Goal: Task Accomplishment & Management: Complete application form

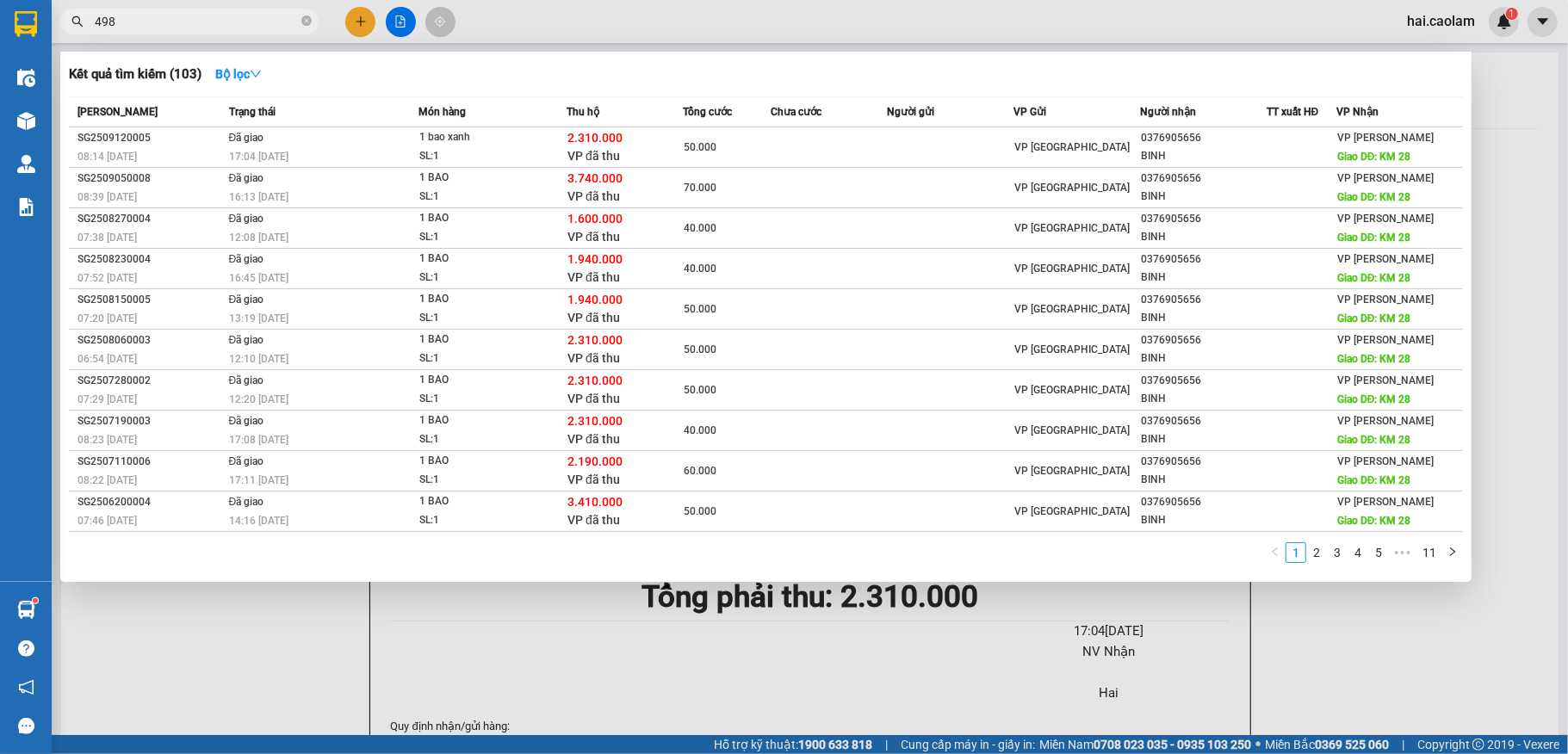
type input "4989"
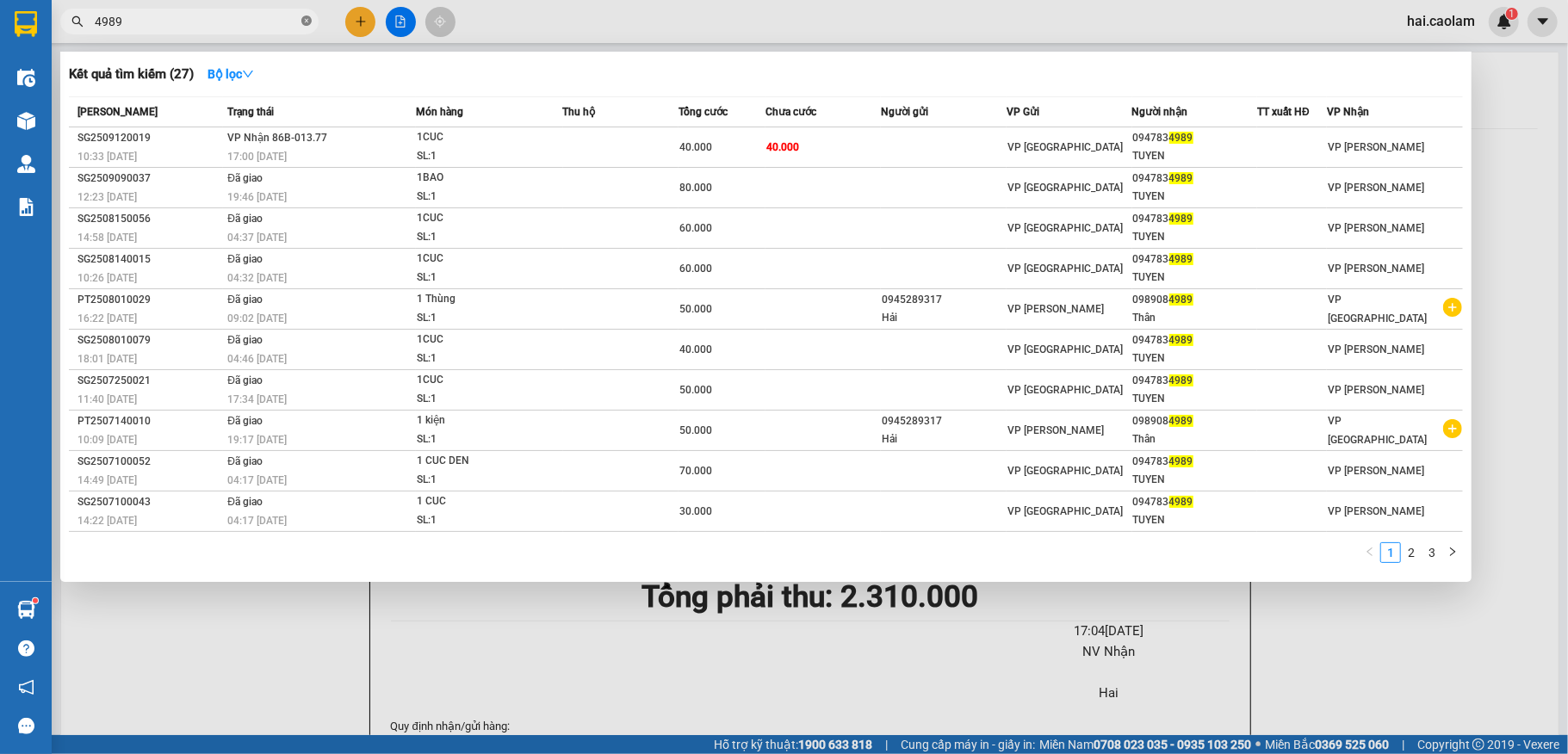
click at [305, 24] on icon "close-circle" at bounding box center [306, 20] width 11 height 11
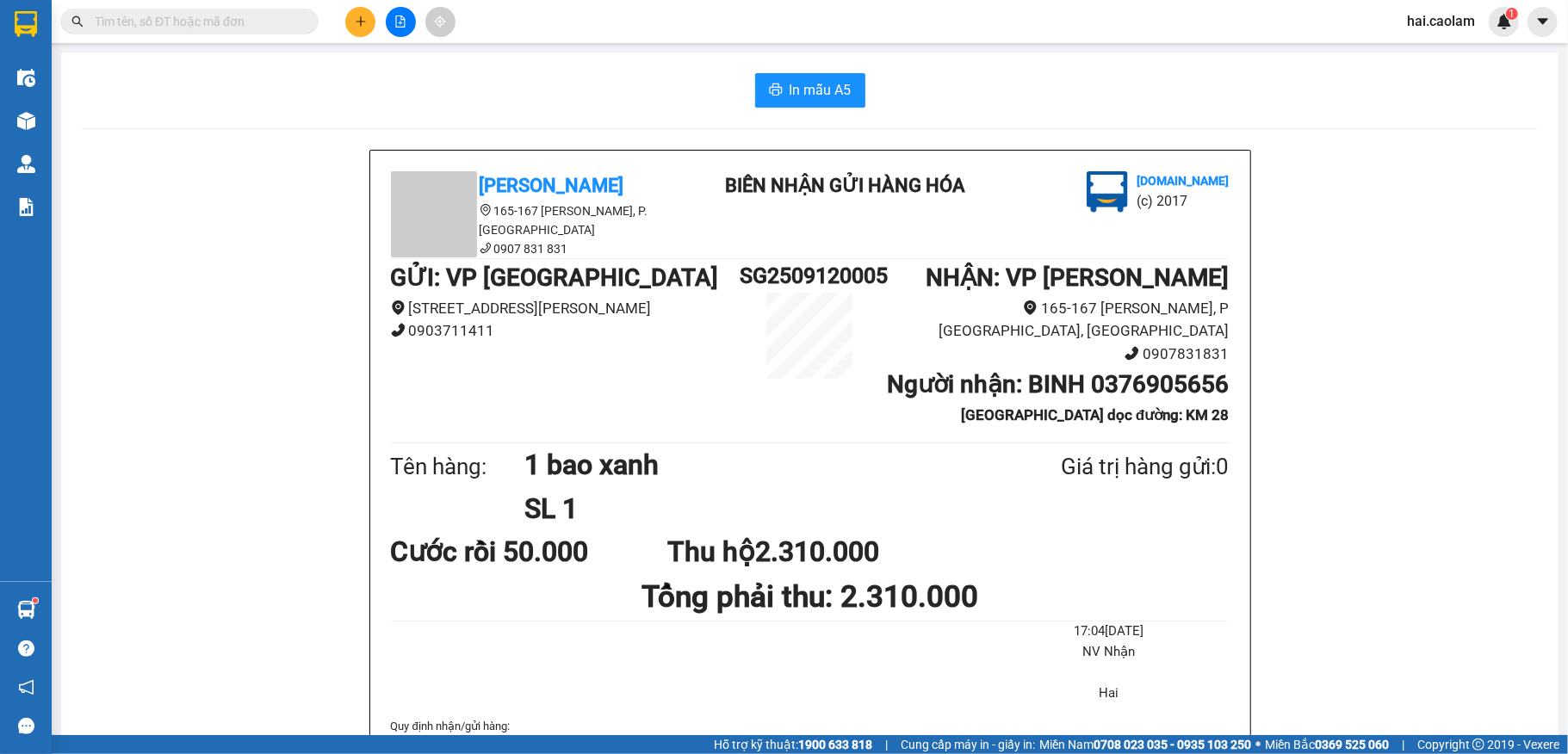
click at [246, 28] on input "text" at bounding box center [196, 21] width 203 height 19
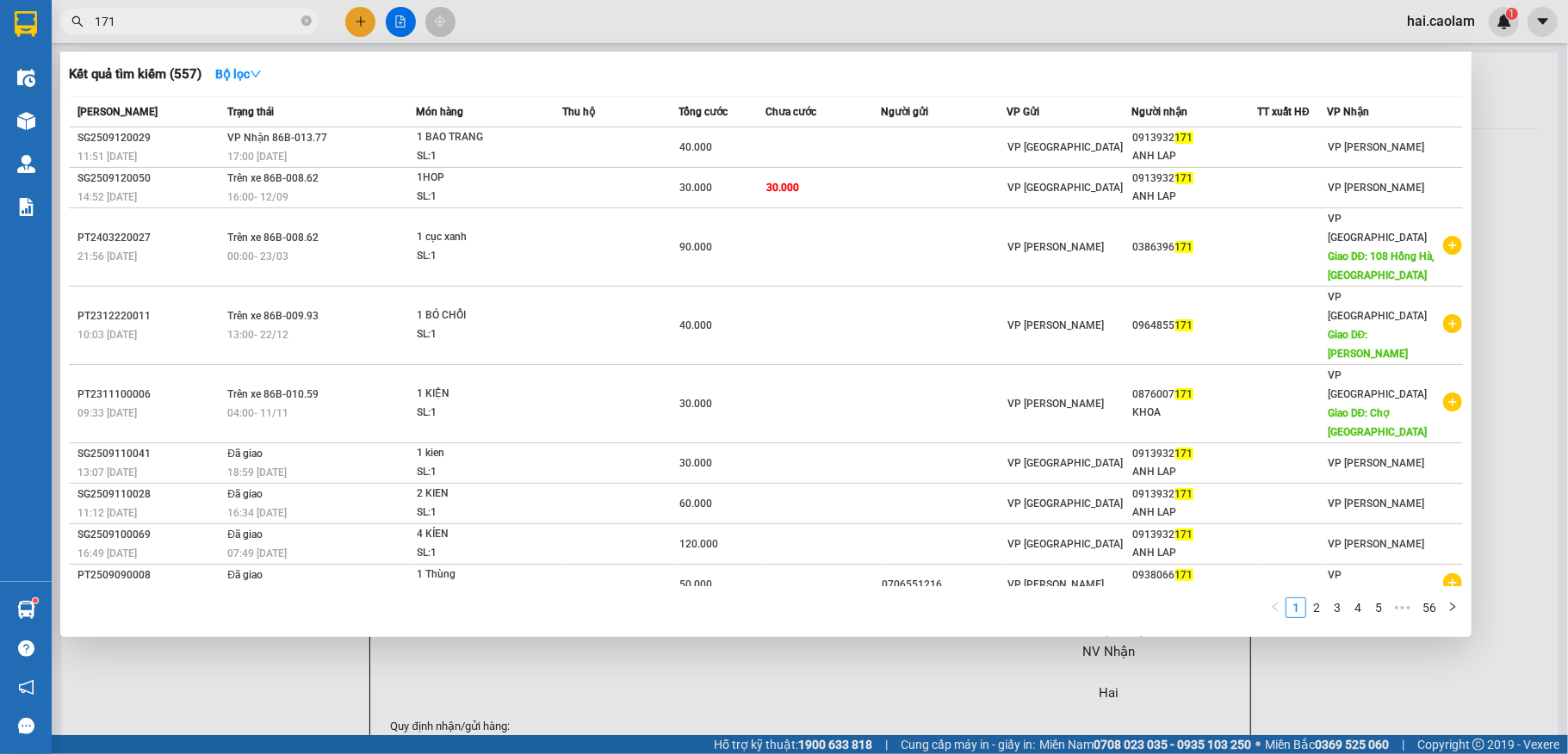
type input "171"
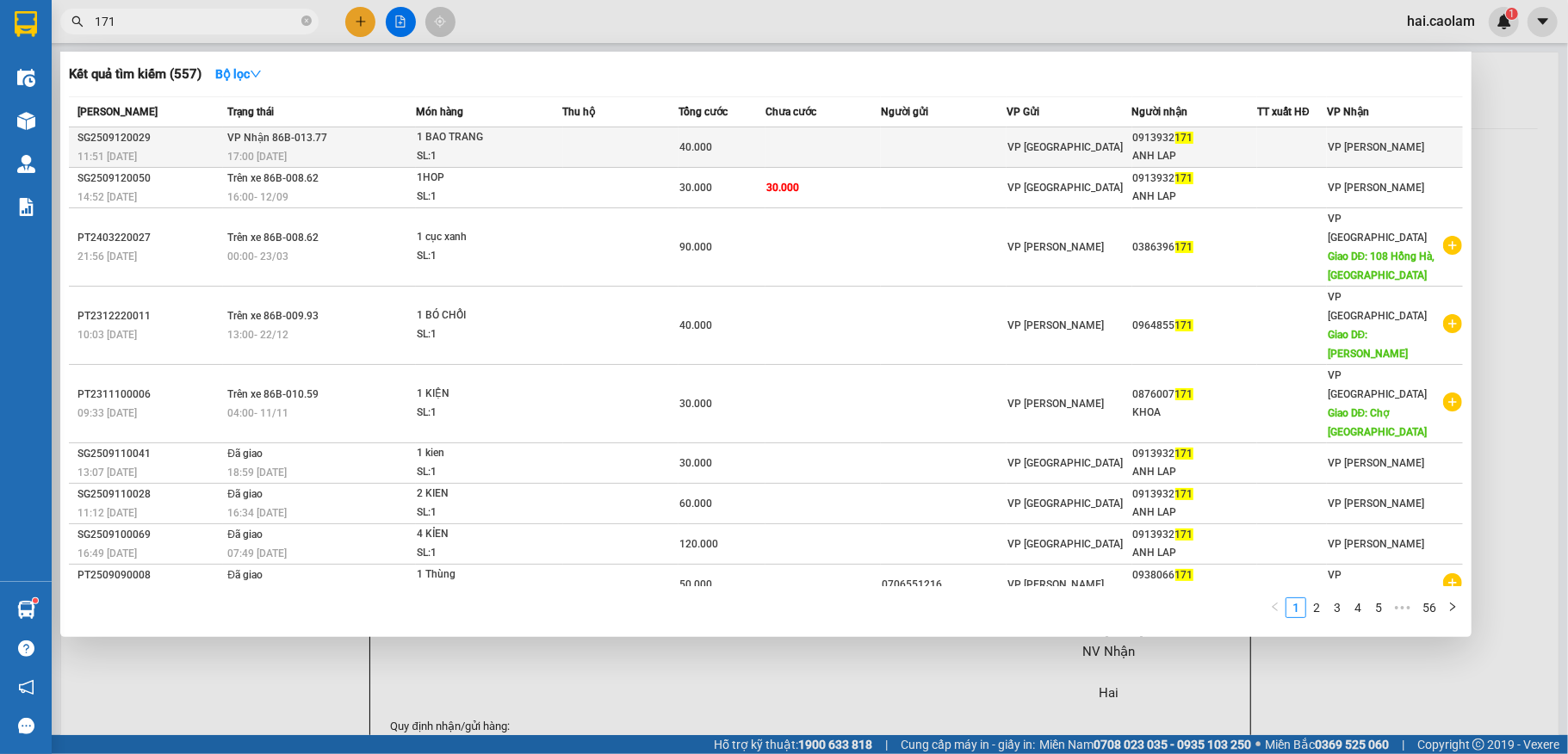
click at [848, 145] on td at bounding box center [824, 147] width 116 height 40
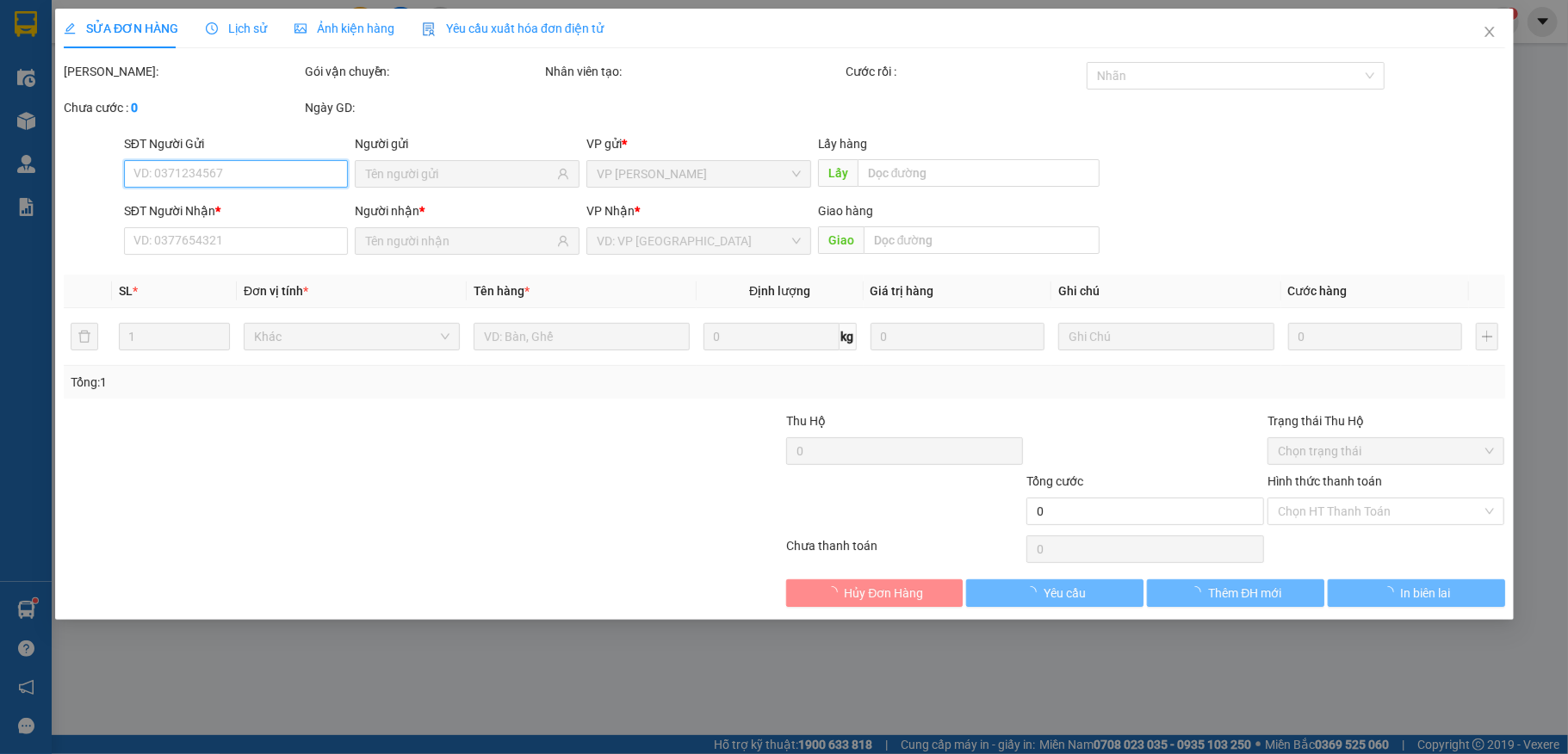
type input "0913932171"
type input "ANH LAP"
type input "40.000"
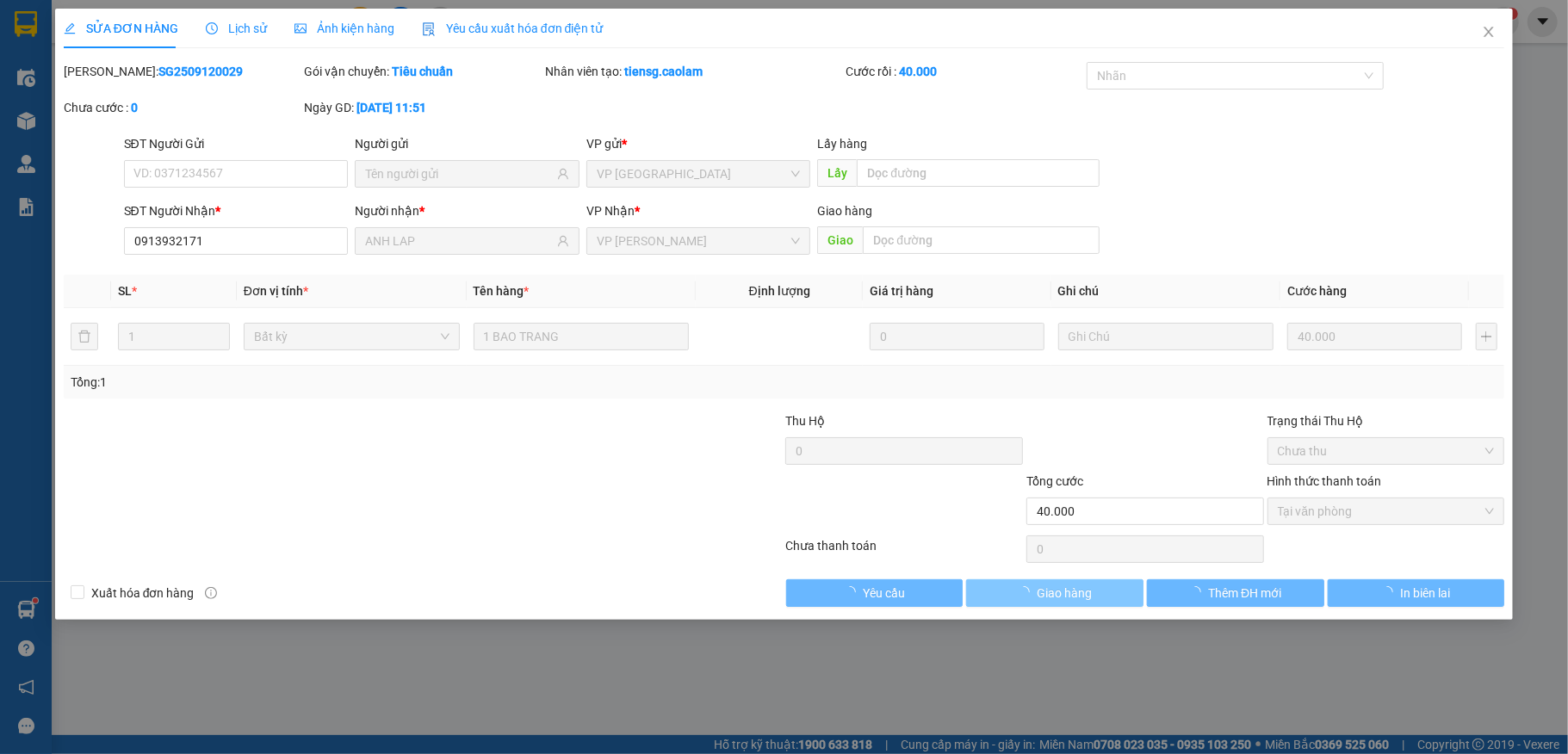
click at [1079, 596] on span "Giao hàng" at bounding box center [1064, 593] width 55 height 19
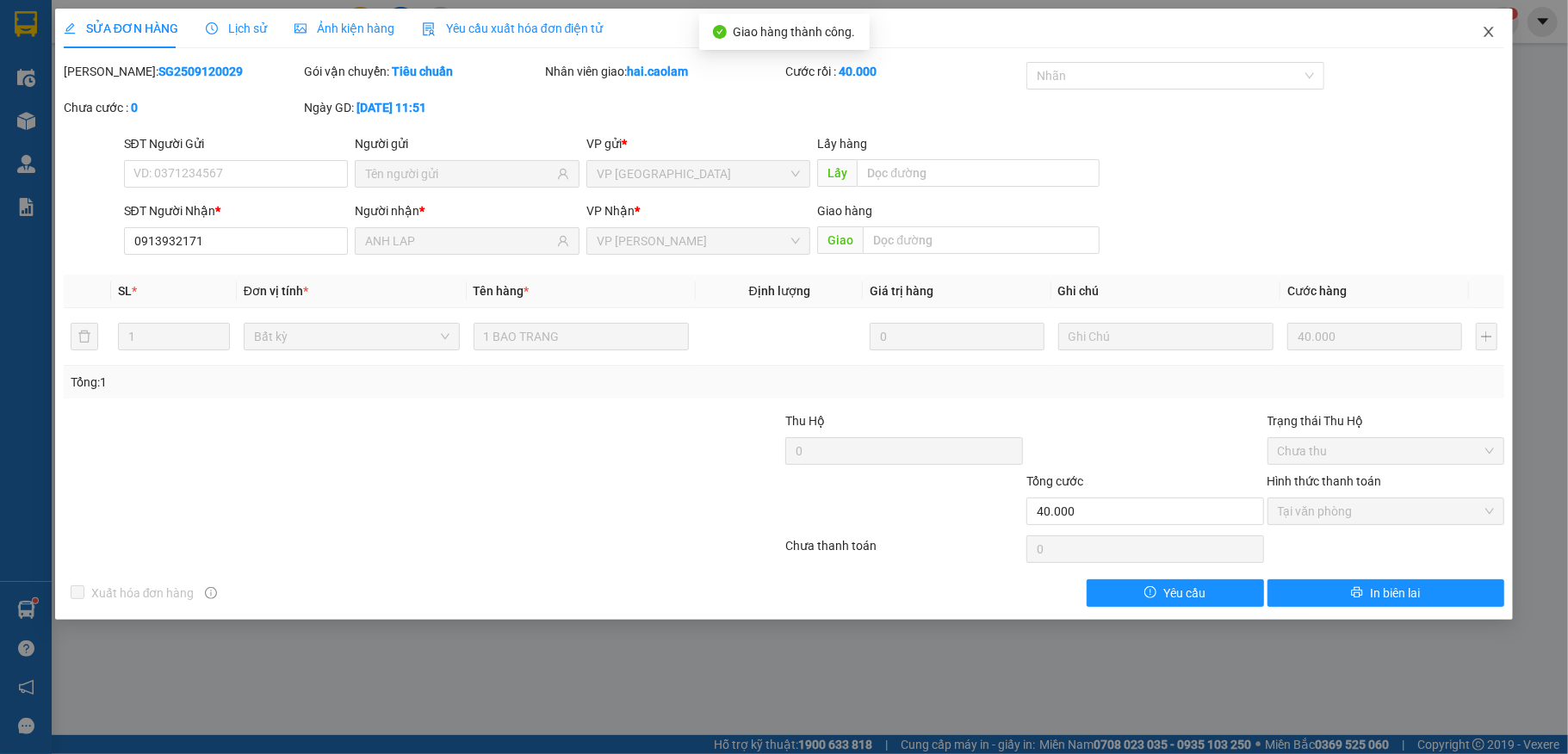
click at [1484, 39] on icon "close" at bounding box center [1488, 31] width 13 height 13
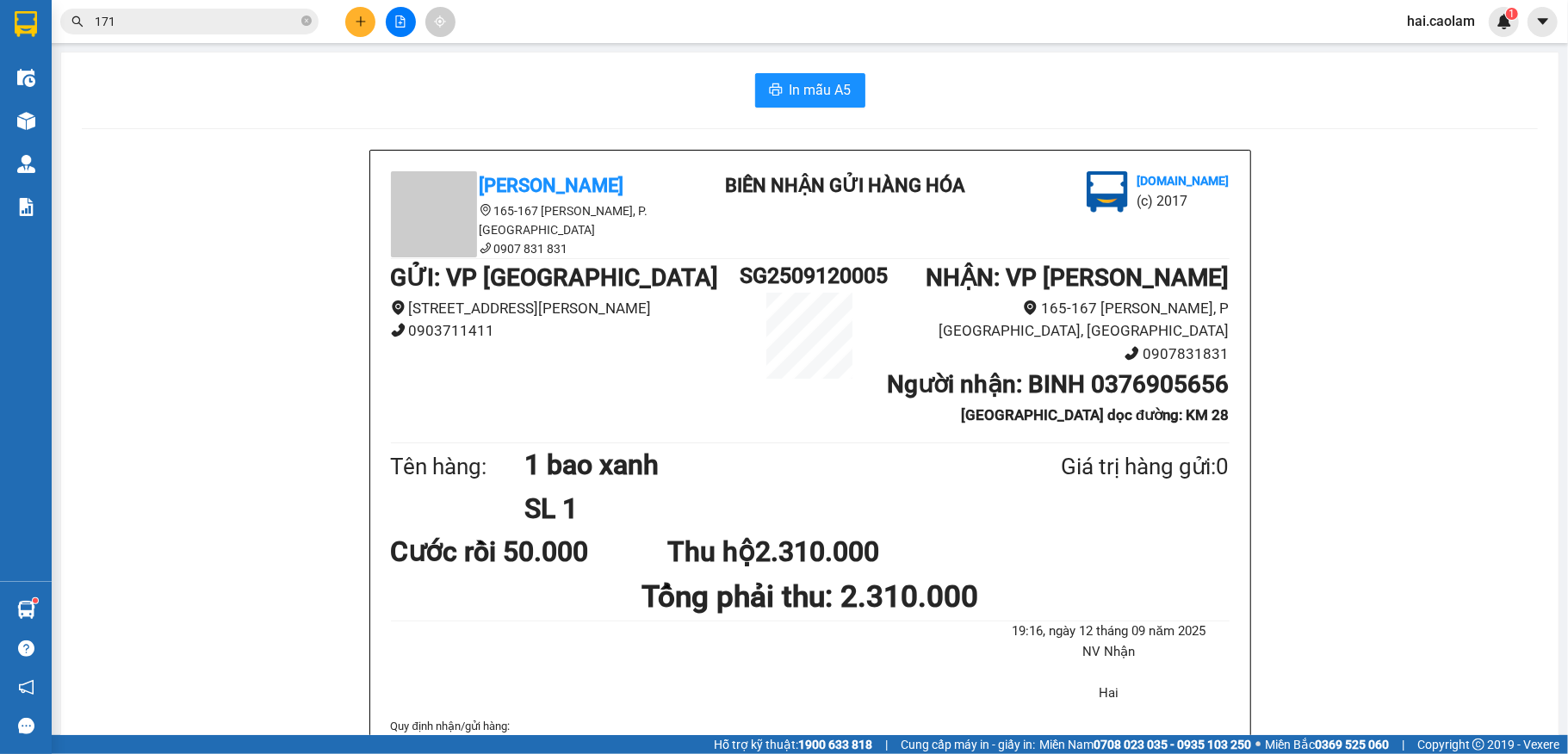
click at [458, 66] on div "In mẫu A5 CAO LÂM 165-167 [PERSON_NAME], P. [GEOGRAPHIC_DATA] 0907 831 831 BIÊN…" at bounding box center [810, 507] width 1498 height 908
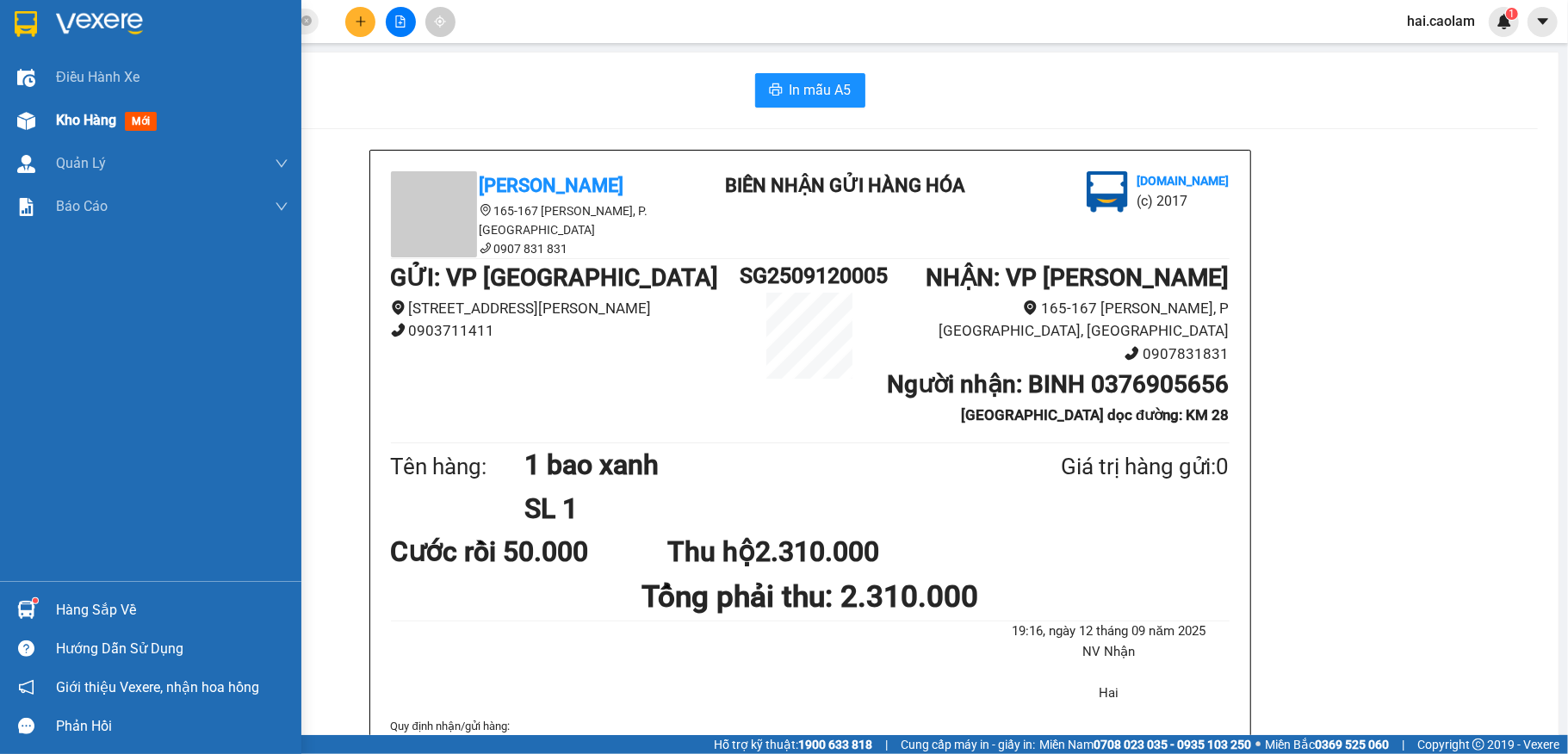
click at [36, 118] on div at bounding box center [27, 121] width 30 height 30
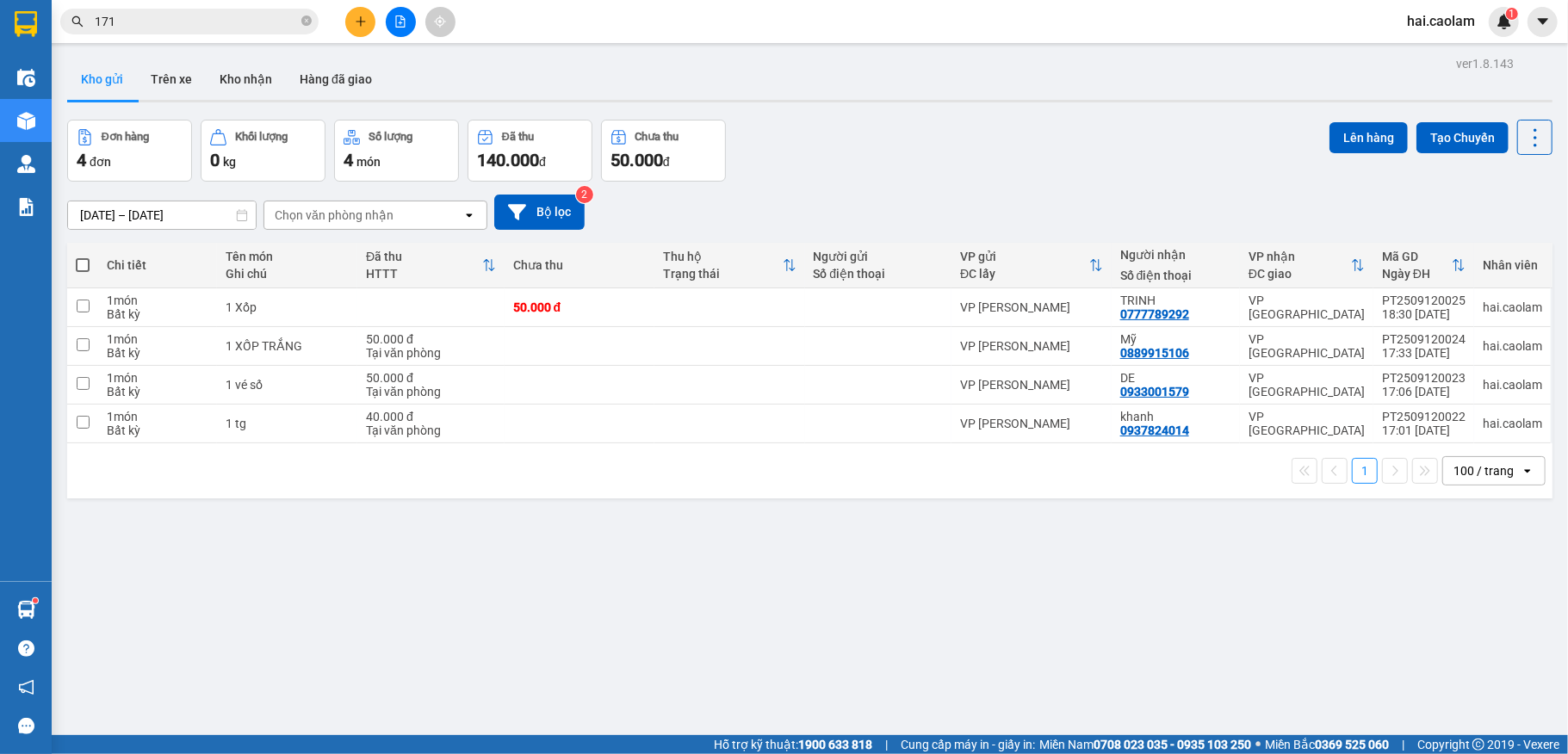
click at [992, 182] on div "[DATE] – [DATE] Press the down arrow key to interact with the calendar and sele…" at bounding box center [809, 212] width 1485 height 61
click at [267, 69] on button "Kho nhận" at bounding box center [246, 79] width 80 height 41
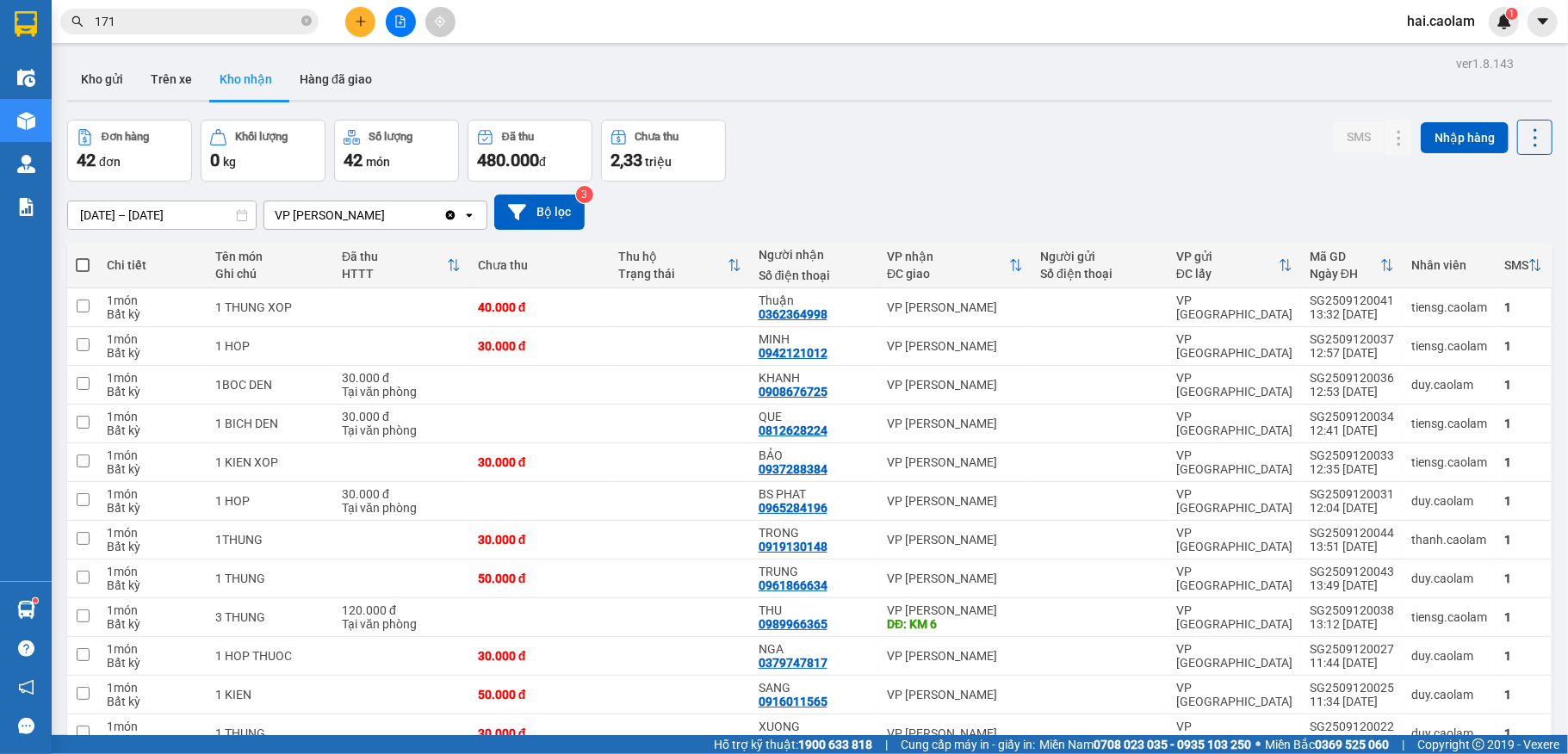
click at [930, 170] on div "Đơn hàng 42 đơn Khối lượng 0 kg Số lượng 42 món Đã thu 480.000 đ Chưa thu 2,33 …" at bounding box center [809, 150] width 1485 height 62
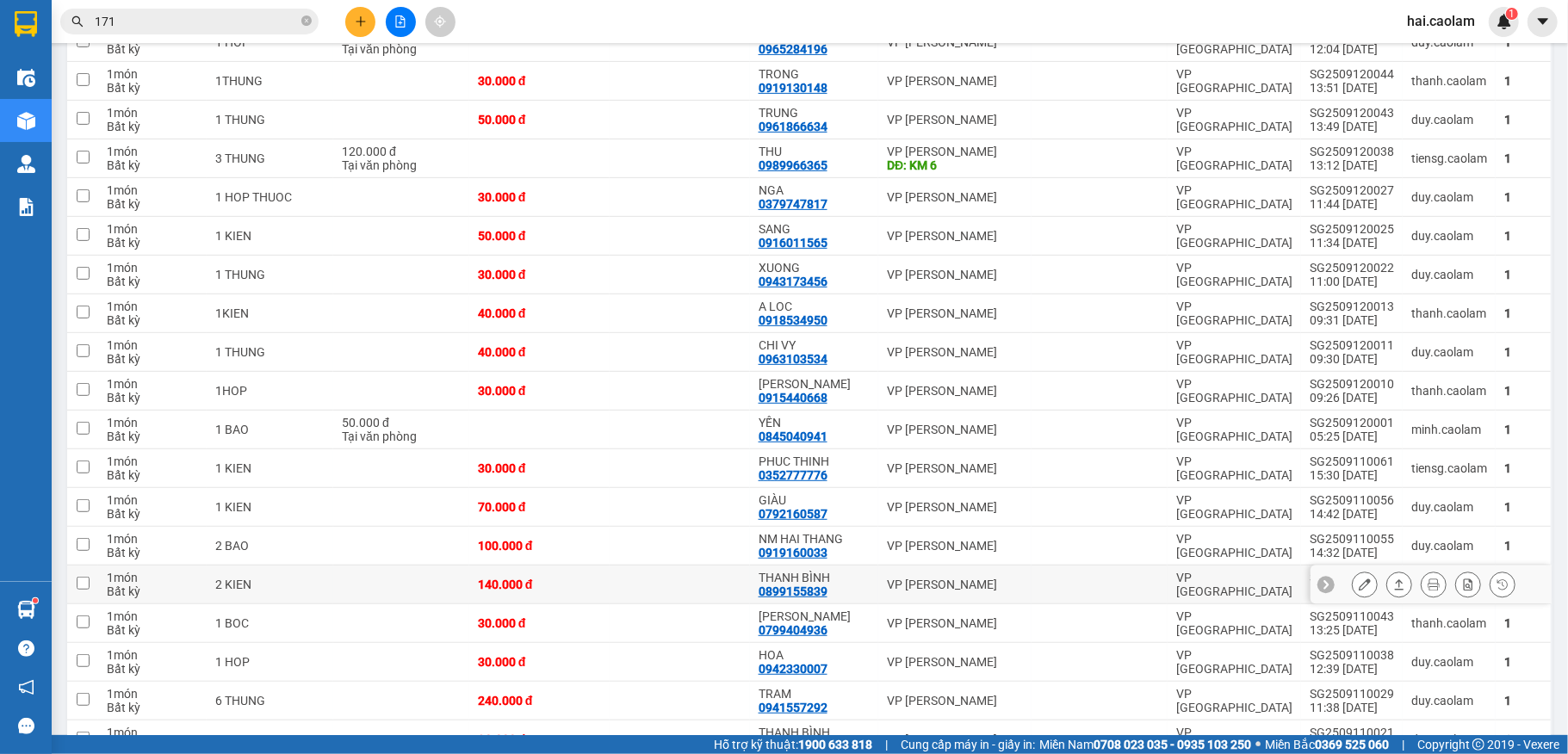
click at [865, 590] on td "THANH BÌNH 0899155839" at bounding box center [814, 585] width 128 height 39
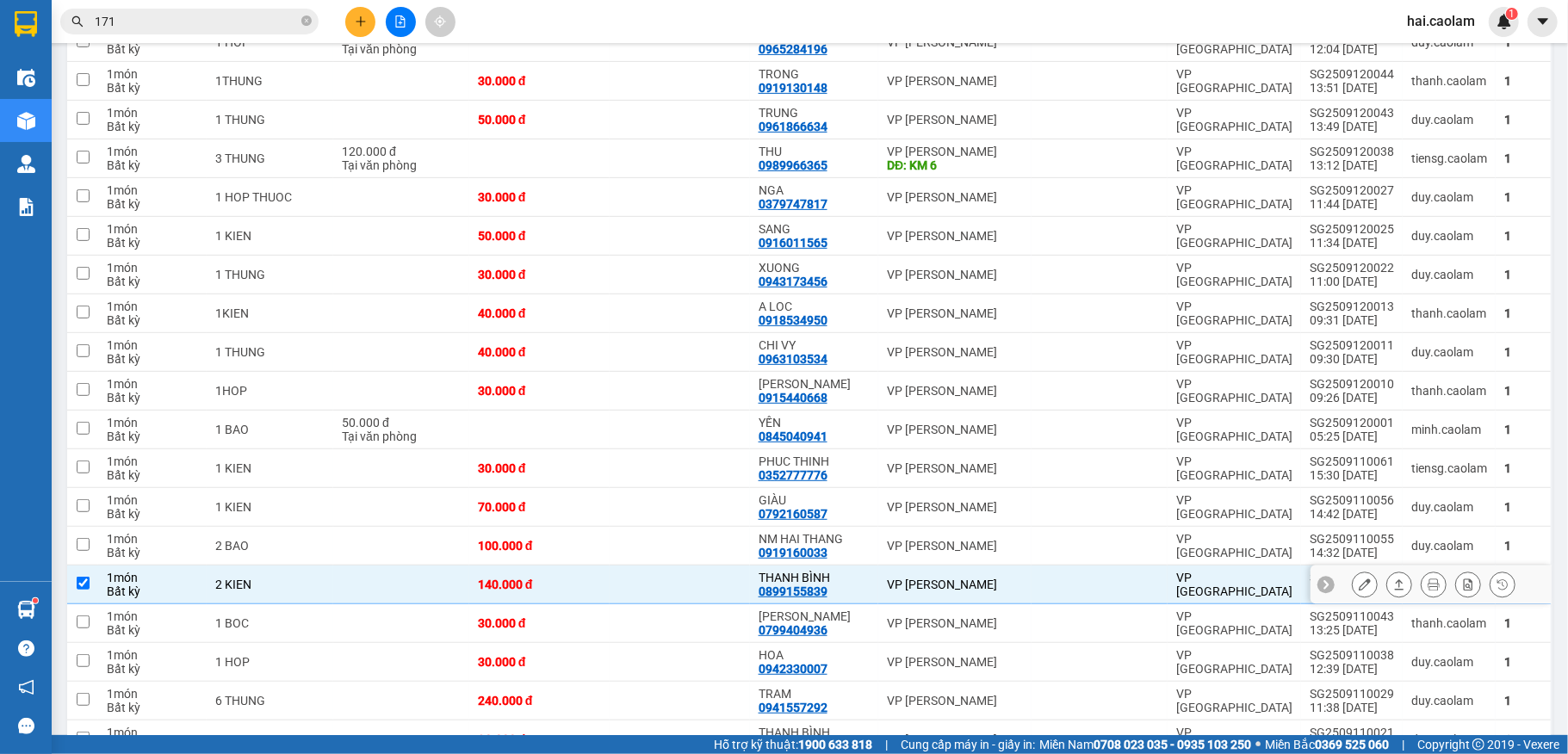
click at [865, 590] on td "THANH BÌNH 0899155839" at bounding box center [814, 585] width 128 height 39
checkbox input "false"
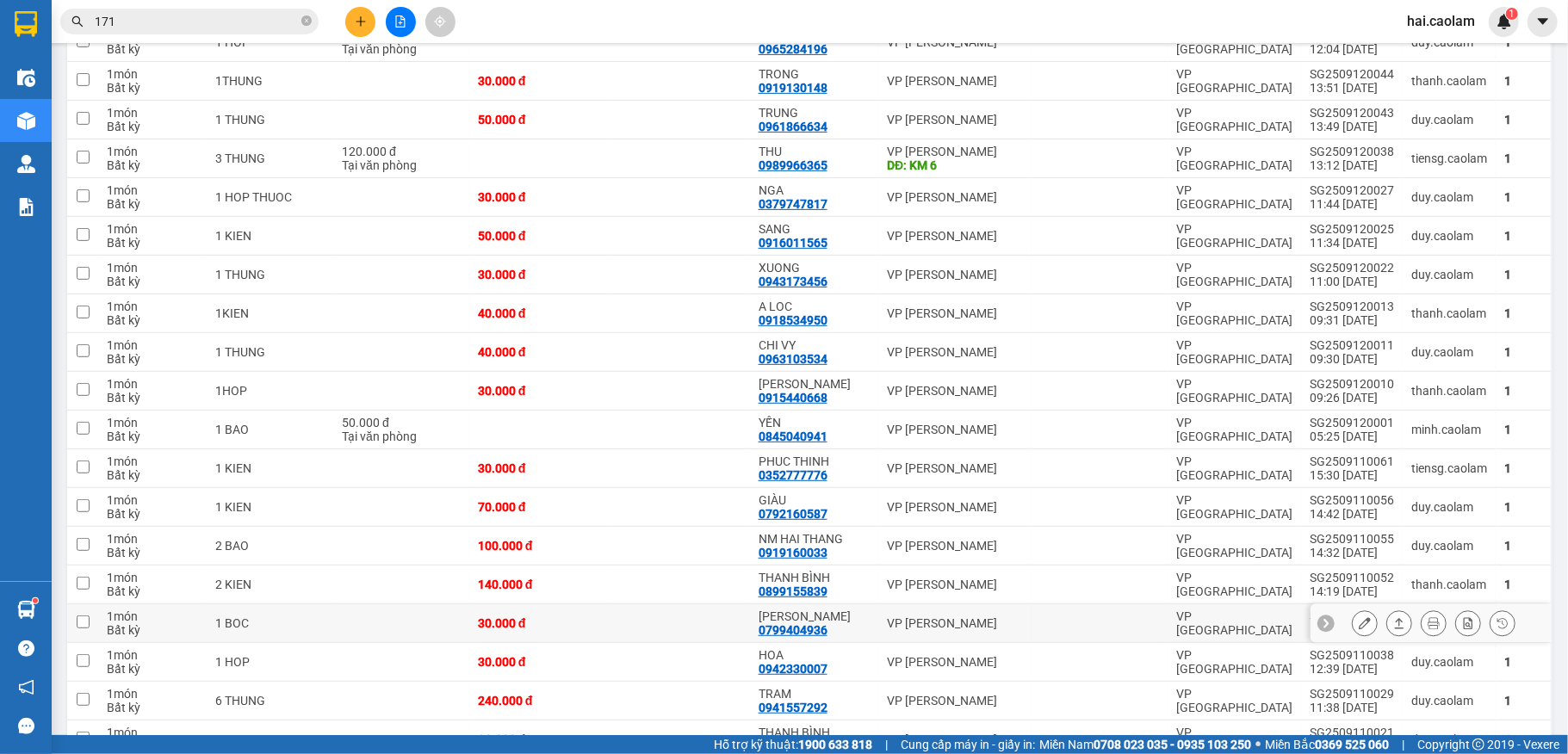
click at [869, 625] on td "ANH SƠN 0799404936" at bounding box center [814, 624] width 128 height 39
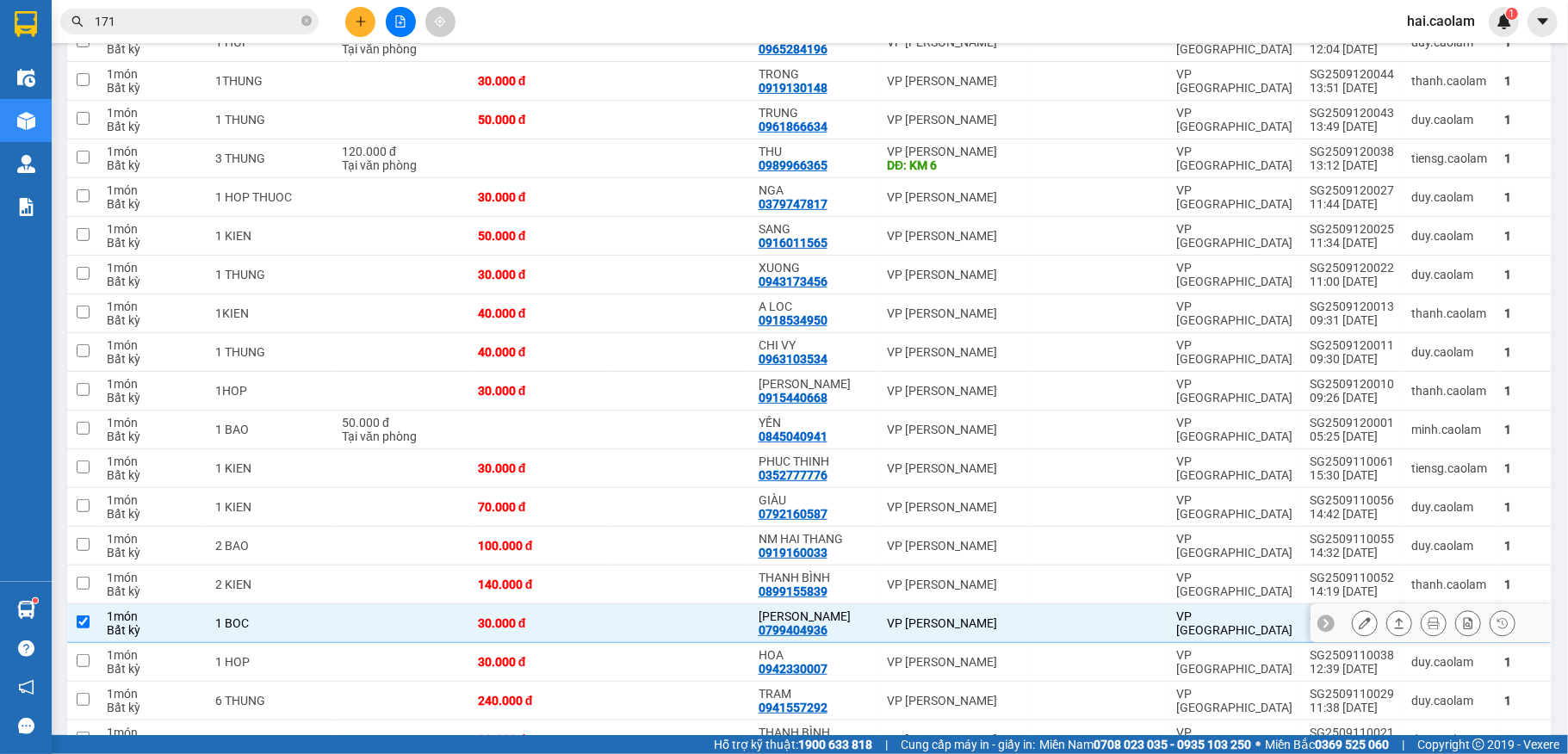
click at [868, 625] on td "ANH SƠN 0799404936" at bounding box center [814, 624] width 128 height 39
checkbox input "false"
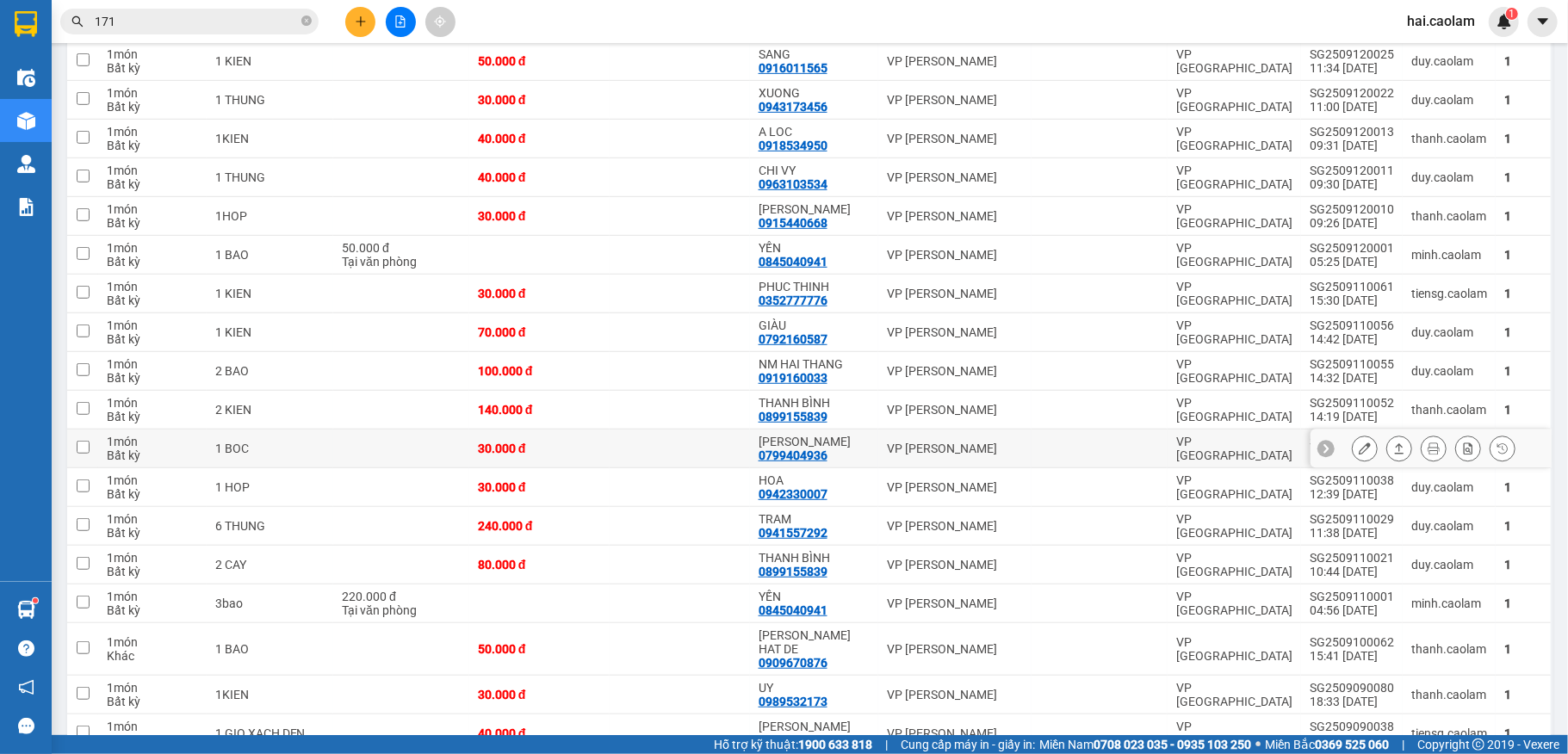
scroll to position [689, 0]
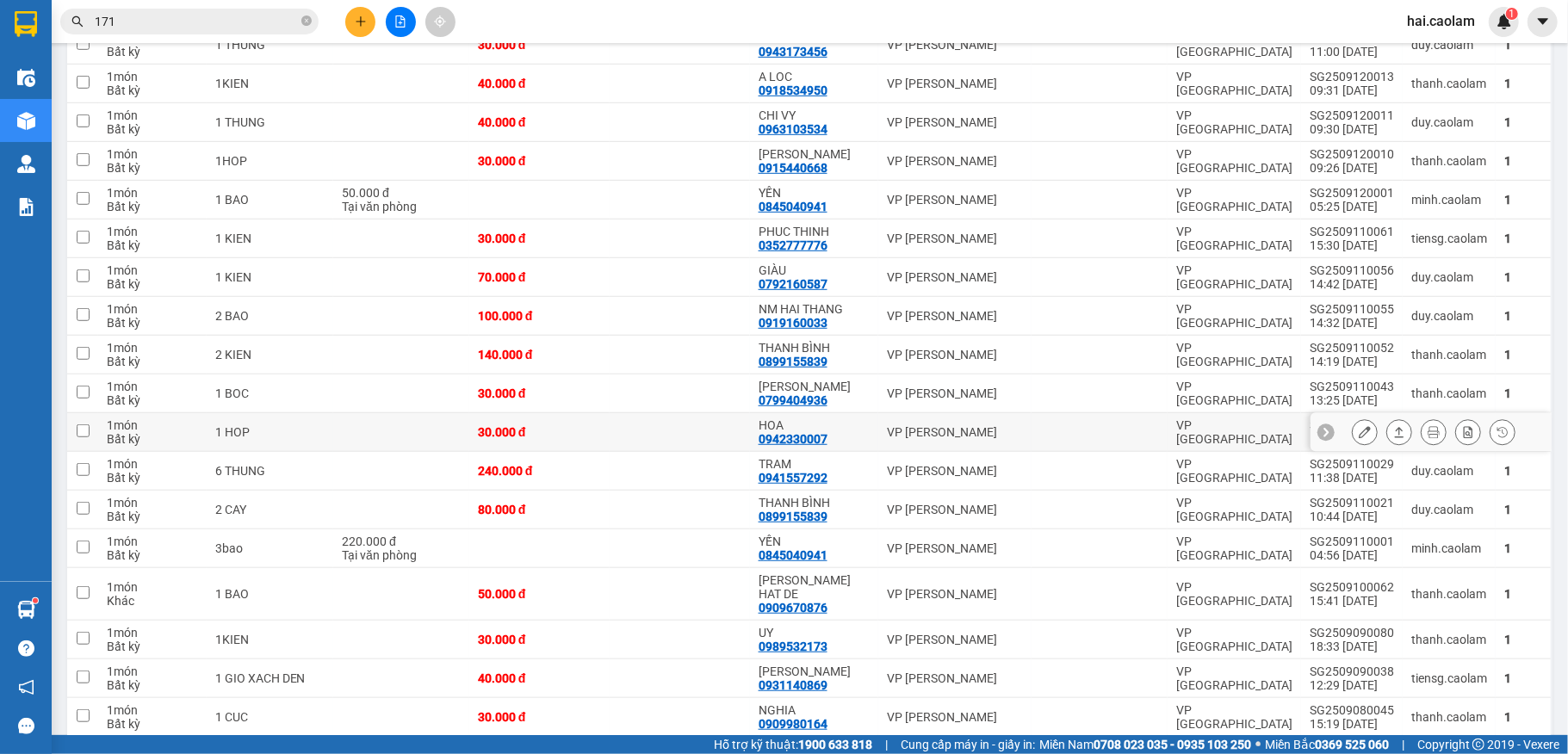
click at [844, 430] on div "HOA" at bounding box center [814, 425] width 111 height 13
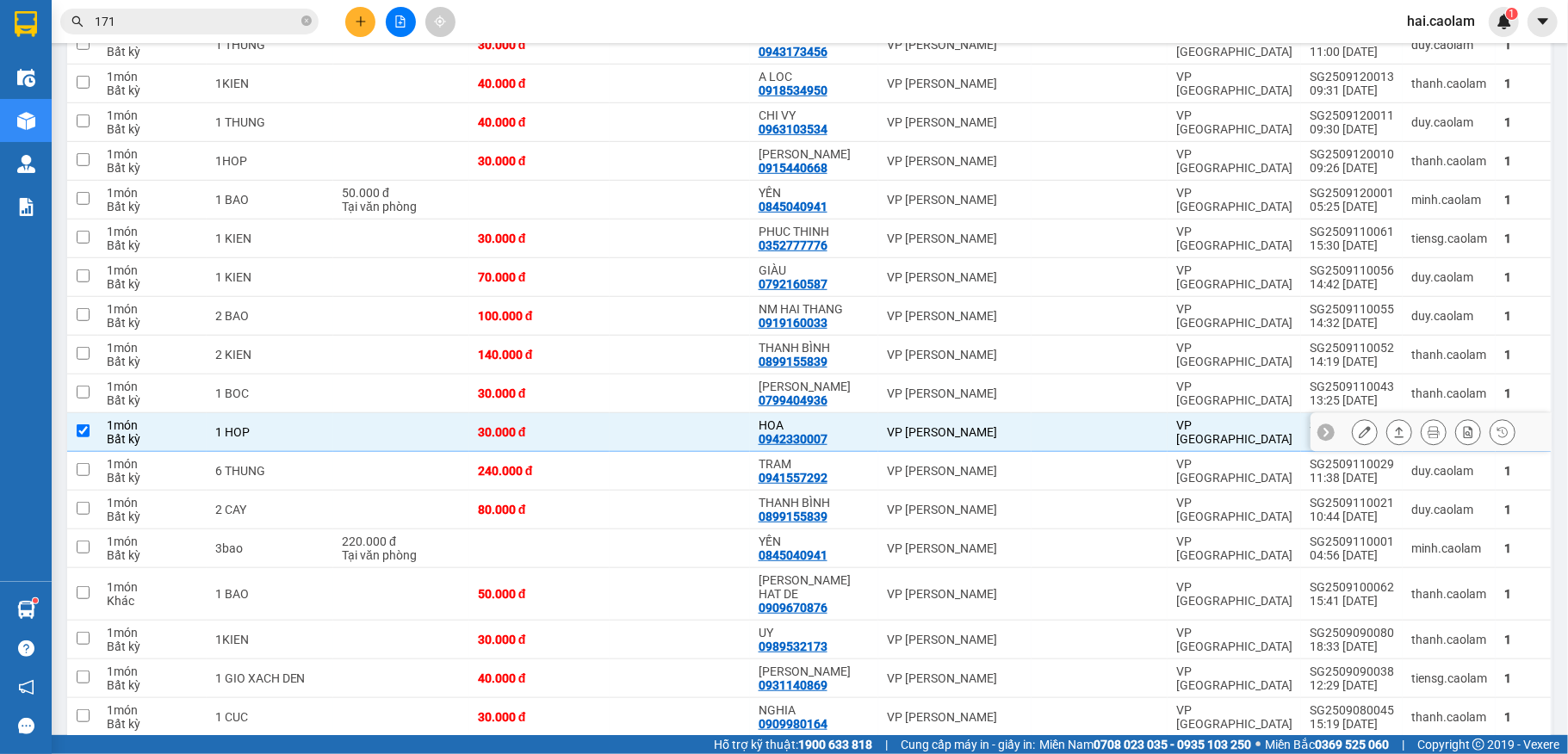
click at [842, 432] on div "HOA" at bounding box center [814, 425] width 111 height 13
checkbox input "false"
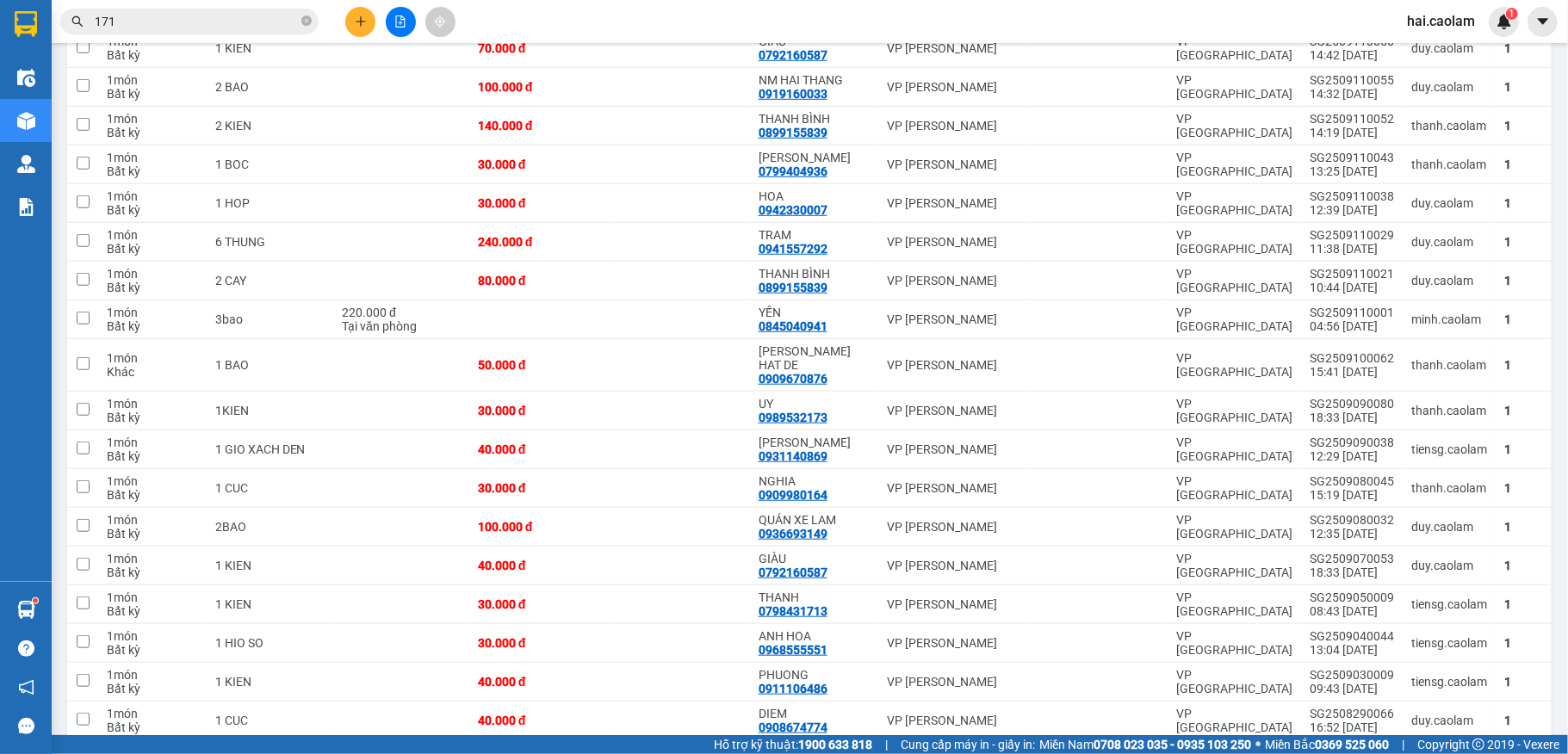
scroll to position [0, 0]
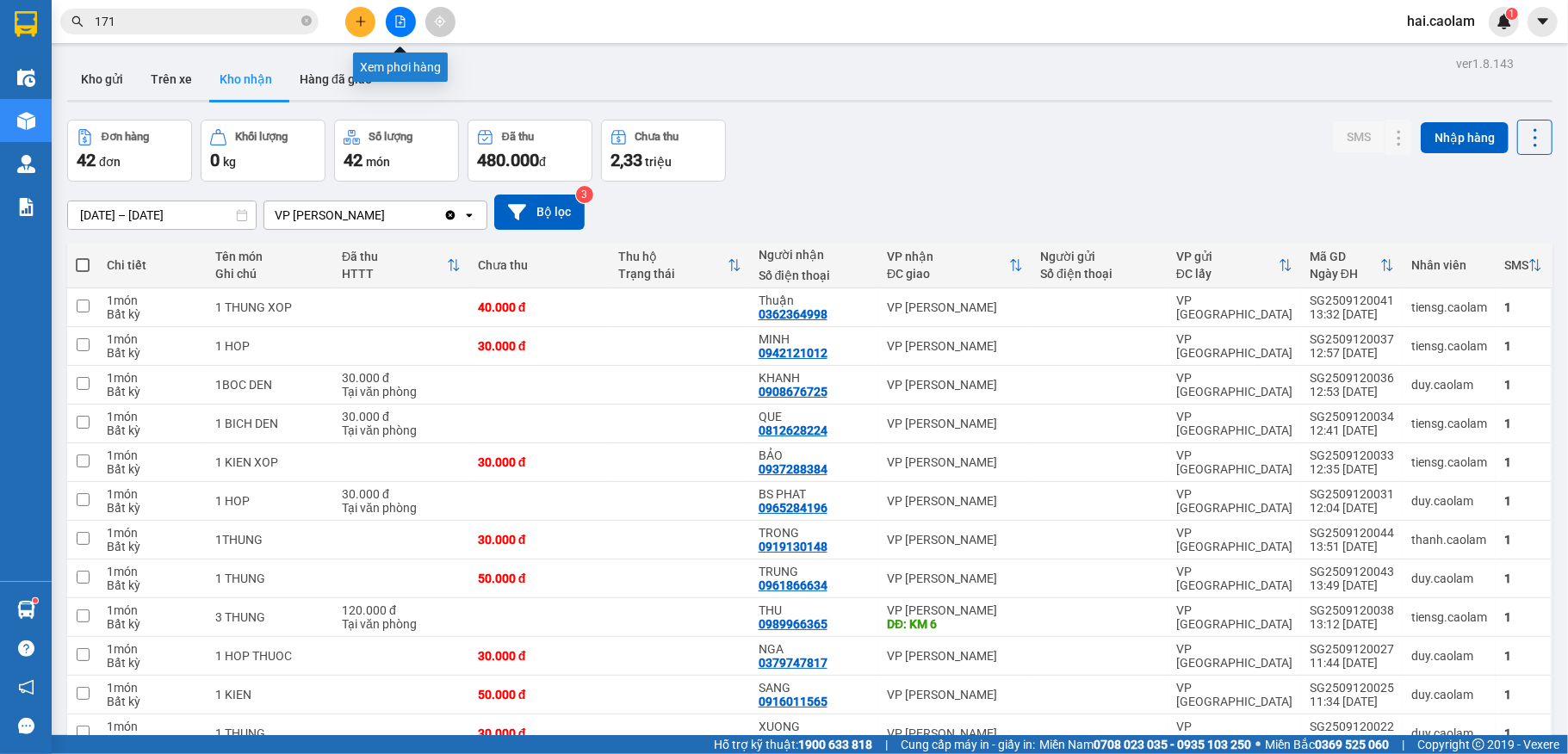
click at [403, 33] on button at bounding box center [401, 22] width 30 height 30
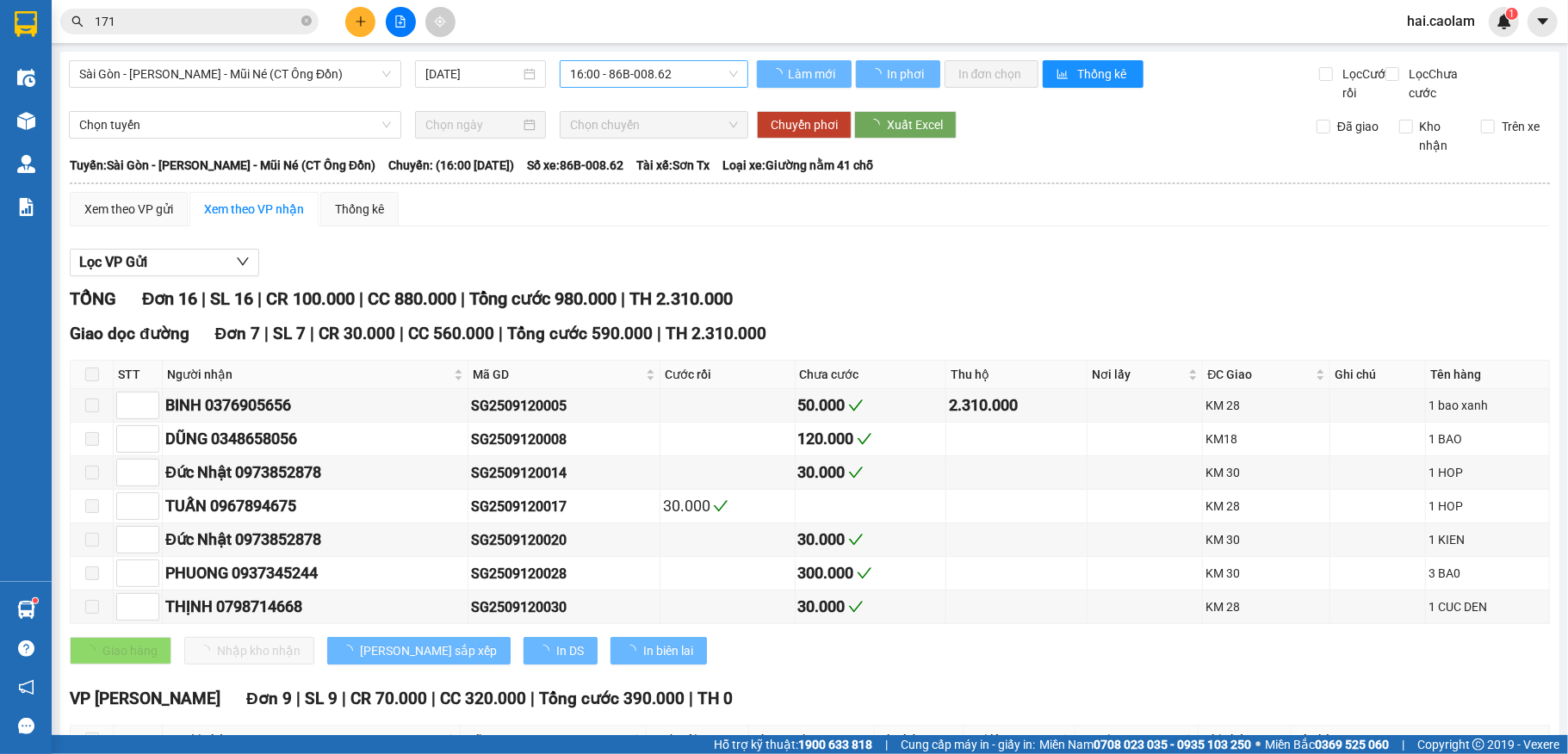
click at [640, 70] on span "16:00 - 86B-008.62" at bounding box center [654, 74] width 168 height 26
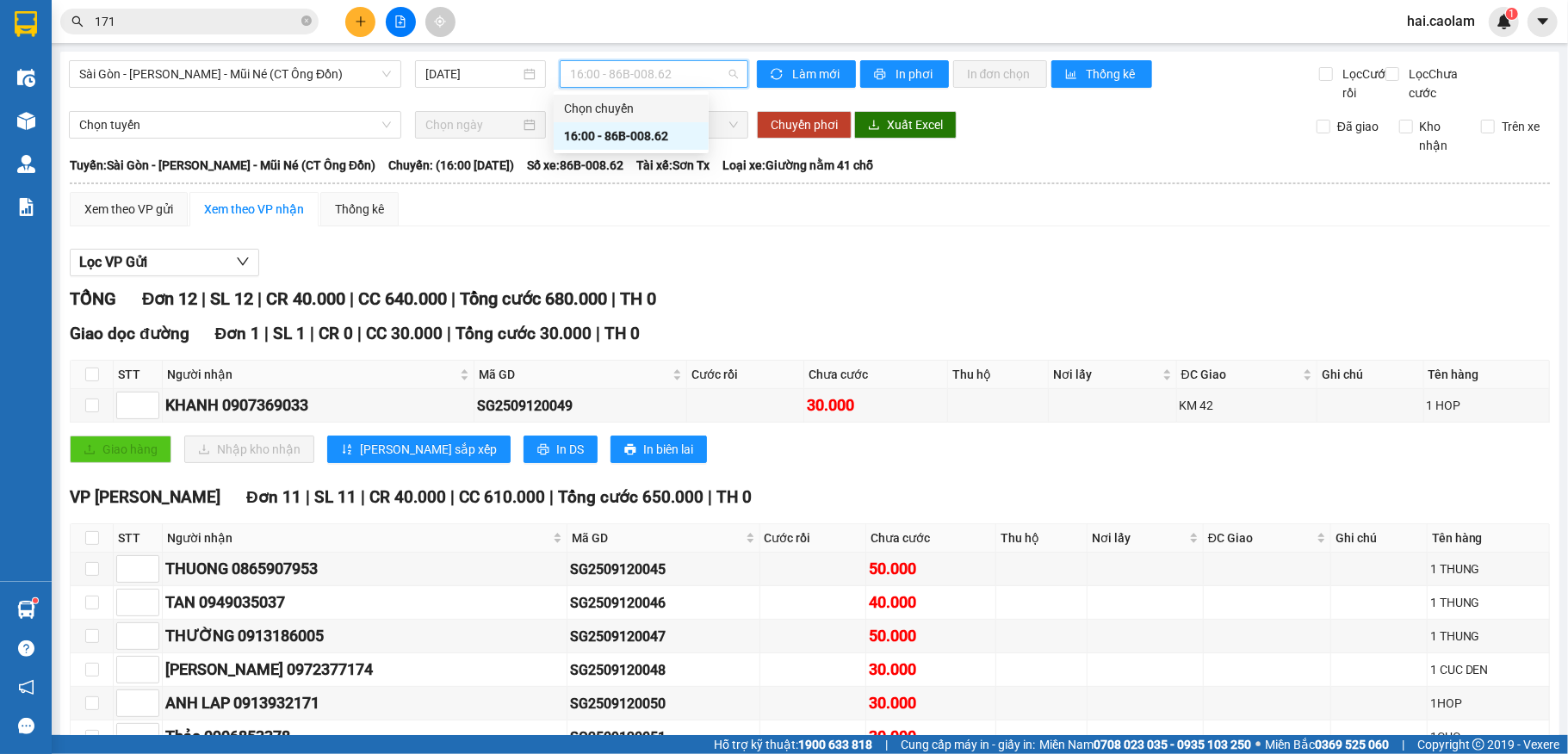
click at [617, 255] on div "Xem theo VP gửi Xem theo VP nhận Thống kê Lọc VP Gửi TỔNG Đơn 12 | SL 12 | CR …" at bounding box center [809, 588] width 1480 height 792
click at [632, 74] on span "16:00 - 86B-008.62" at bounding box center [654, 74] width 168 height 26
click at [610, 80] on span "16:00 - 86B-008.62" at bounding box center [654, 74] width 168 height 26
click at [169, 24] on input "171" at bounding box center [196, 21] width 203 height 19
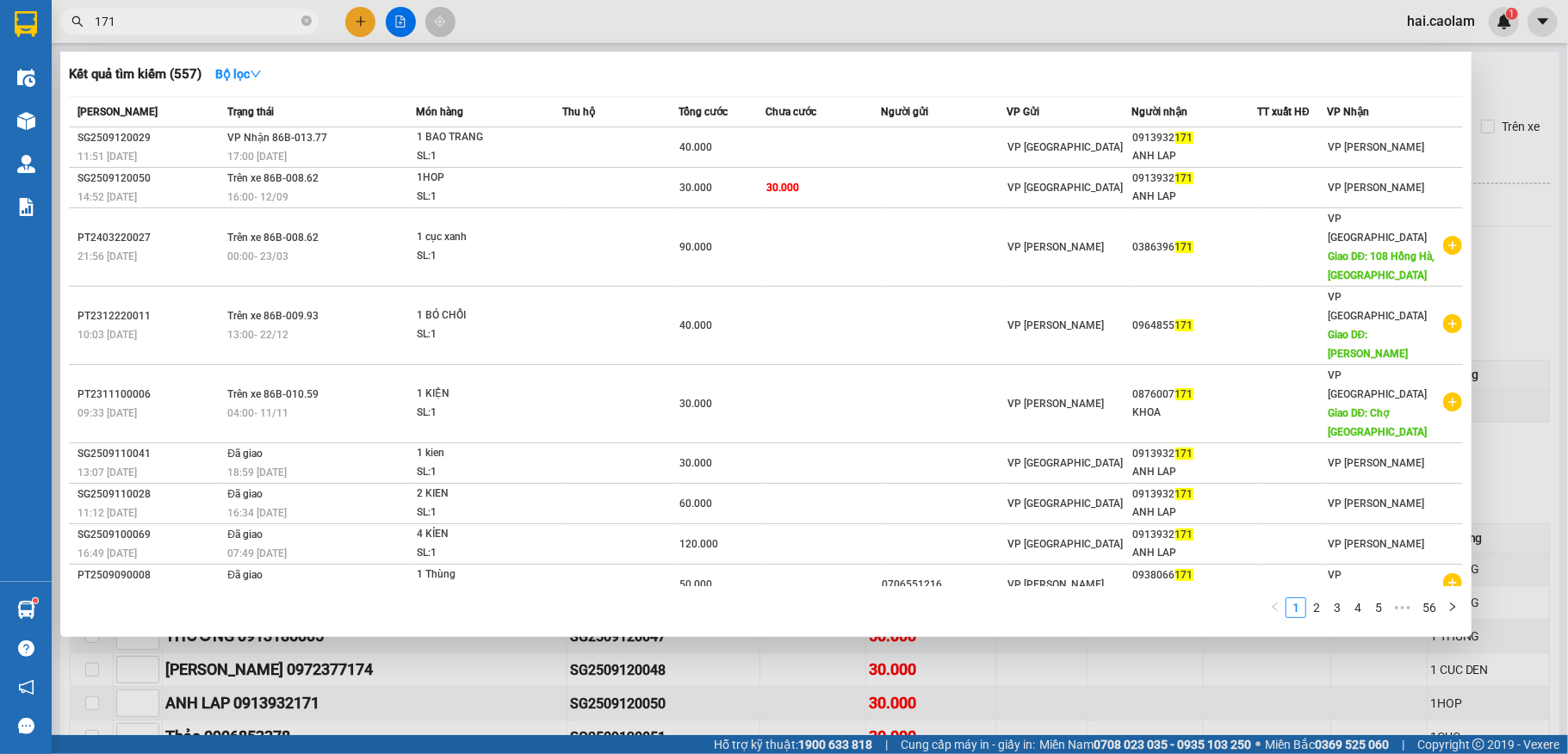
click at [169, 24] on input "171" at bounding box center [196, 21] width 203 height 19
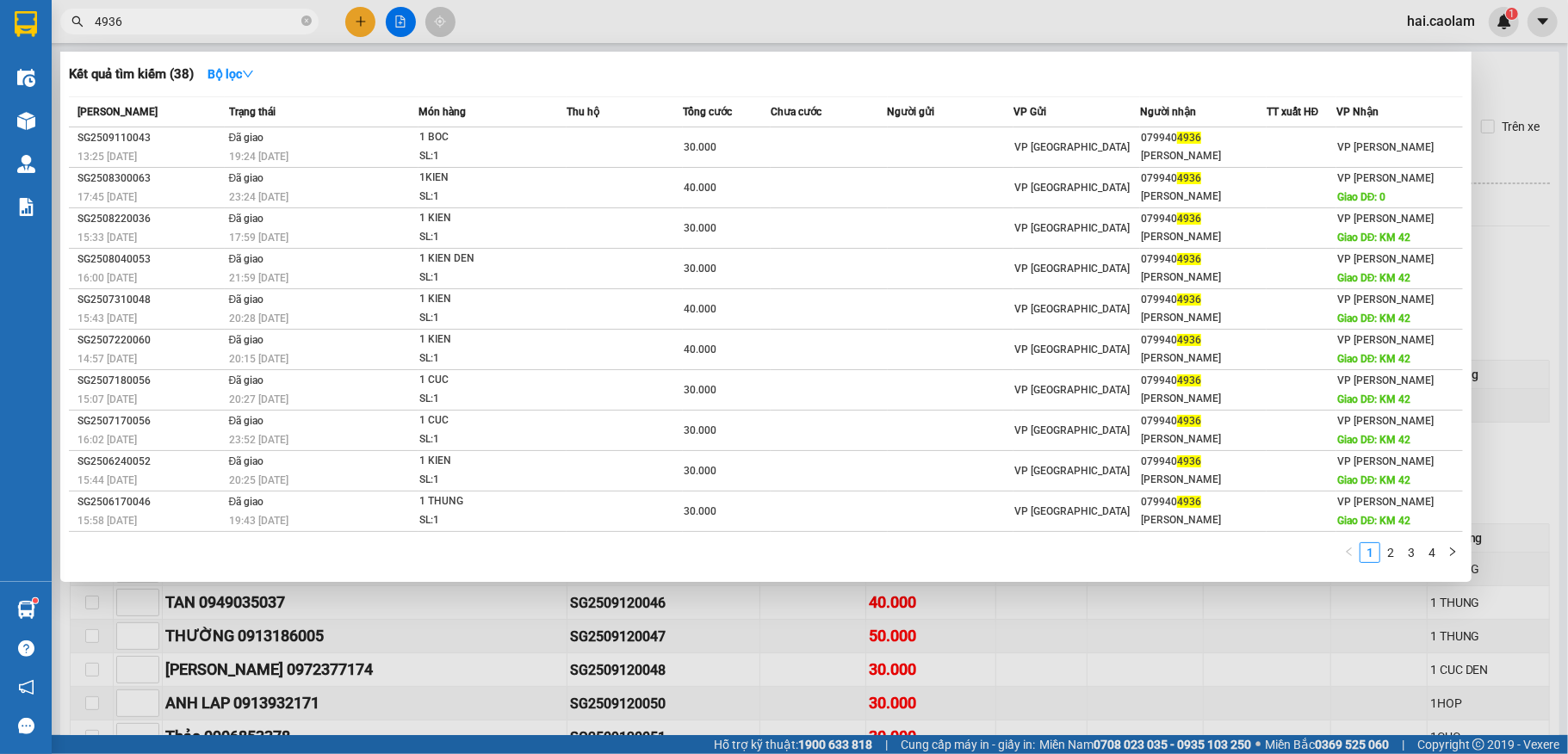
type input "4936"
click at [1075, 628] on div at bounding box center [784, 377] width 1568 height 754
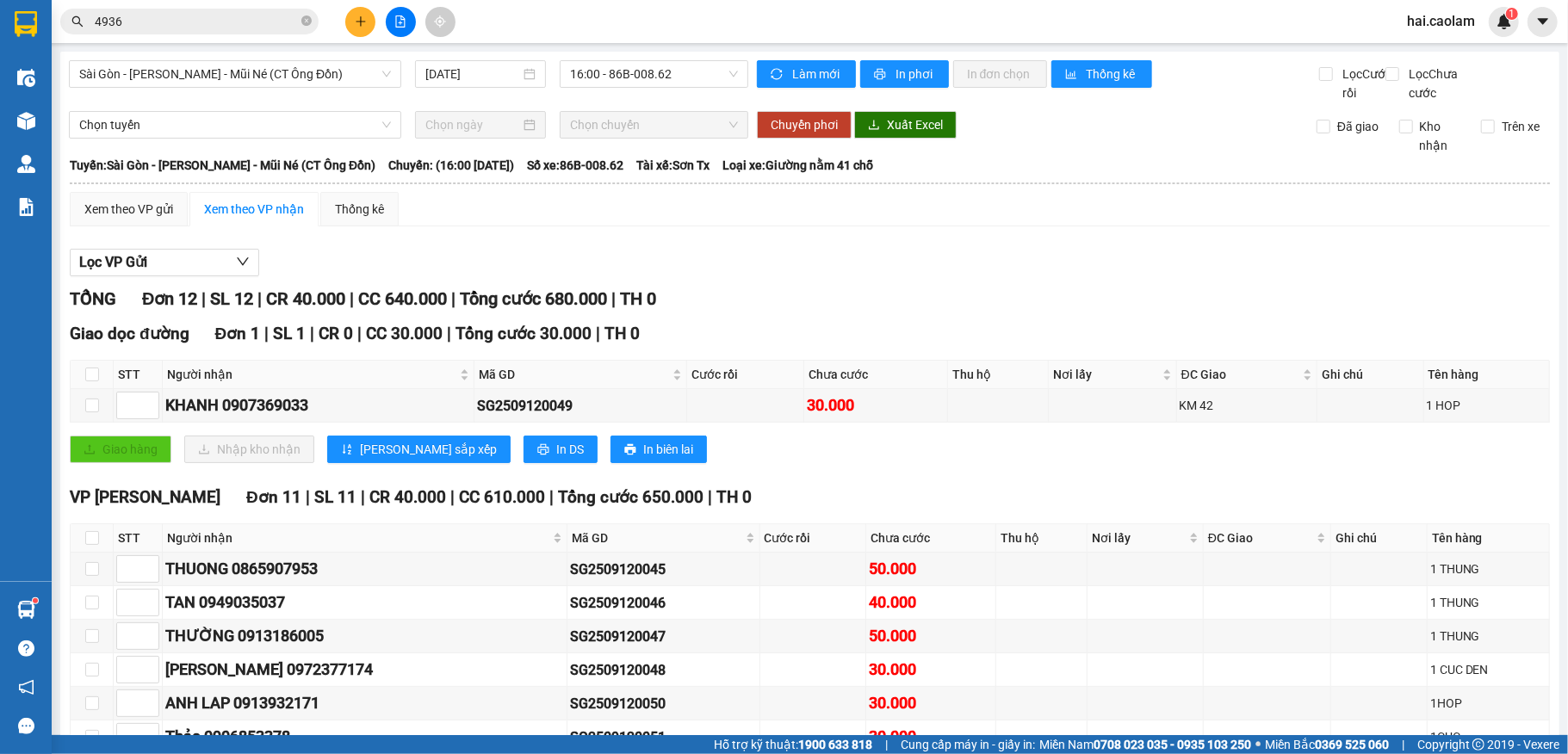
click at [1016, 312] on div "TỔNG Đơn 12 | SL 12 | CR 40.000 | CC 640.000 | Tổng cước 680.000 | TH 0" at bounding box center [809, 299] width 1480 height 27
click at [37, 116] on div at bounding box center [27, 121] width 30 height 30
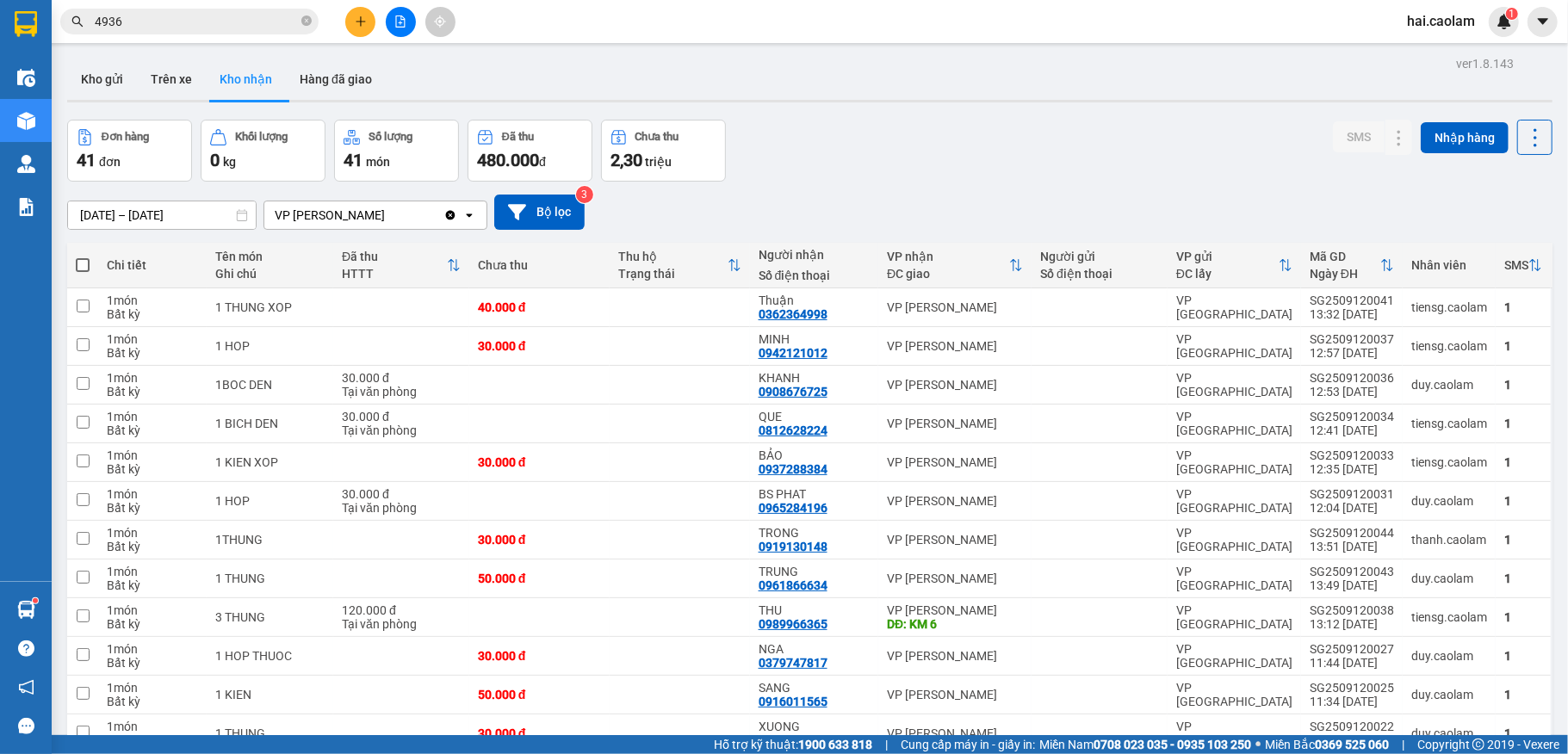
click at [996, 201] on div "[DATE] – [DATE] Press the down arrow key to interact with the calendar and sele…" at bounding box center [809, 213] width 1485 height 36
click at [976, 159] on div "Đơn hàng 41 đơn Khối lượng 0 kg Số lượng 41 món Đã thu 480.000 đ Chưa thu 2,30 …" at bounding box center [809, 150] width 1485 height 62
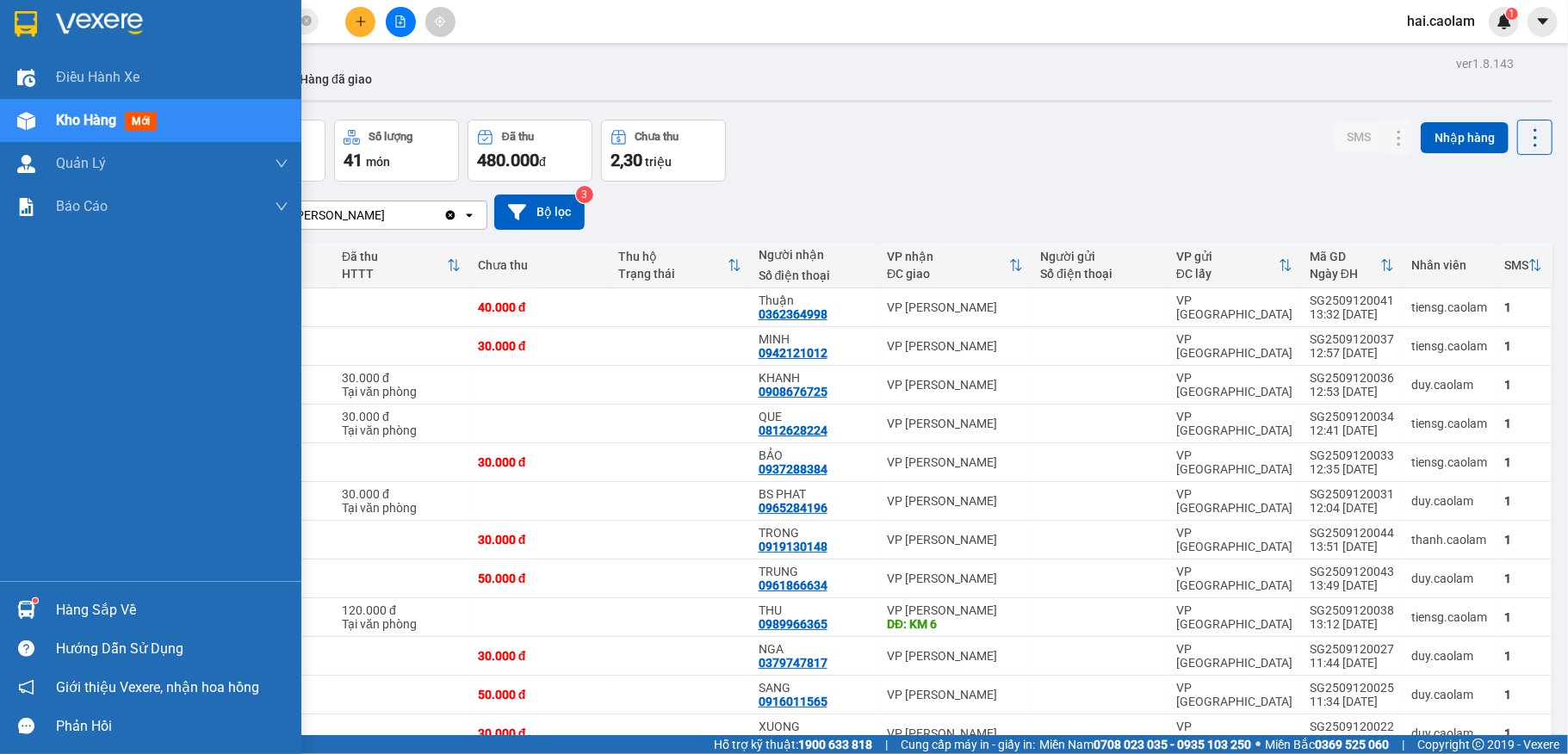
click at [42, 607] on div "Hàng sắp về" at bounding box center [150, 610] width 301 height 39
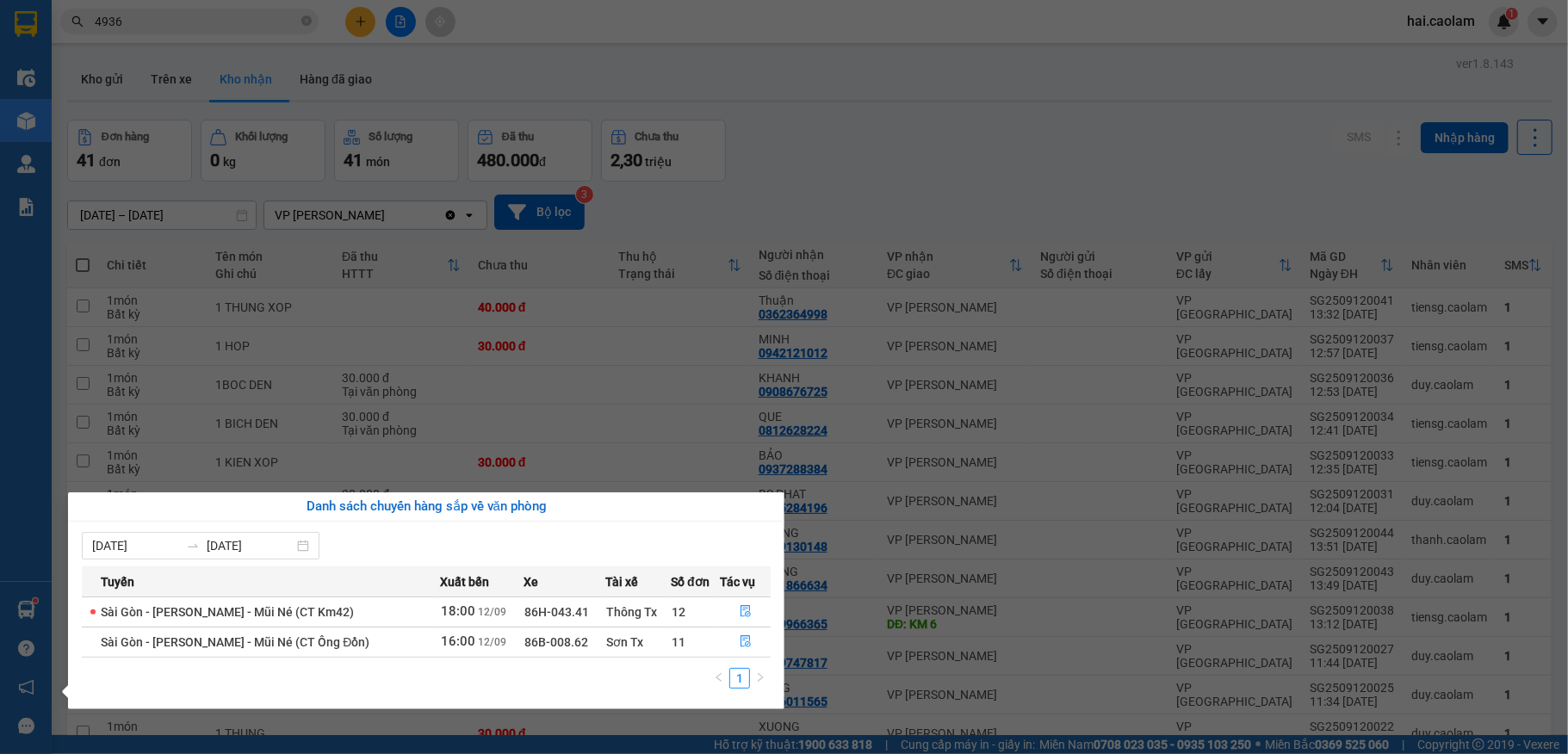
click at [937, 170] on section "Kết quả tìm kiếm ( 38 ) Bộ lọc Mã ĐH Trạng thái Món hàng Thu hộ Tổng cước Chưa …" at bounding box center [784, 377] width 1568 height 754
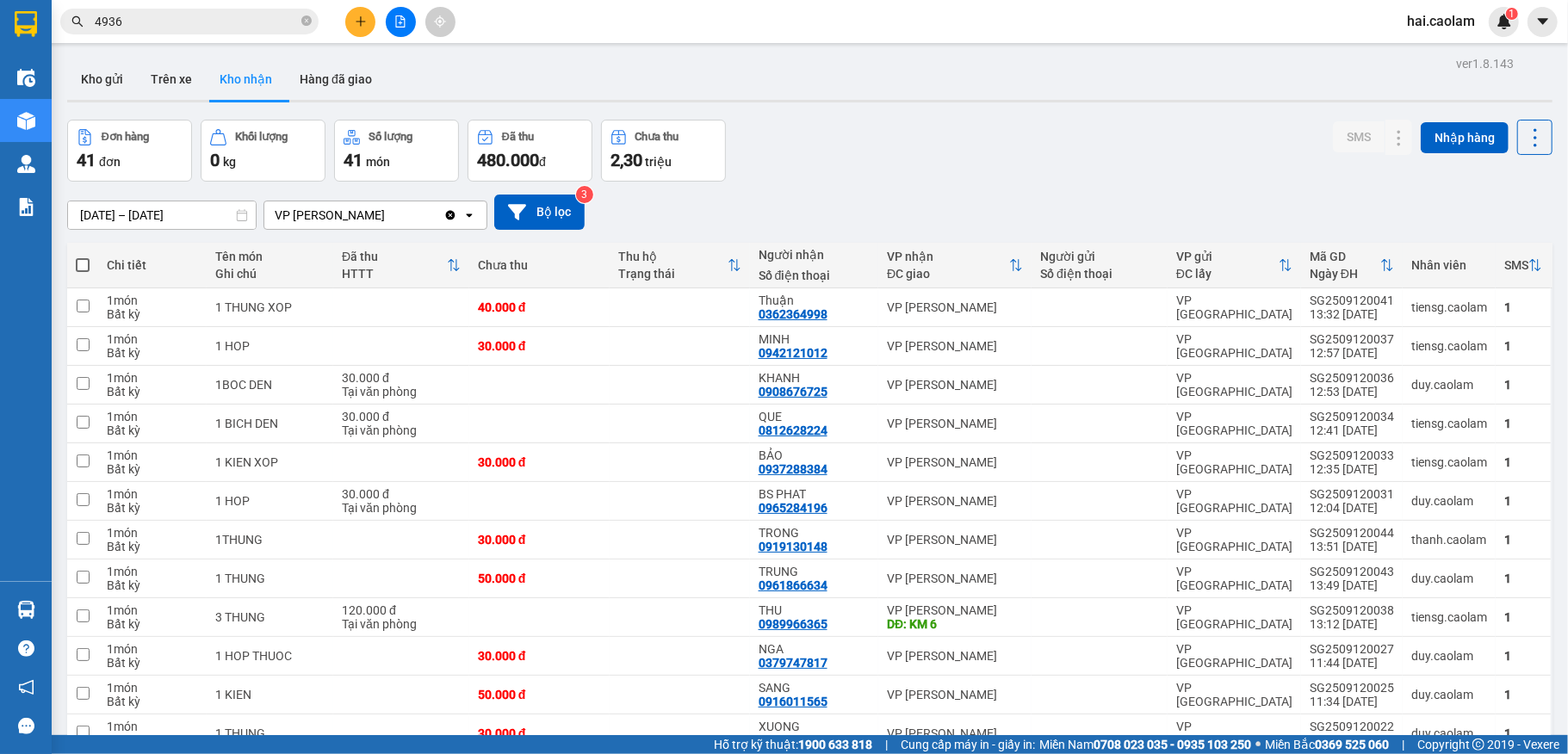
click at [947, 155] on div "Đơn hàng 41 đơn Khối lượng 0 kg Số lượng 41 món Đã thu 480.000 đ Chưa thu 2,30 …" at bounding box center [809, 150] width 1485 height 62
click at [145, 14] on input "4936" at bounding box center [196, 21] width 203 height 19
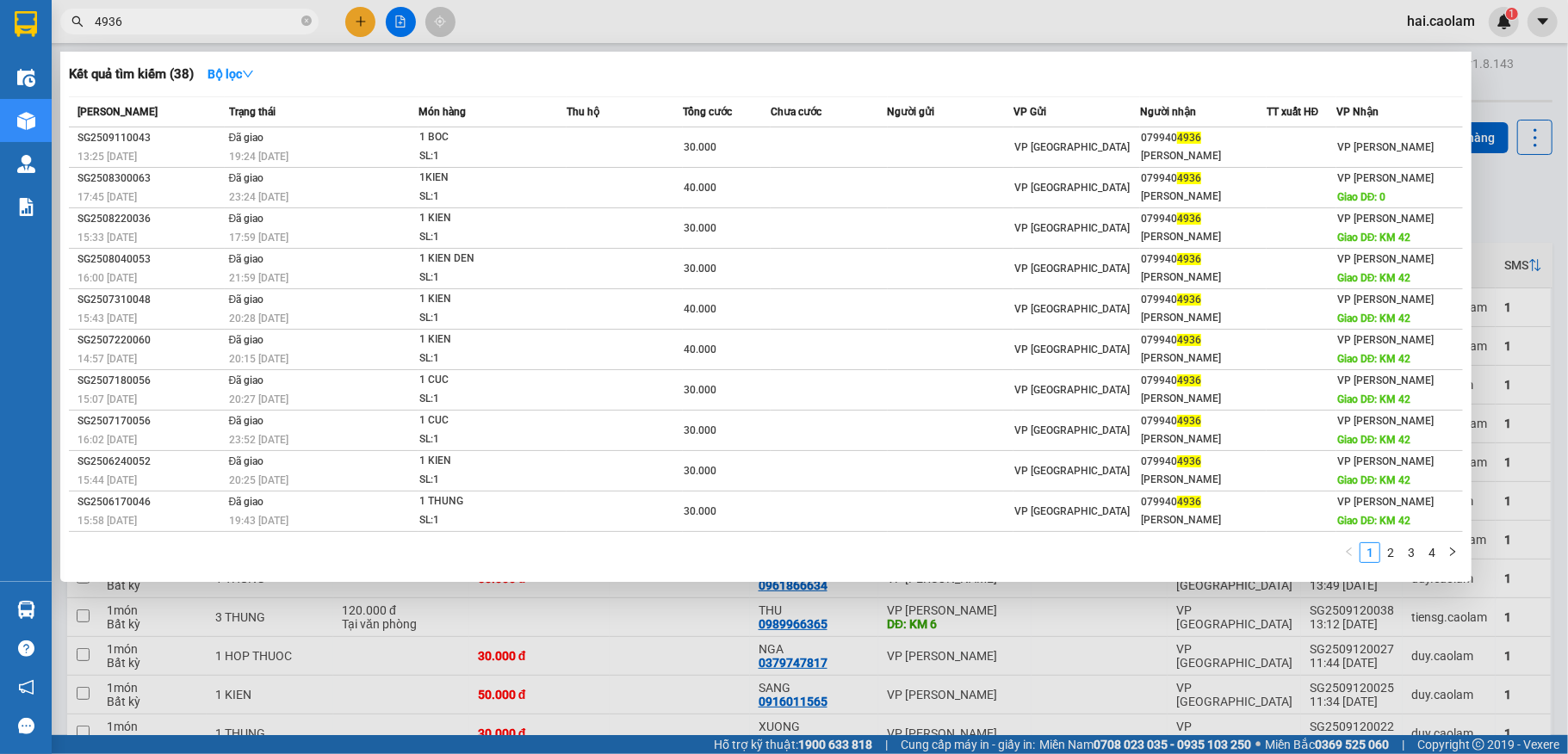
click at [933, 711] on div at bounding box center [784, 377] width 1568 height 754
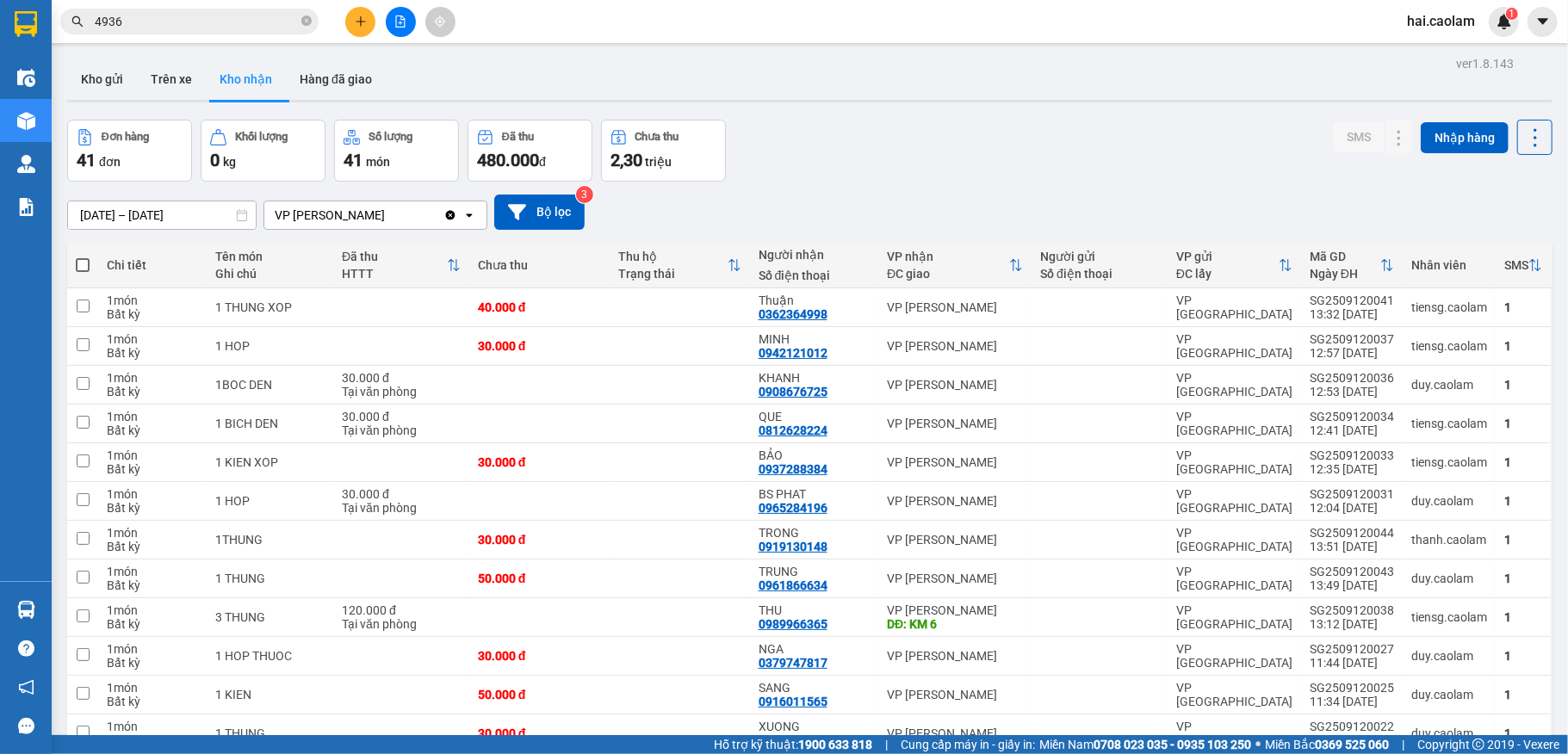
click at [952, 87] on div "Kho gửi Trên xe Kho nhận Hàng đã giao" at bounding box center [809, 81] width 1485 height 45
click at [352, 20] on button at bounding box center [361, 22] width 30 height 30
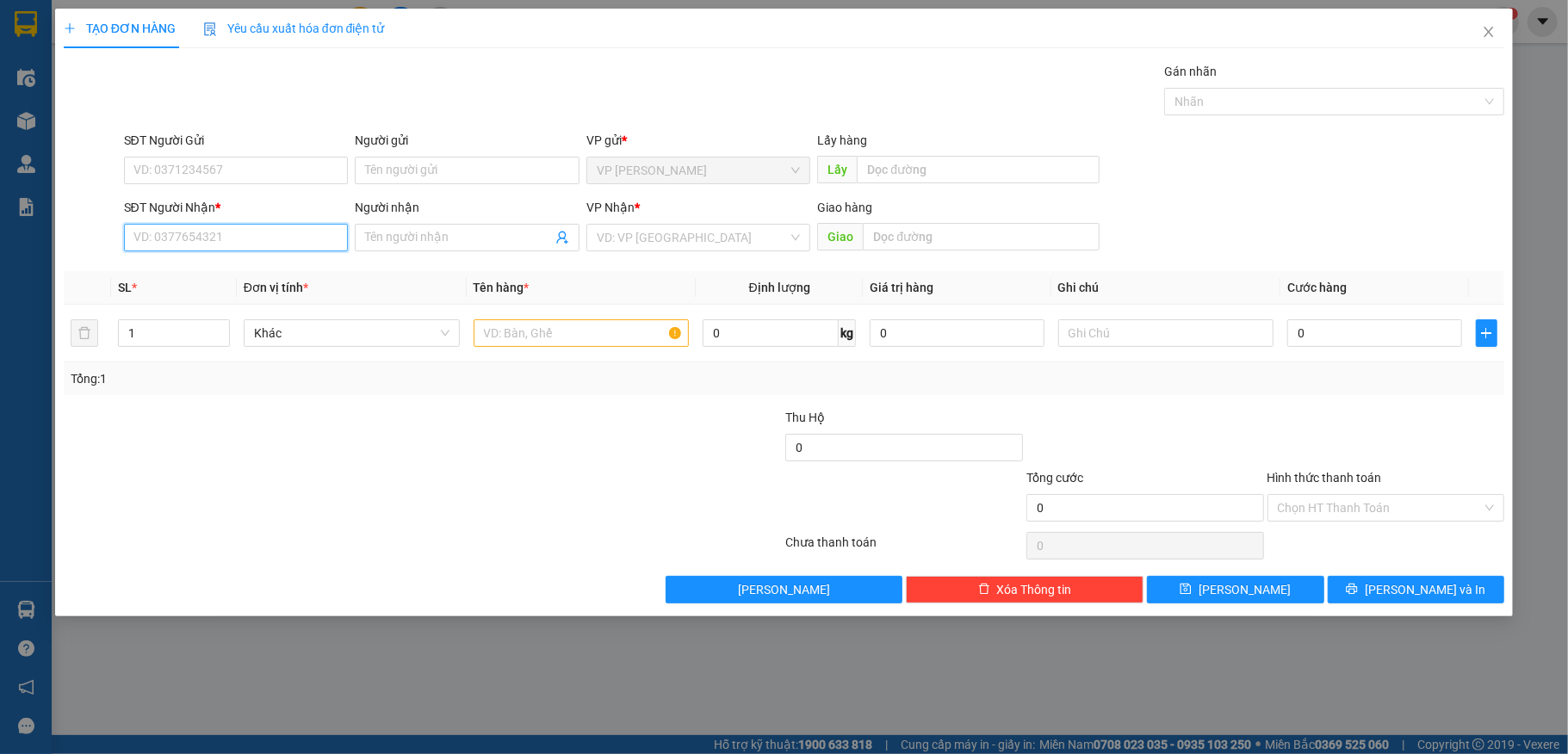
click at [255, 245] on input "SĐT Người Nhận *" at bounding box center [236, 237] width 224 height 28
type input "123456789"
click at [468, 236] on input "Người nhận" at bounding box center [459, 237] width 187 height 19
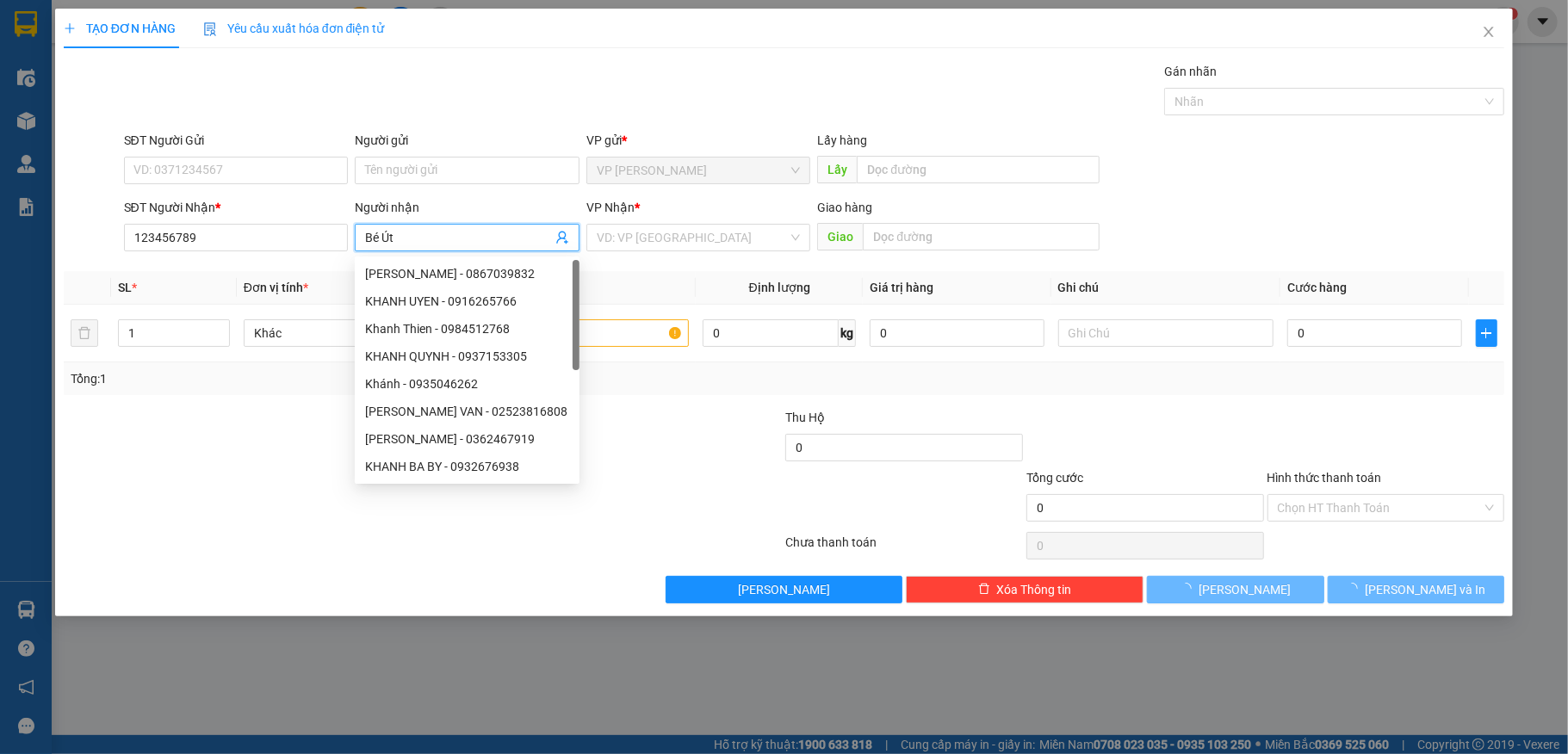
type input "Bé Út"
click at [1224, 397] on div "Transit Pickup Surcharge Ids Transit Deliver Surcharge Ids Transit Deliver Surc…" at bounding box center [784, 333] width 1442 height 541
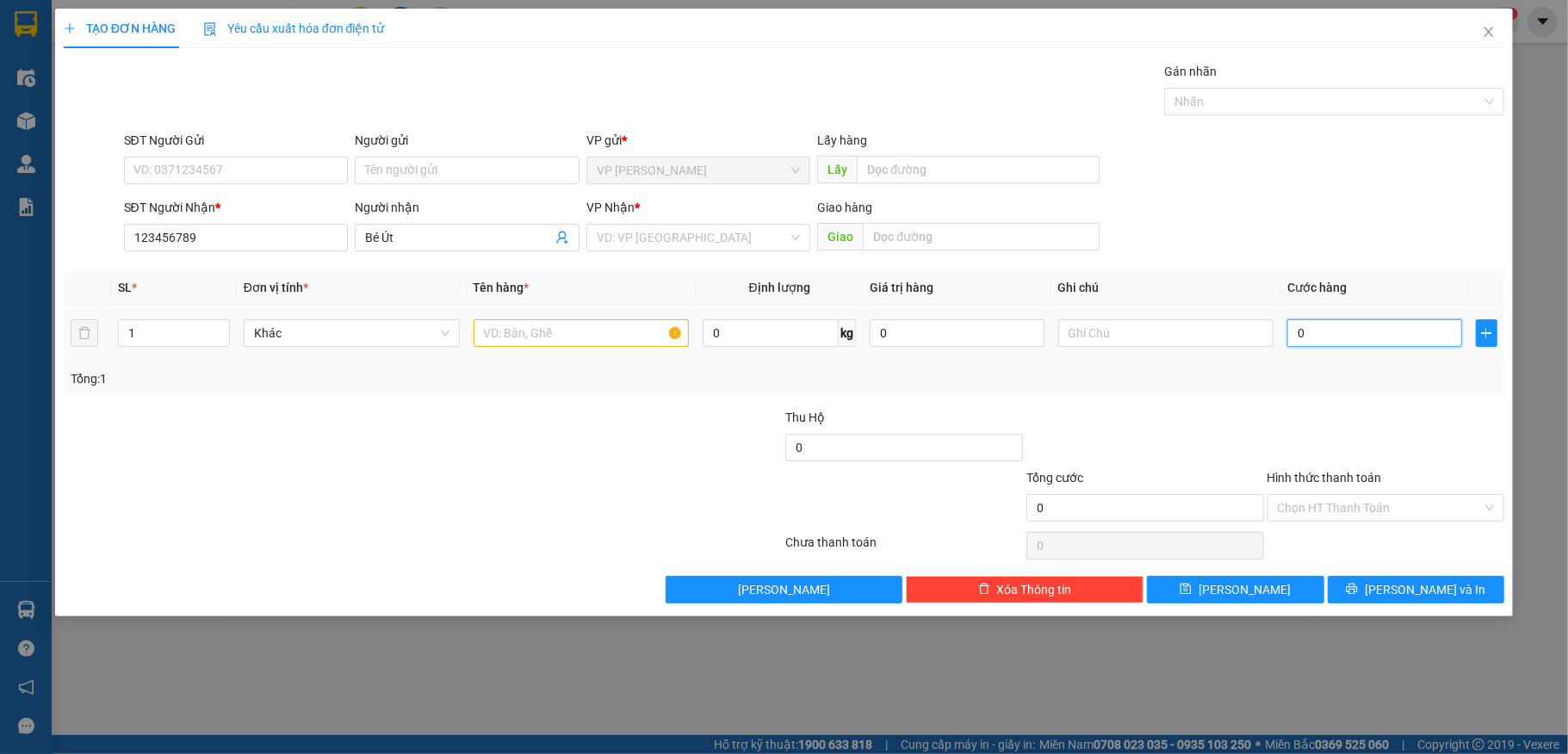
click at [1341, 330] on input "0" at bounding box center [1374, 333] width 174 height 28
drag, startPoint x: 1383, startPoint y: 435, endPoint x: 1393, endPoint y: 498, distance: 63.8
click at [1385, 435] on div at bounding box center [1385, 438] width 241 height 61
click at [1393, 501] on input "Hình thức thanh toán" at bounding box center [1380, 507] width 205 height 26
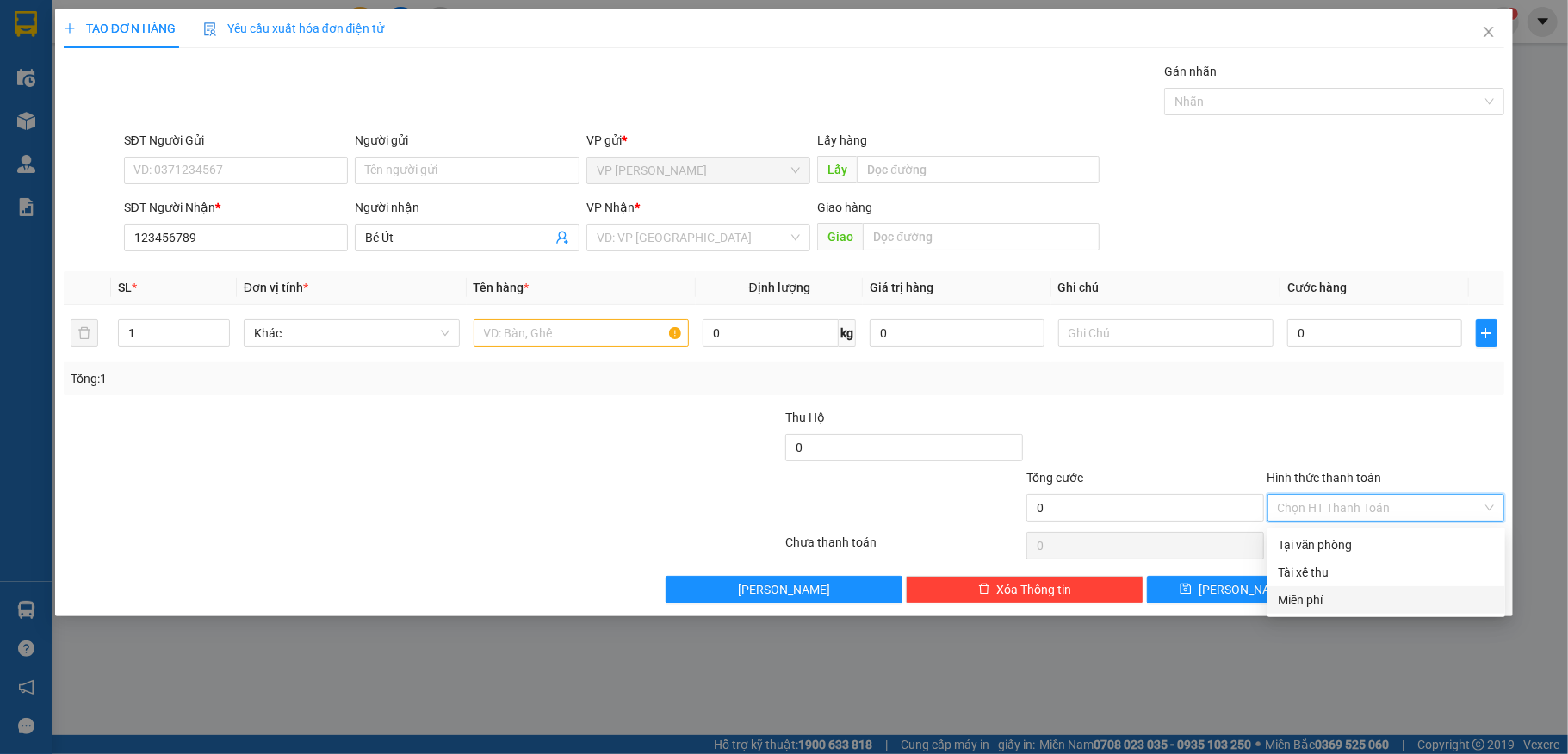
click at [1316, 600] on div "Miễn phí" at bounding box center [1386, 599] width 217 height 19
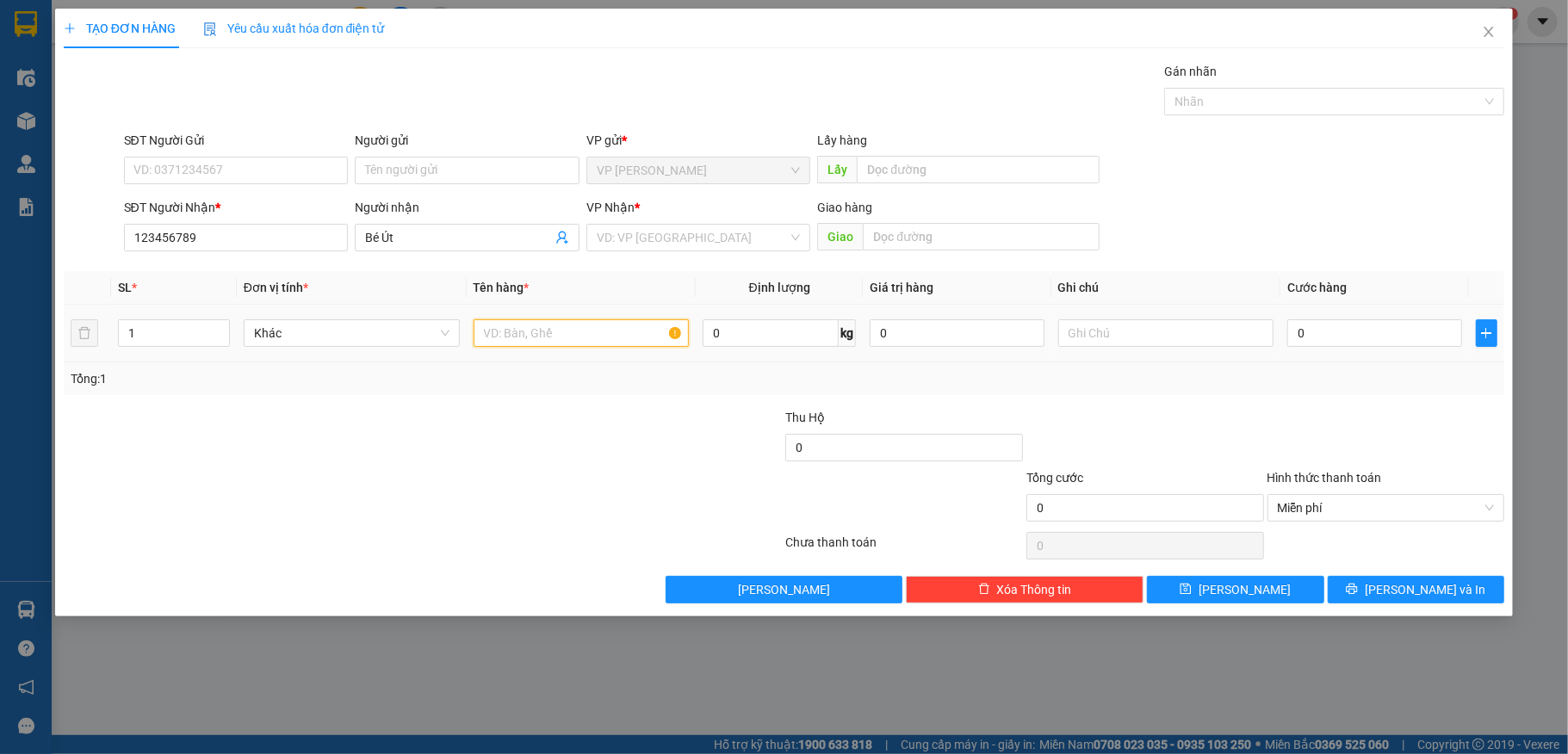
click at [570, 336] on input "text" at bounding box center [581, 333] width 216 height 28
type input "1 Xe Máy 49AA 64157"
click at [1437, 593] on span "[PERSON_NAME] và In" at bounding box center [1425, 589] width 120 height 19
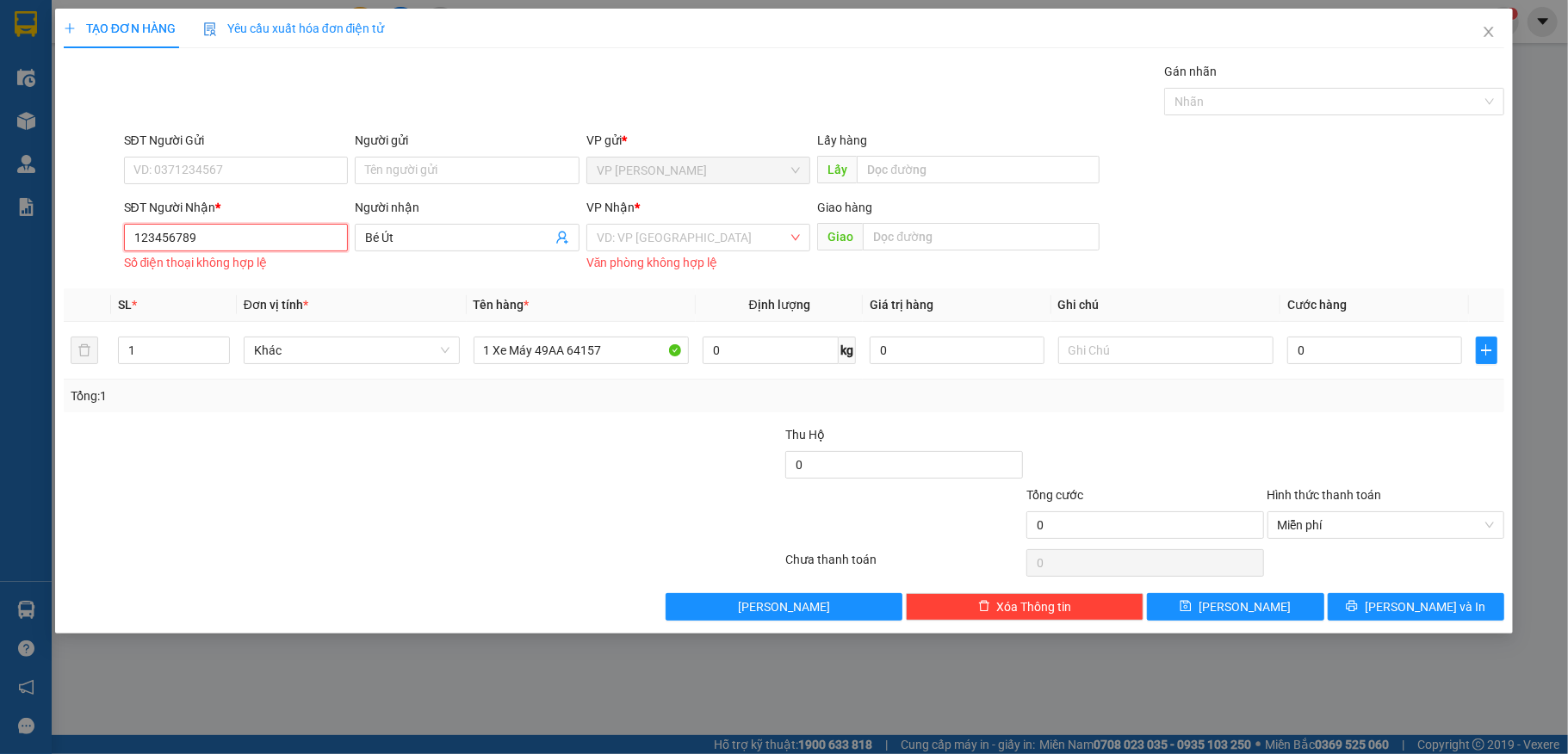
click at [246, 248] on input "123456789" at bounding box center [236, 237] width 224 height 28
type input "1"
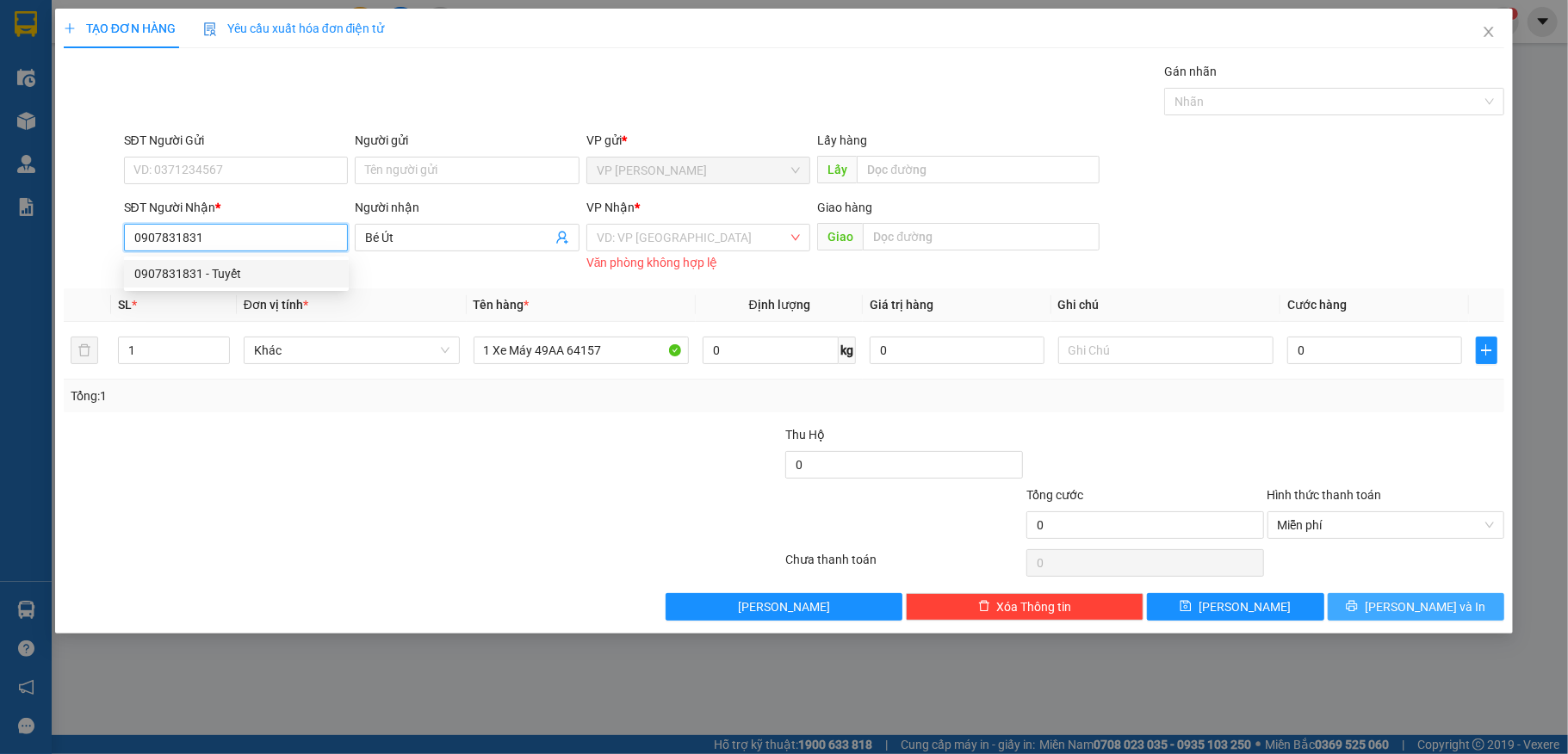
type input "0907831831"
click at [1437, 616] on span "[PERSON_NAME] và In" at bounding box center [1425, 606] width 120 height 19
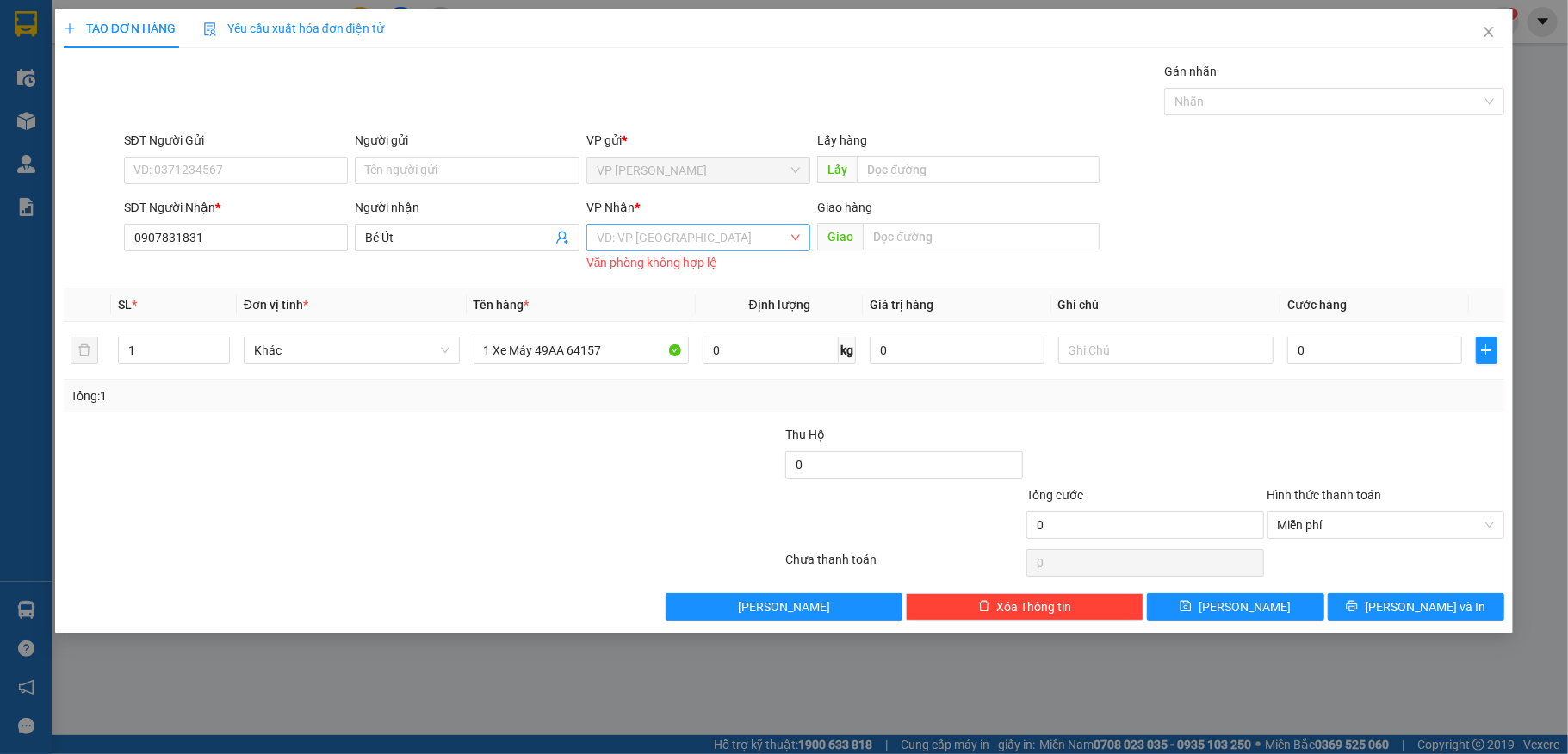
click at [649, 238] on input "search" at bounding box center [693, 237] width 192 height 26
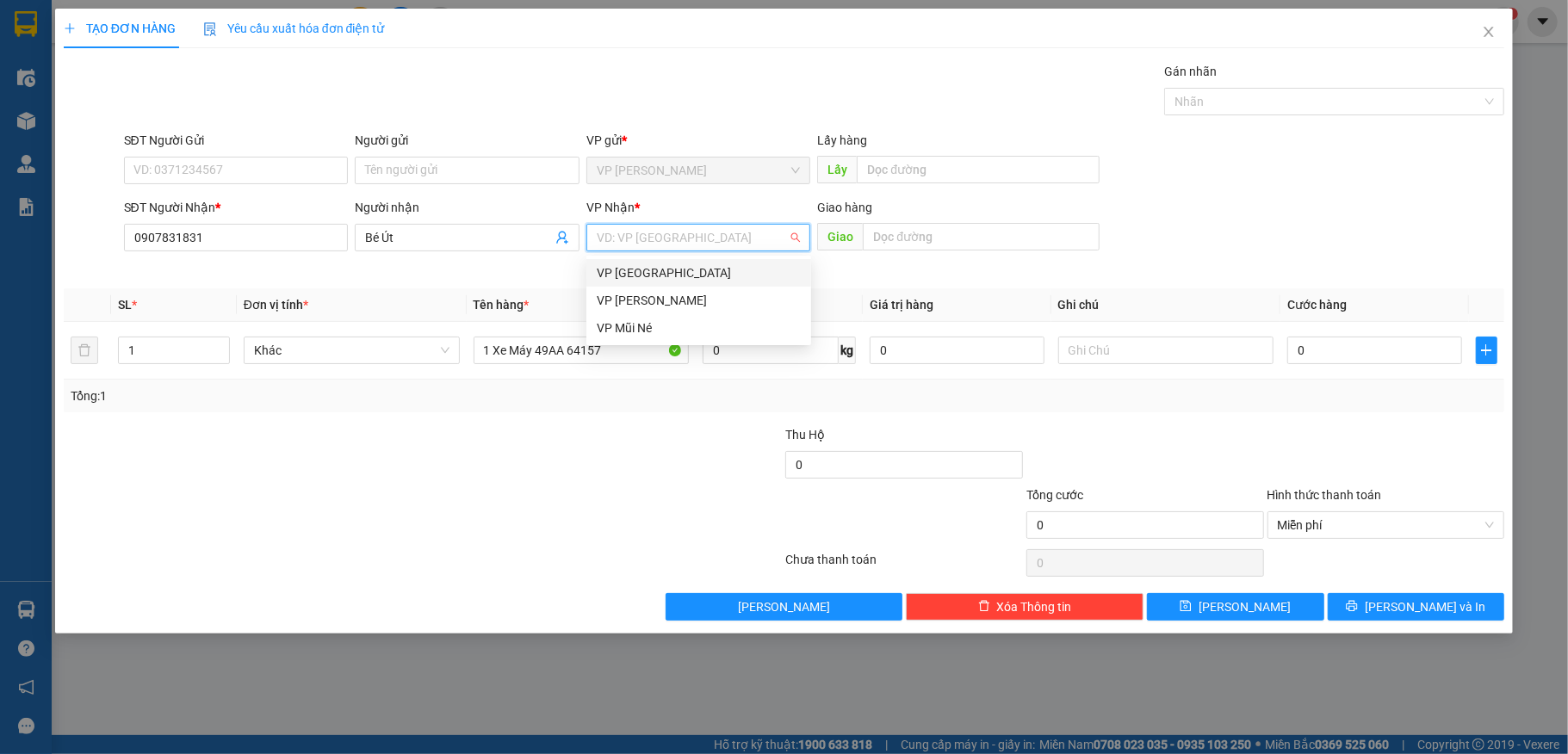
click at [690, 273] on div "VP [GEOGRAPHIC_DATA]" at bounding box center [698, 272] width 204 height 19
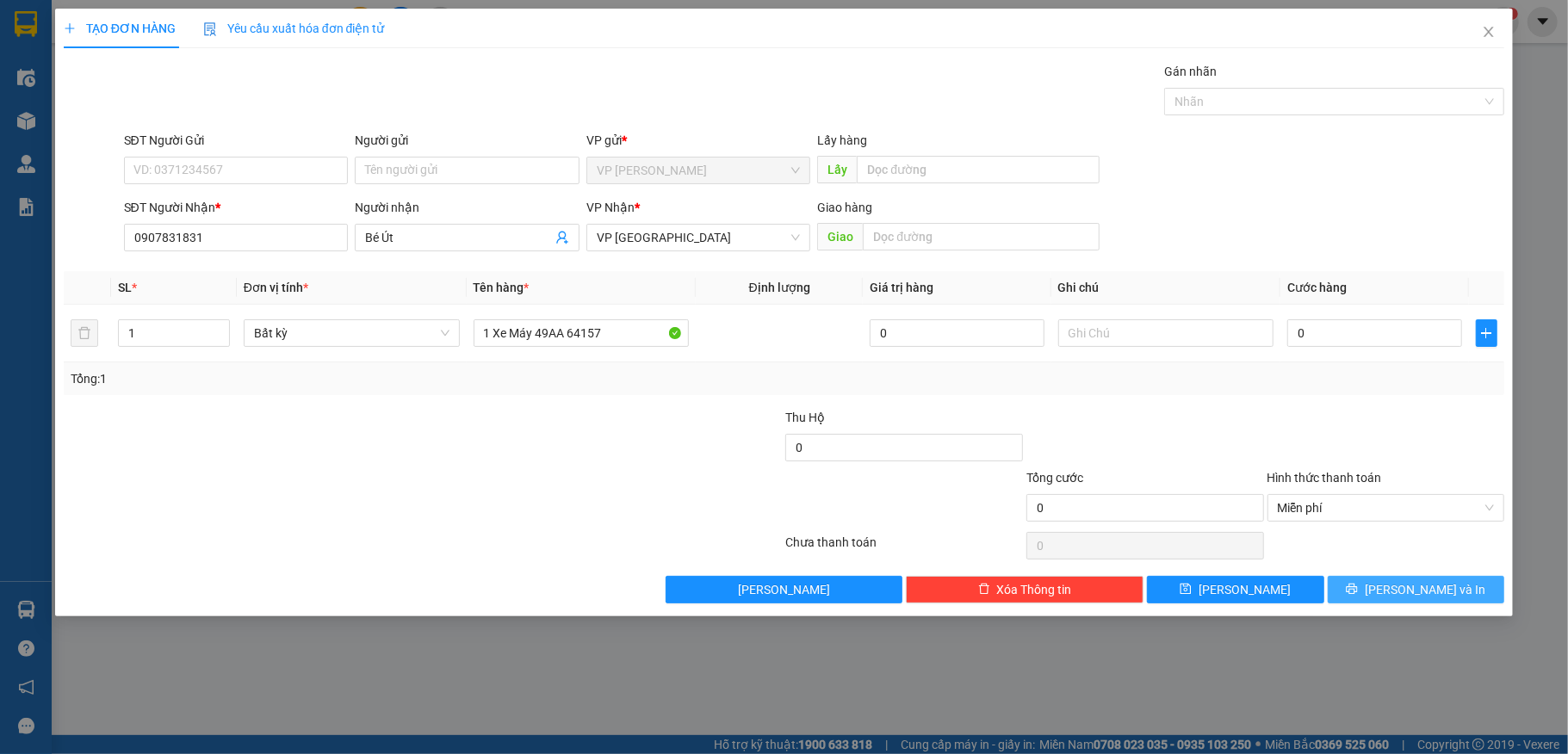
click at [1447, 589] on span "[PERSON_NAME] và In" at bounding box center [1425, 589] width 120 height 19
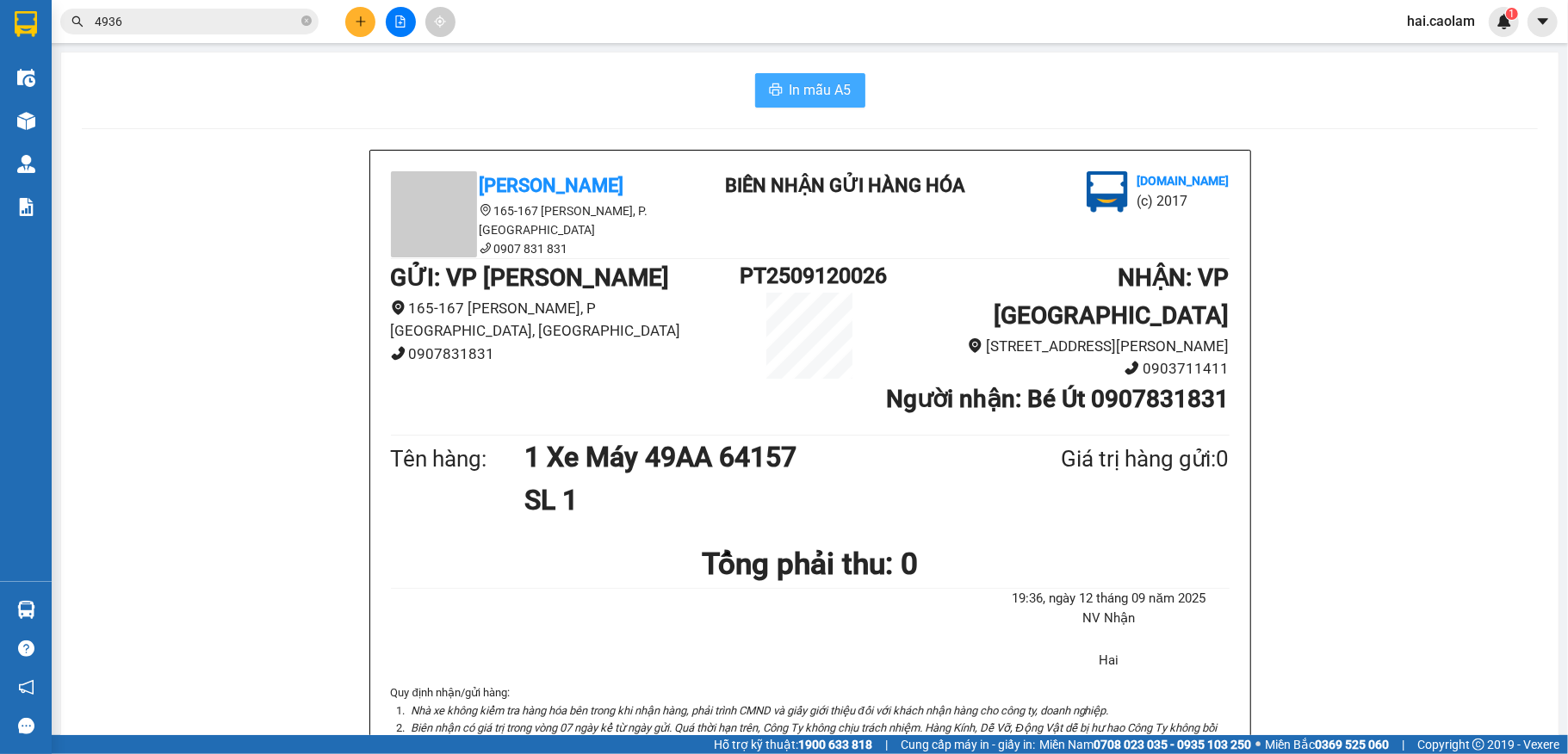
click at [833, 73] on button "In mẫu A5" at bounding box center [810, 90] width 110 height 35
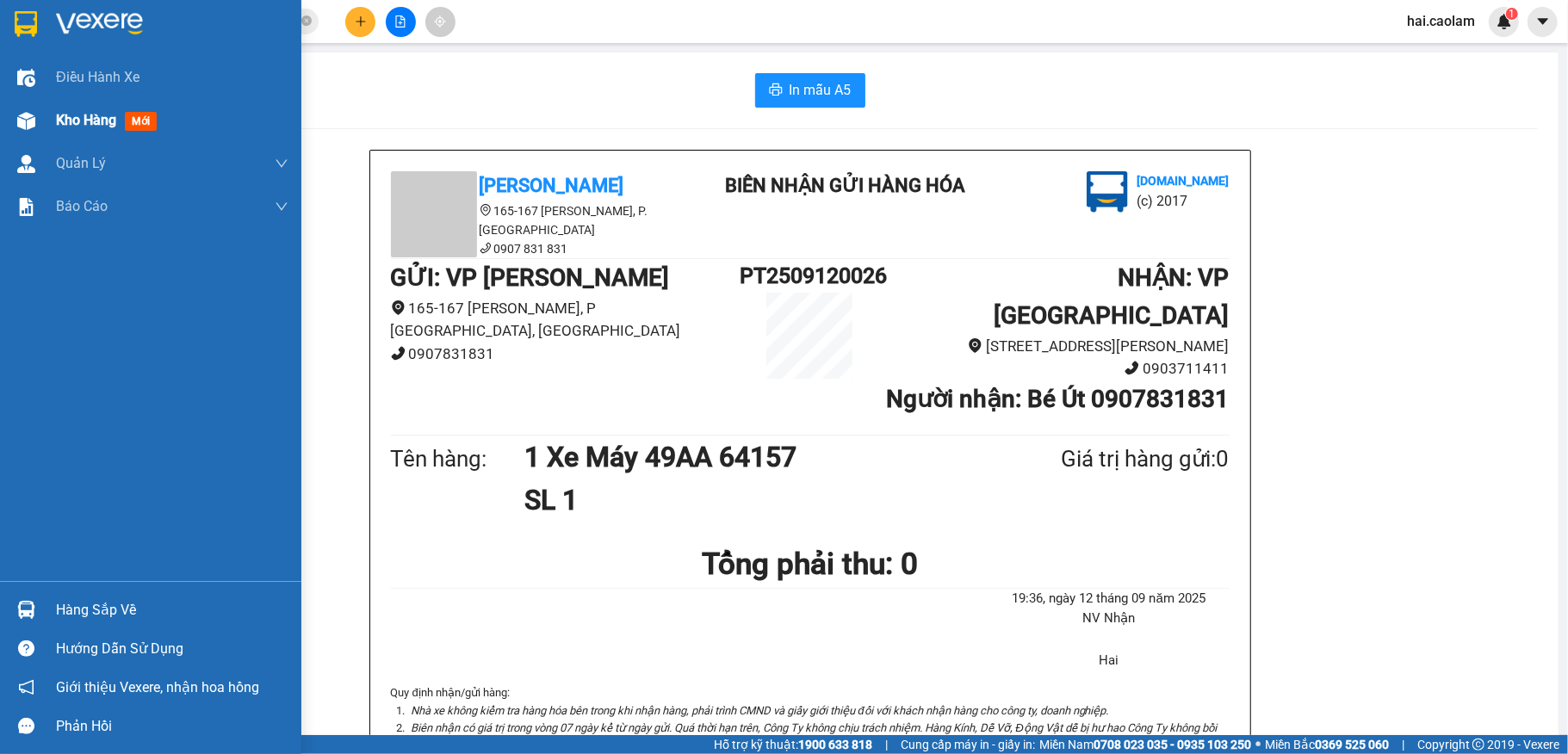
click at [29, 120] on img at bounding box center [26, 121] width 18 height 18
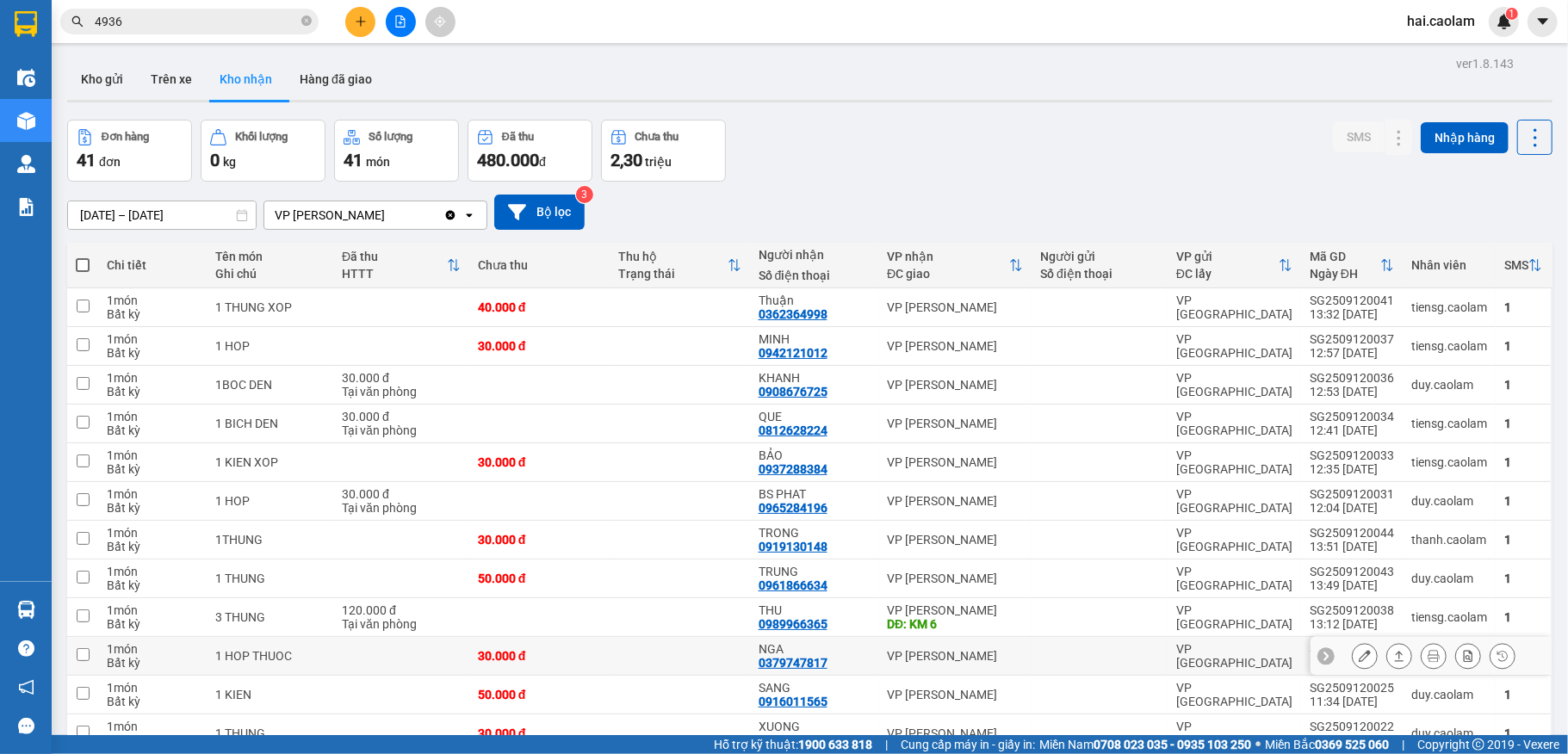
scroll to position [229, 0]
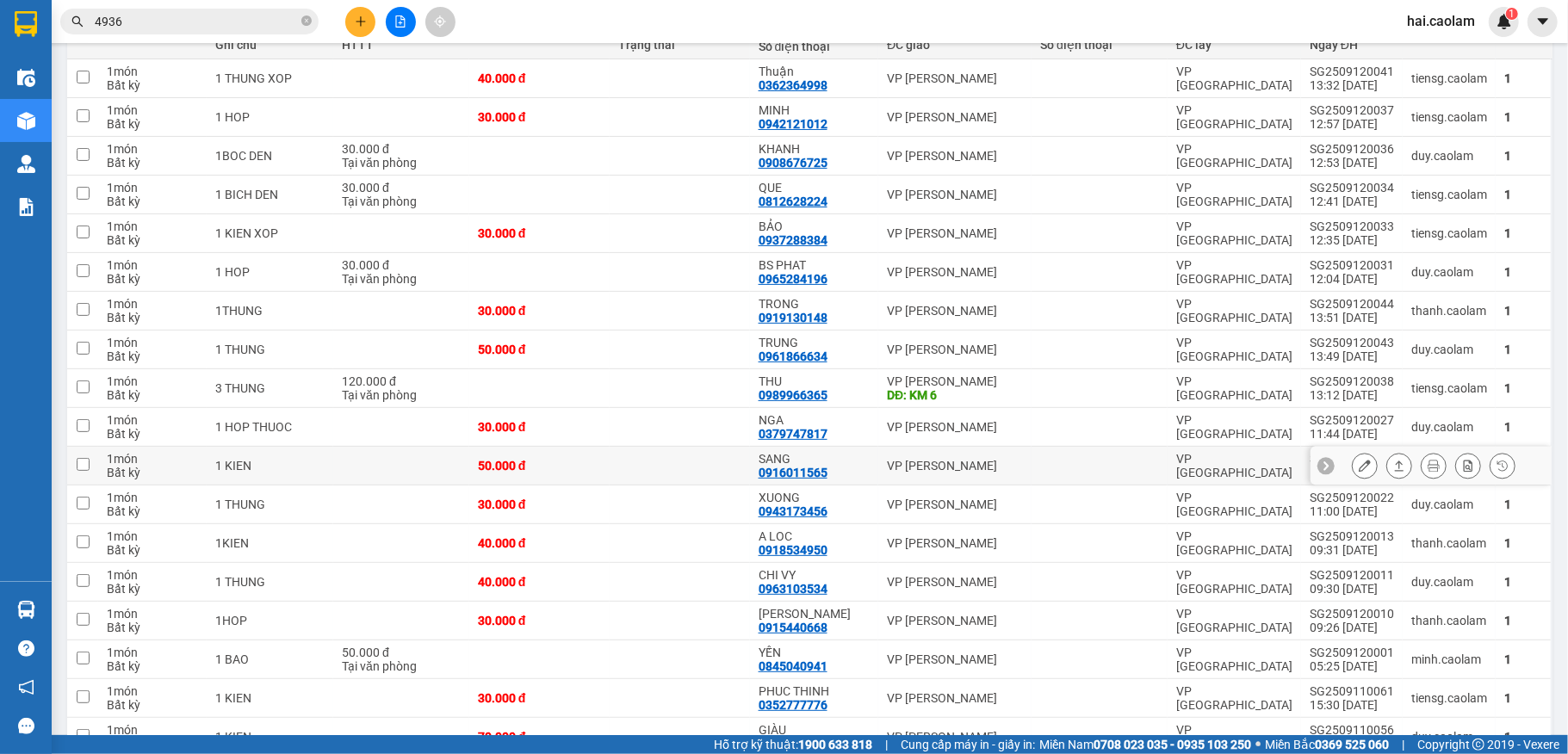
click at [837, 470] on div "SANG 0916011565" at bounding box center [814, 466] width 111 height 28
checkbox input "true"
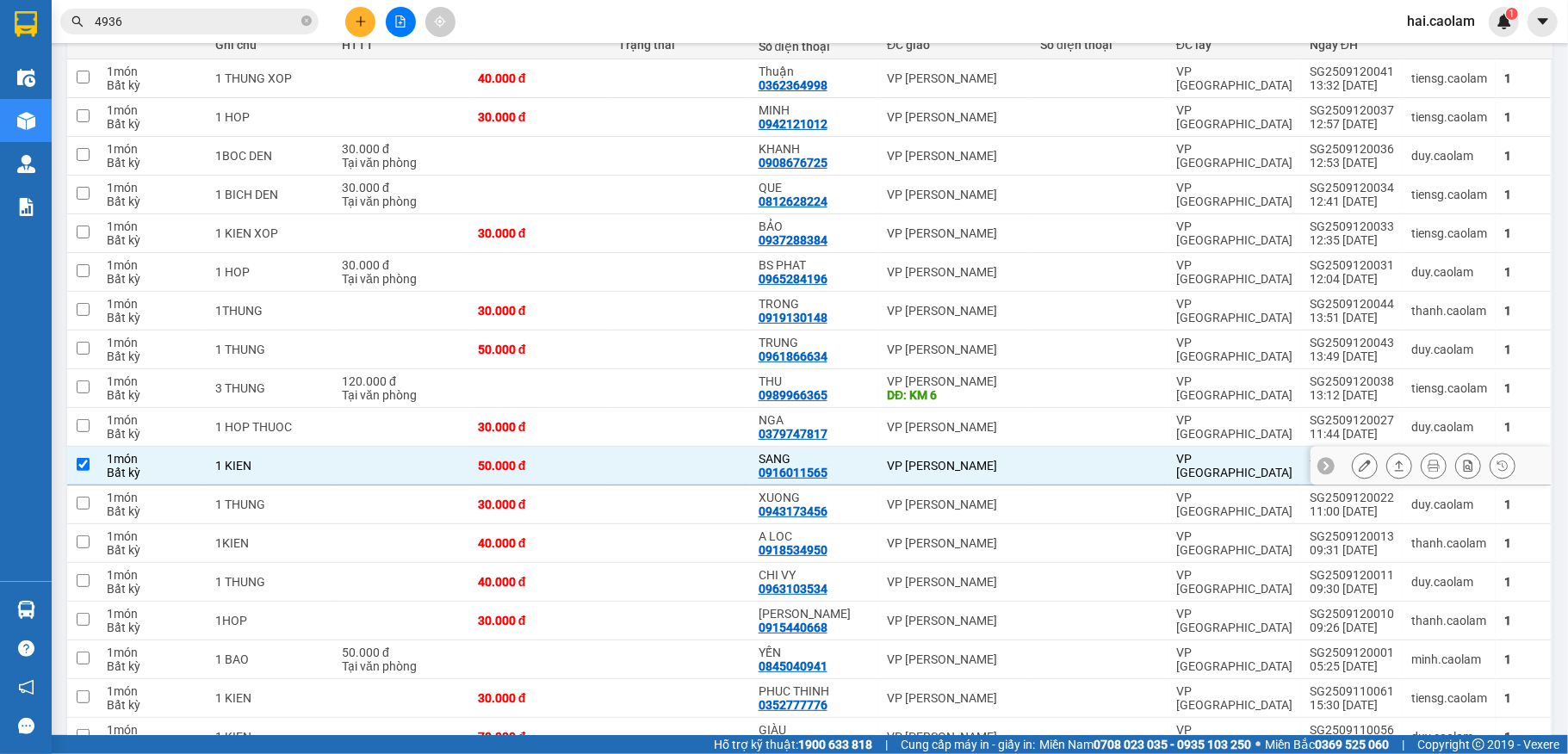
click at [1359, 470] on icon at bounding box center [1365, 466] width 12 height 12
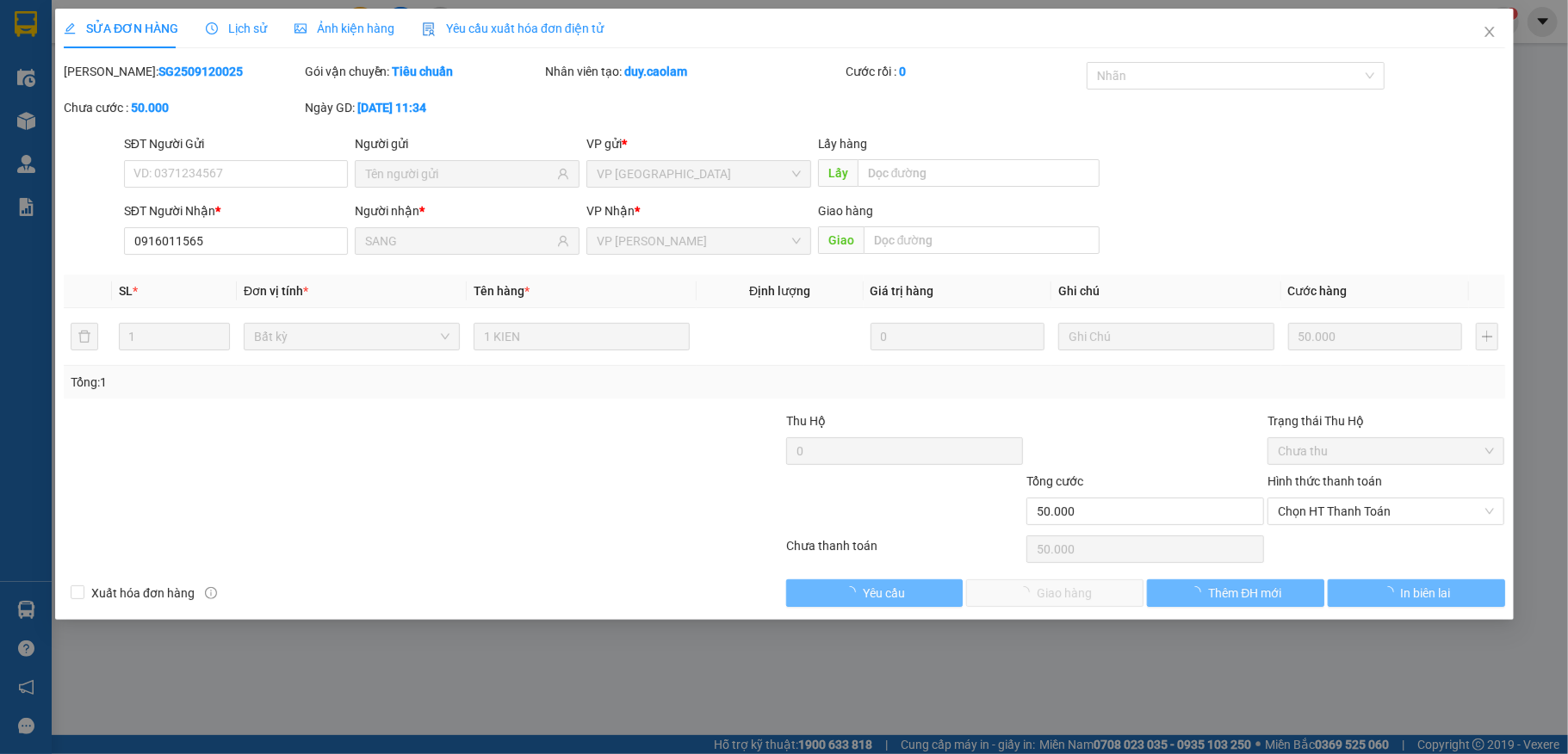
type input "0916011565"
type input "SANG"
type input "50.000"
click at [1338, 515] on div "SỬA ĐƠN HÀNG Lịch sử Ảnh kiện hàng Yêu cầu xuất hóa đơn điện tử Total Paid Fee …" at bounding box center [784, 377] width 1568 height 754
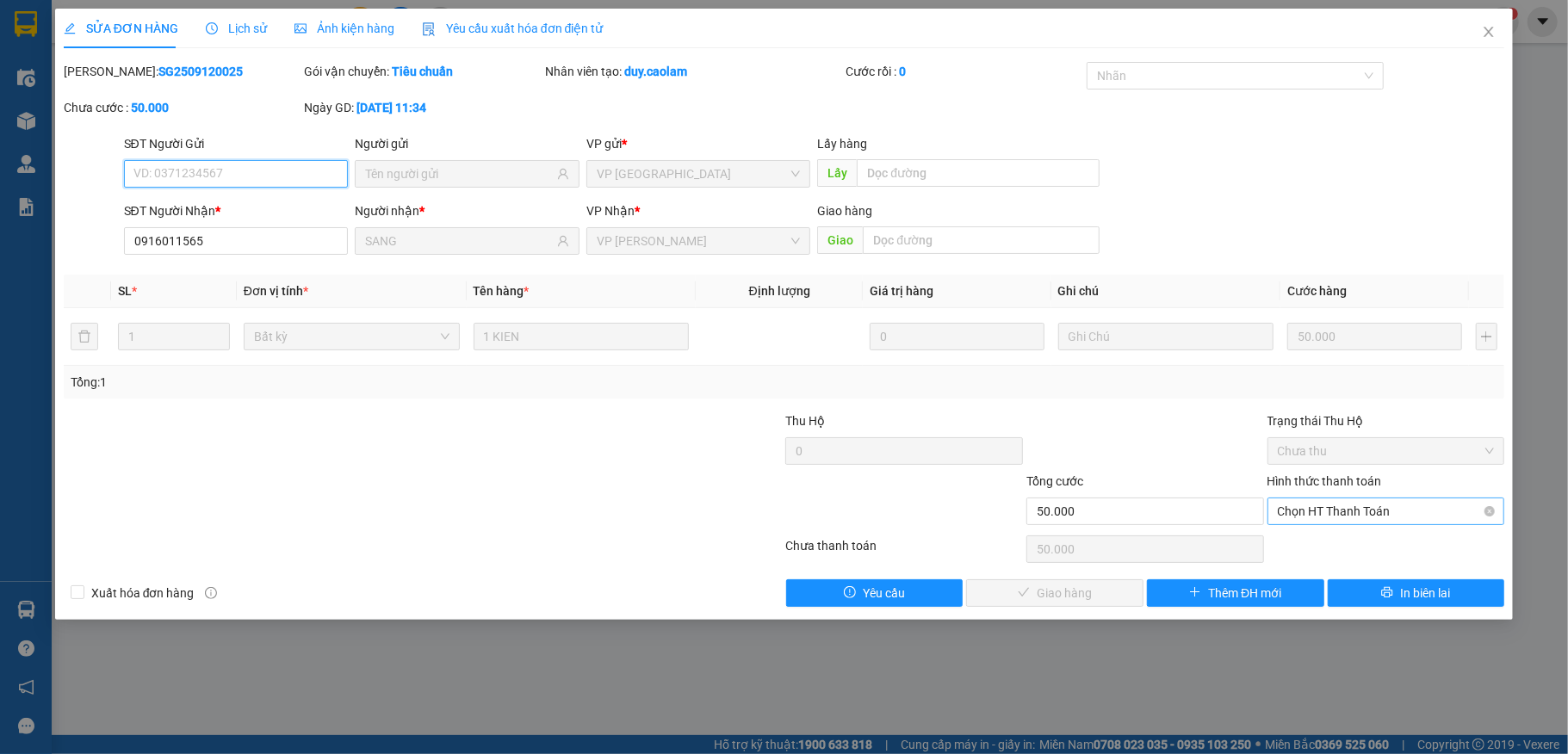
click at [1341, 511] on span "Chọn HT Thanh Toán" at bounding box center [1386, 511] width 217 height 26
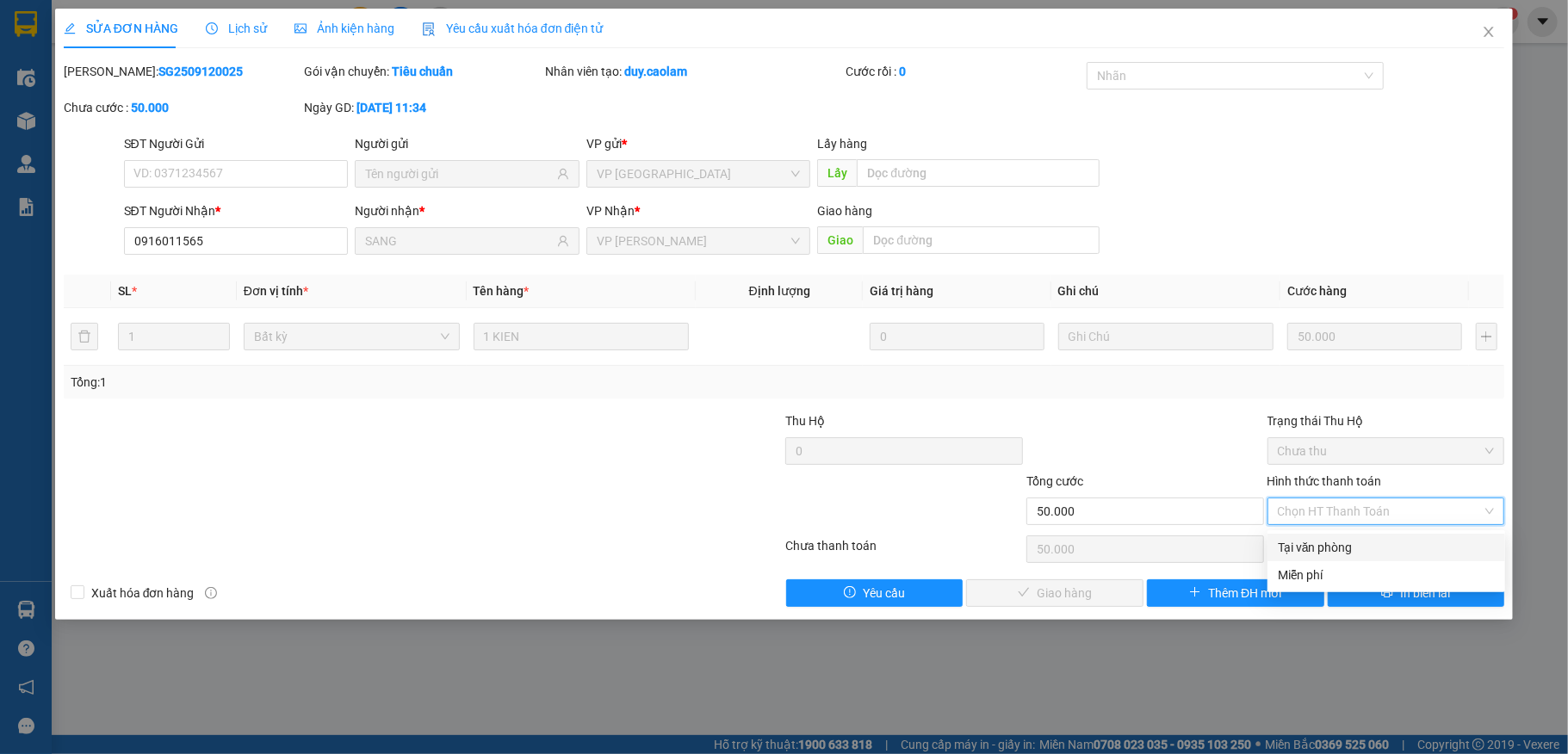
click at [1330, 538] on div "Tại văn phòng" at bounding box center [1386, 547] width 217 height 19
type input "0"
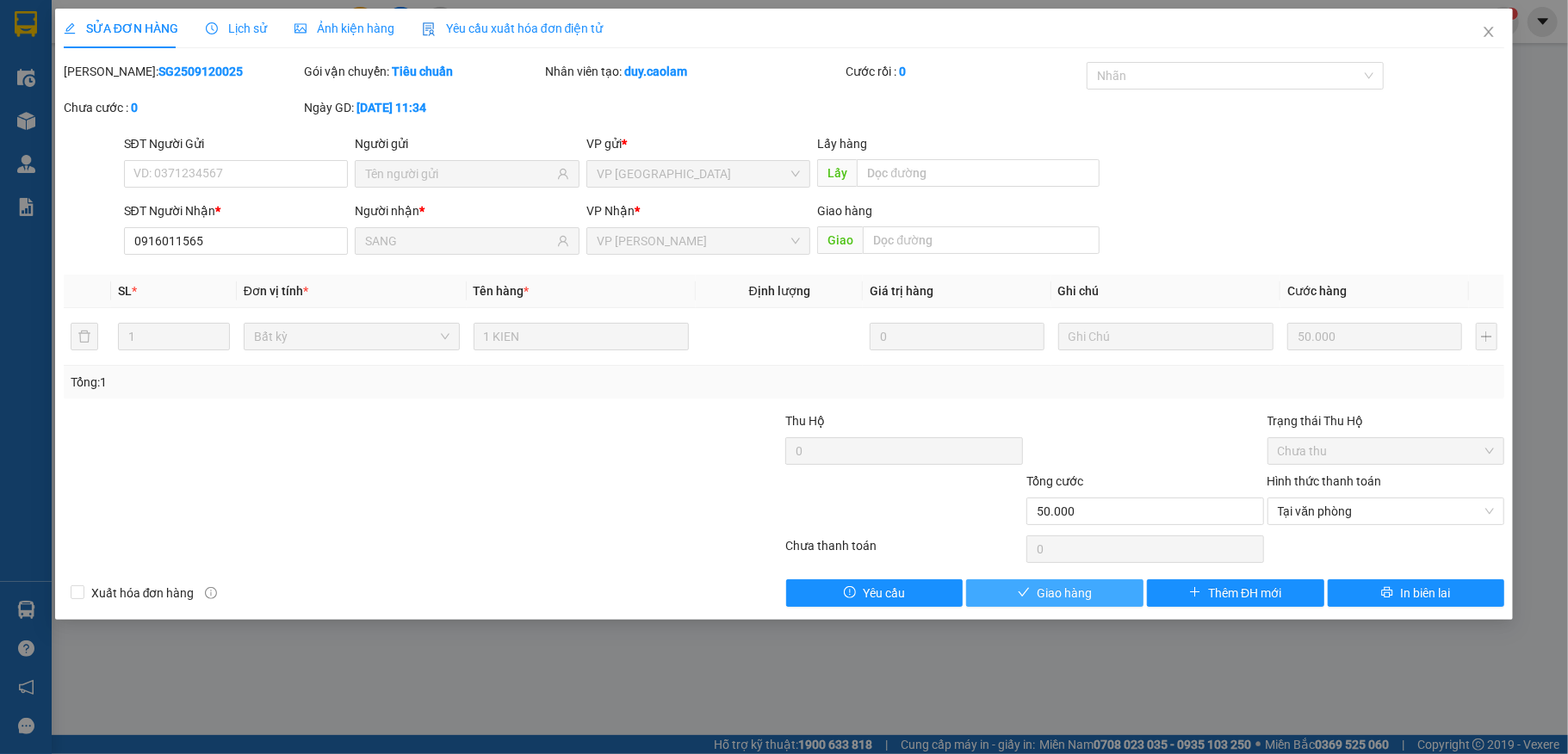
click at [1068, 583] on button "Giao hàng" at bounding box center [1054, 593] width 177 height 28
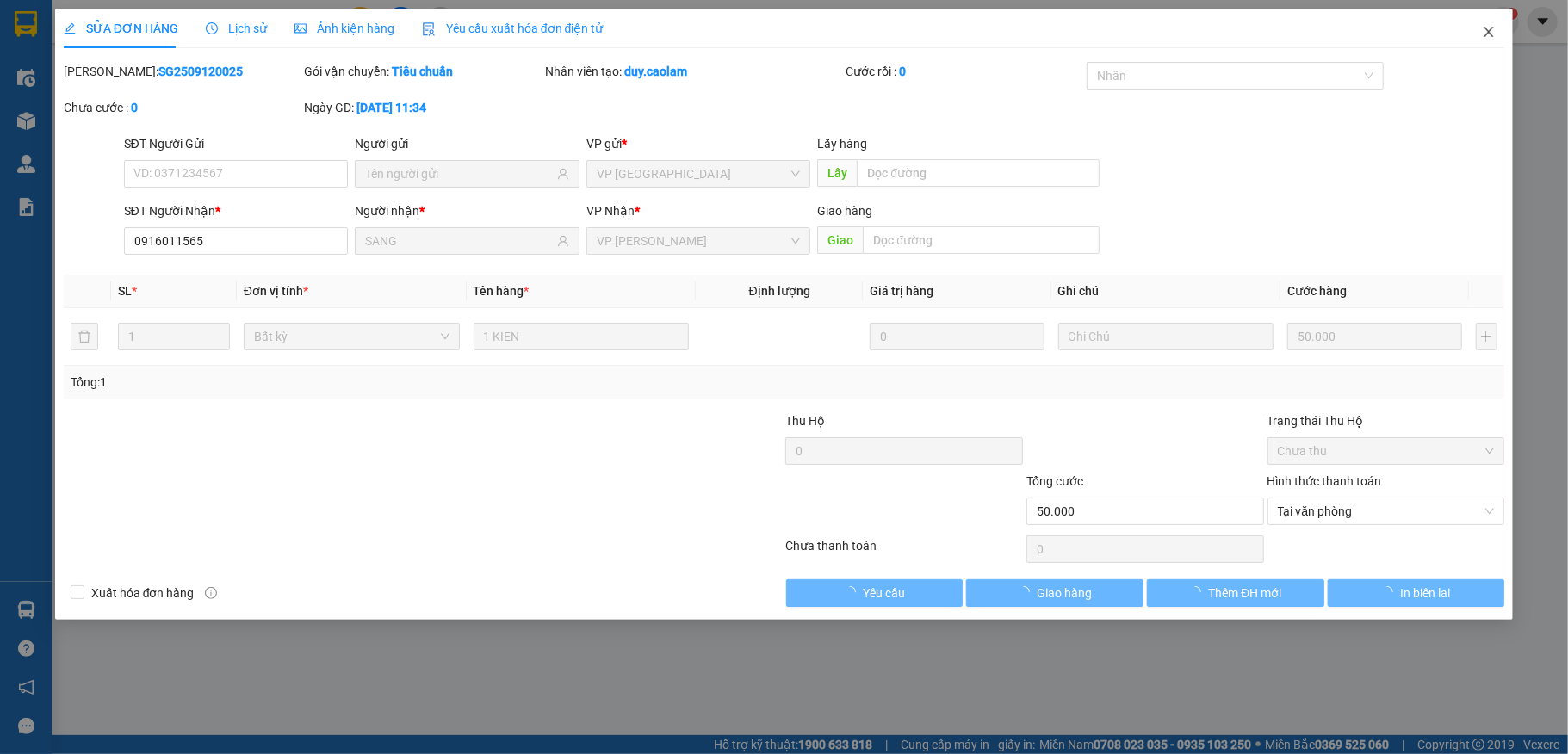
click at [1489, 36] on icon "close" at bounding box center [1488, 31] width 13 height 13
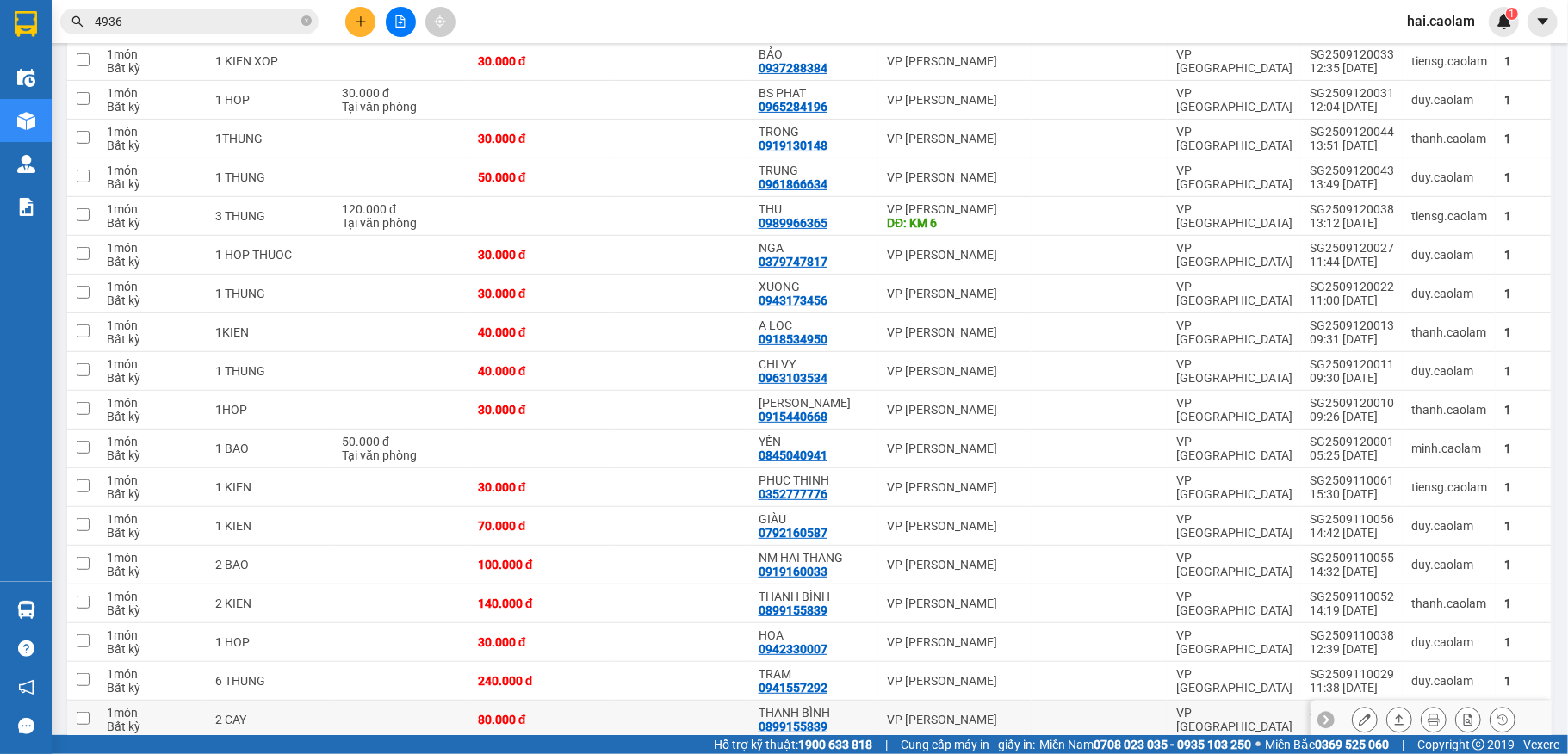
scroll to position [458, 0]
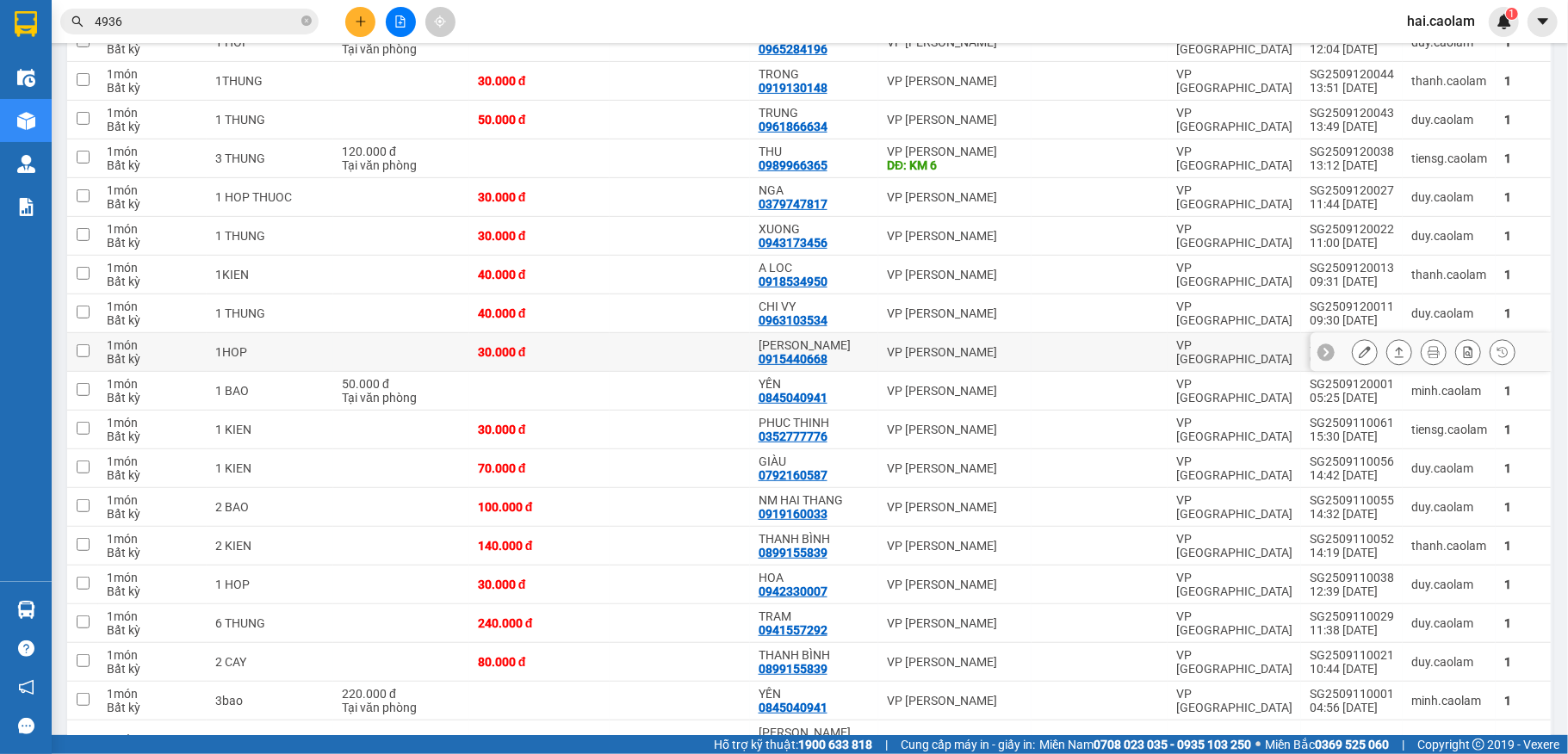
click at [841, 350] on div "[PERSON_NAME]" at bounding box center [814, 345] width 111 height 13
checkbox input "true"
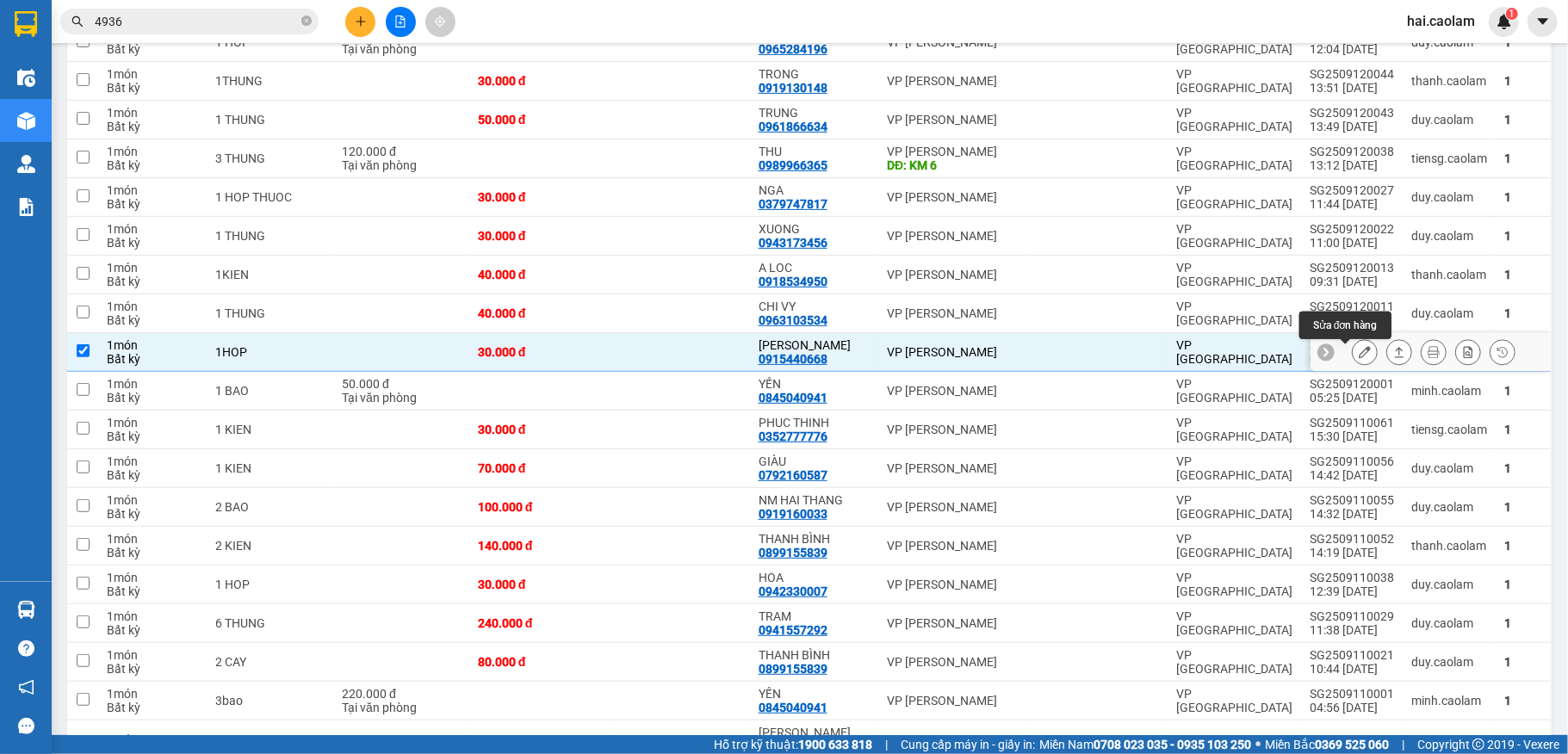
click at [1359, 355] on icon at bounding box center [1365, 353] width 12 height 12
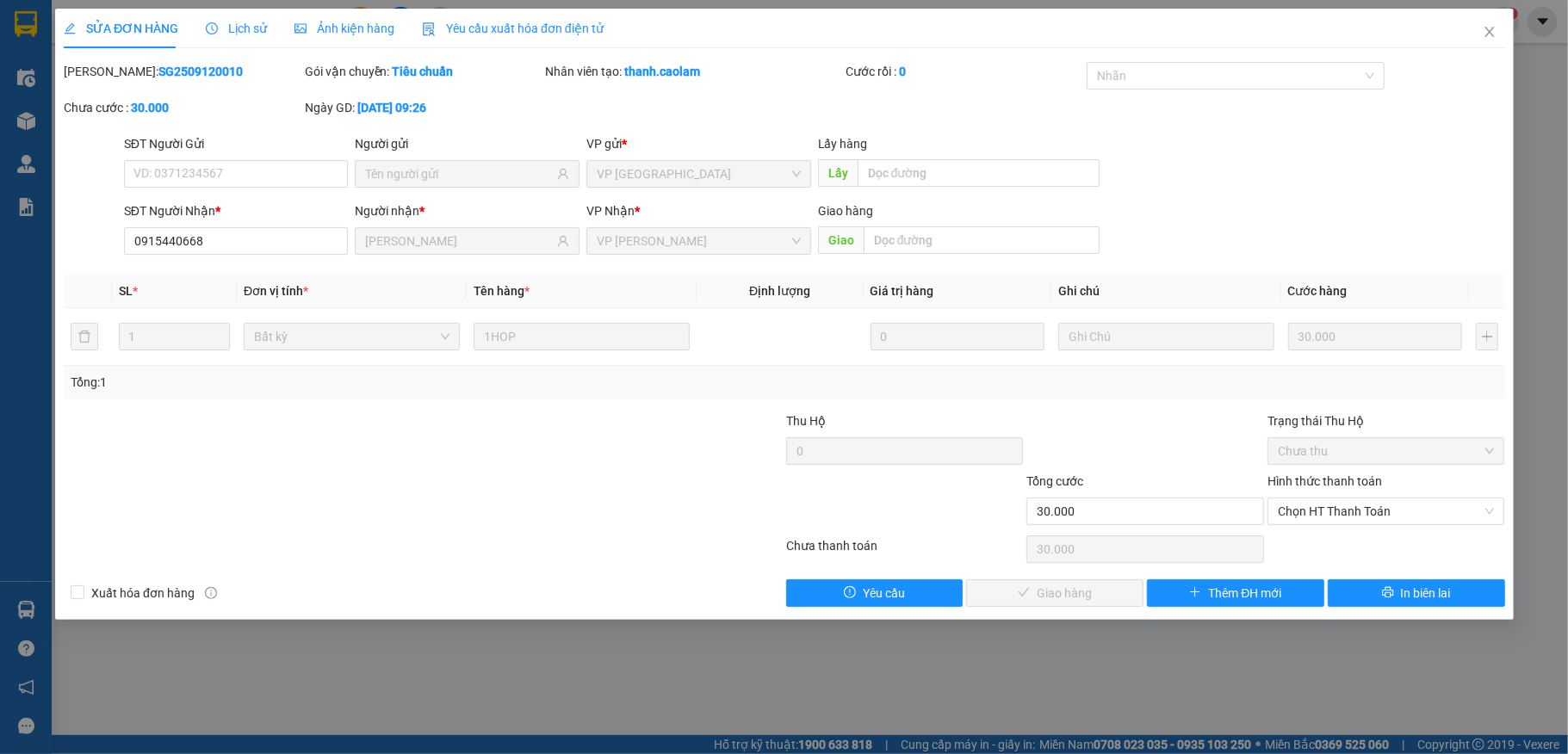
type input "0915440668"
type input "[PERSON_NAME]"
type input "30.000"
click at [1331, 515] on span "Chọn HT Thanh Toán" at bounding box center [1386, 511] width 217 height 26
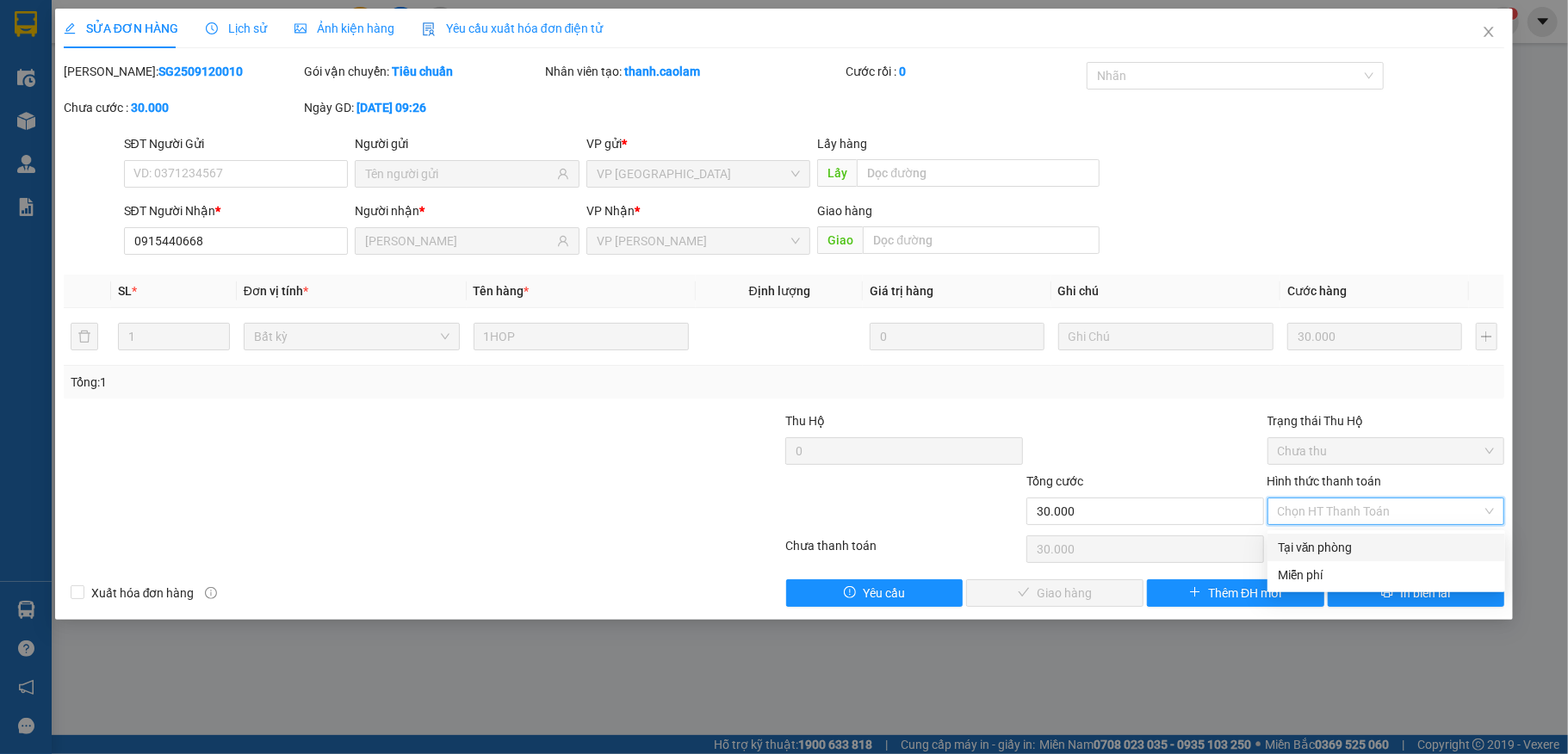
click at [1323, 539] on div "Tại văn phòng" at bounding box center [1386, 547] width 217 height 19
type input "0"
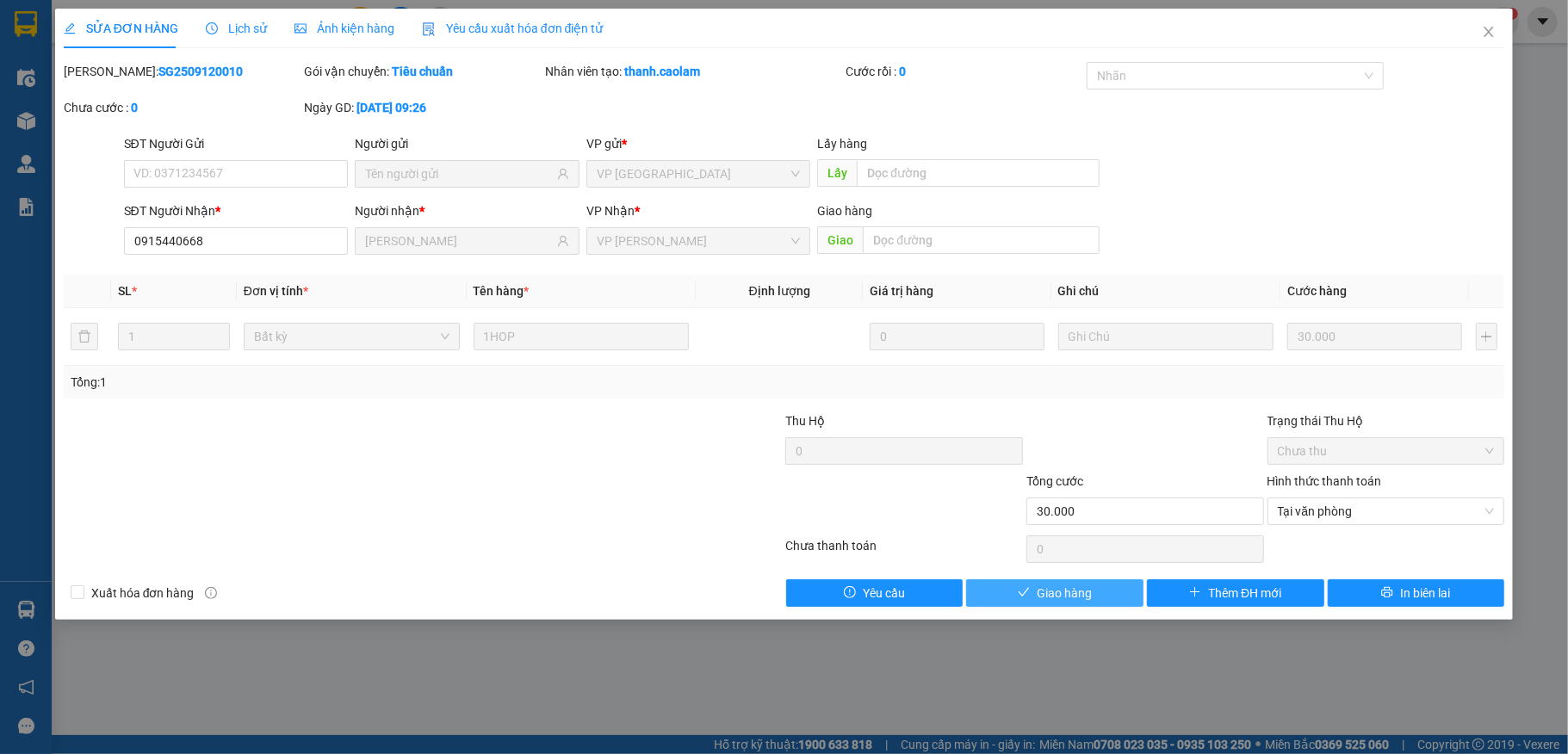
drag, startPoint x: 1080, startPoint y: 593, endPoint x: 1269, endPoint y: 429, distance: 250.2
click at [1080, 592] on span "Giao hàng" at bounding box center [1064, 593] width 55 height 19
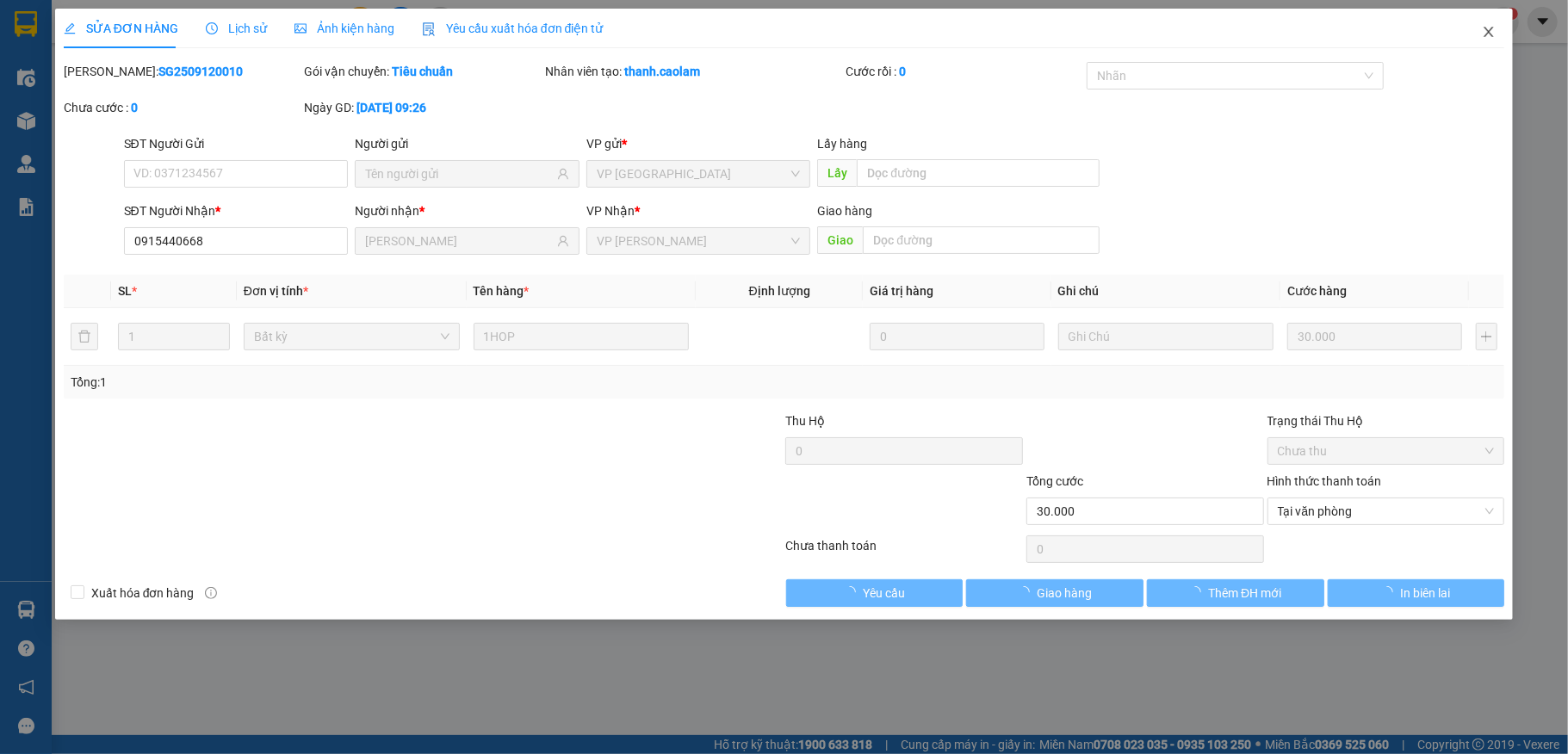
click at [1484, 43] on span "Close" at bounding box center [1489, 33] width 48 height 48
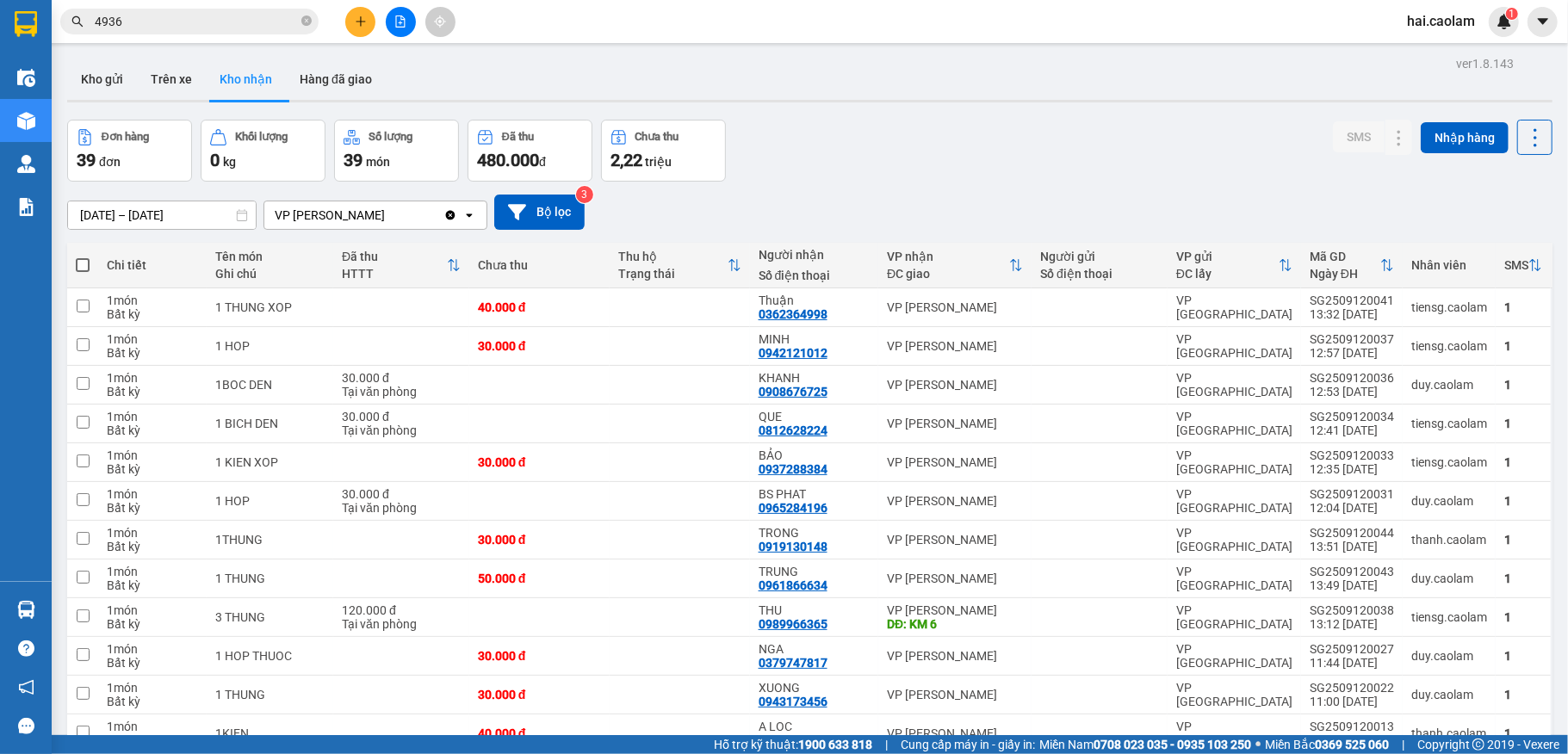
scroll to position [458, 0]
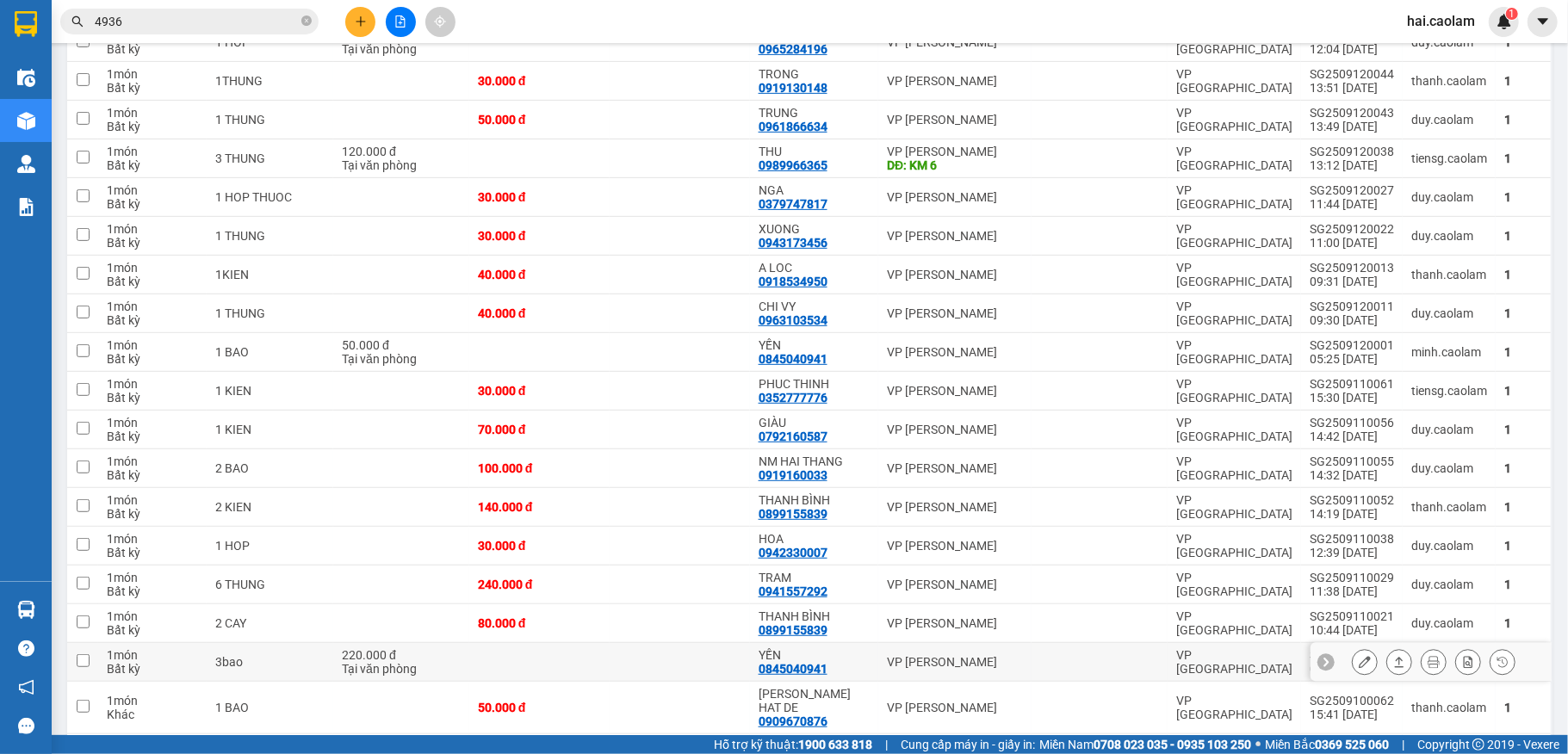
click at [856, 675] on div "YẾN 0845040941" at bounding box center [814, 661] width 111 height 28
checkbox input "true"
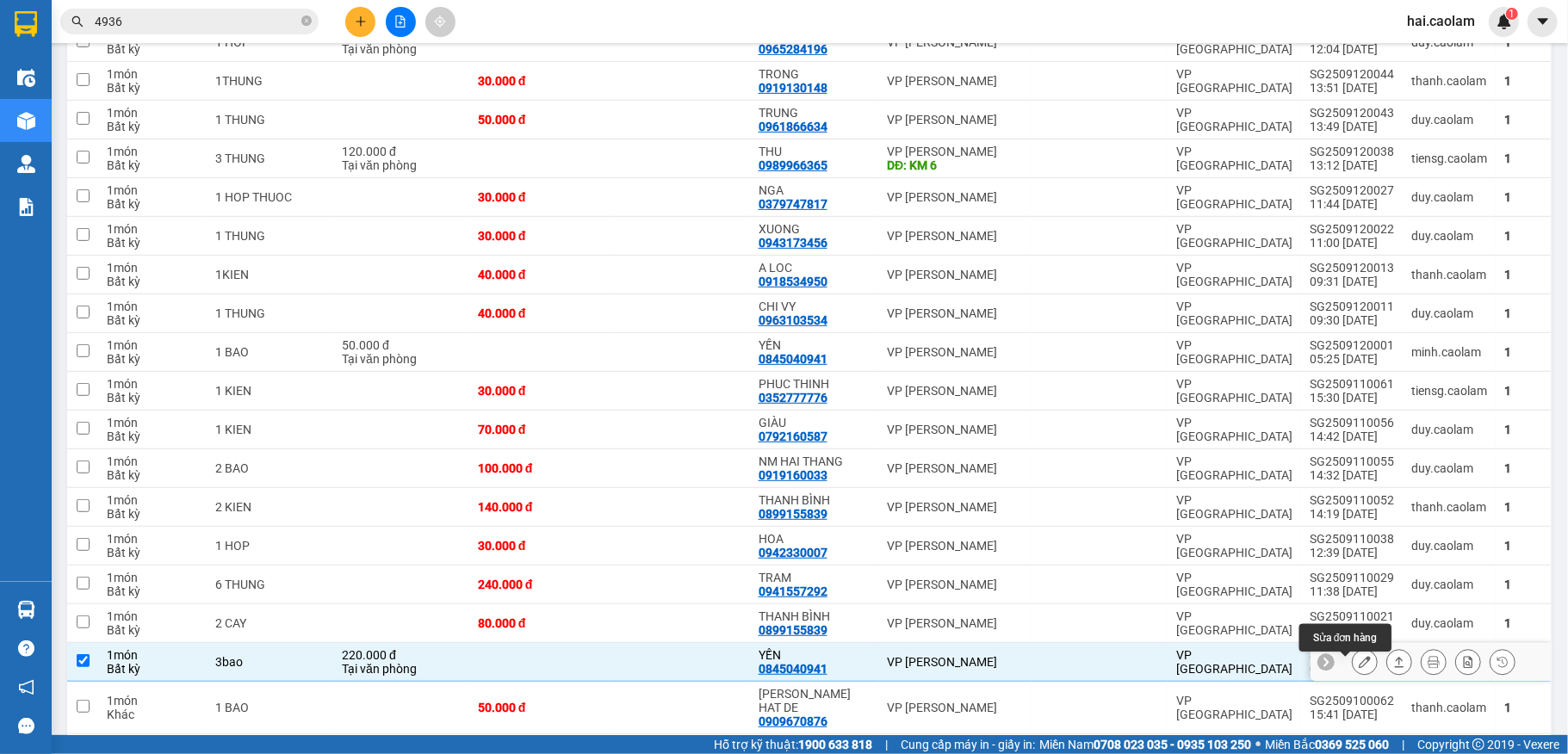
click at [1359, 666] on icon at bounding box center [1365, 662] width 12 height 12
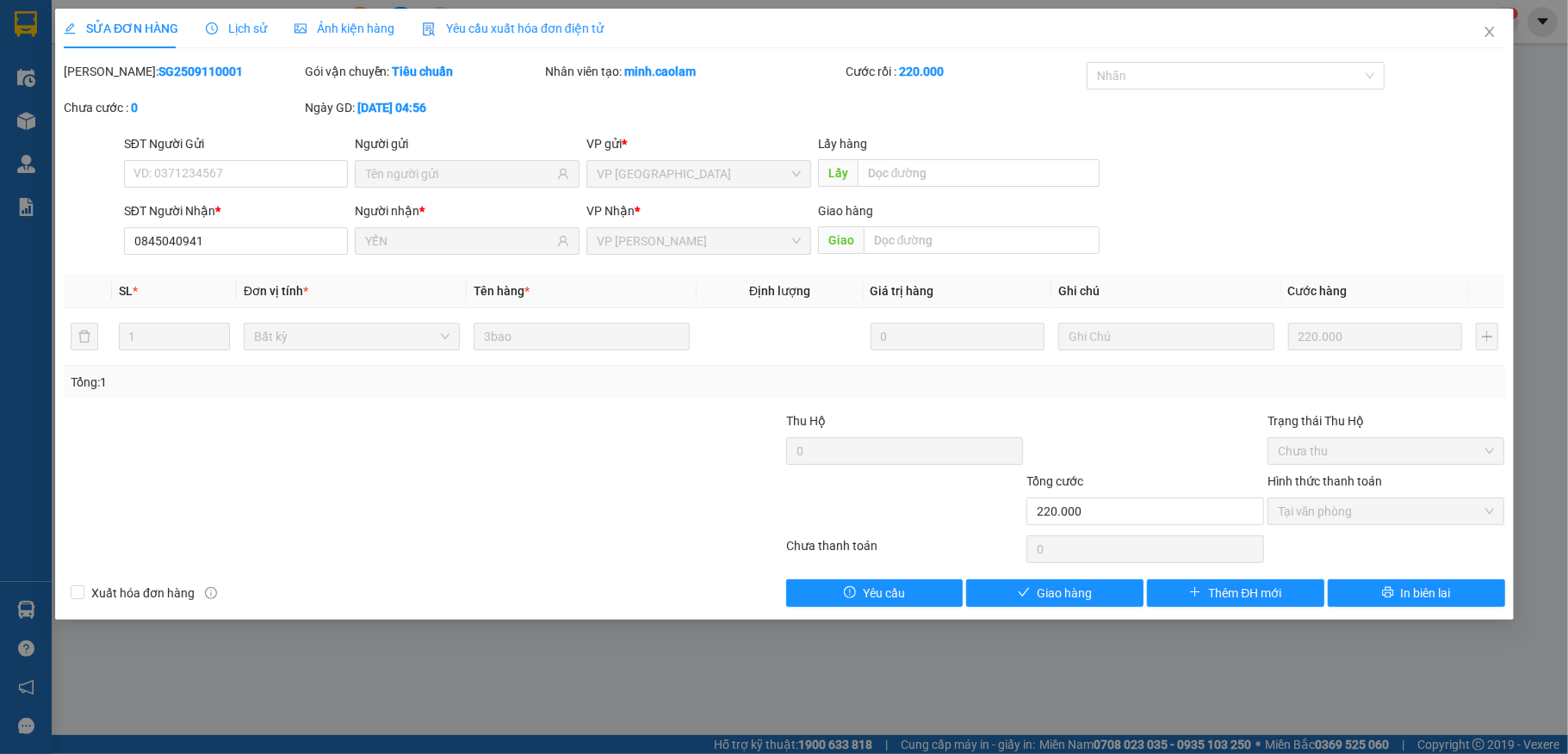
type input "0845040941"
type input "YẾN"
type input "220.000"
click at [1097, 590] on button "Giao hàng" at bounding box center [1054, 593] width 177 height 28
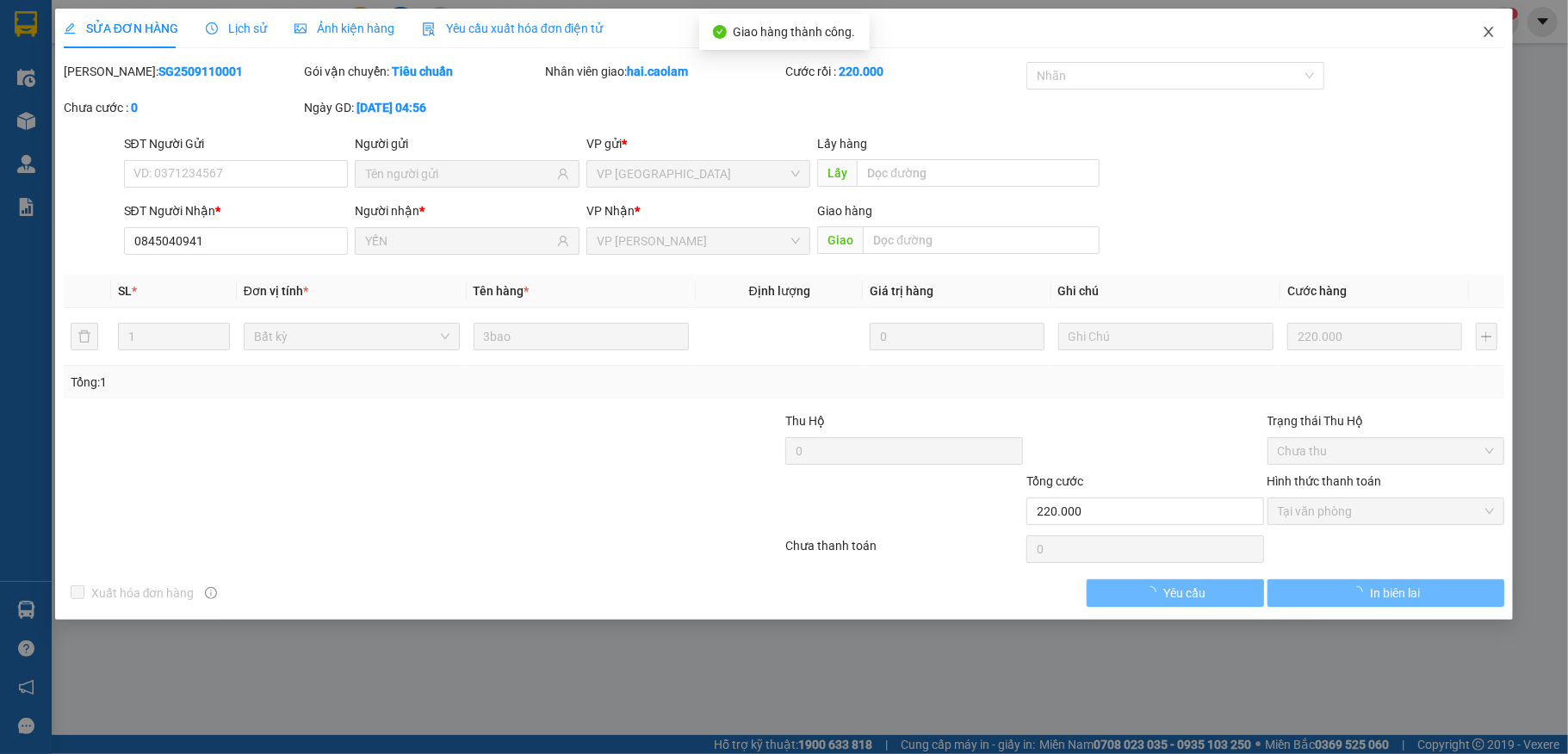
click at [1483, 29] on icon "close" at bounding box center [1488, 31] width 13 height 13
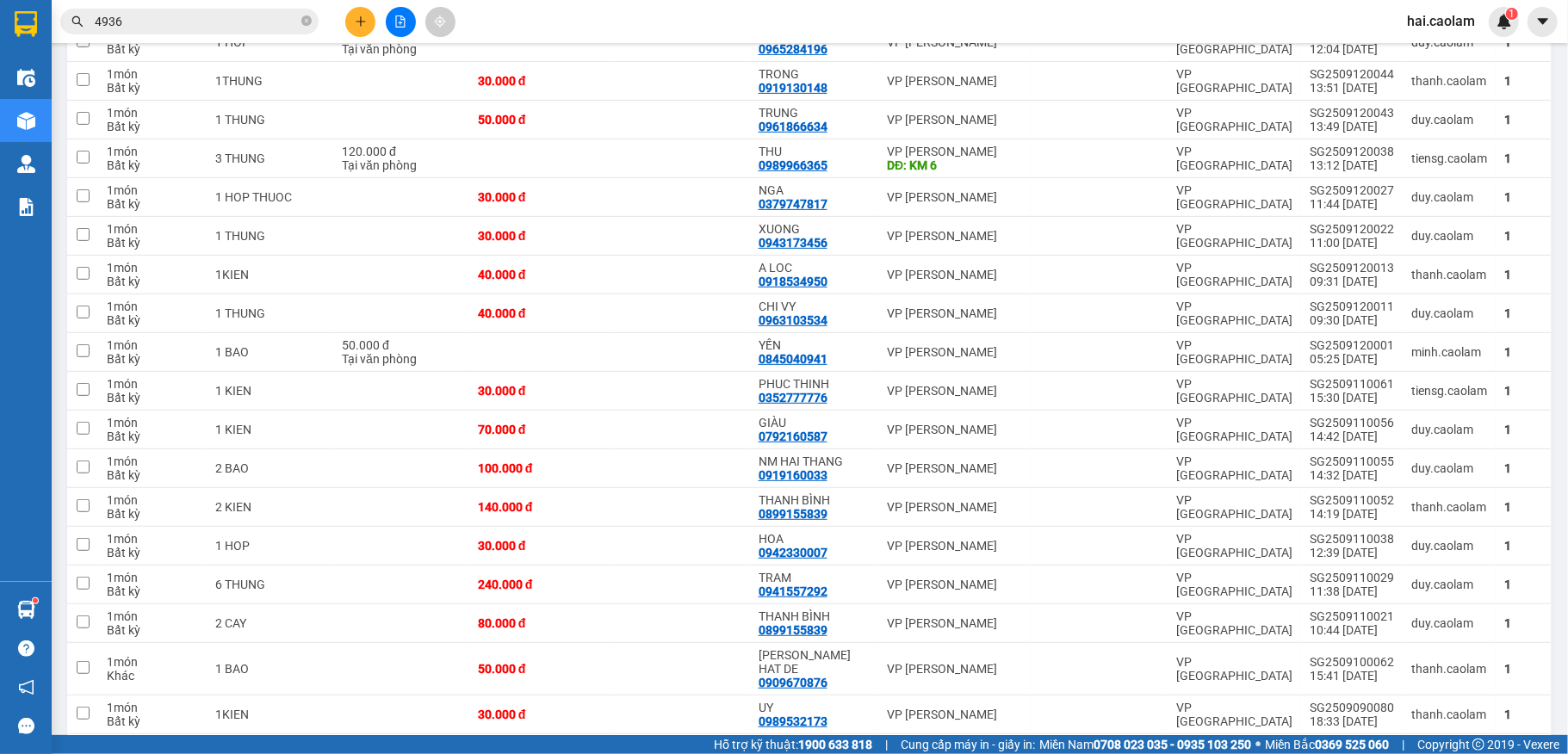
scroll to position [689, 0]
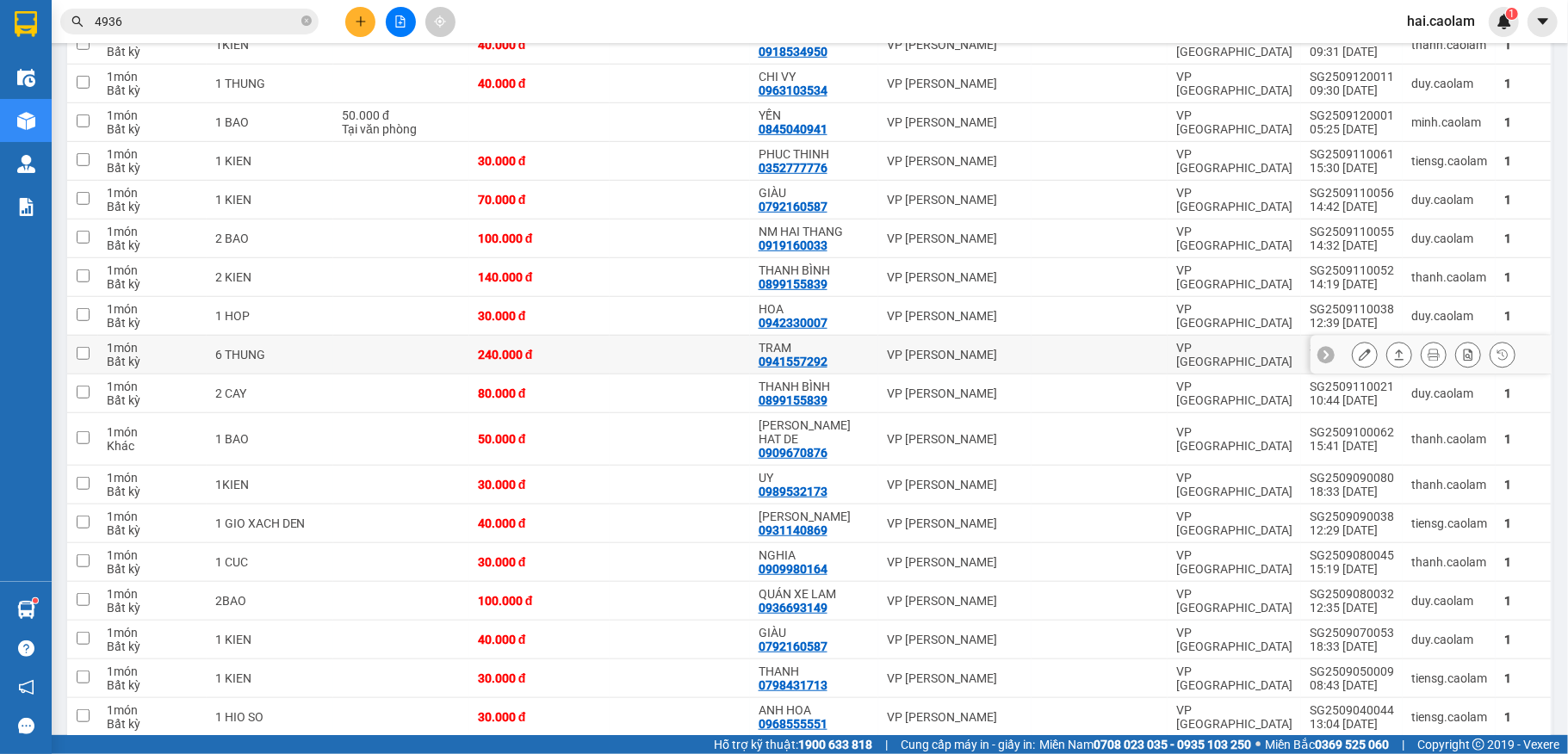
click at [841, 354] on div "TRAM" at bounding box center [814, 347] width 111 height 13
checkbox input "true"
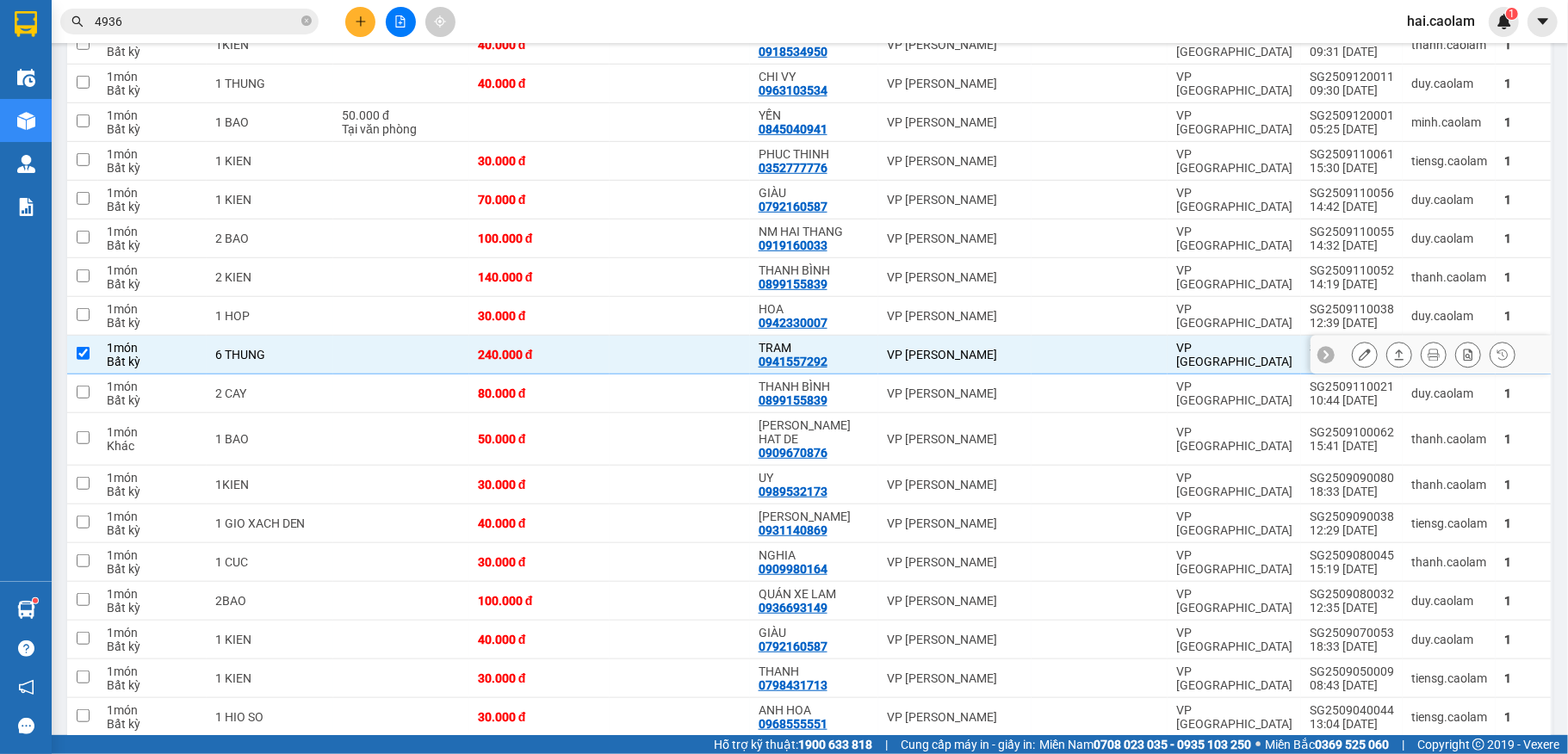
click at [1359, 356] on icon at bounding box center [1365, 355] width 12 height 12
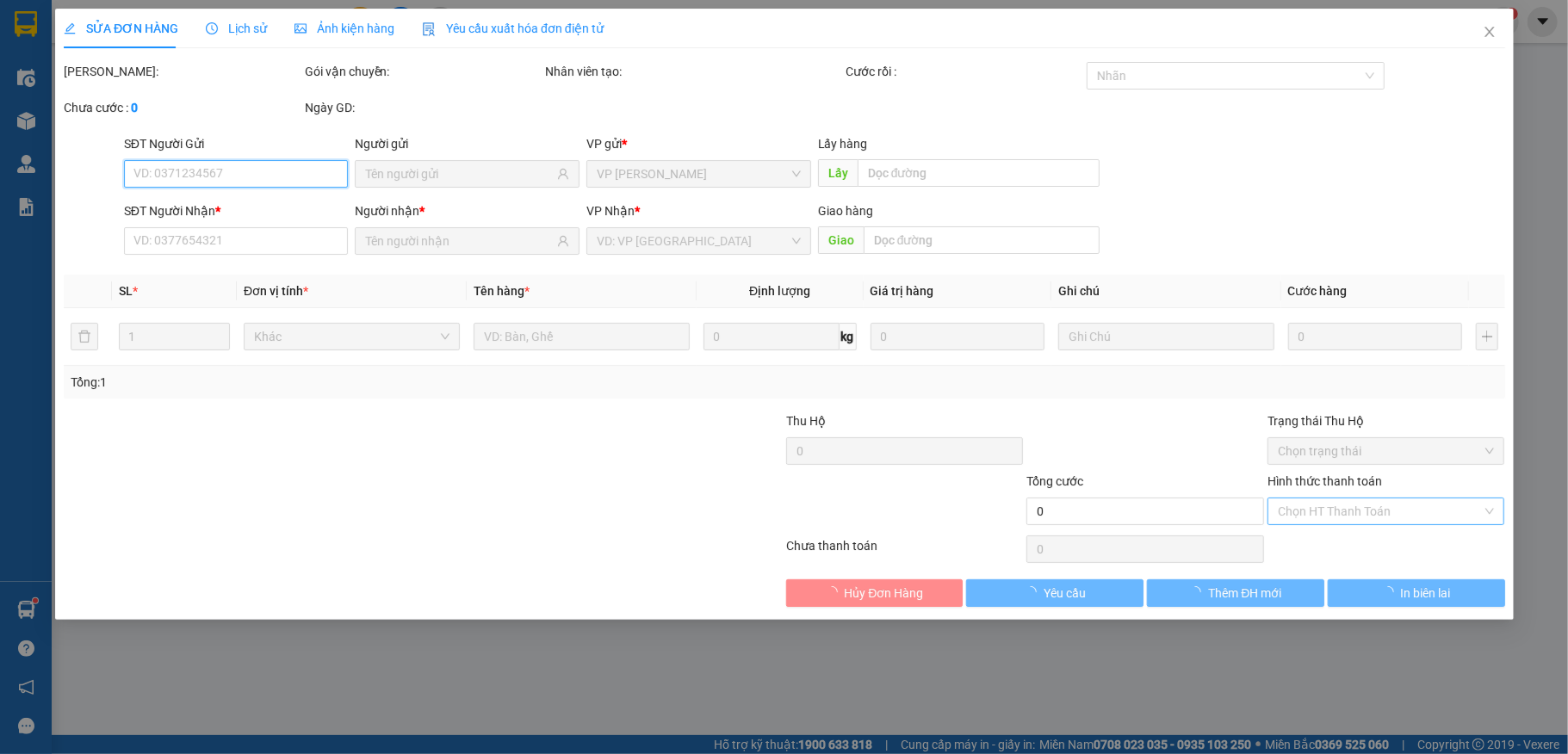
type input "0941557292"
type input "TRAM"
type input "240.000"
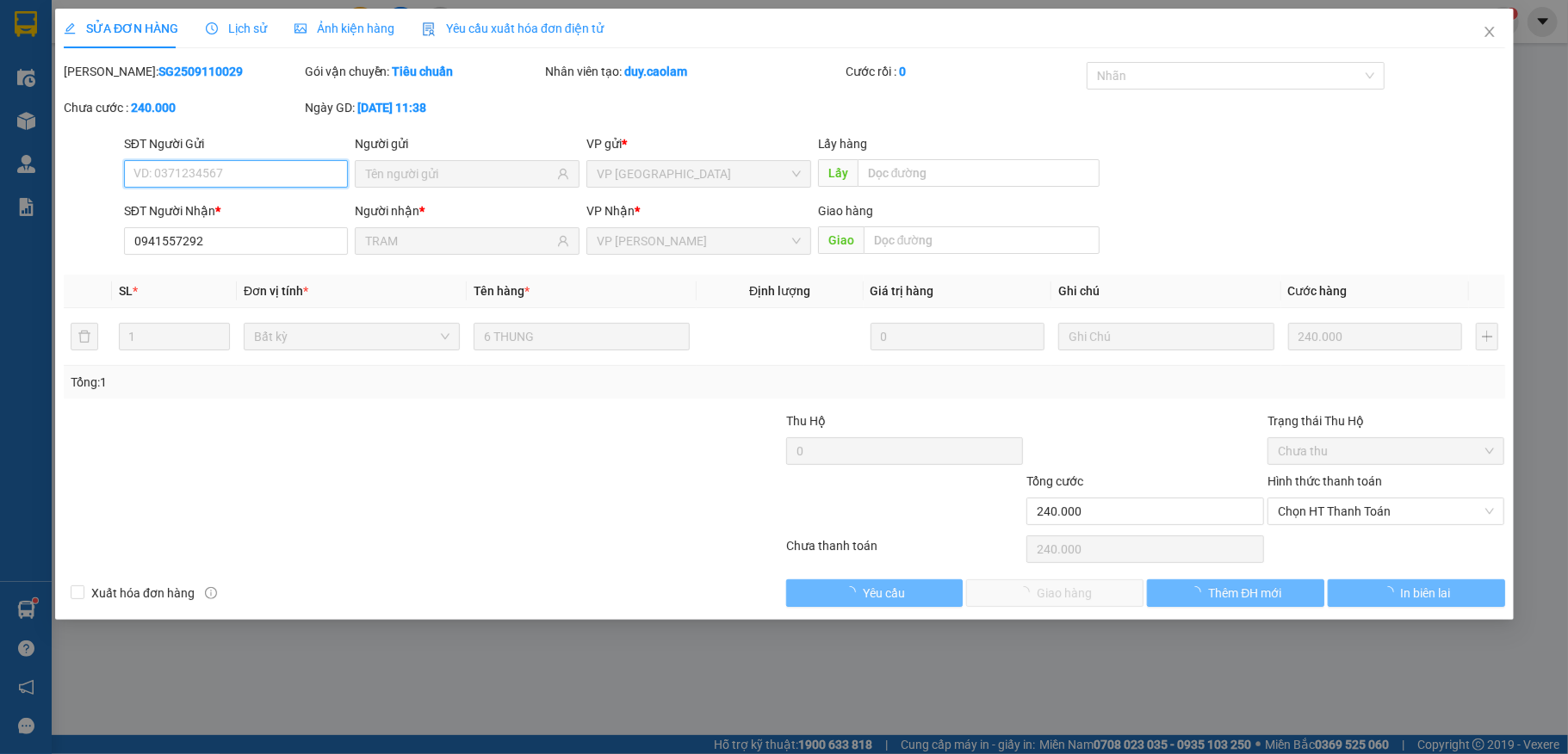
click at [1326, 517] on span "Chọn HT Thanh Toán" at bounding box center [1386, 511] width 217 height 26
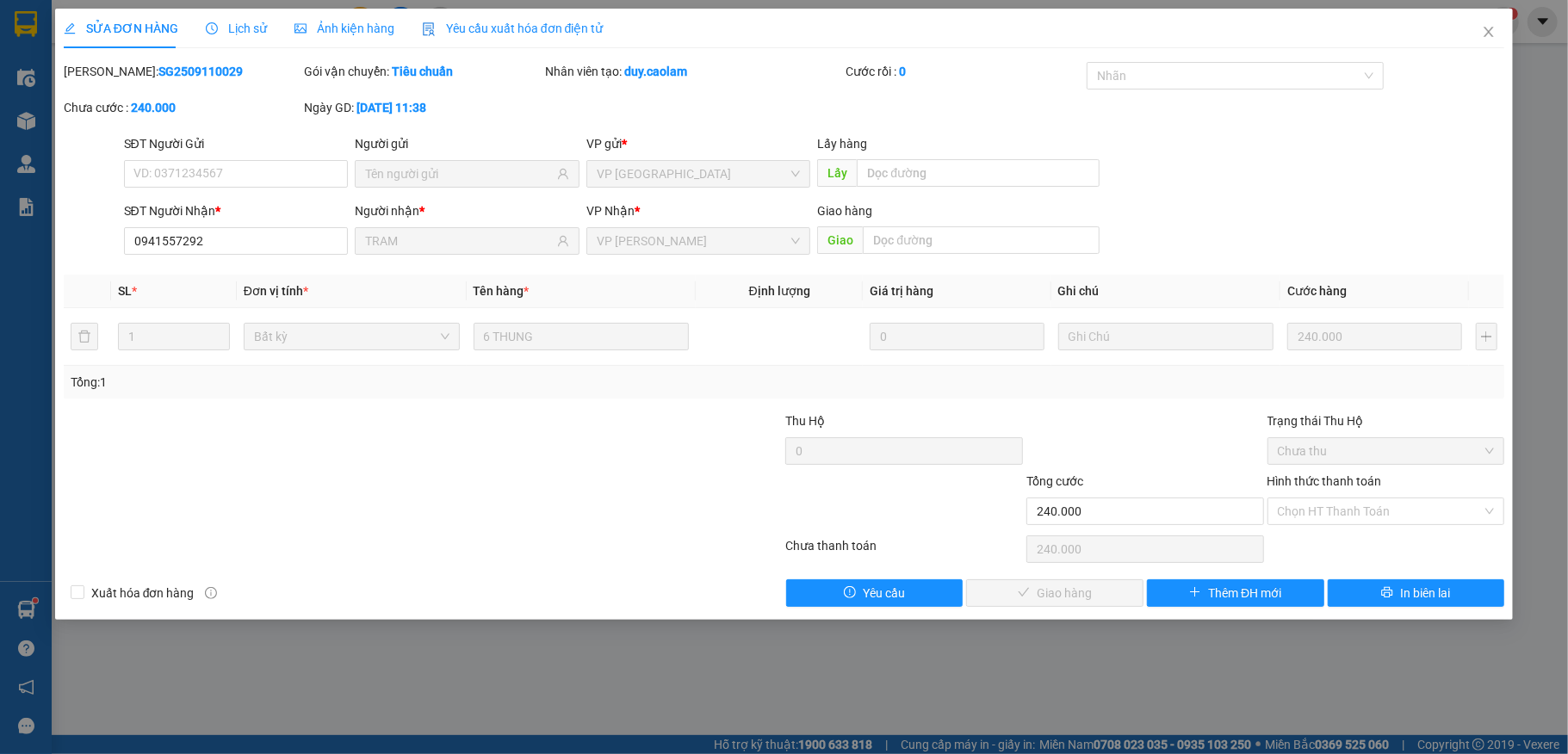
click at [1353, 541] on div "Chọn HT Thanh Toán" at bounding box center [1385, 549] width 241 height 35
click at [1327, 520] on span "Chọn HT Thanh Toán" at bounding box center [1386, 511] width 217 height 26
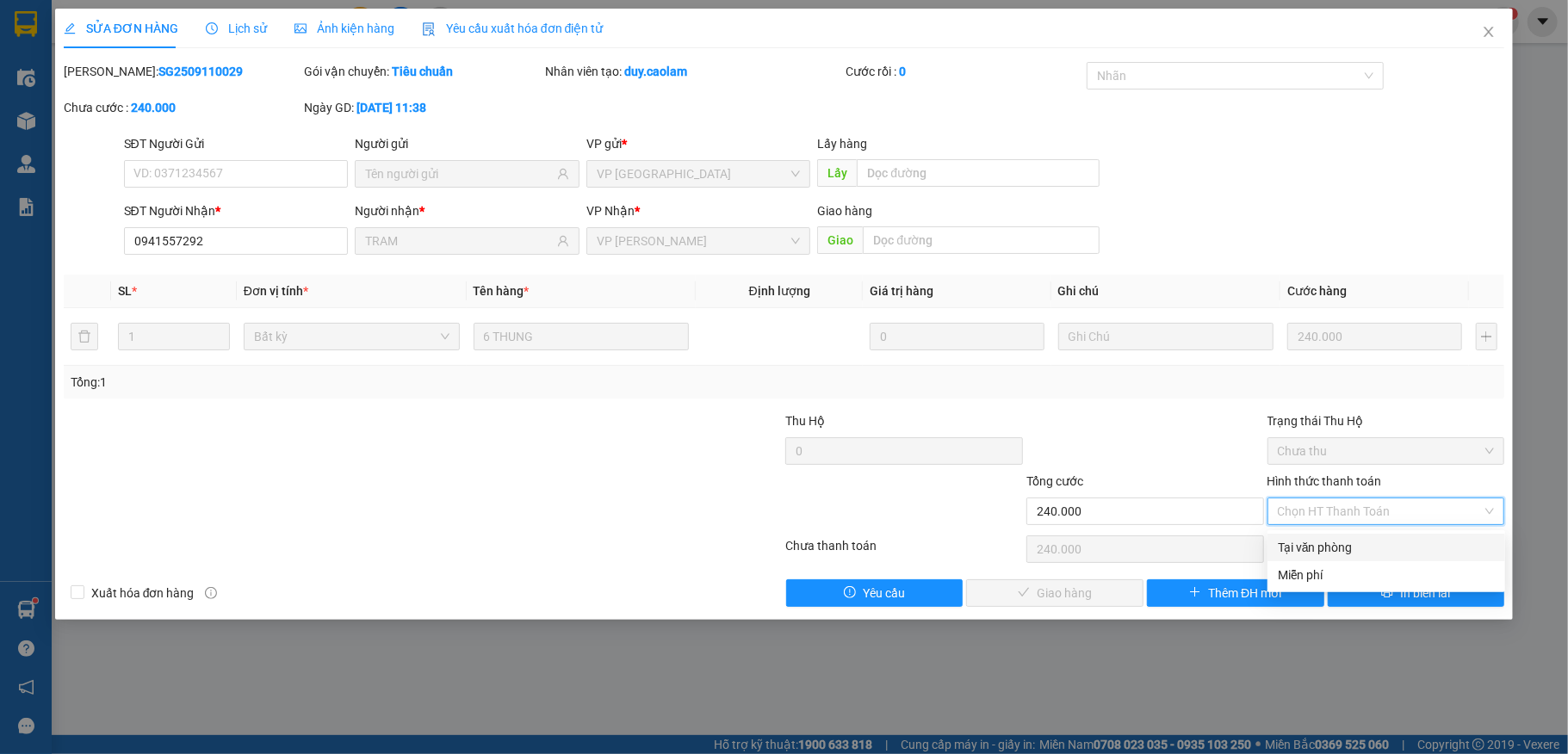
click at [1320, 549] on div "Tại văn phòng" at bounding box center [1386, 547] width 217 height 19
type input "0"
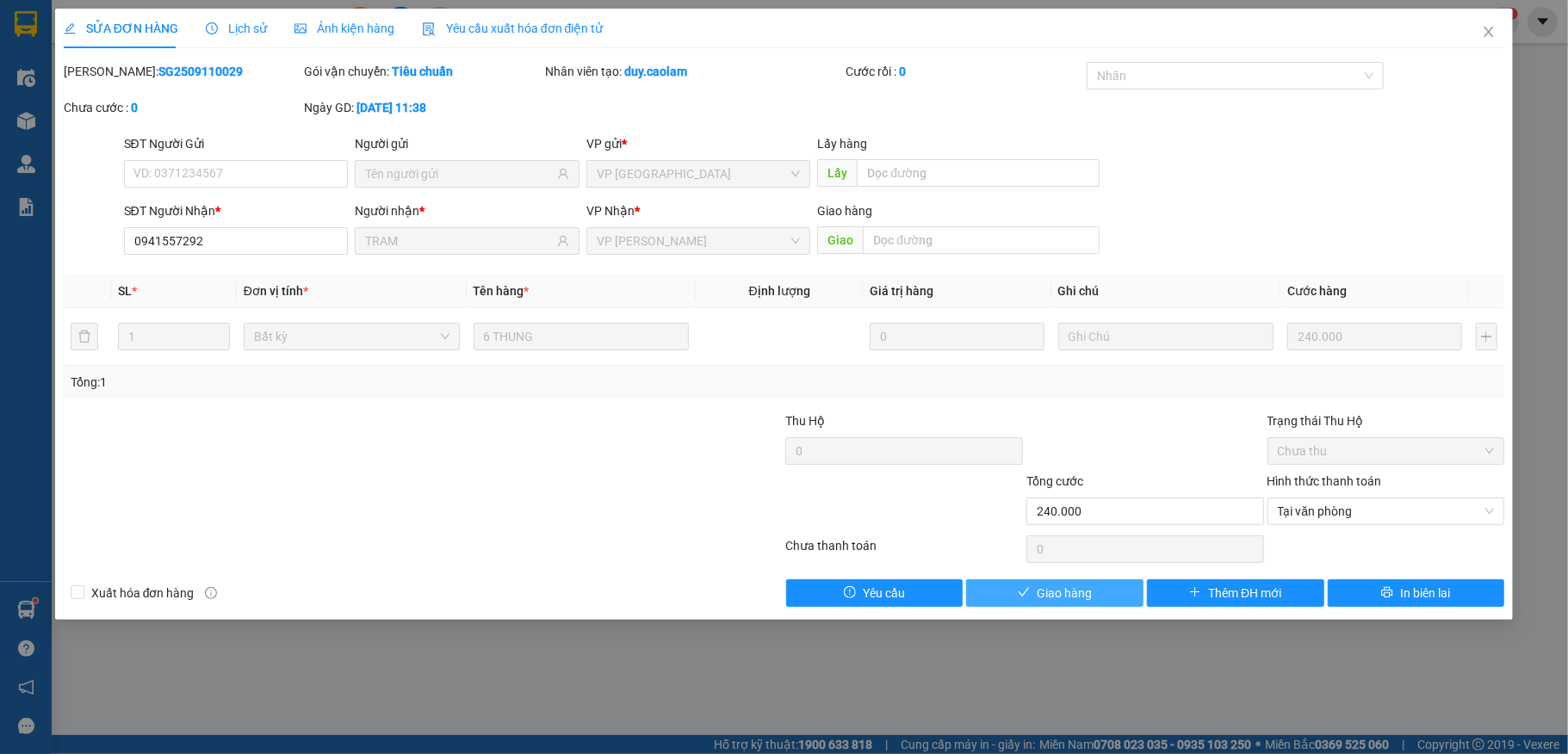
click at [1092, 600] on button "Giao hàng" at bounding box center [1054, 593] width 177 height 28
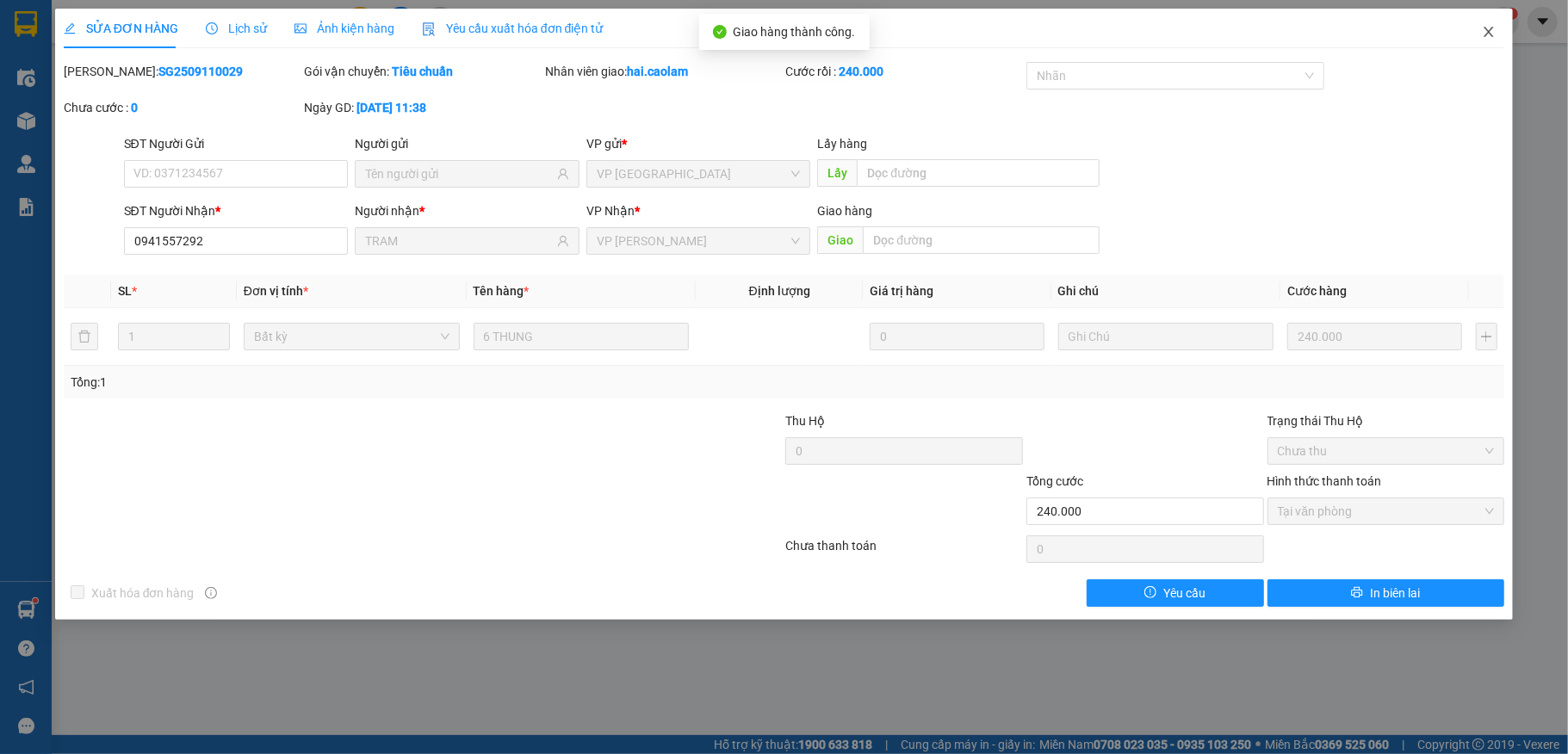
click at [1482, 25] on span "Close" at bounding box center [1489, 33] width 48 height 48
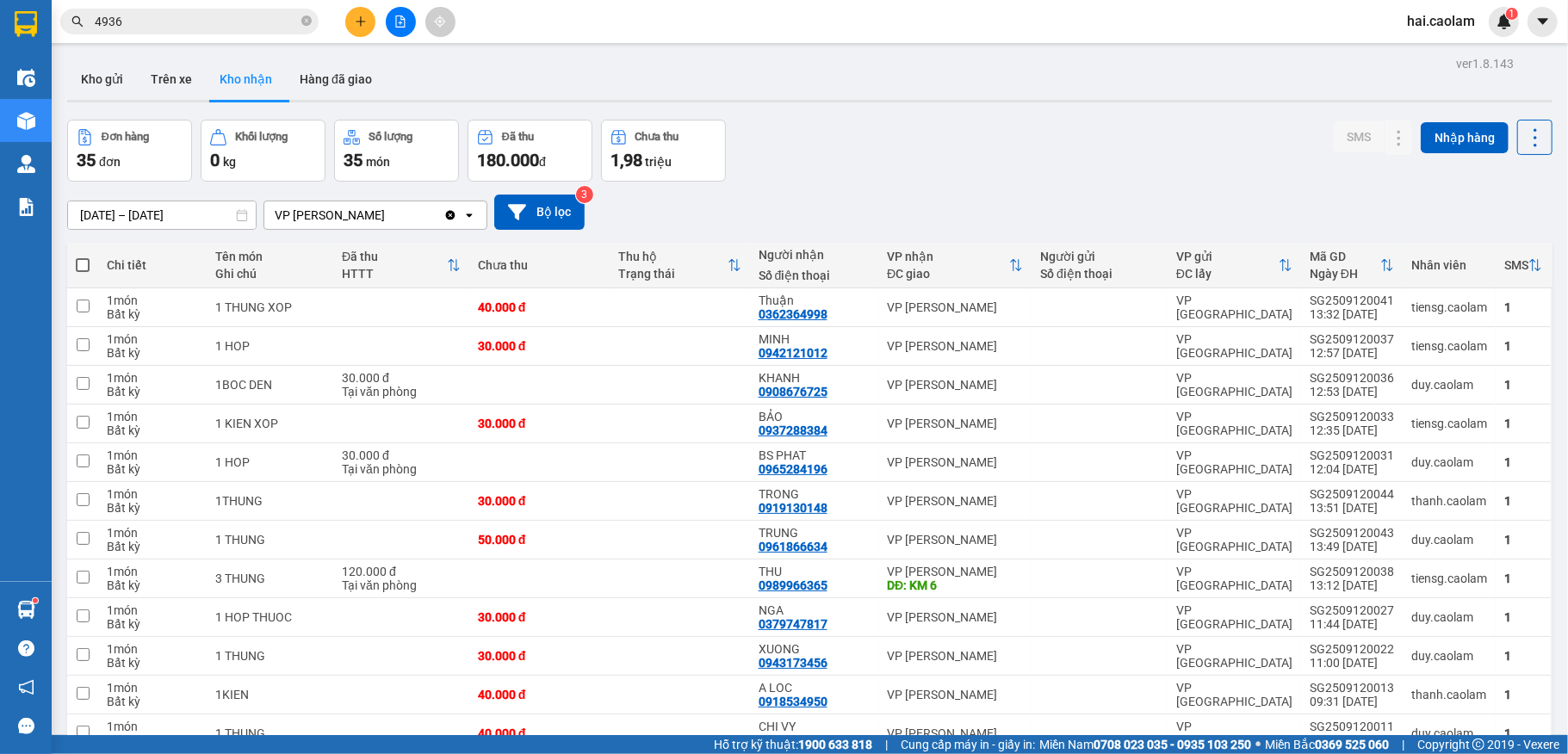
click at [362, 24] on icon "plus" at bounding box center [361, 21] width 12 height 12
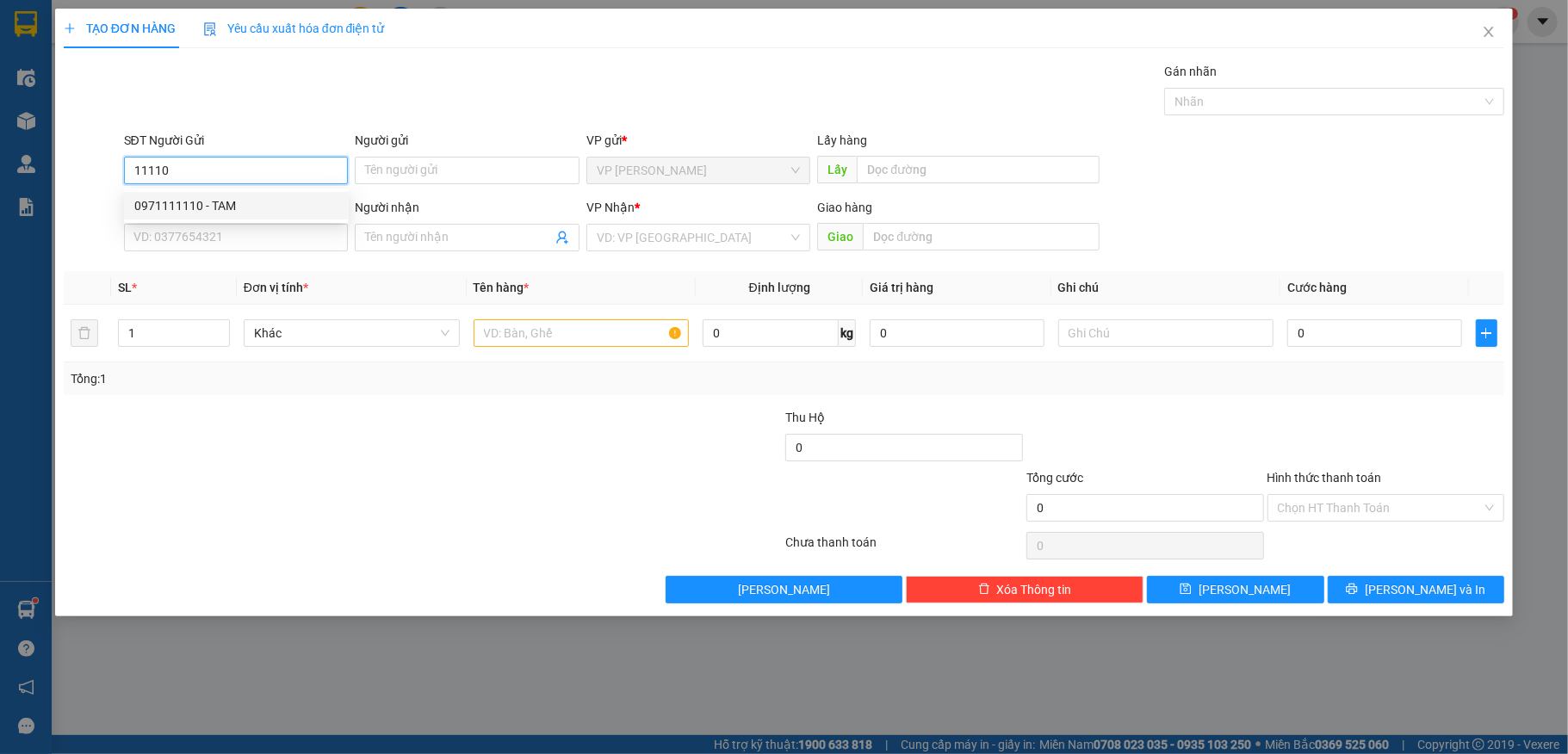
click at [200, 211] on div "0971111110 - TAM" at bounding box center [236, 205] width 204 height 19
type input "0971111110"
type input "TAM"
type input "0936713715"
type input "QUỲNH"
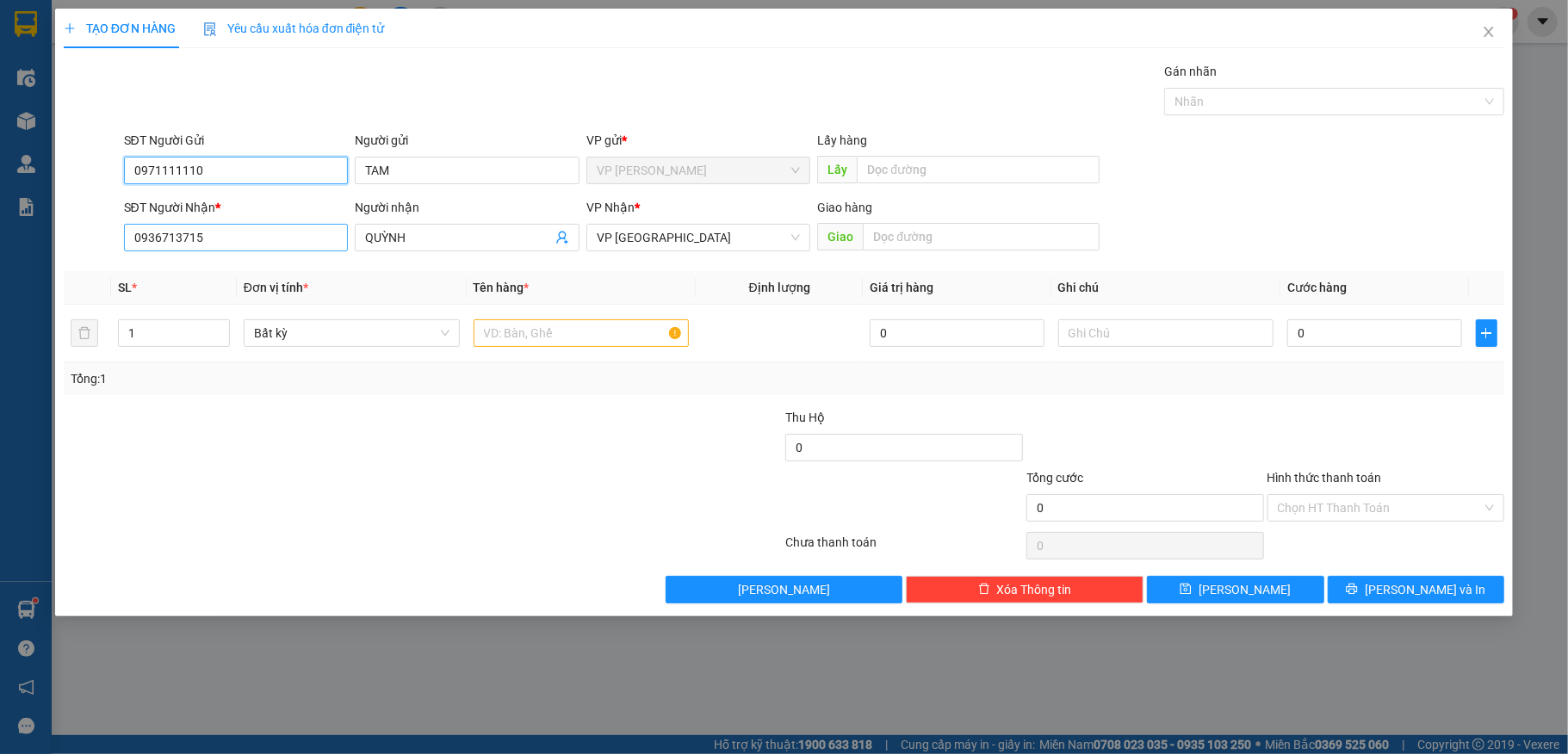
type input "0971111110"
click at [227, 242] on input "0936713715" at bounding box center [236, 237] width 224 height 28
type input "0989898987"
click at [252, 290] on div "0989898987 0989898987 - cường" at bounding box center [236, 273] width 224 height 35
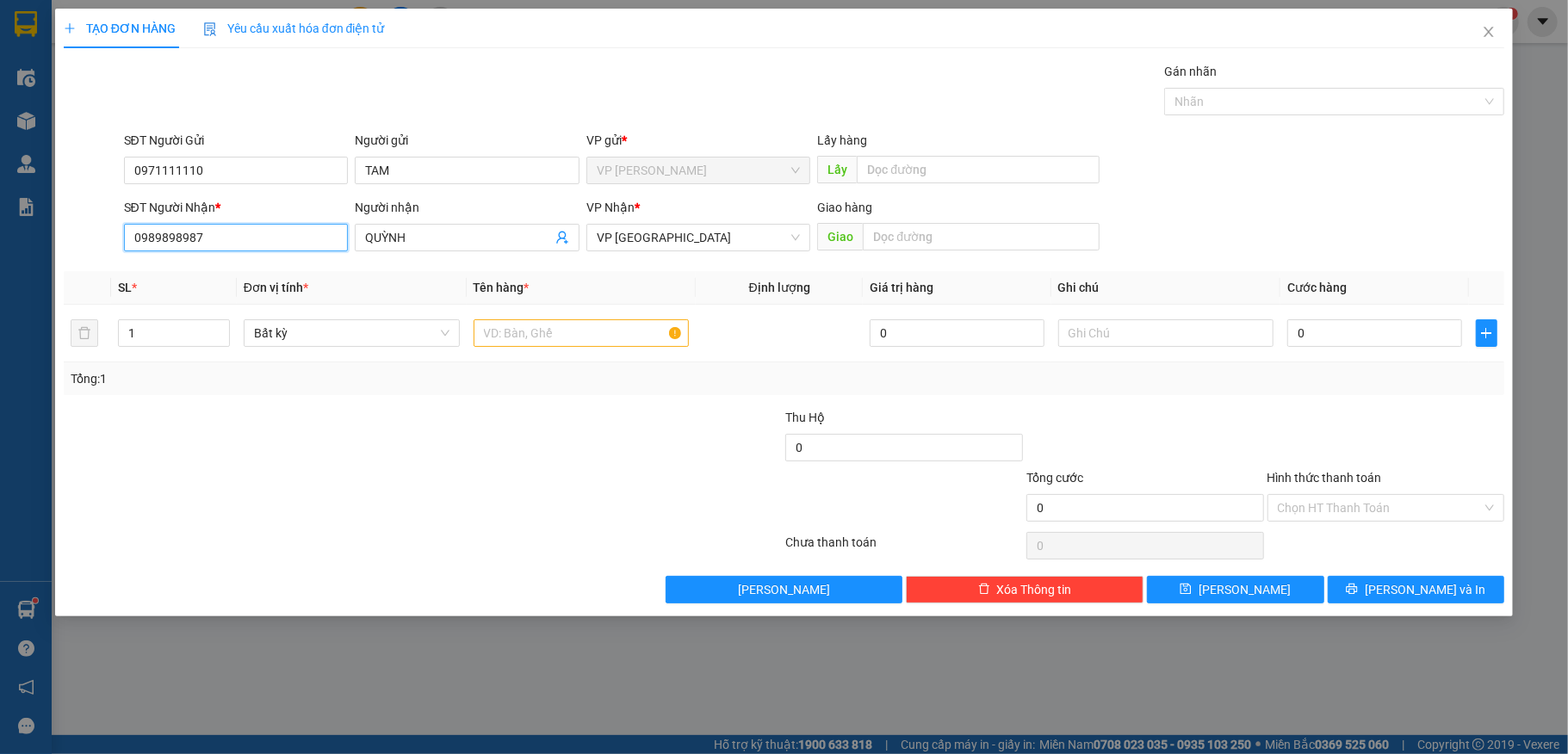
click at [241, 247] on input "0989898987" at bounding box center [236, 237] width 224 height 28
click at [242, 276] on div "0989898987 - cường" at bounding box center [236, 273] width 204 height 19
type input "cường"
click at [1350, 347] on input "0" at bounding box center [1374, 333] width 174 height 28
type input "3"
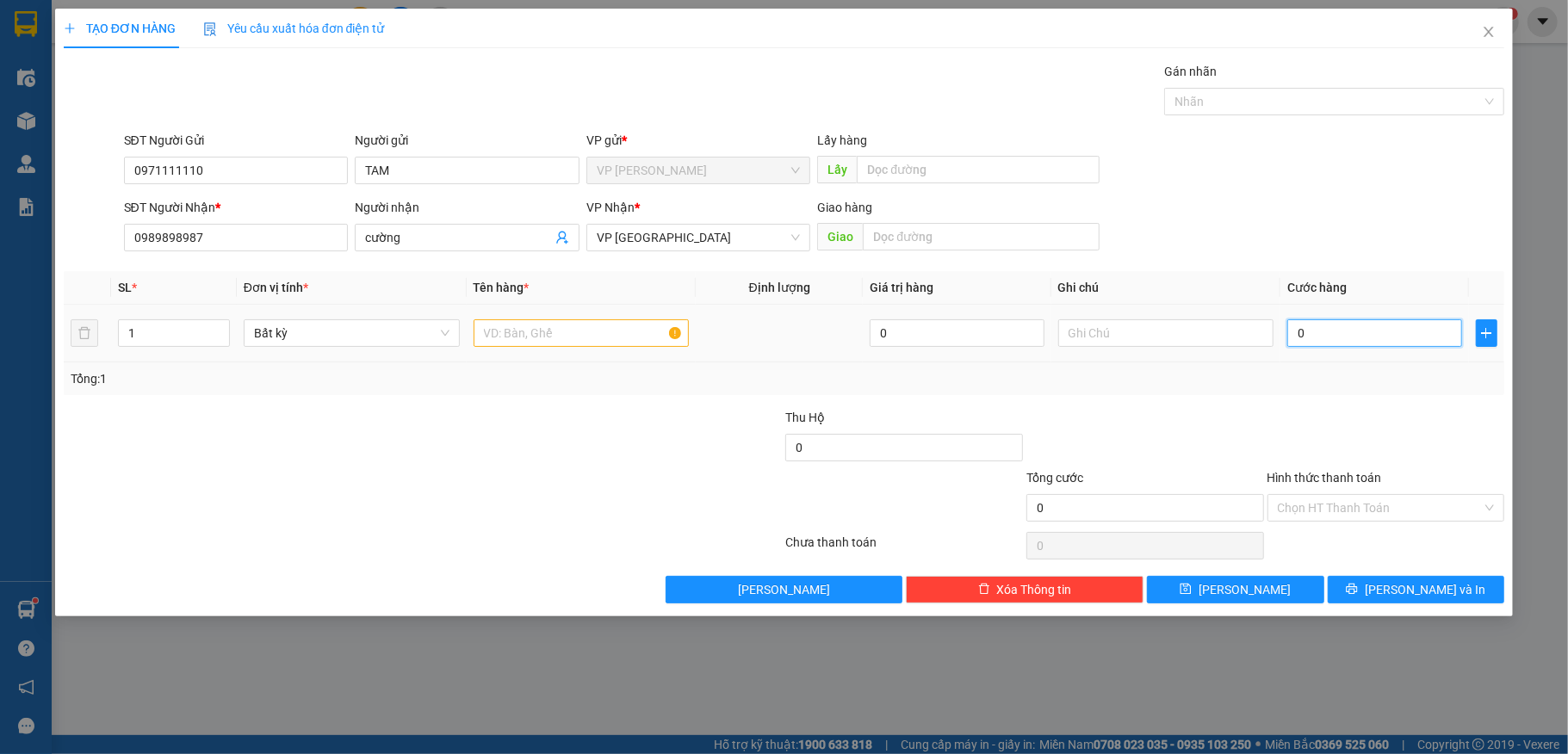
type input "3"
type input "30"
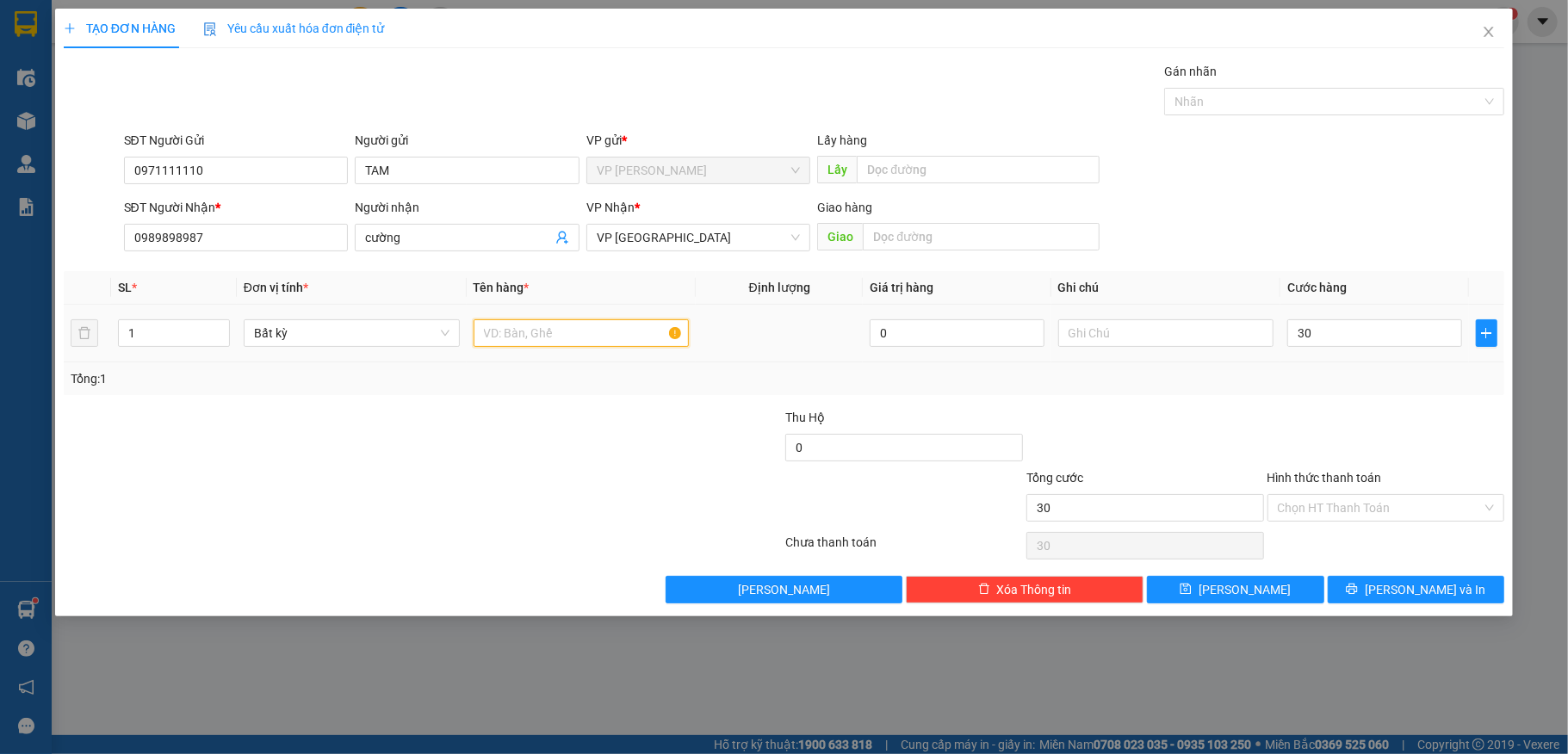
type input "30.000"
click at [590, 331] on input "text" at bounding box center [581, 333] width 216 height 28
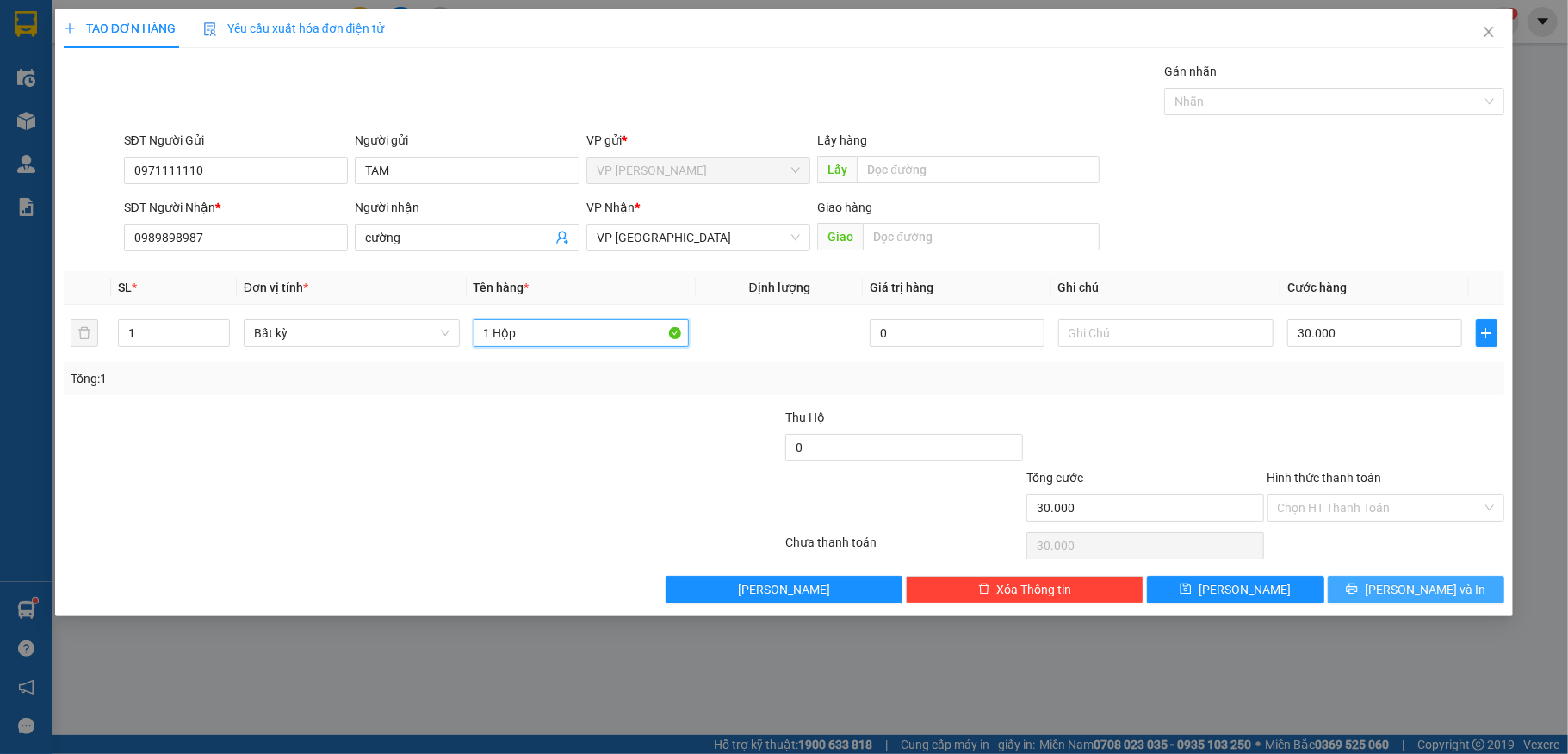
type input "1 Hộp"
click at [1444, 586] on span "[PERSON_NAME] và In" at bounding box center [1425, 589] width 120 height 19
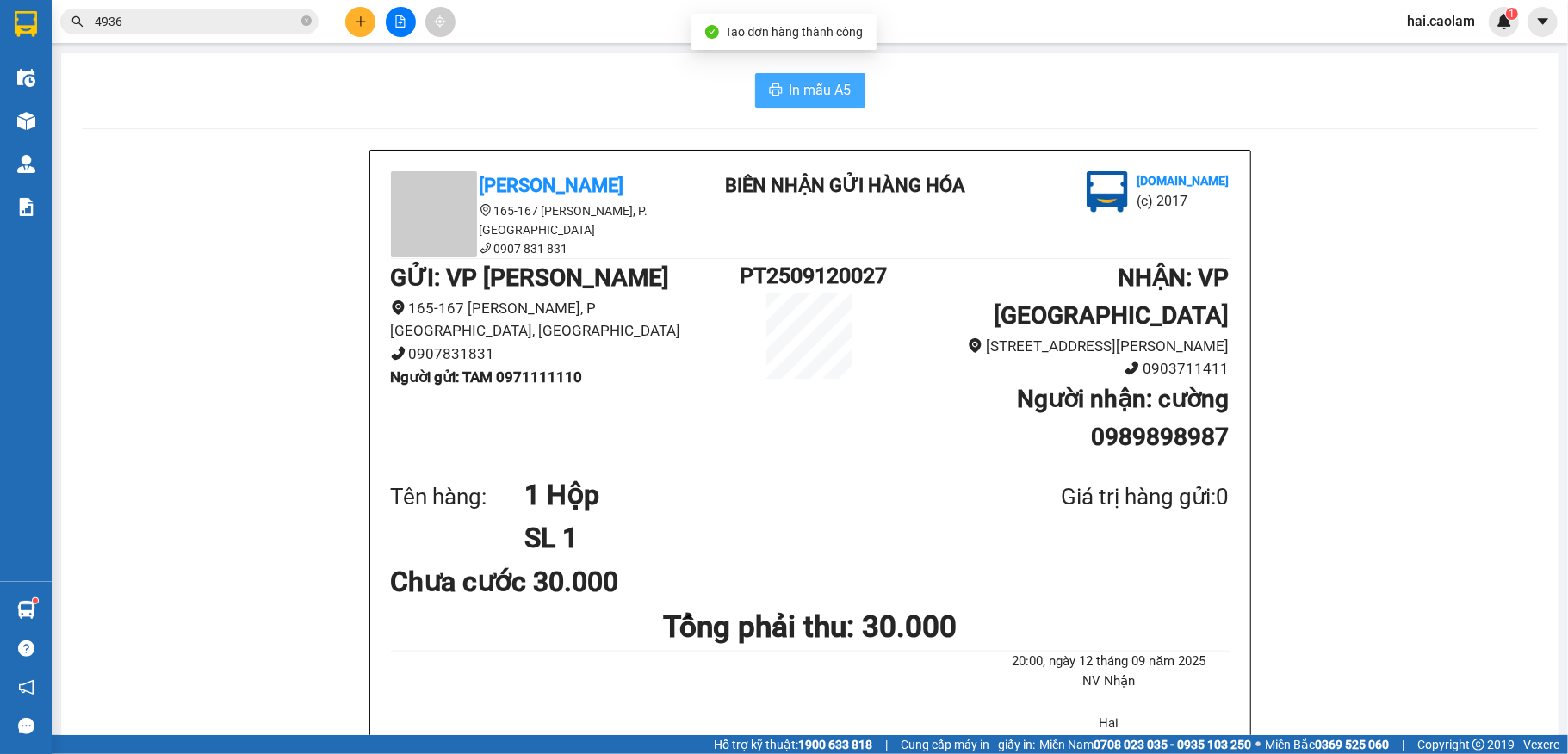
click at [834, 93] on span "In mẫu A5" at bounding box center [821, 90] width 62 height 21
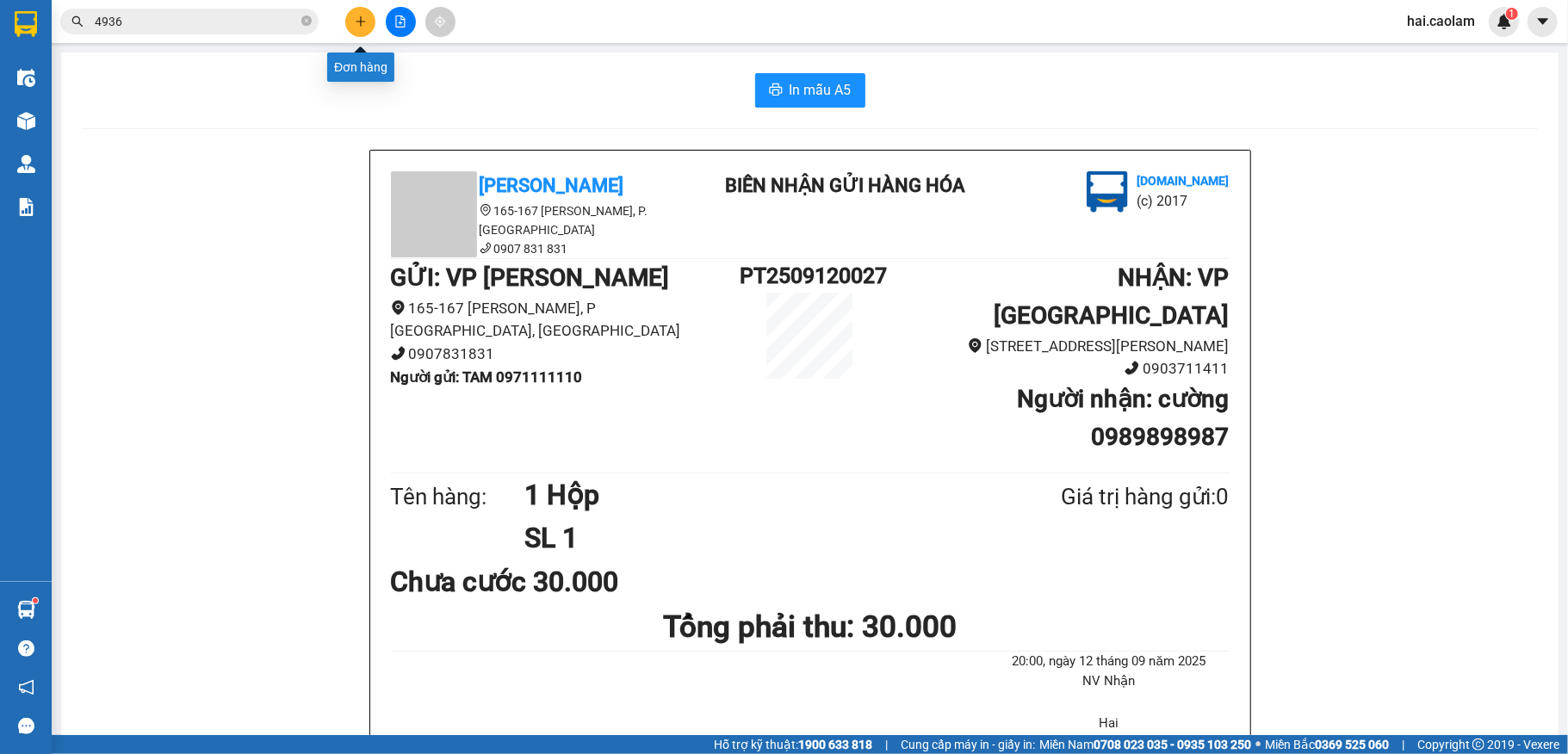
click at [366, 15] on icon "plus" at bounding box center [361, 21] width 12 height 12
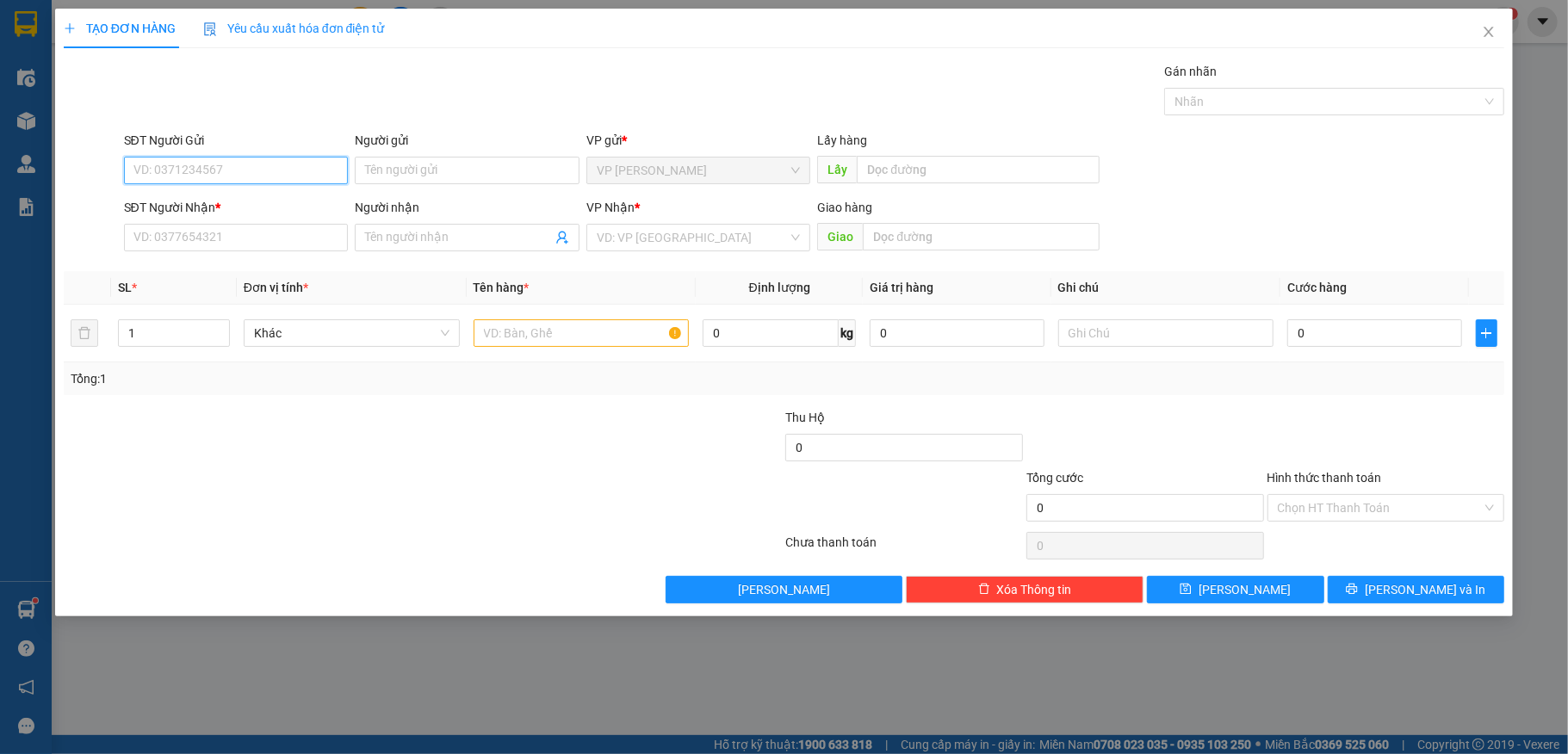
click at [246, 179] on input "SĐT Người Gửi" at bounding box center [236, 170] width 224 height 28
type input "1"
click at [232, 205] on div "0971111110 - TAM" at bounding box center [236, 205] width 204 height 19
type input "0971111110"
type input "TAM"
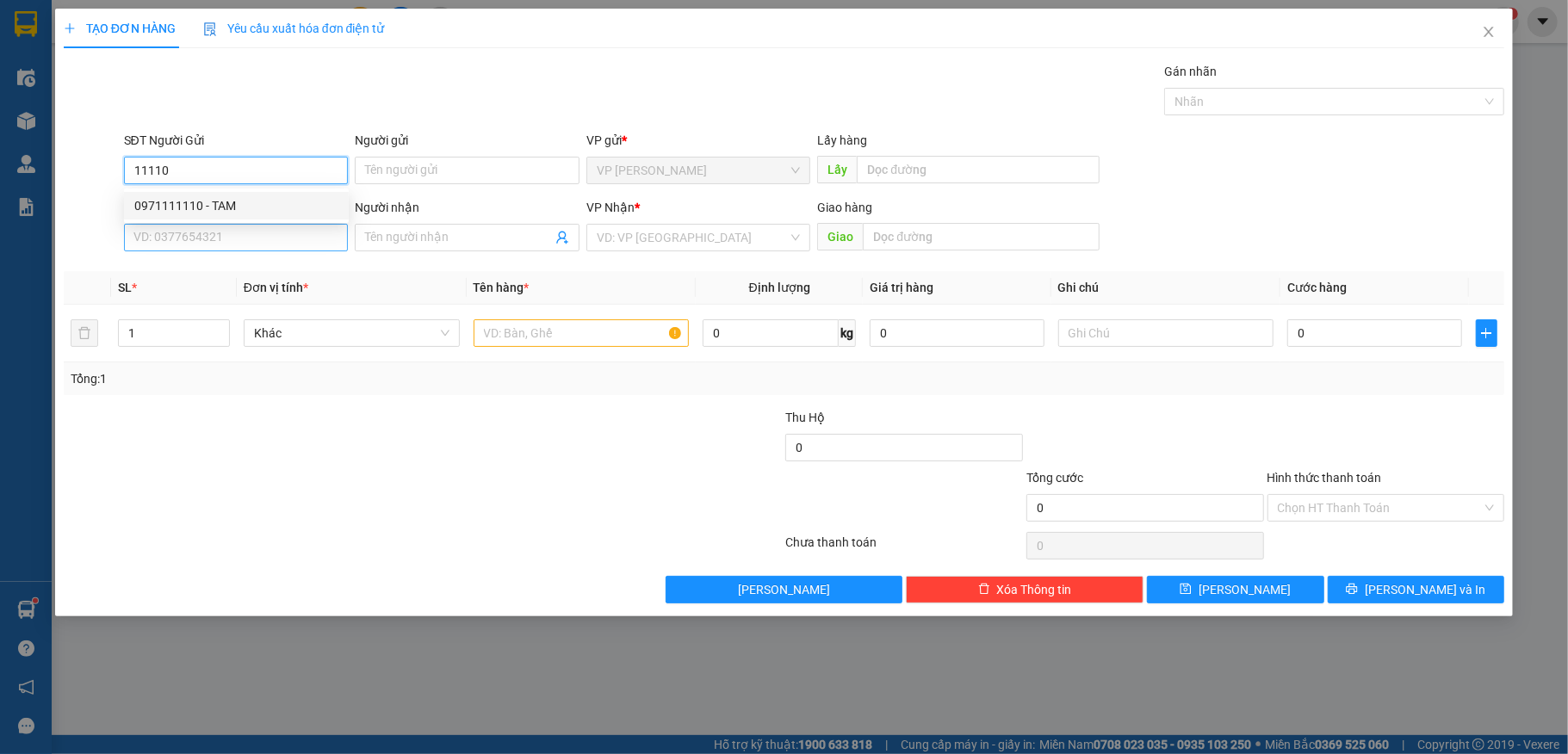
type input "0989898987"
type input "cường"
type input "0971111110"
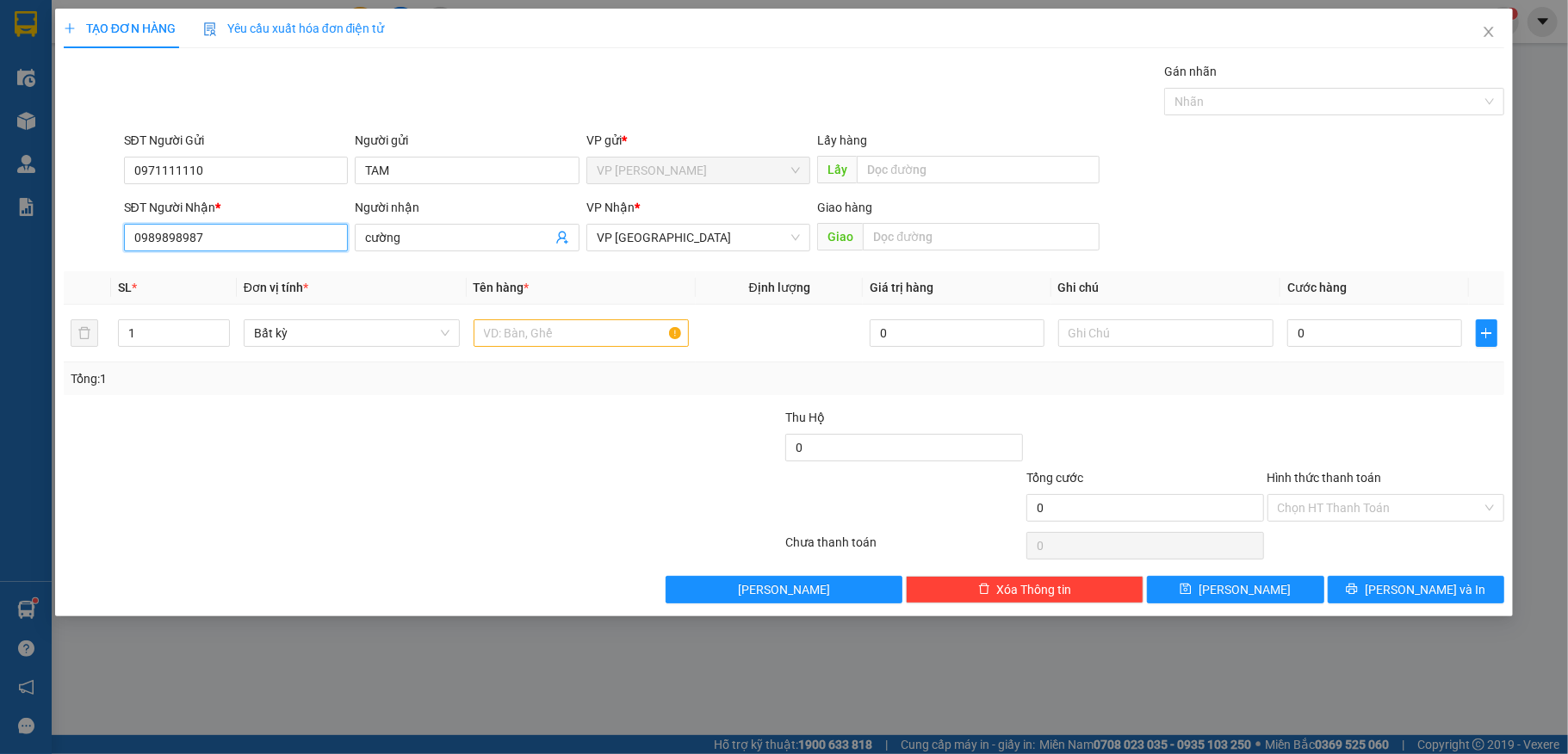
click at [219, 238] on input "0989898987" at bounding box center [236, 237] width 224 height 28
click at [232, 265] on div "0845881881 - [PERSON_NAME]" at bounding box center [236, 273] width 204 height 19
type input "0845881881"
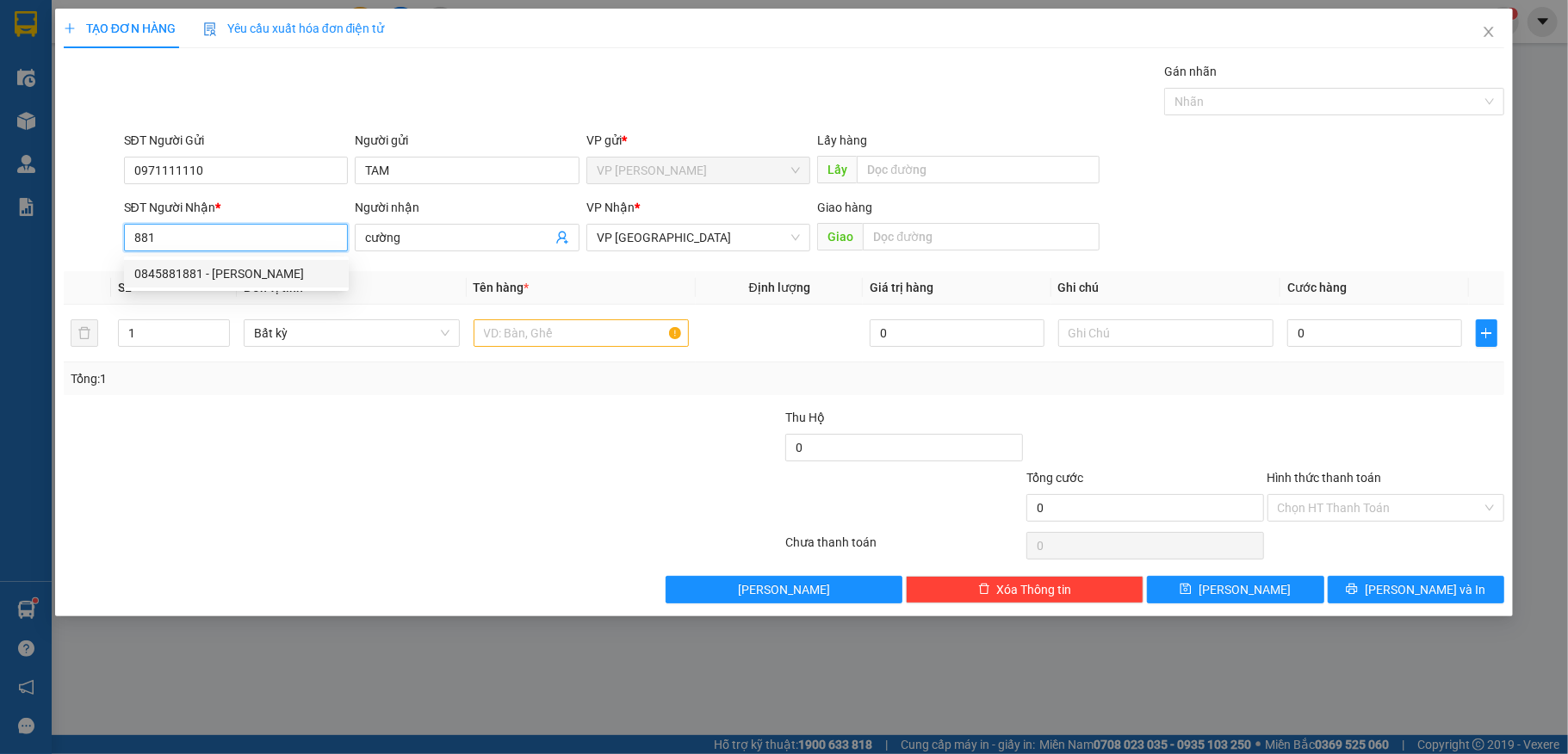
type input "MINH"
type input "0845881881"
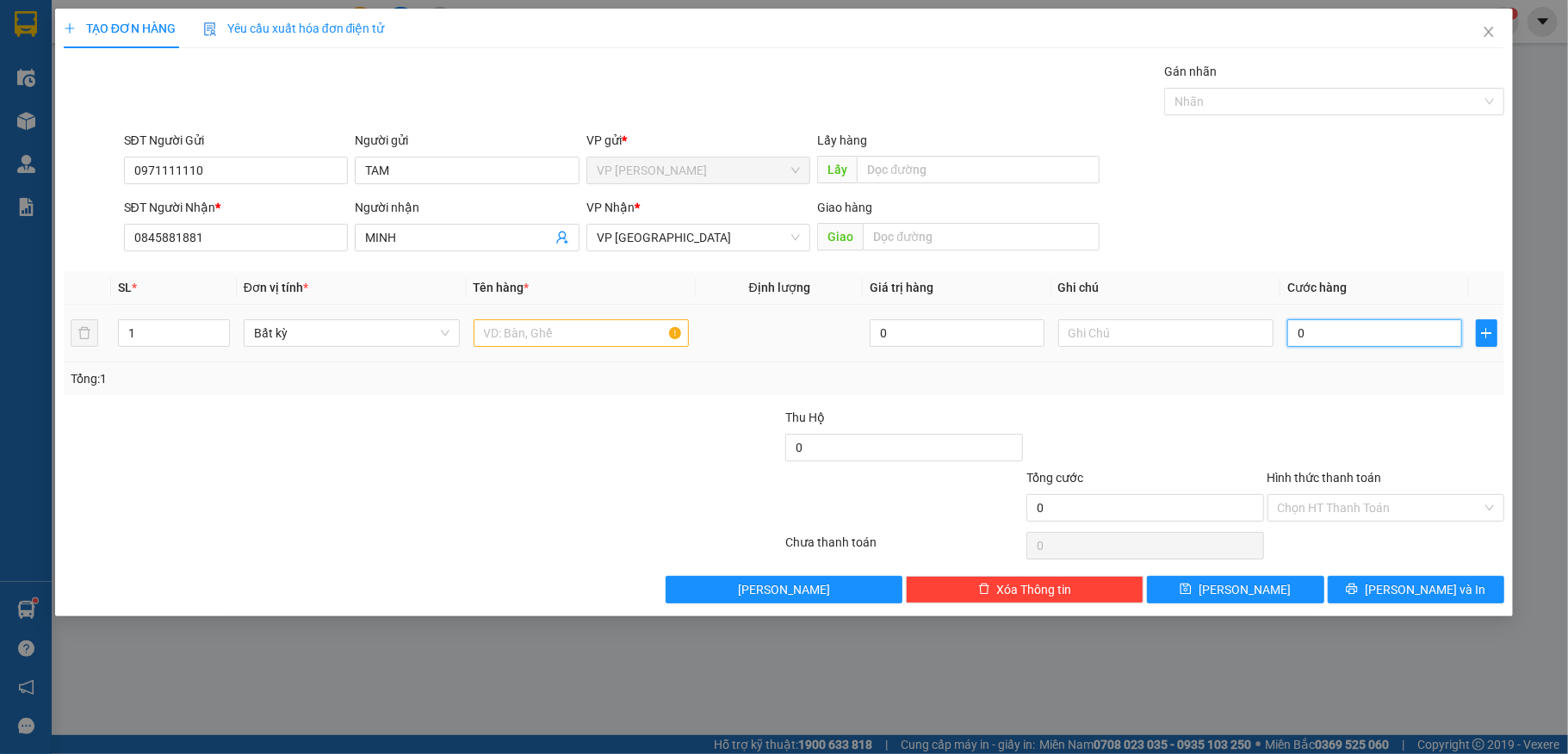
click at [1341, 339] on input "0" at bounding box center [1374, 333] width 174 height 28
type input "3"
type input "30"
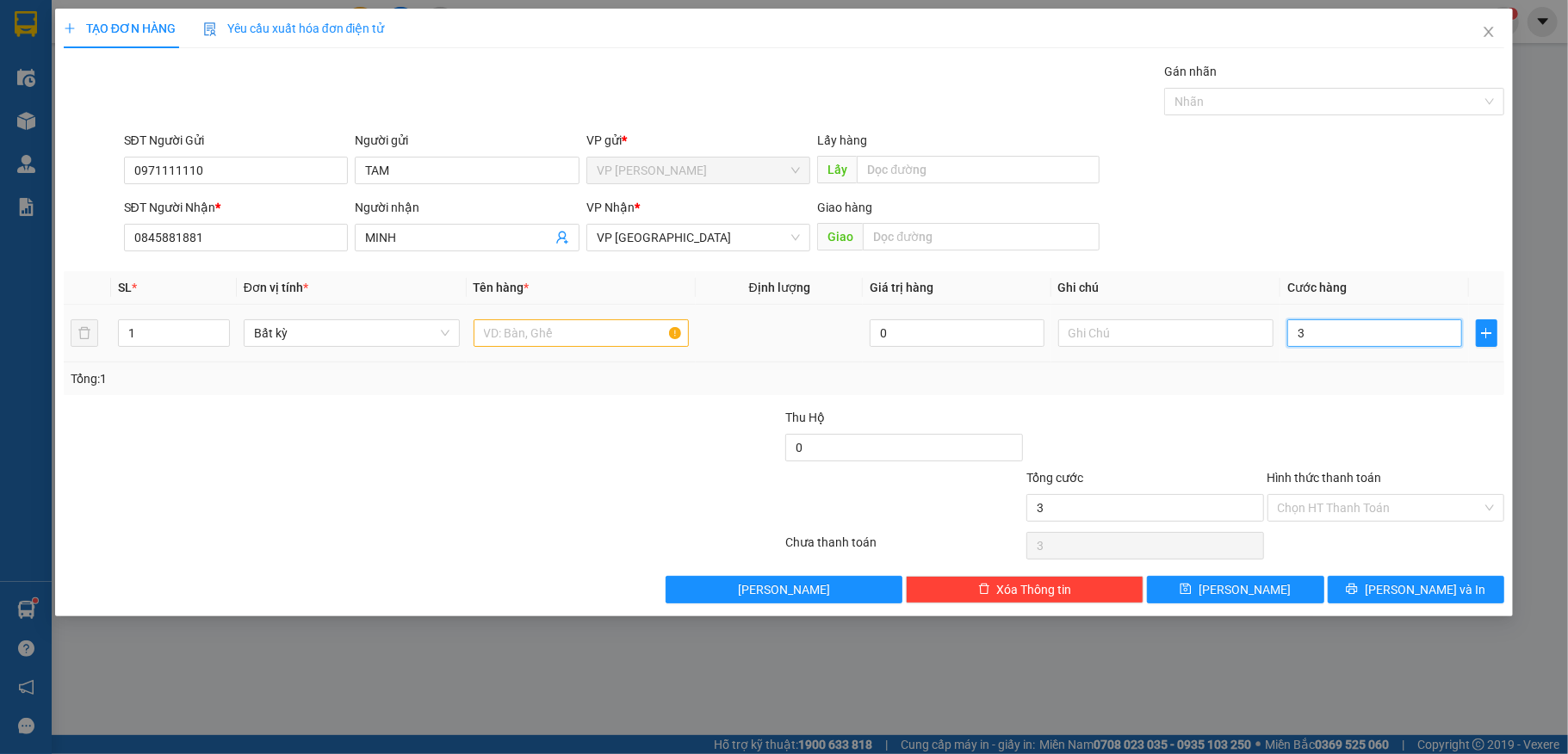
type input "30"
type input "30.000"
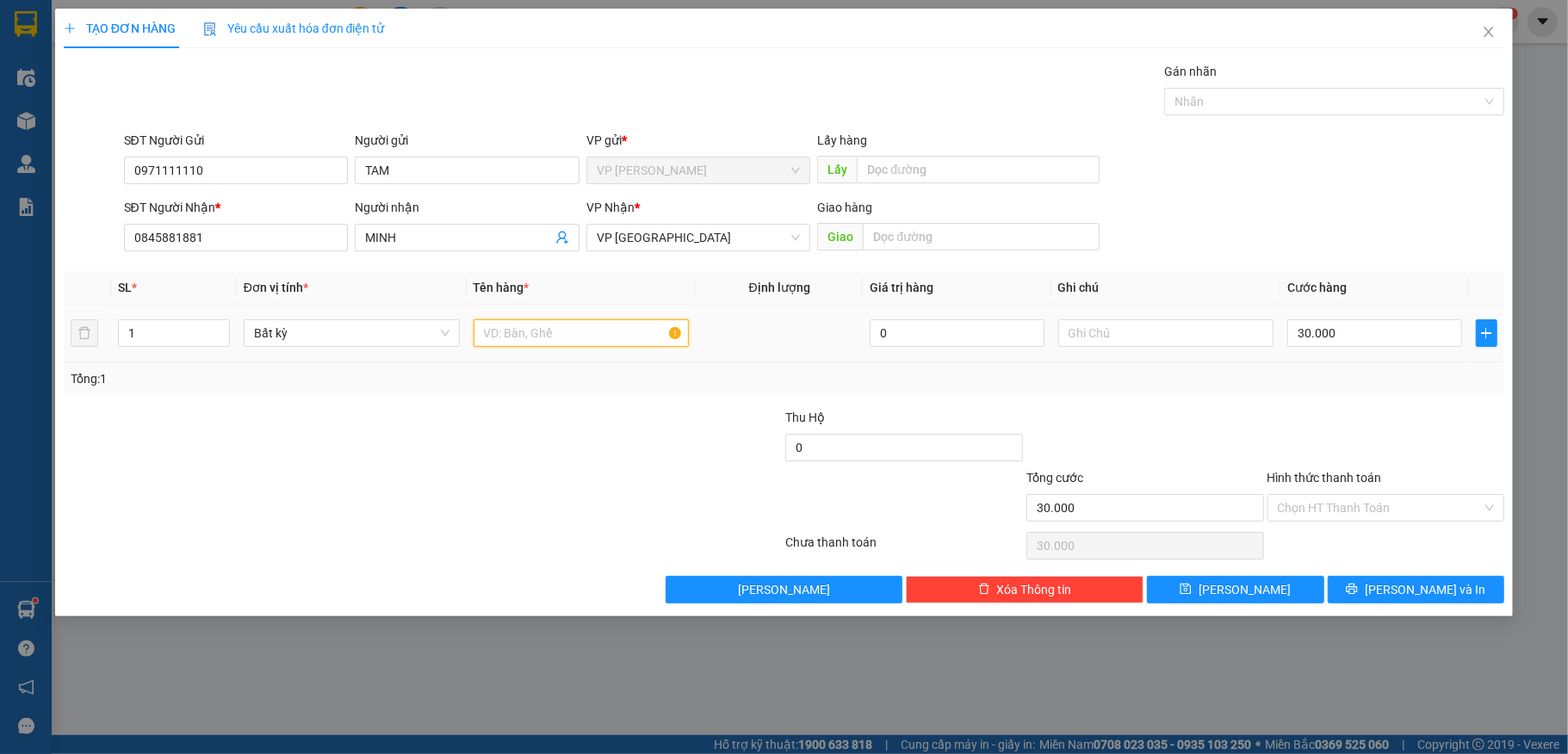
click at [621, 337] on input "text" at bounding box center [581, 333] width 216 height 28
type input "1 Thùng"
click at [1382, 586] on button "[PERSON_NAME] và In" at bounding box center [1416, 589] width 177 height 28
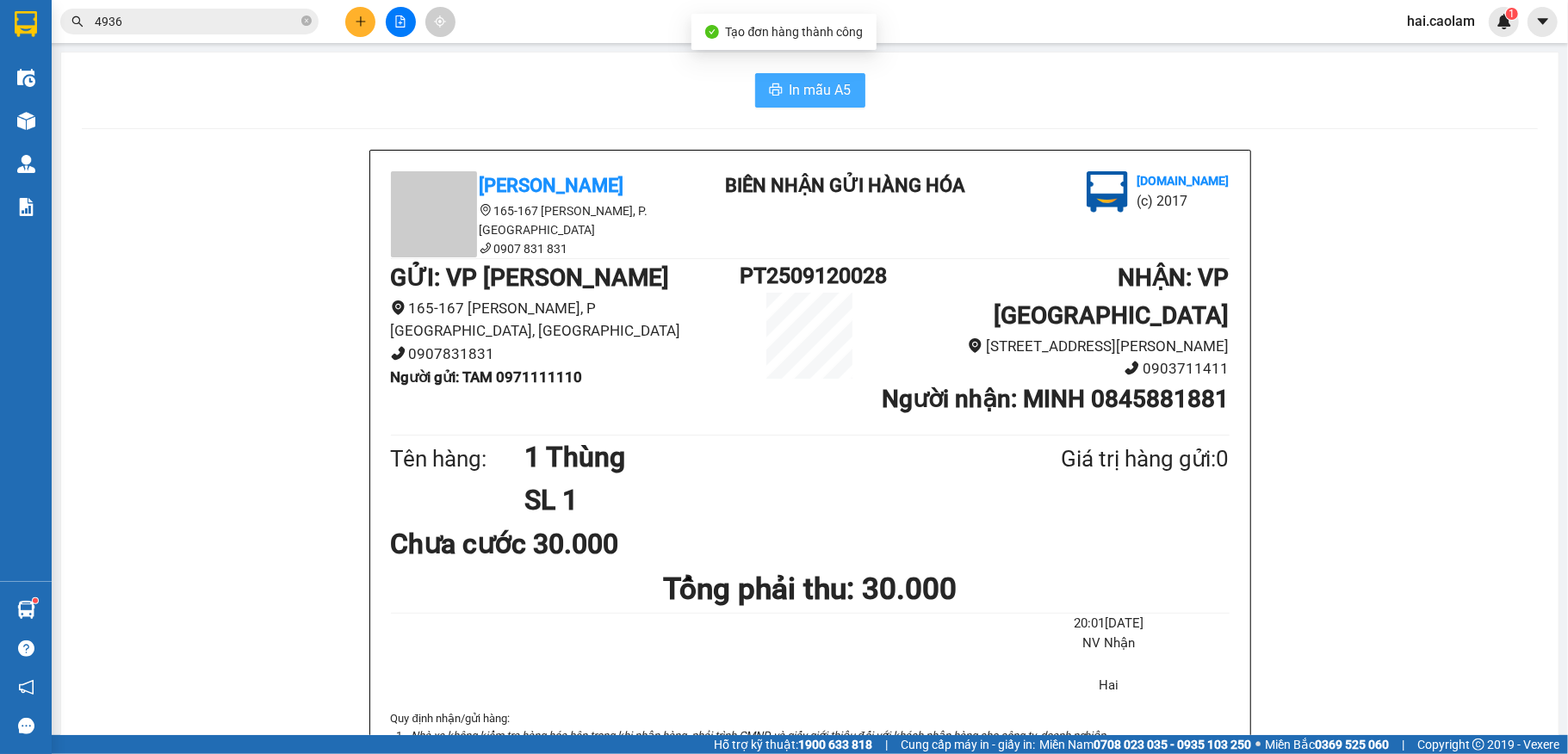
click at [793, 105] on button "In mẫu A5" at bounding box center [810, 90] width 110 height 35
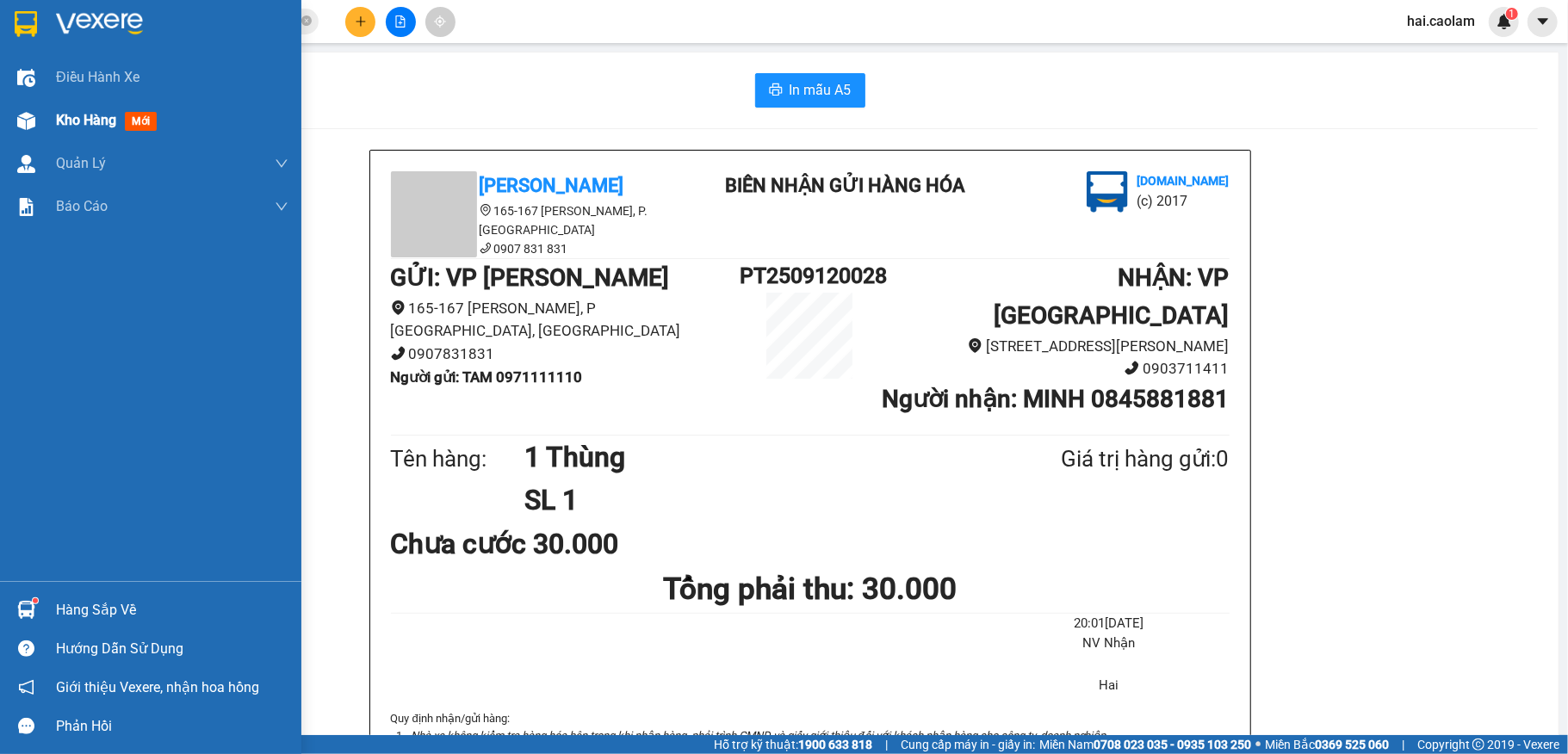
click at [31, 129] on div at bounding box center [27, 121] width 30 height 30
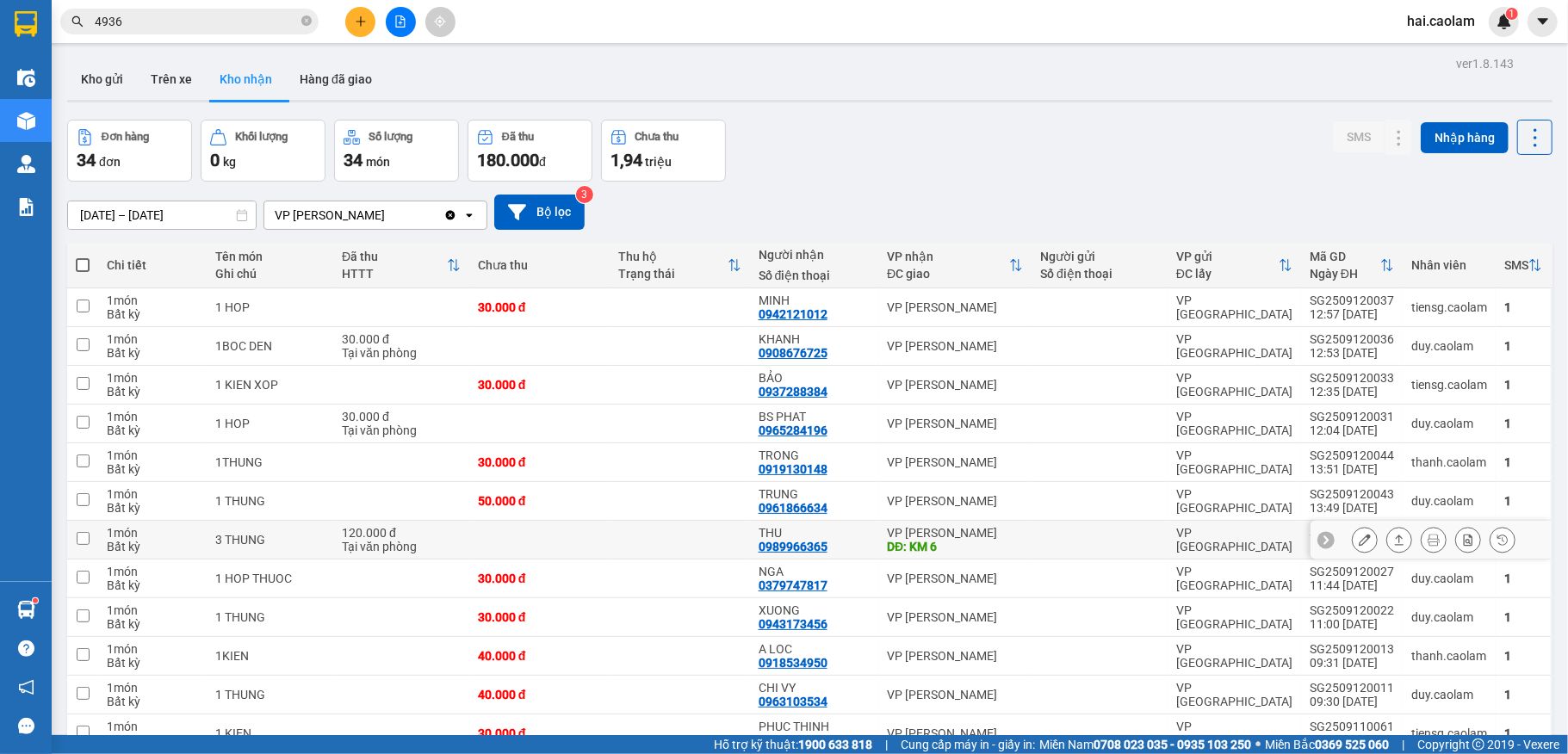
click at [562, 540] on td at bounding box center [540, 540] width 141 height 39
checkbox input "true"
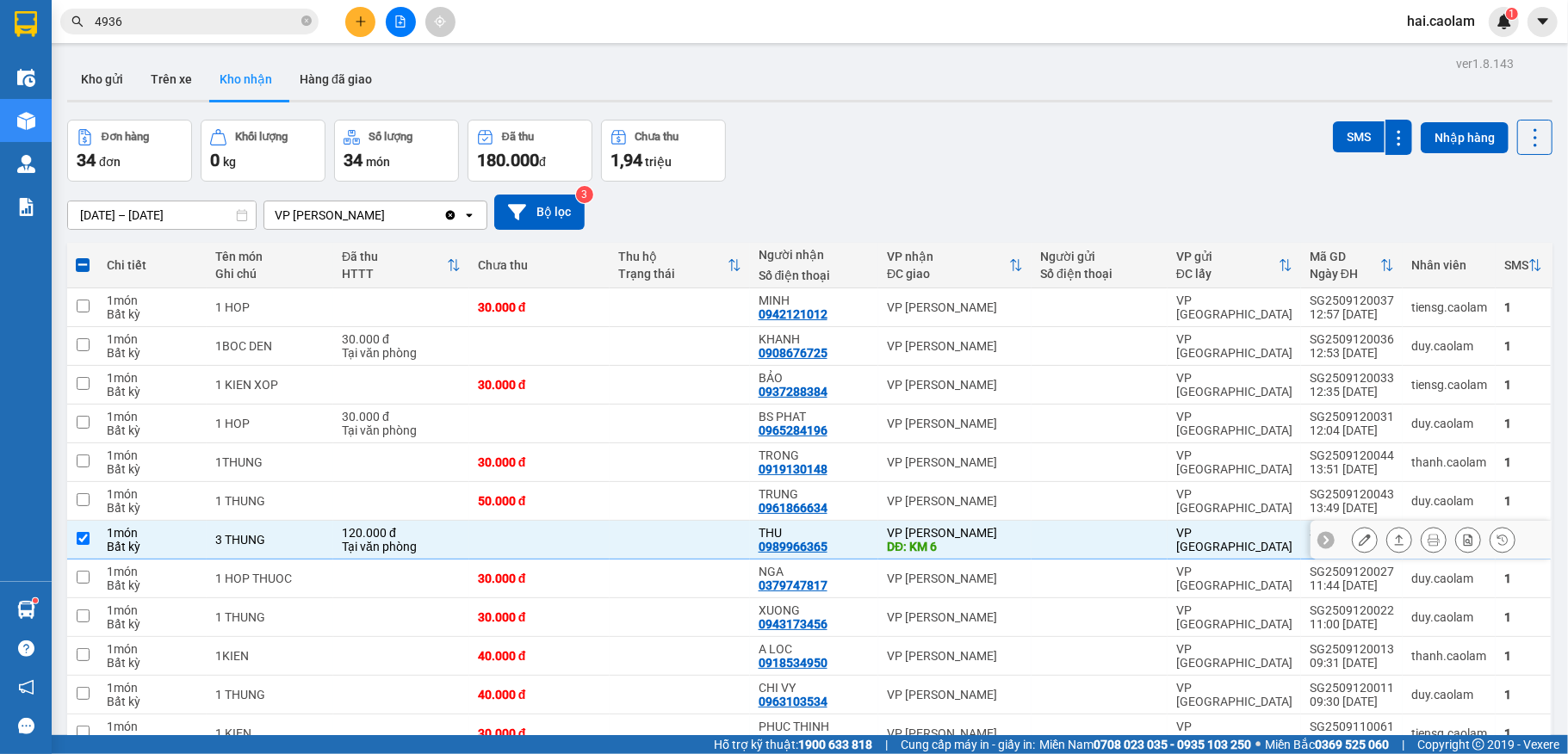
click at [1359, 537] on icon at bounding box center [1365, 540] width 12 height 12
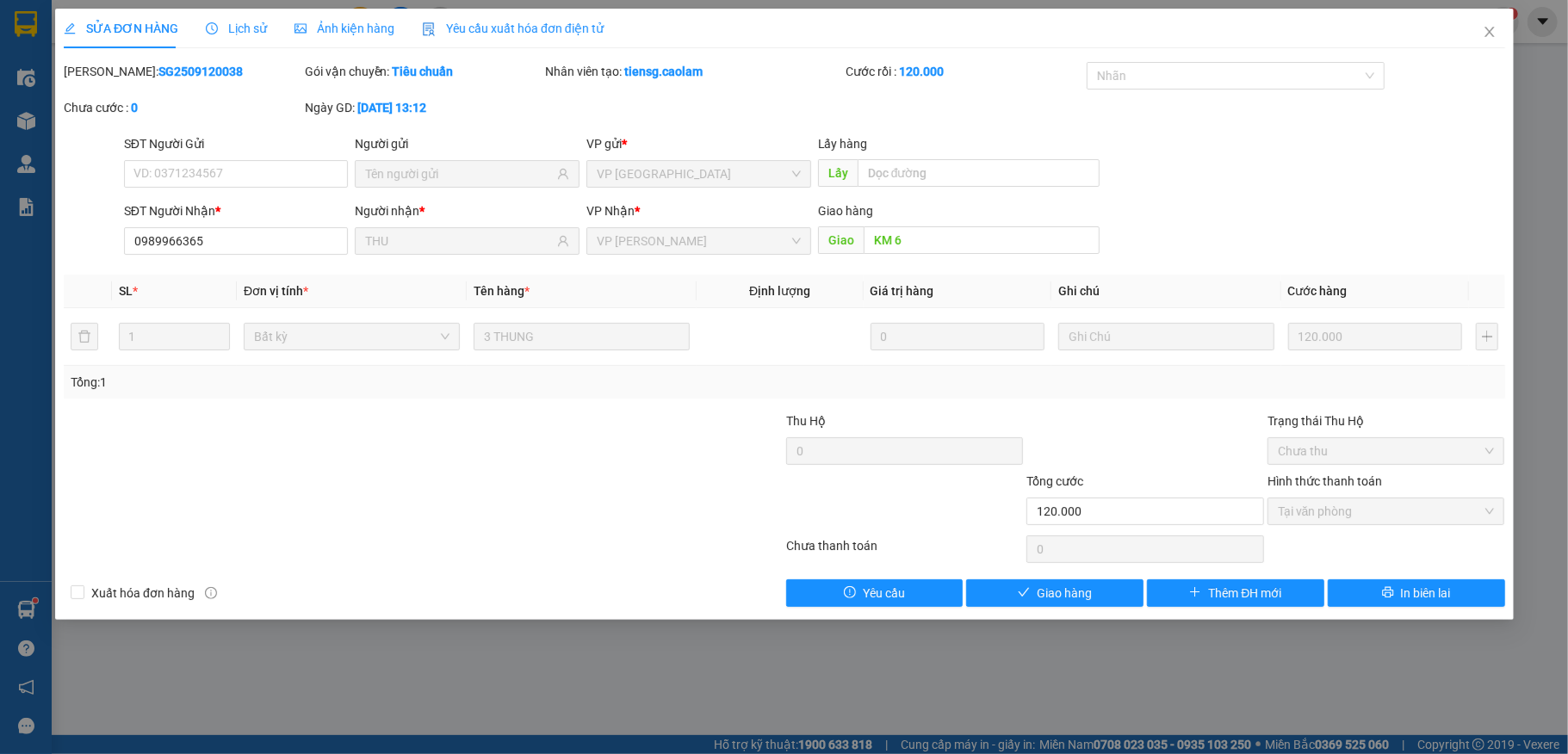
type input "0989966365"
type input "THU"
type input "KM 6"
type input "120.000"
click at [1044, 596] on span "Giao hàng" at bounding box center [1064, 593] width 55 height 19
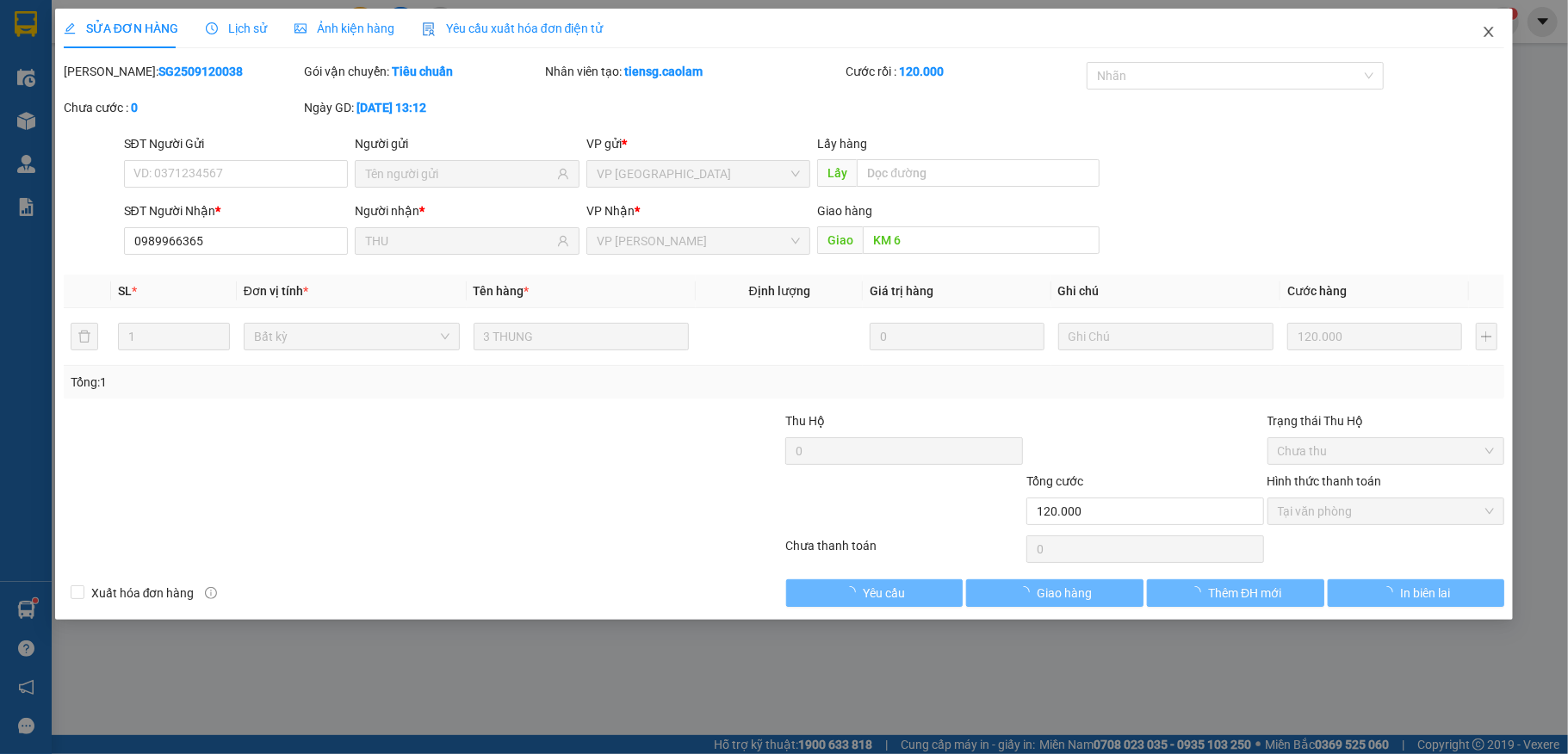
click at [1488, 28] on icon "close" at bounding box center [1488, 31] width 13 height 13
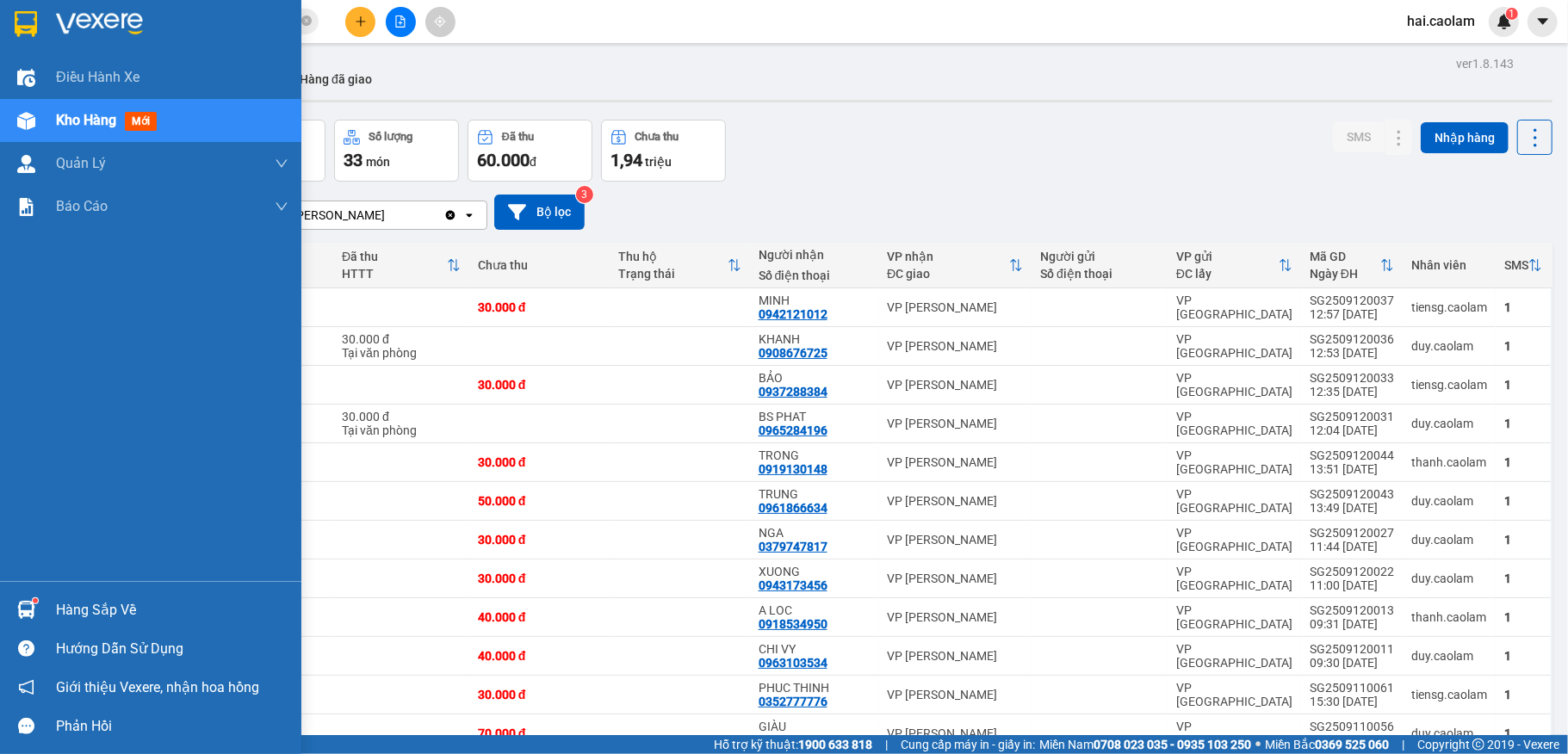
click at [38, 600] on div at bounding box center [27, 610] width 30 height 30
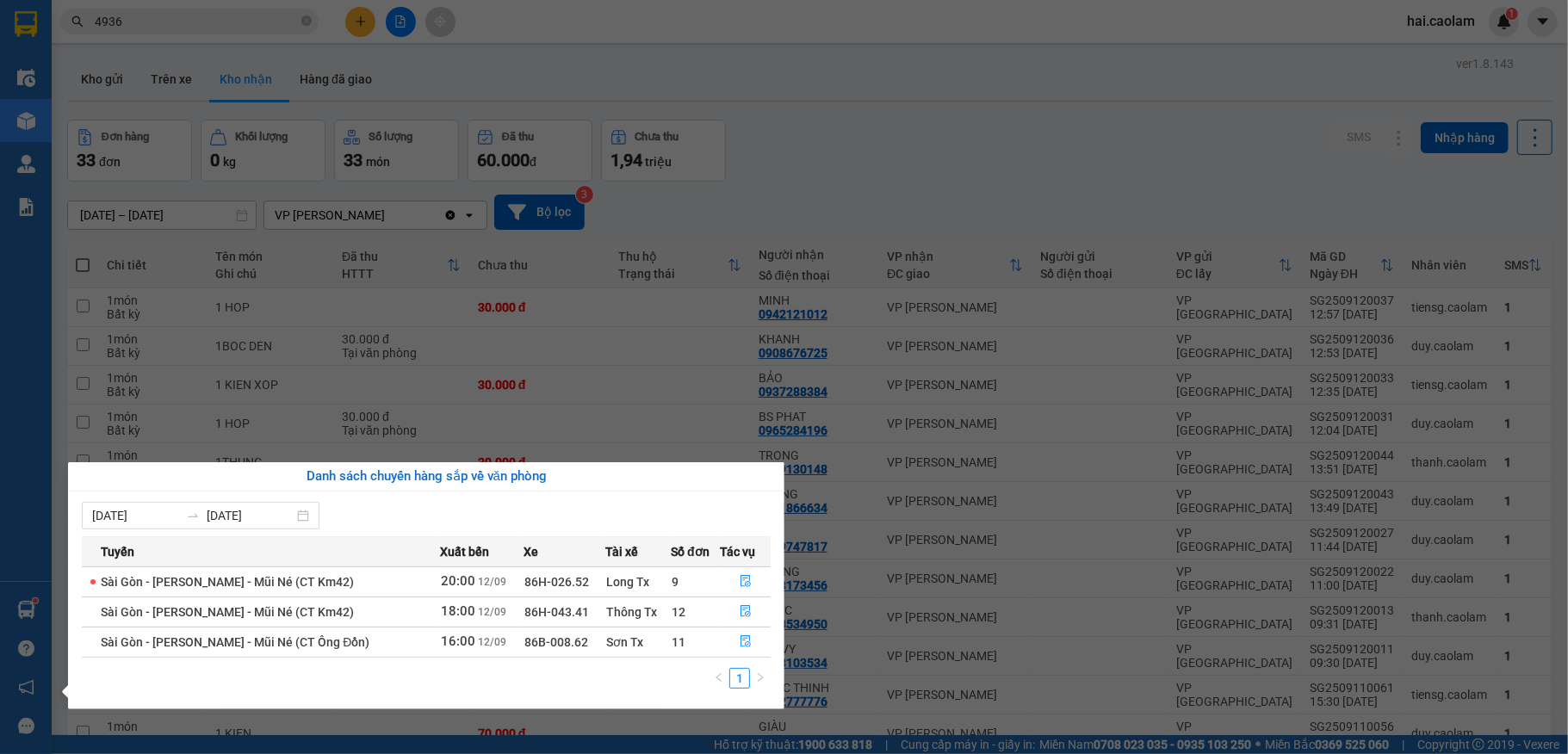
click at [814, 236] on section "Kết quả tìm kiếm ( 38 ) Bộ lọc Mã ĐH Trạng thái Món hàng Thu hộ Tổng cước Chưa …" at bounding box center [784, 377] width 1568 height 754
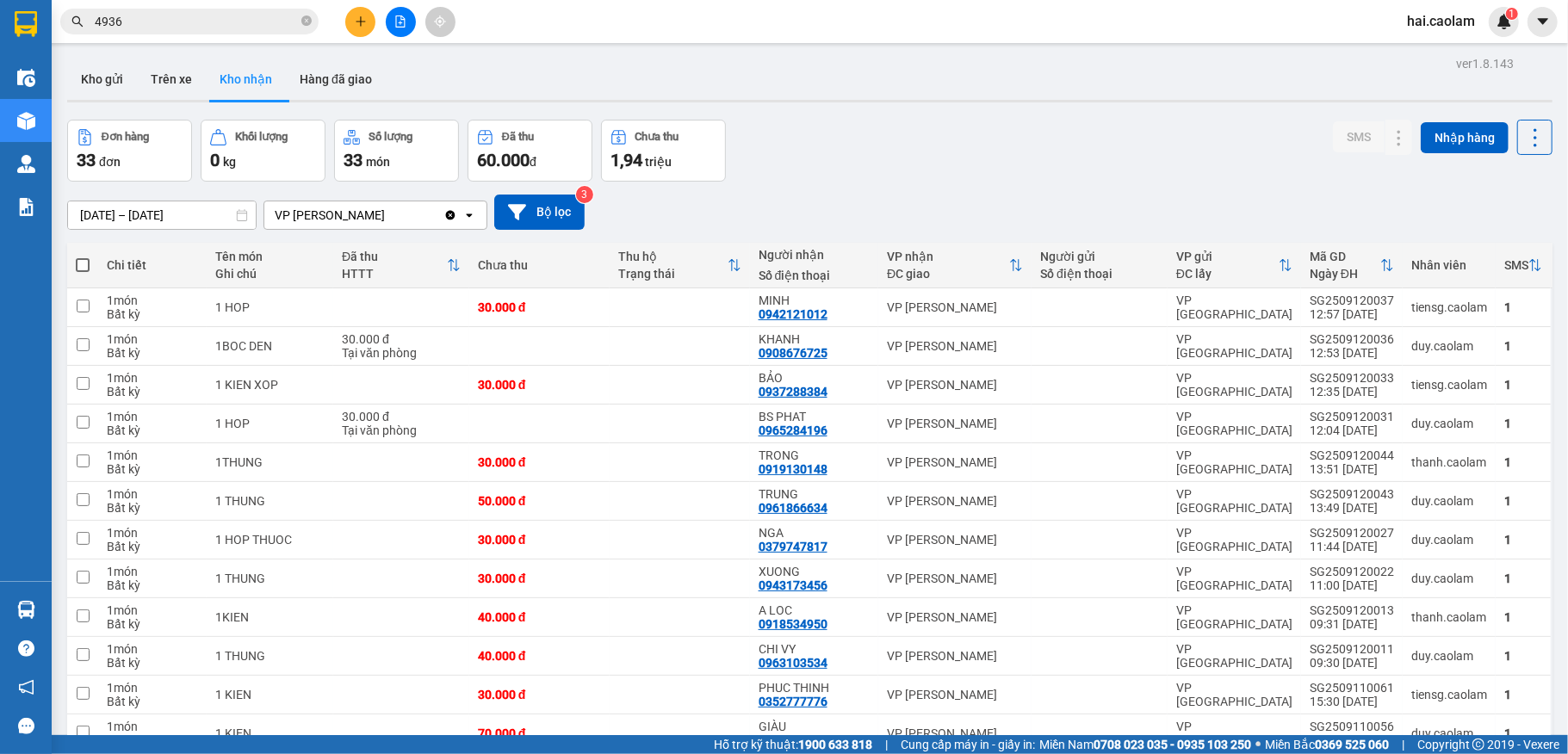
click at [865, 146] on div "Đơn hàng 33 đơn Khối lượng 0 kg Số lượng 33 món Đã thu 60.000 đ Chưa thu 1,94 t…" at bounding box center [809, 150] width 1485 height 62
click at [403, 28] on button at bounding box center [401, 22] width 30 height 30
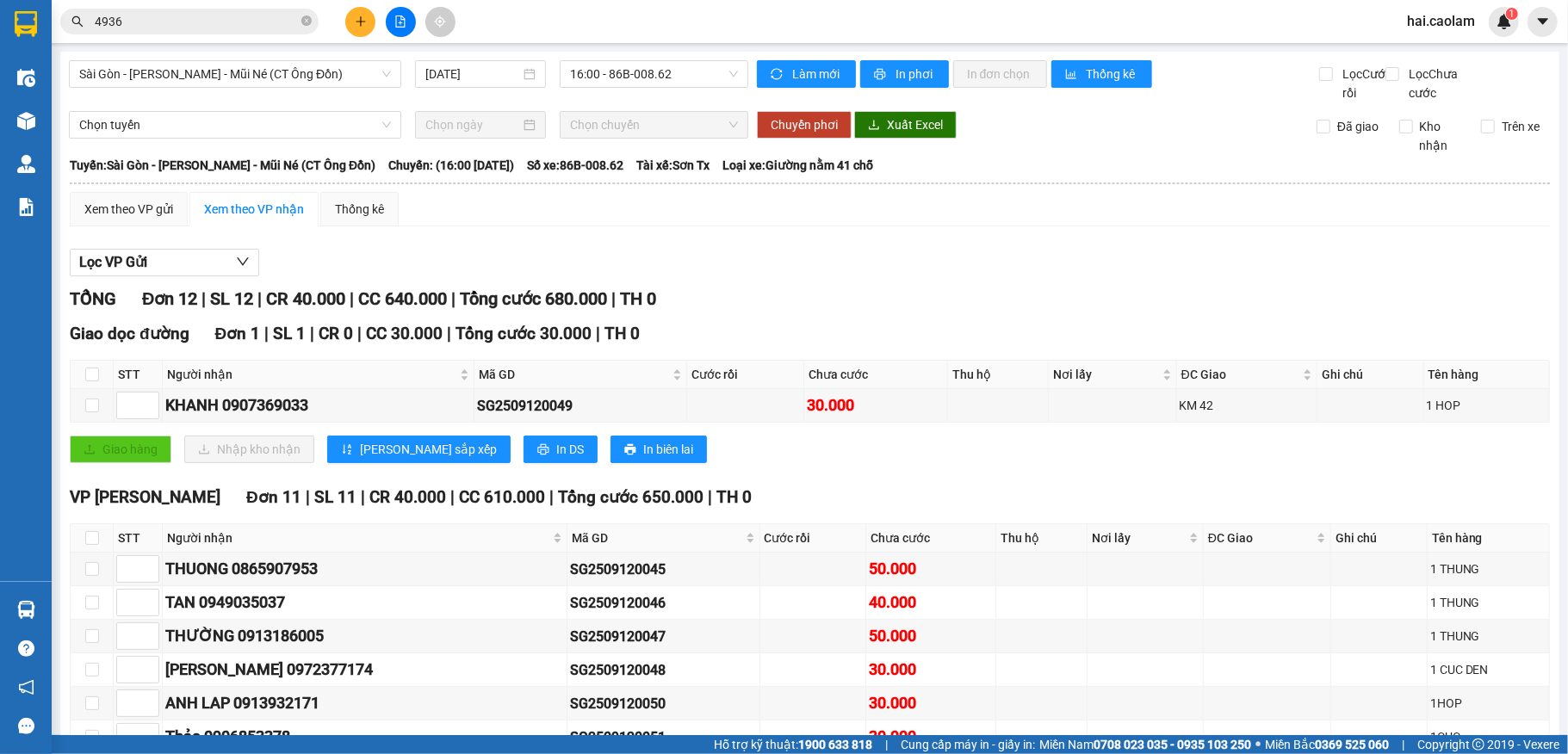
click at [544, 247] on div "Xem theo VP gửi Xem theo VP nhận Thống kê Lọc VP Gửi TỔNG Đơn 12 | SL 12 | CR …" at bounding box center [809, 588] width 1480 height 792
click at [341, 80] on span "Sài Gòn - [PERSON_NAME] - Mũi Né (CT Ông Đồn)" at bounding box center [235, 74] width 312 height 26
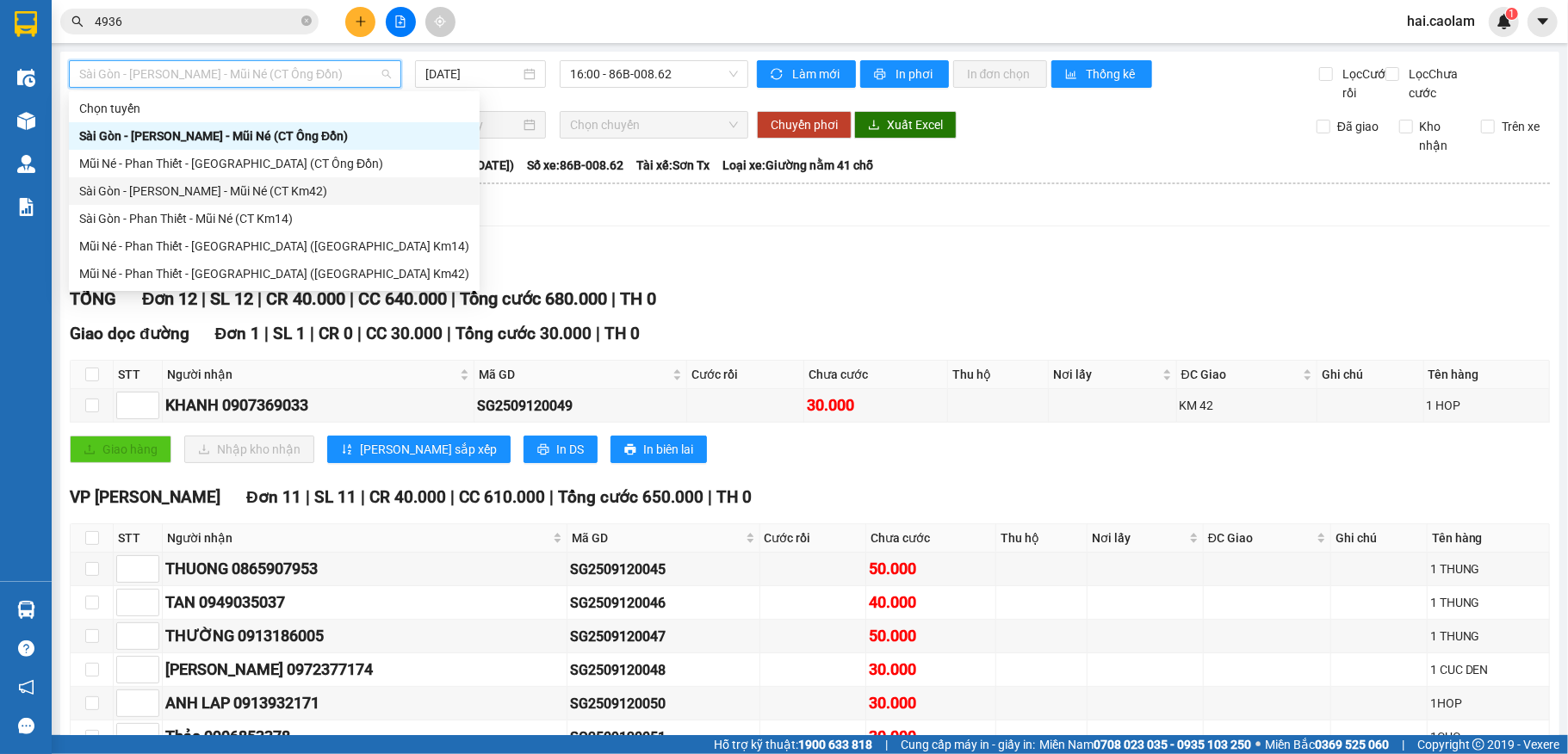
click at [276, 195] on div "Sài Gòn - [PERSON_NAME] - Mũi Né (CT Km42)" at bounding box center [274, 191] width 390 height 19
type input "[DATE]"
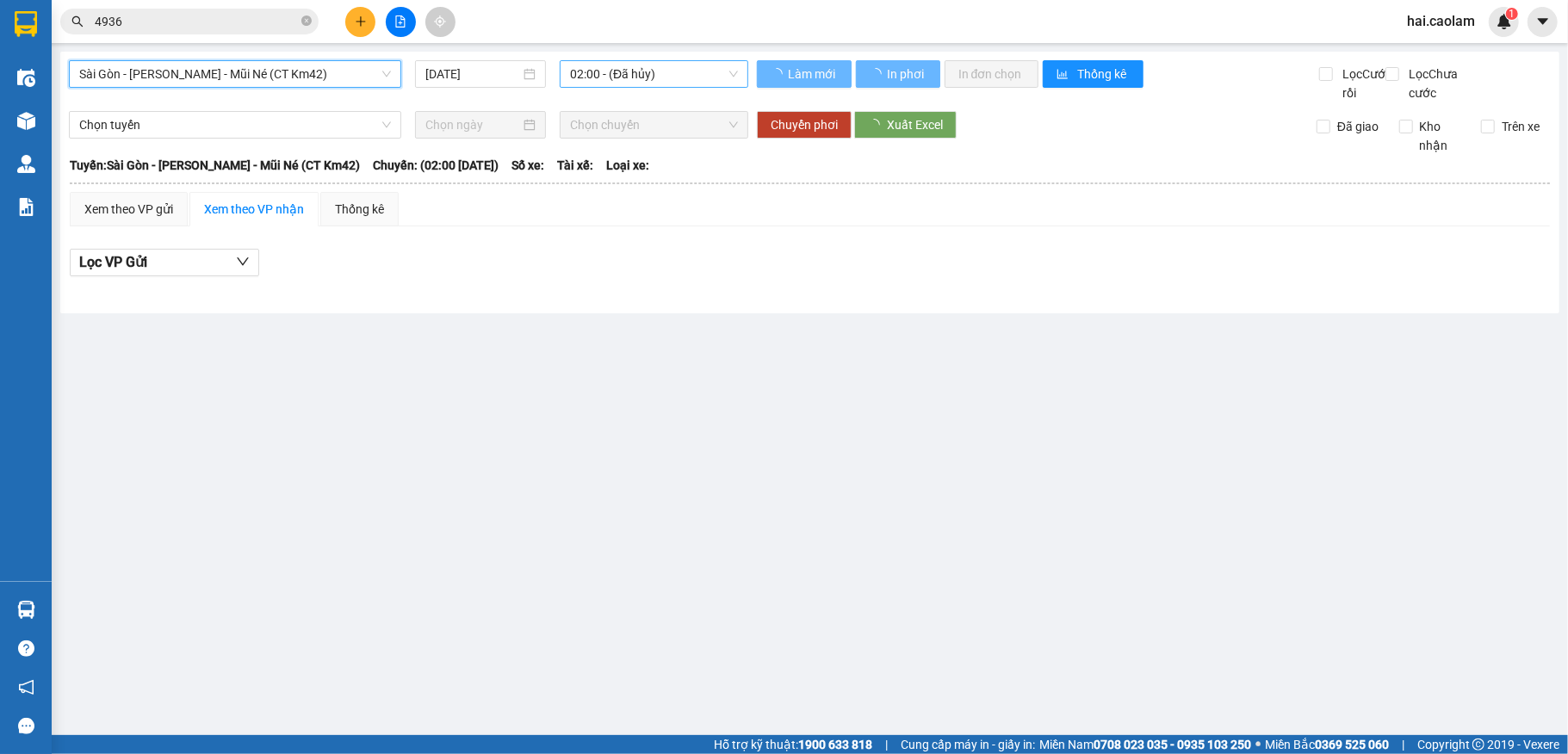
click at [642, 73] on span "02:00 - (Đã hủy)" at bounding box center [654, 74] width 168 height 26
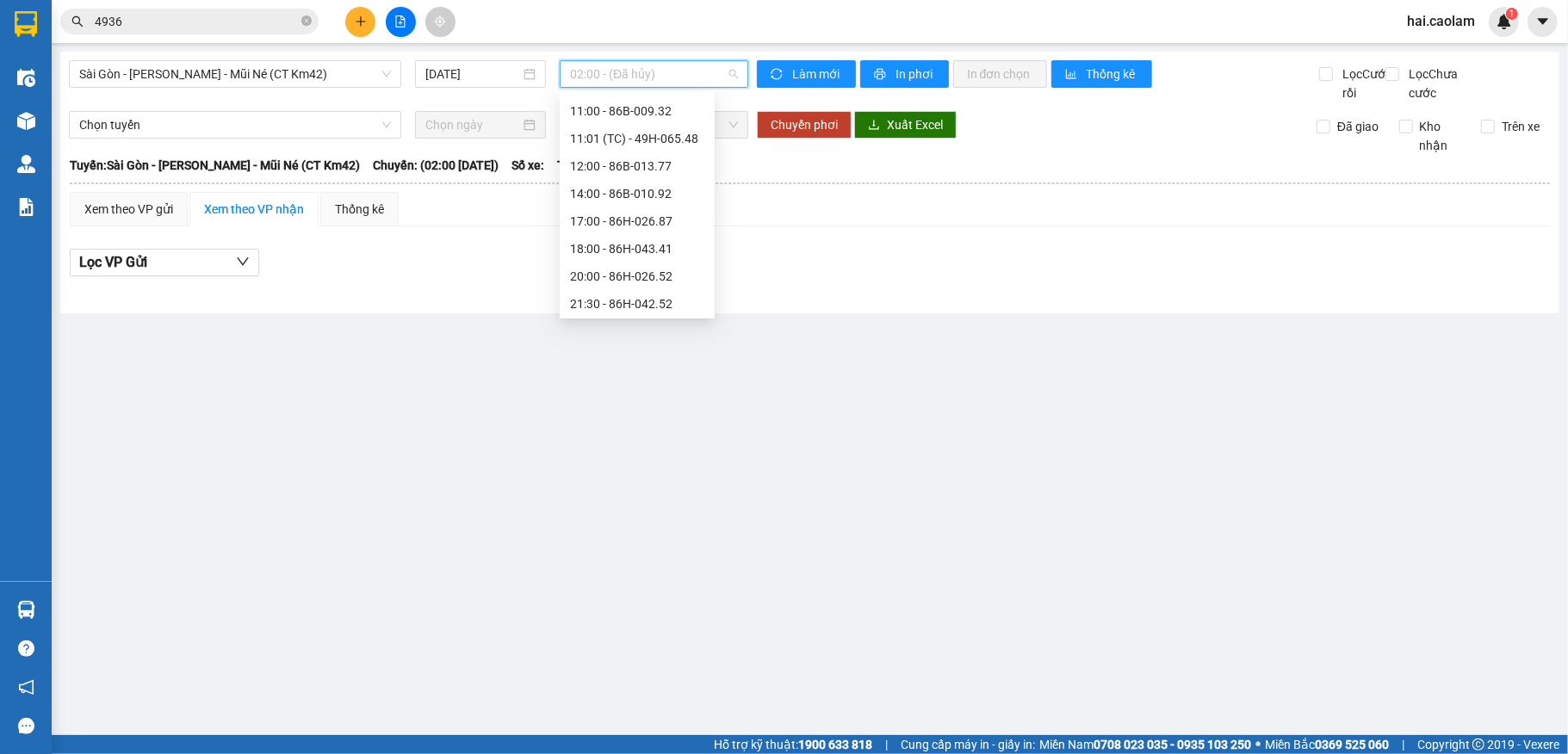
scroll to position [247, 0]
click at [616, 158] on div "12:00 - 86B-013.77" at bounding box center [637, 163] width 134 height 19
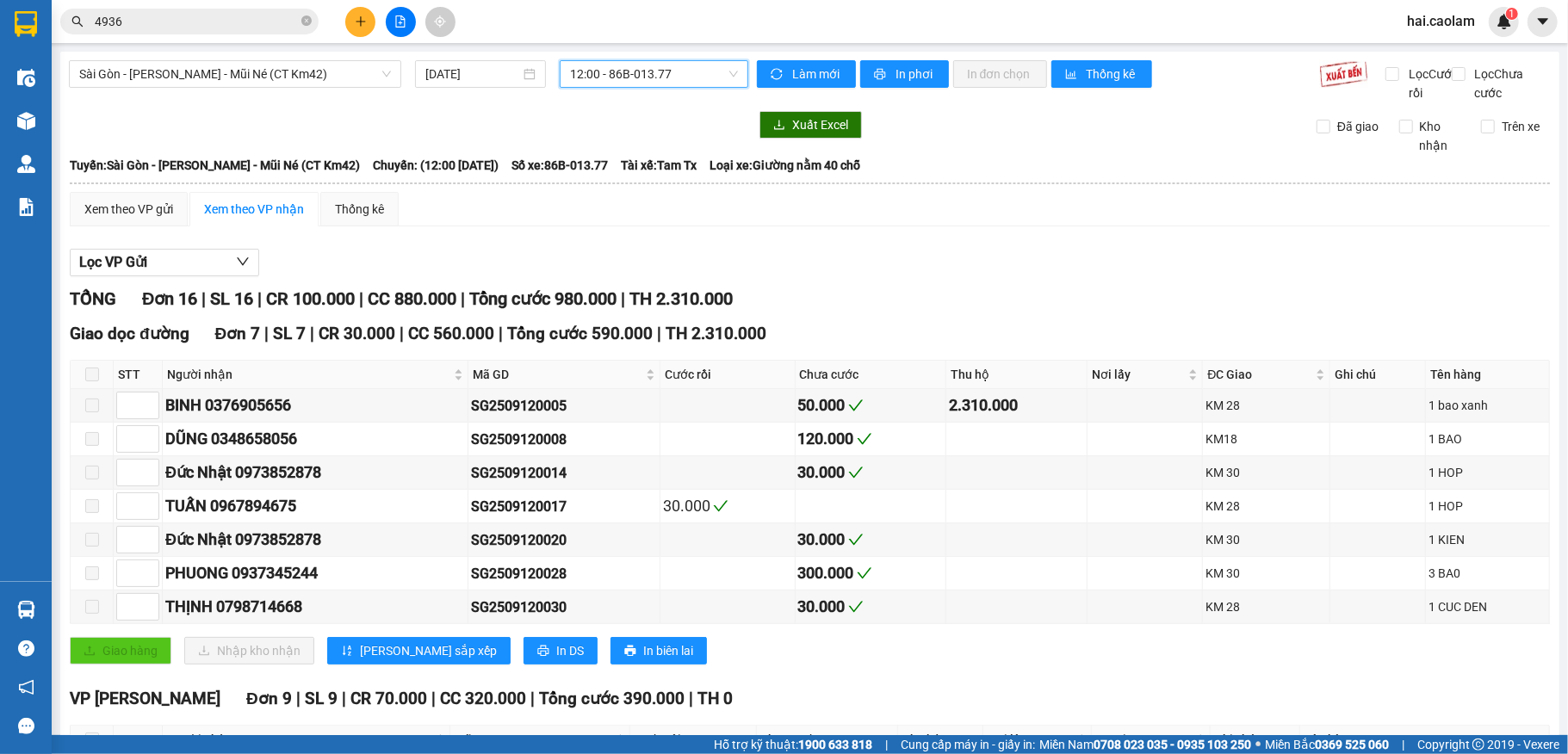
click at [601, 84] on span "12:00 - 86B-013.77" at bounding box center [654, 74] width 168 height 26
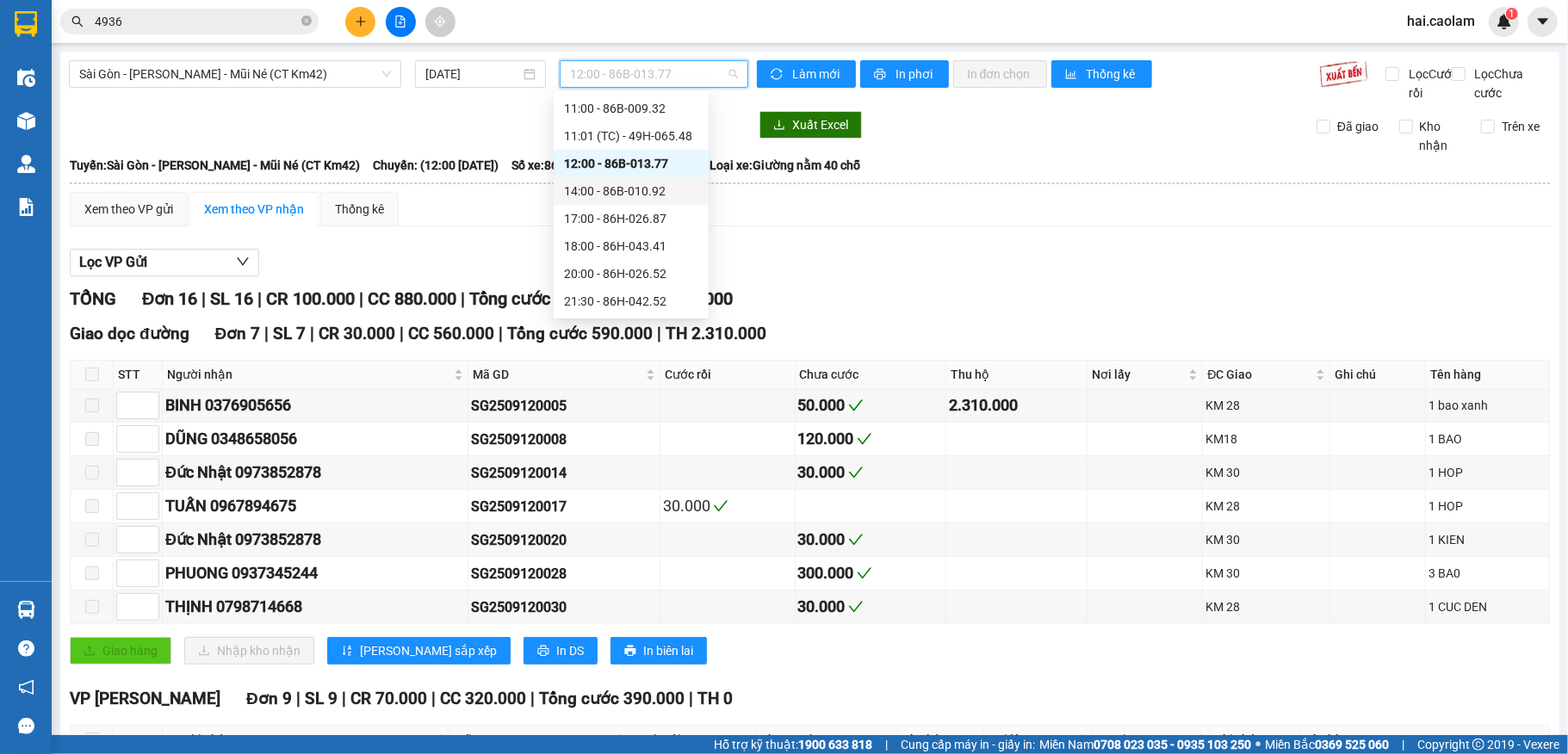
click at [601, 191] on div "14:00 - 86B-010.92" at bounding box center [630, 191] width 134 height 19
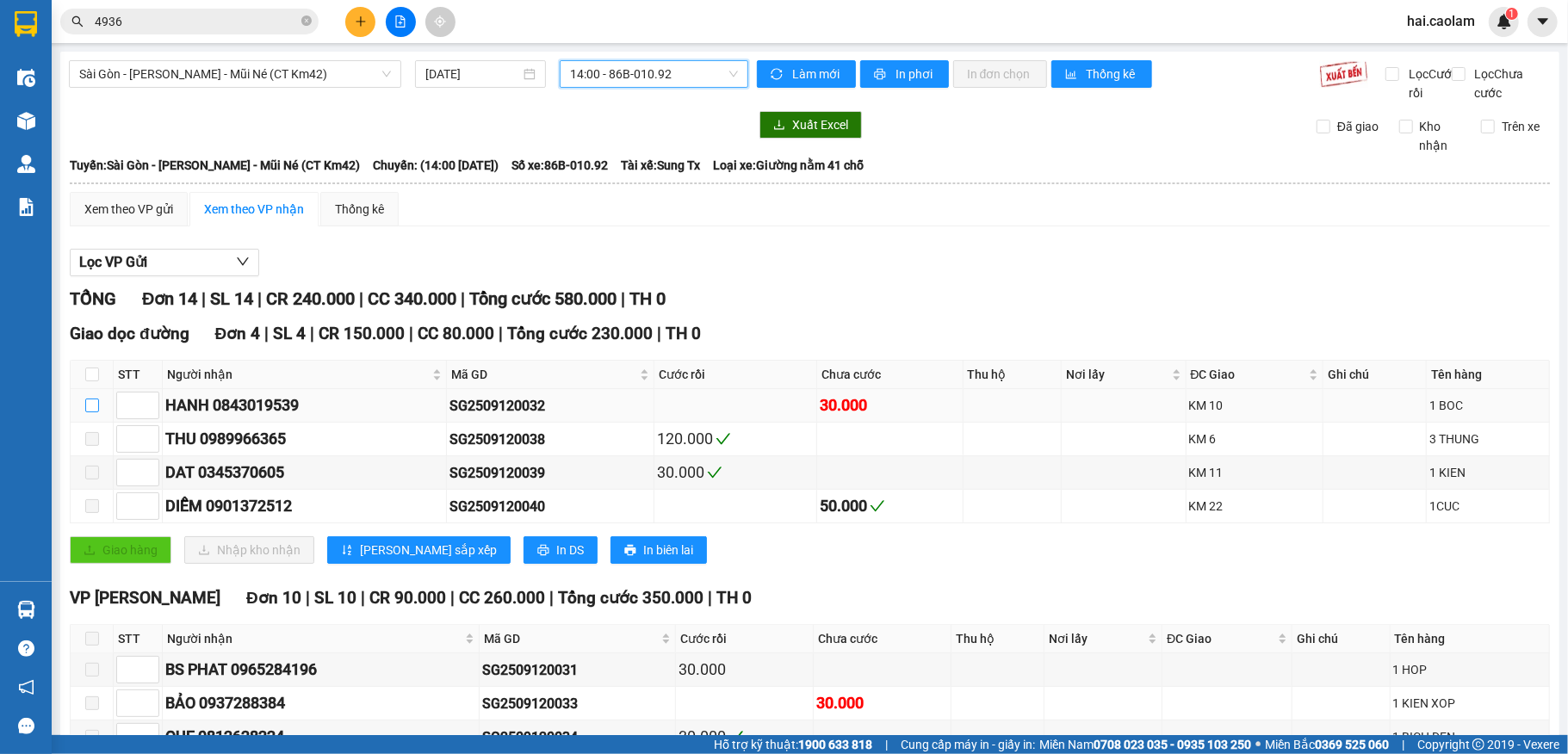
click at [84, 423] on td at bounding box center [92, 406] width 43 height 34
click at [91, 412] on input "checkbox" at bounding box center [92, 405] width 13 height 13
checkbox input "true"
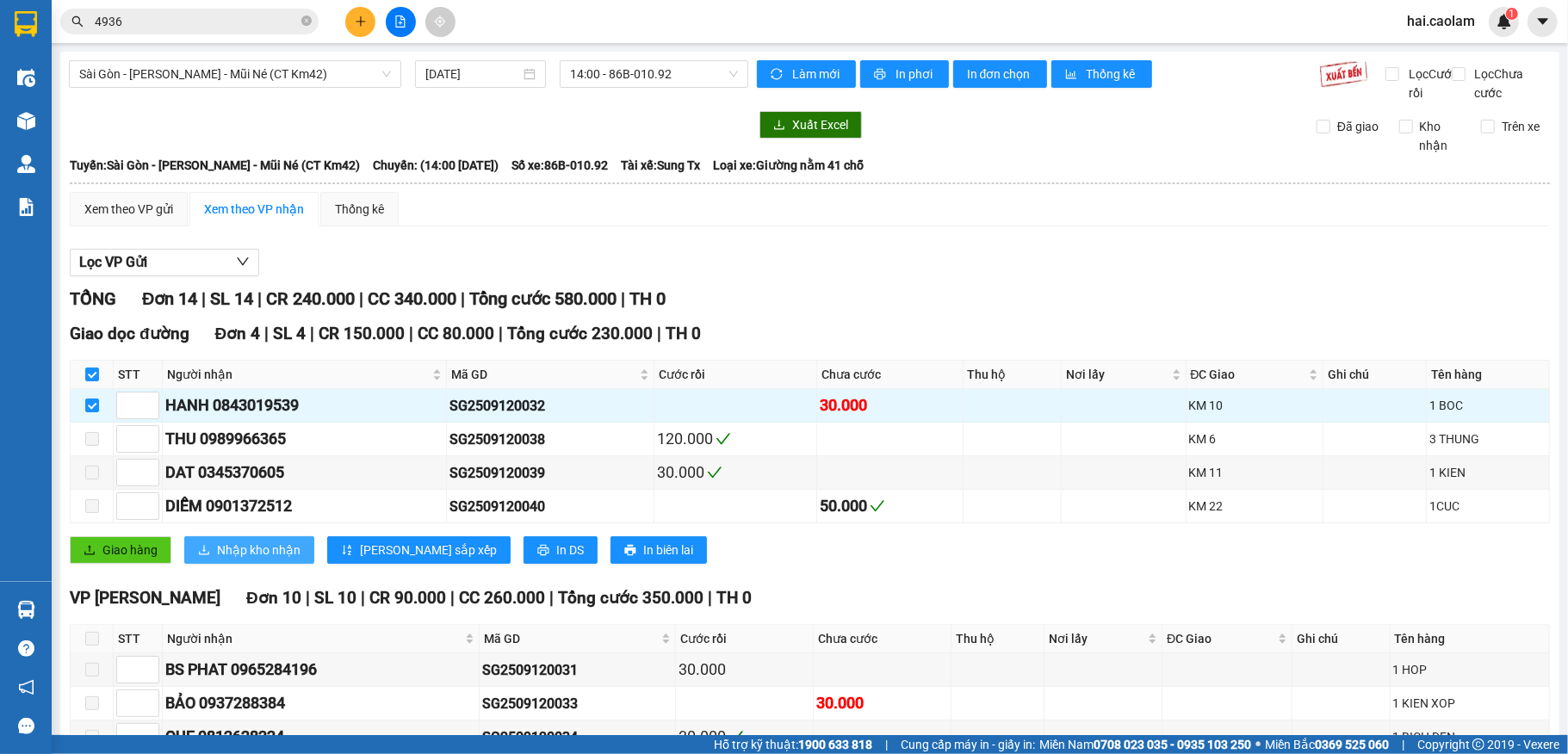
click at [231, 561] on button "Nhập kho nhận" at bounding box center [249, 549] width 130 height 28
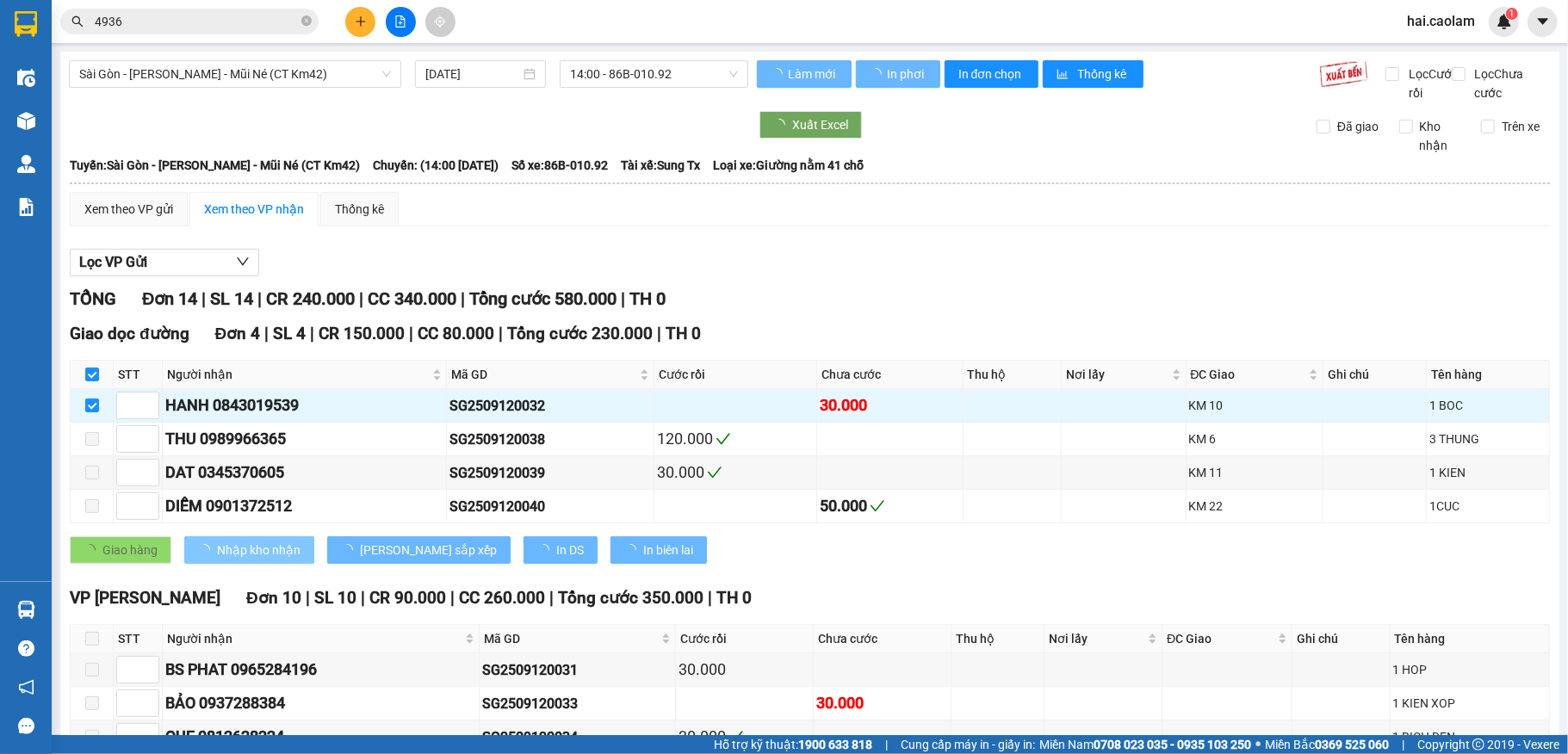
checkbox input "false"
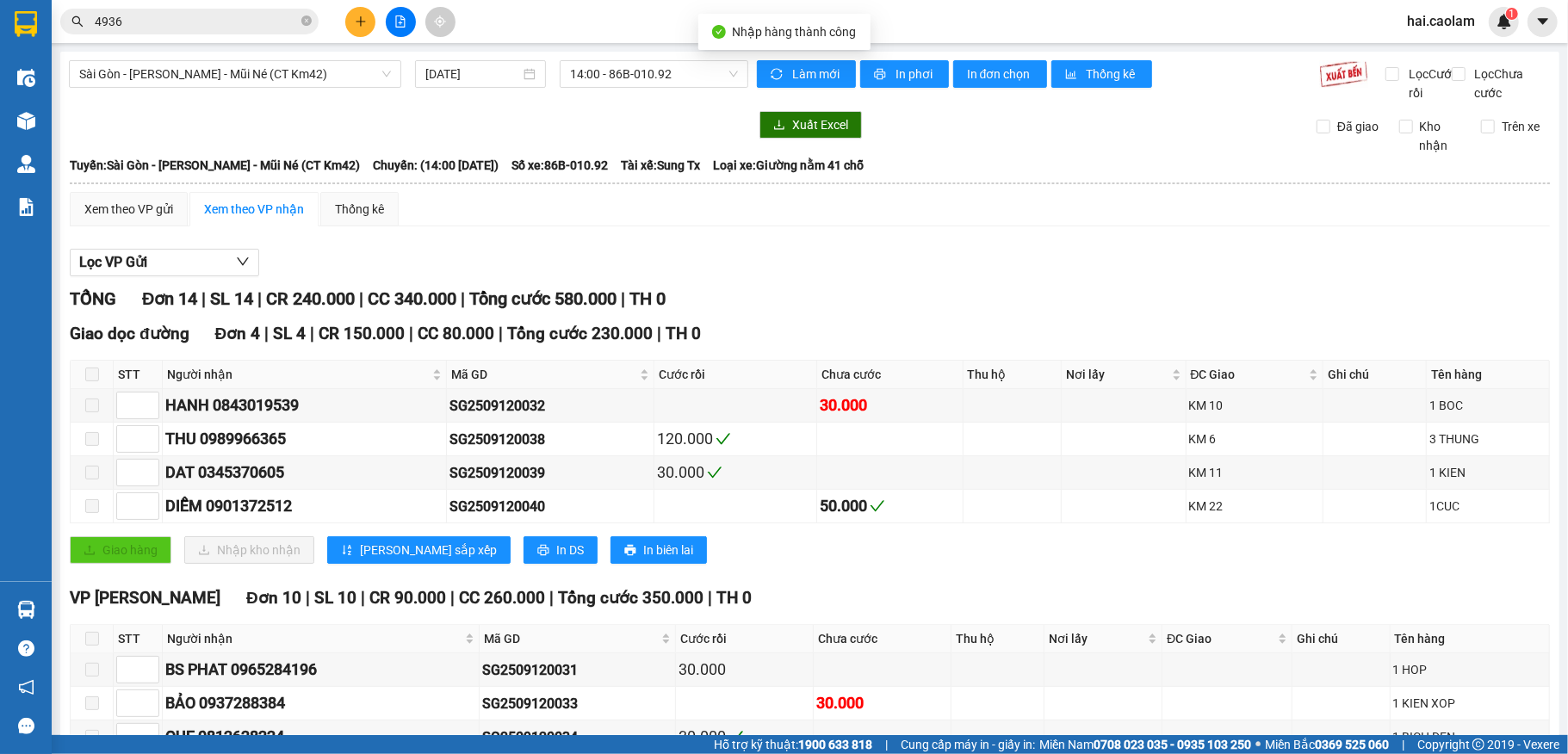
click at [873, 304] on div "Lọc VP Gửi TỔNG Đơn 14 | SL 14 | CR 240.000 | CC 340.000 | Tổng cước 580.000 |…" at bounding box center [809, 645] width 1480 height 811
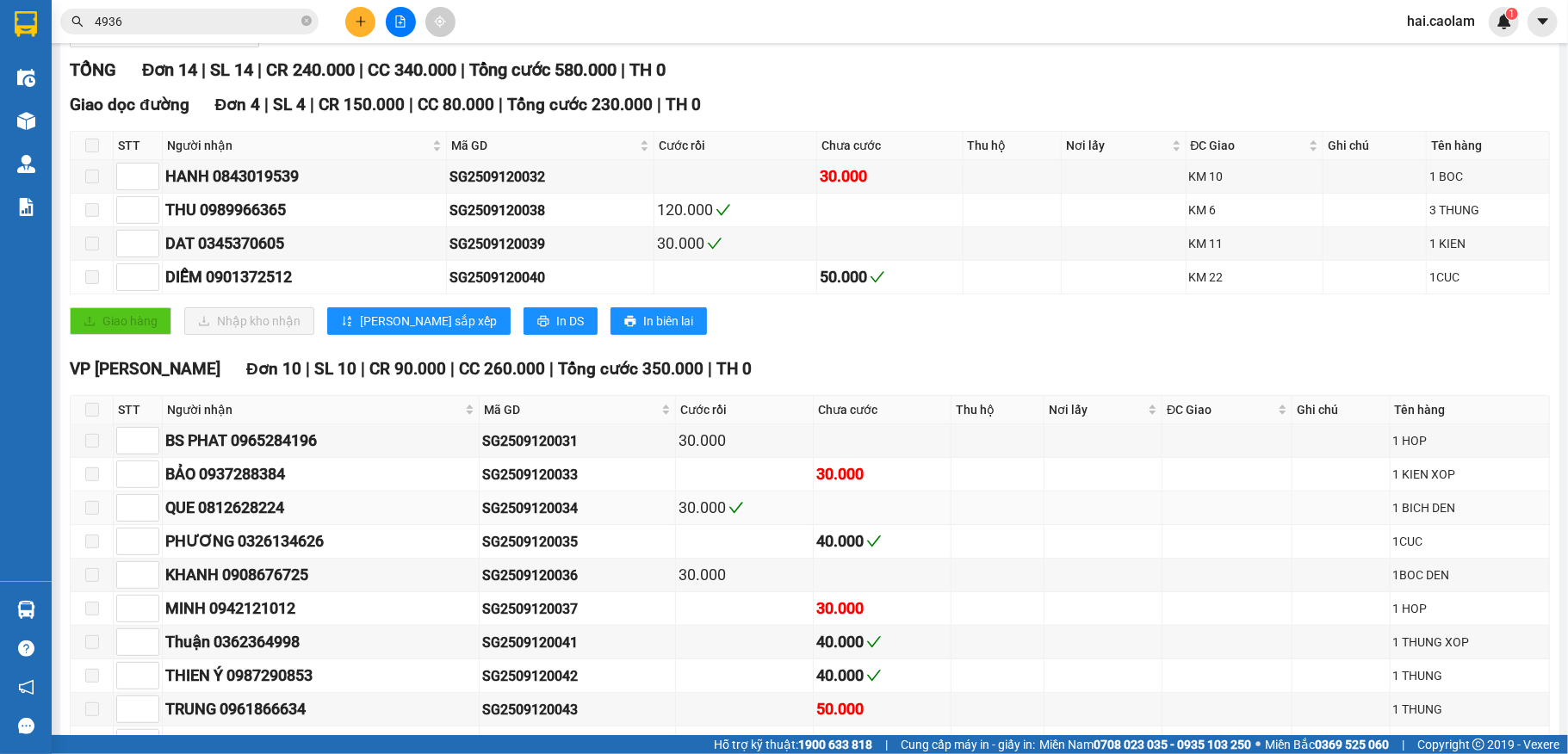
scroll to position [376, 0]
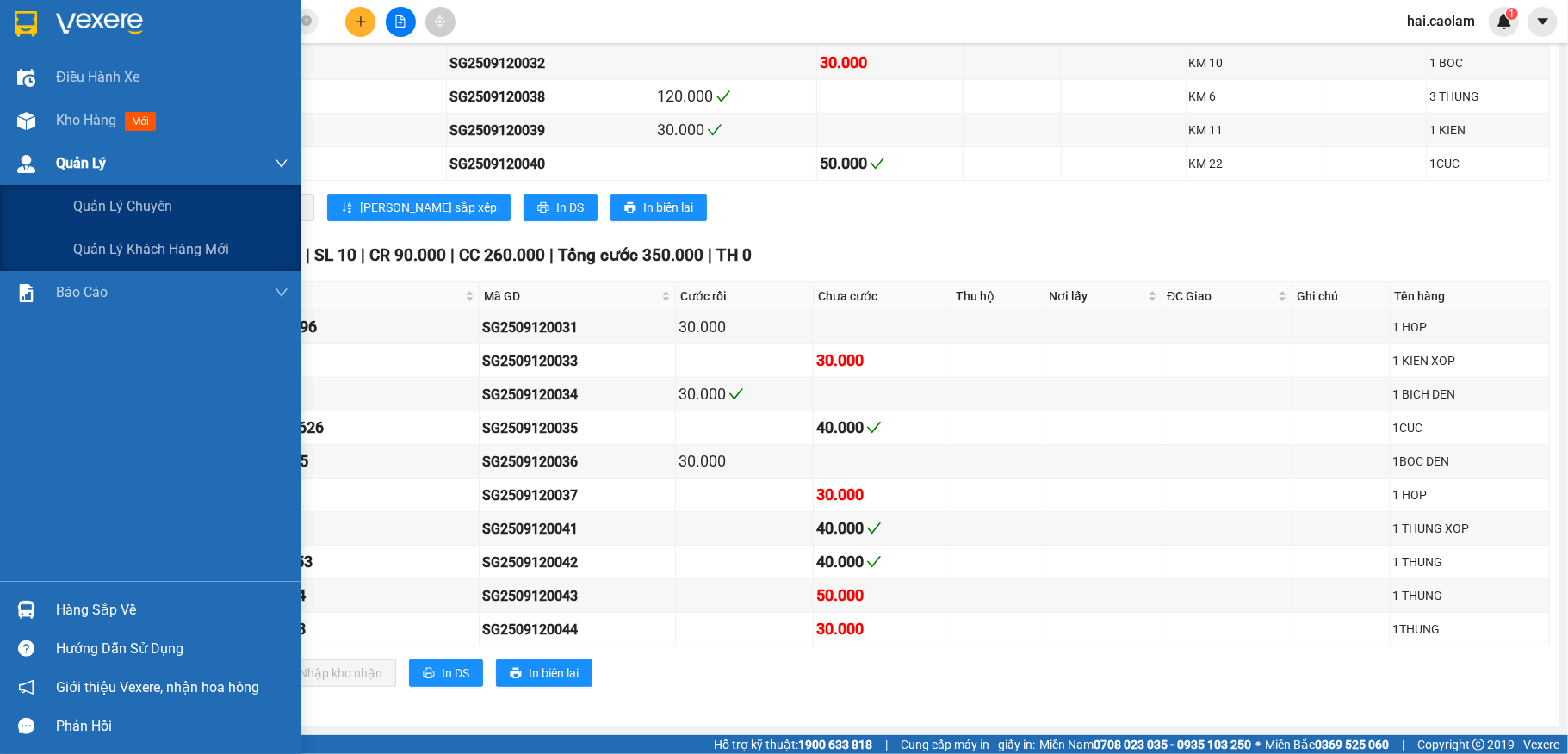
click at [13, 142] on div "Quản Lý" at bounding box center [150, 164] width 301 height 43
drag, startPoint x: 13, startPoint y: 142, endPoint x: 22, endPoint y: 124, distance: 20.1
click at [18, 132] on div "Điều hành xe Kho hàng mới Quản [PERSON_NAME] lý chuyến Quản lý khách hàng mới B…" at bounding box center [150, 319] width 301 height 525
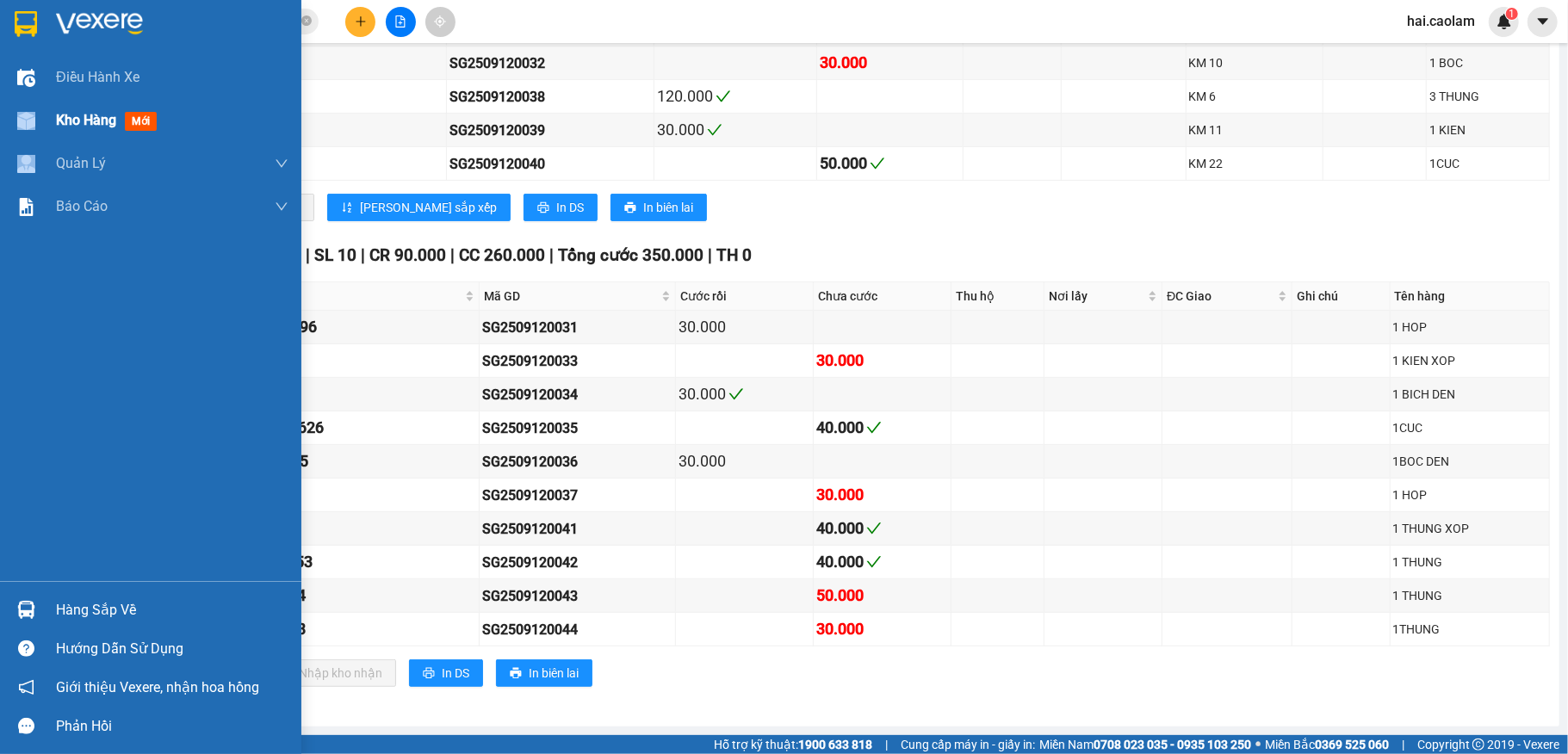
click at [24, 121] on img at bounding box center [26, 121] width 18 height 18
drag, startPoint x: 24, startPoint y: 121, endPoint x: 265, endPoint y: 128, distance: 241.1
click at [25, 120] on img at bounding box center [26, 121] width 18 height 18
click at [217, 118] on div "Kho hàng mới" at bounding box center [172, 120] width 232 height 43
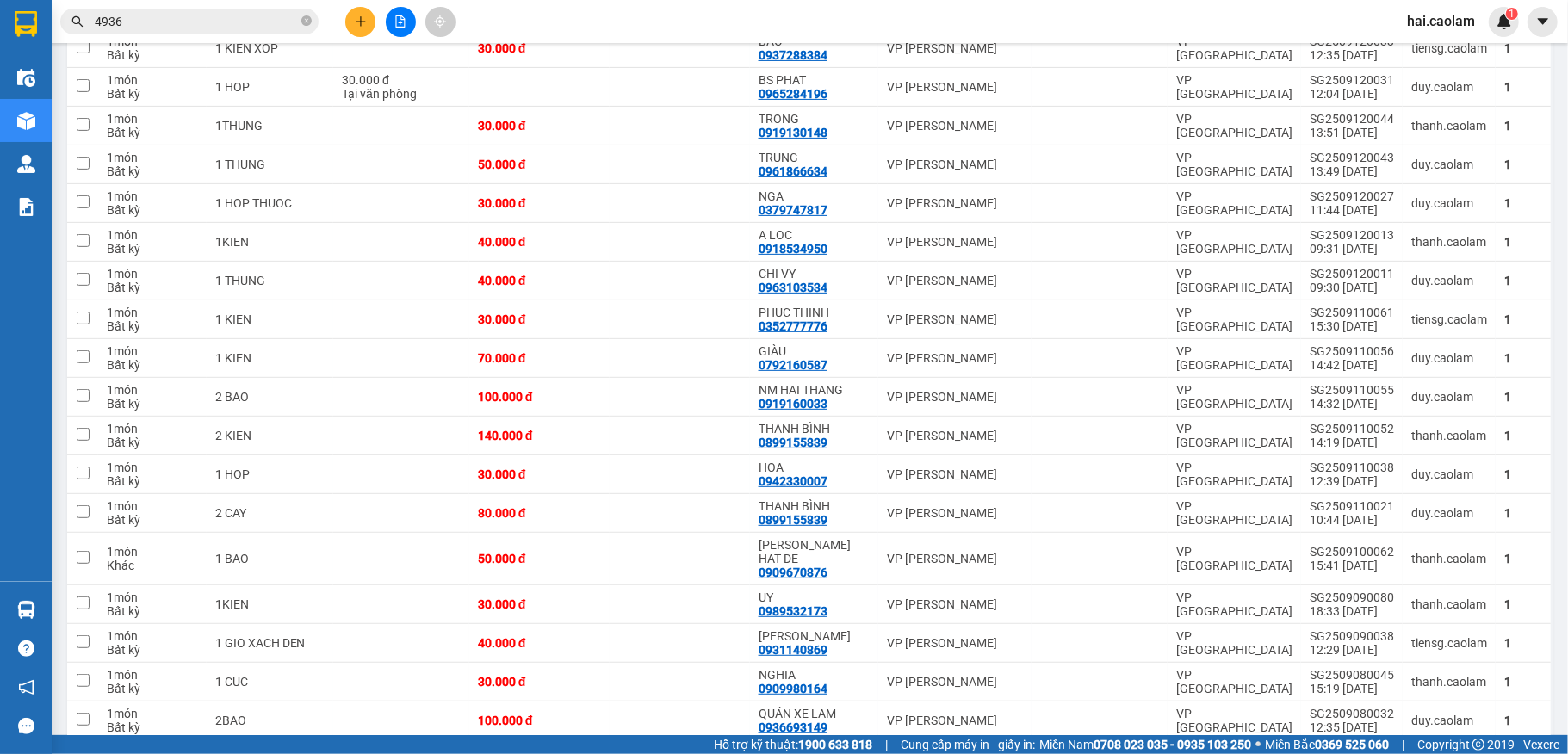
click at [544, 17] on div "Kết quả tìm kiếm ( 38 ) Bộ lọc Mã ĐH Trạng thái Món hàng Thu hộ Tổng cước Chưa …" at bounding box center [784, 21] width 1568 height 43
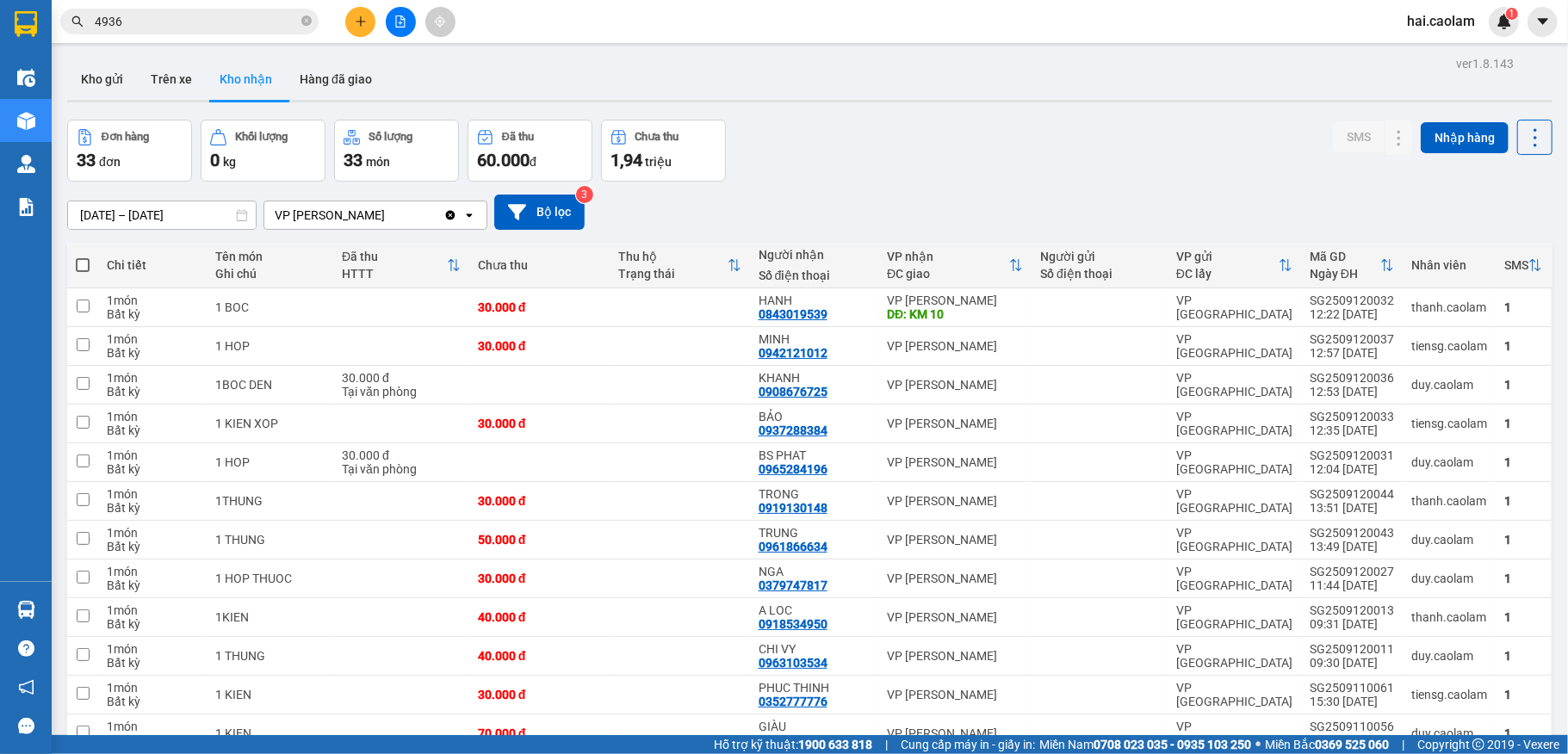
click at [253, 76] on button "Kho nhận" at bounding box center [246, 79] width 80 height 41
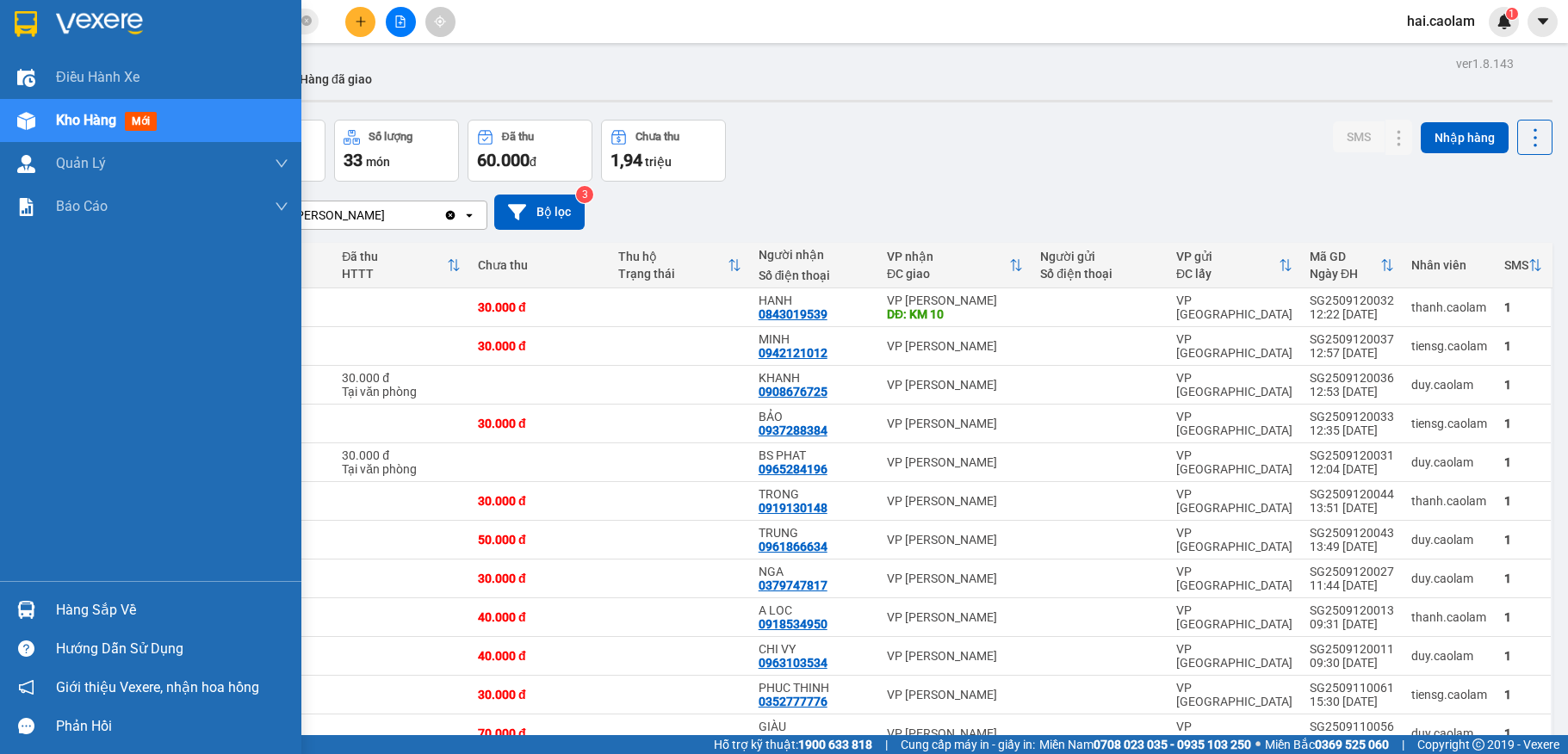
click at [35, 620] on div at bounding box center [27, 610] width 30 height 30
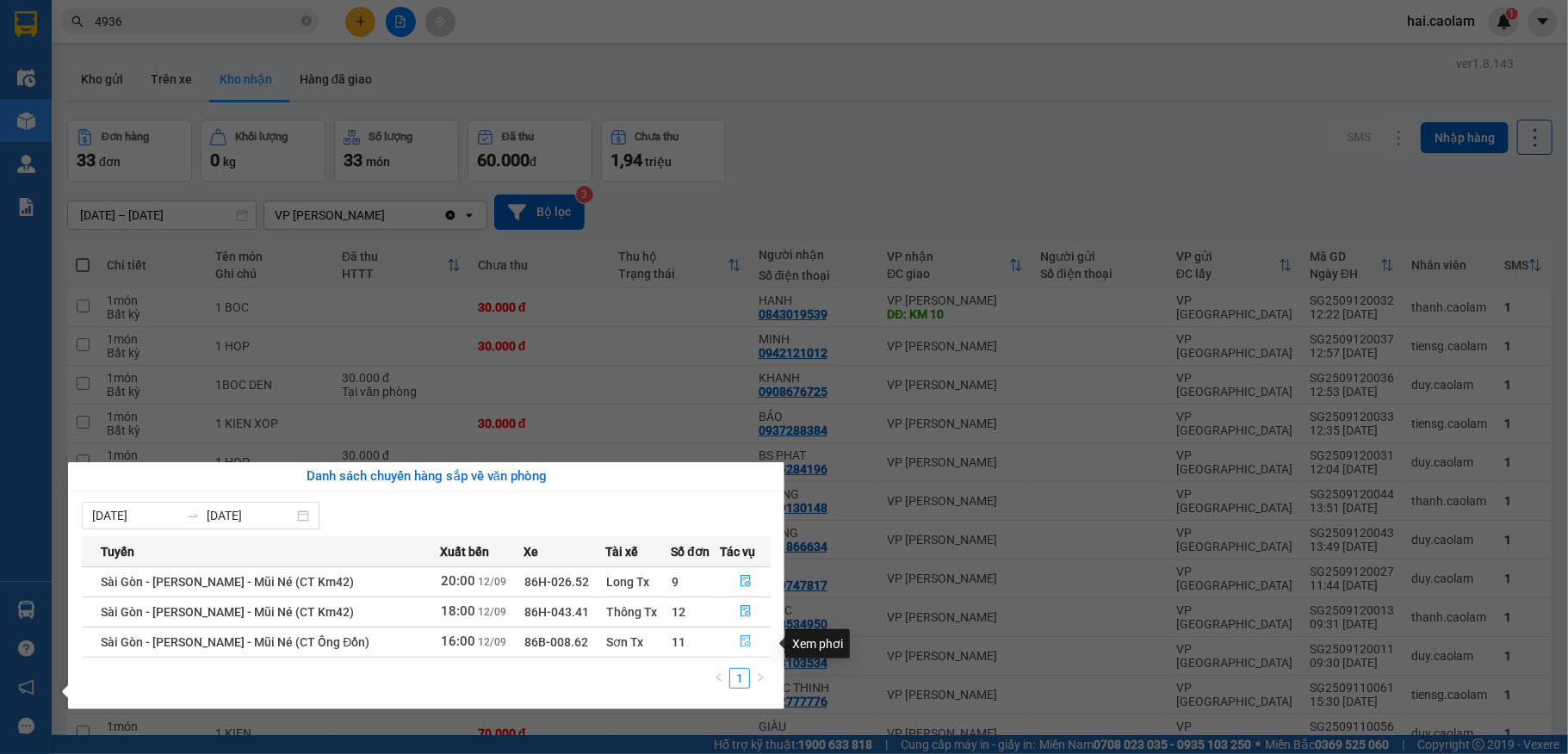
click at [744, 642] on icon "file-done" at bounding box center [746, 642] width 12 height 12
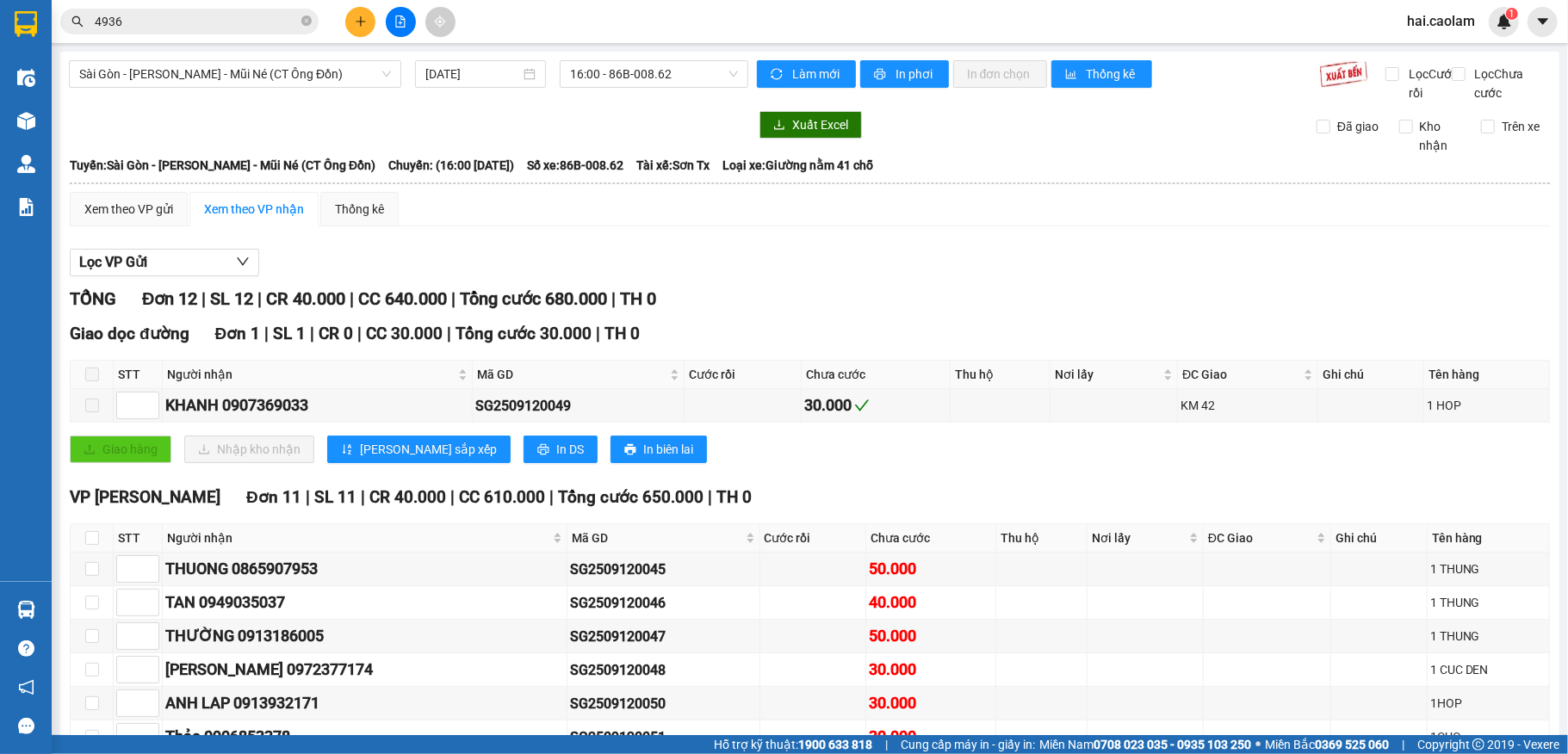
click at [1003, 277] on div "Lọc VP Gửi" at bounding box center [809, 263] width 1480 height 28
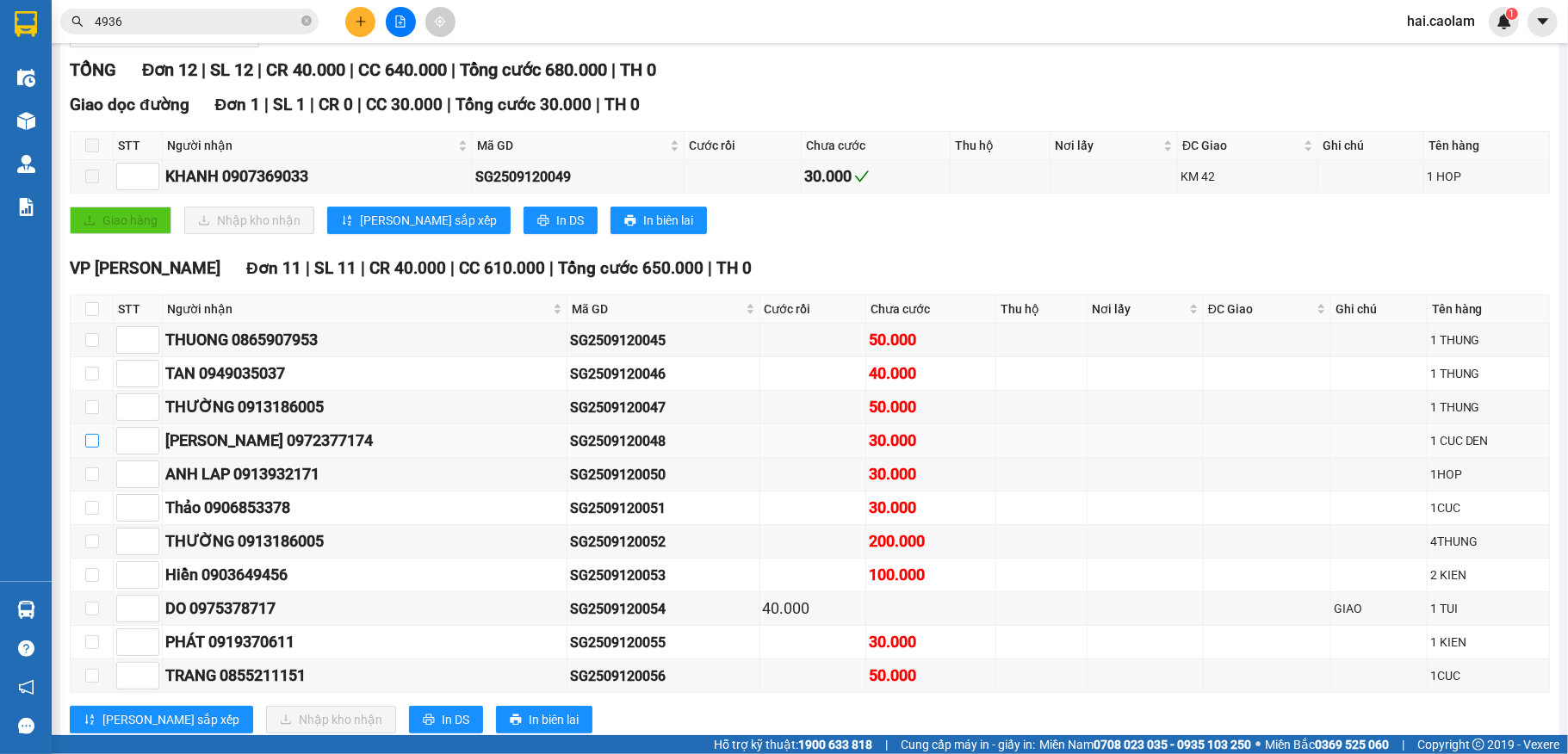
click at [90, 448] on input "checkbox" at bounding box center [92, 440] width 13 height 13
checkbox input "true"
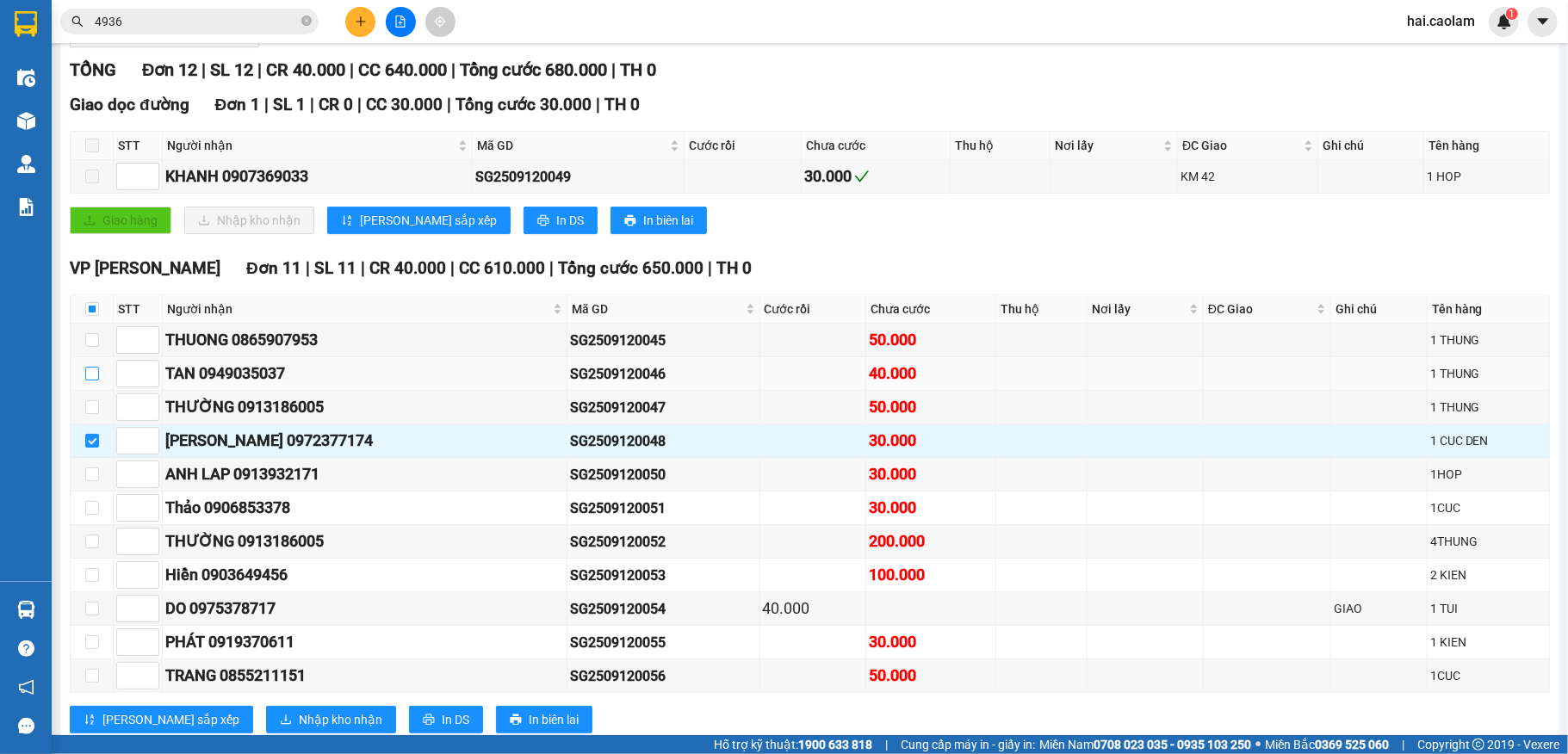
click at [94, 380] on input "checkbox" at bounding box center [92, 373] width 13 height 13
checkbox input "true"
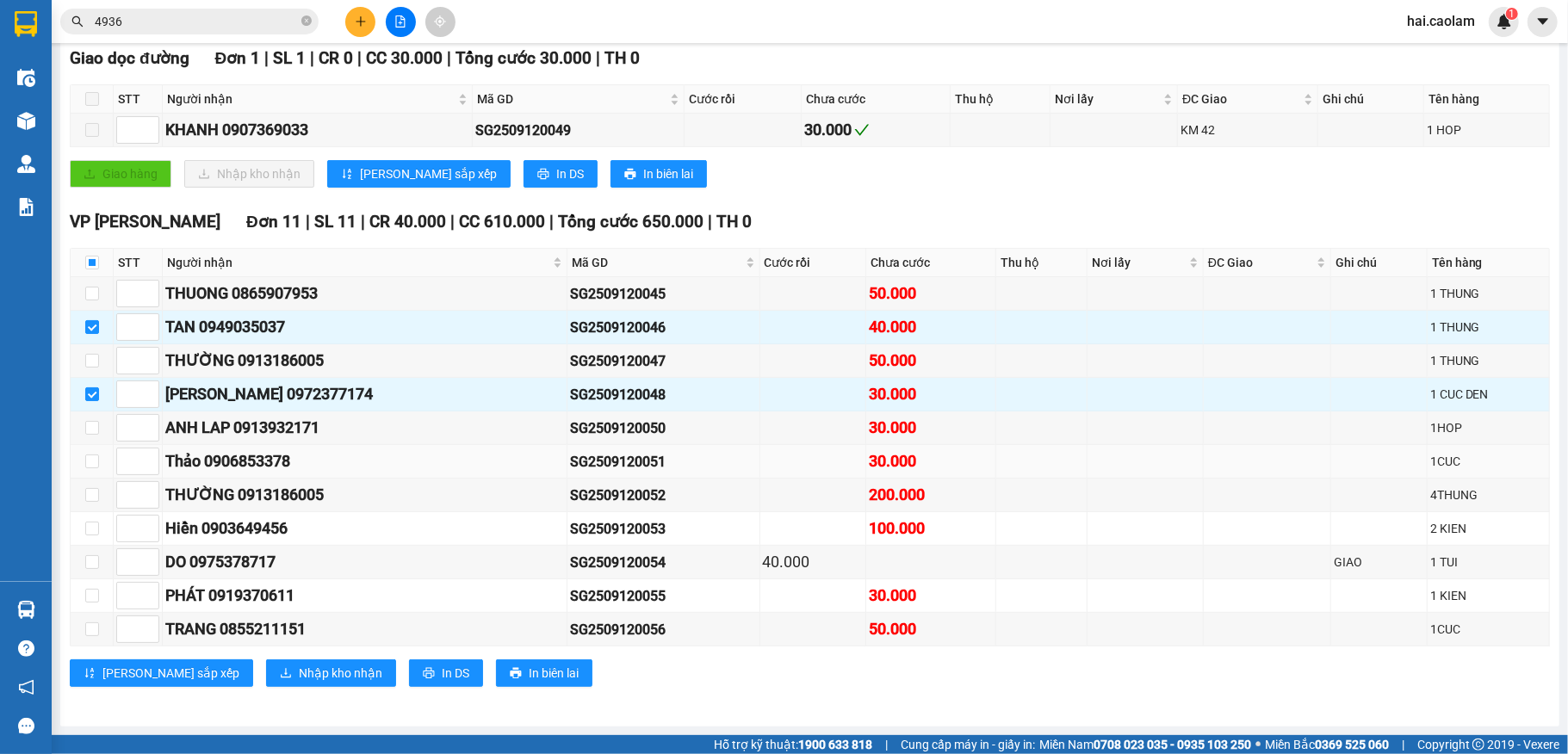
scroll to position [306, 0]
click at [299, 665] on span "Nhập kho nhận" at bounding box center [341, 673] width 84 height 19
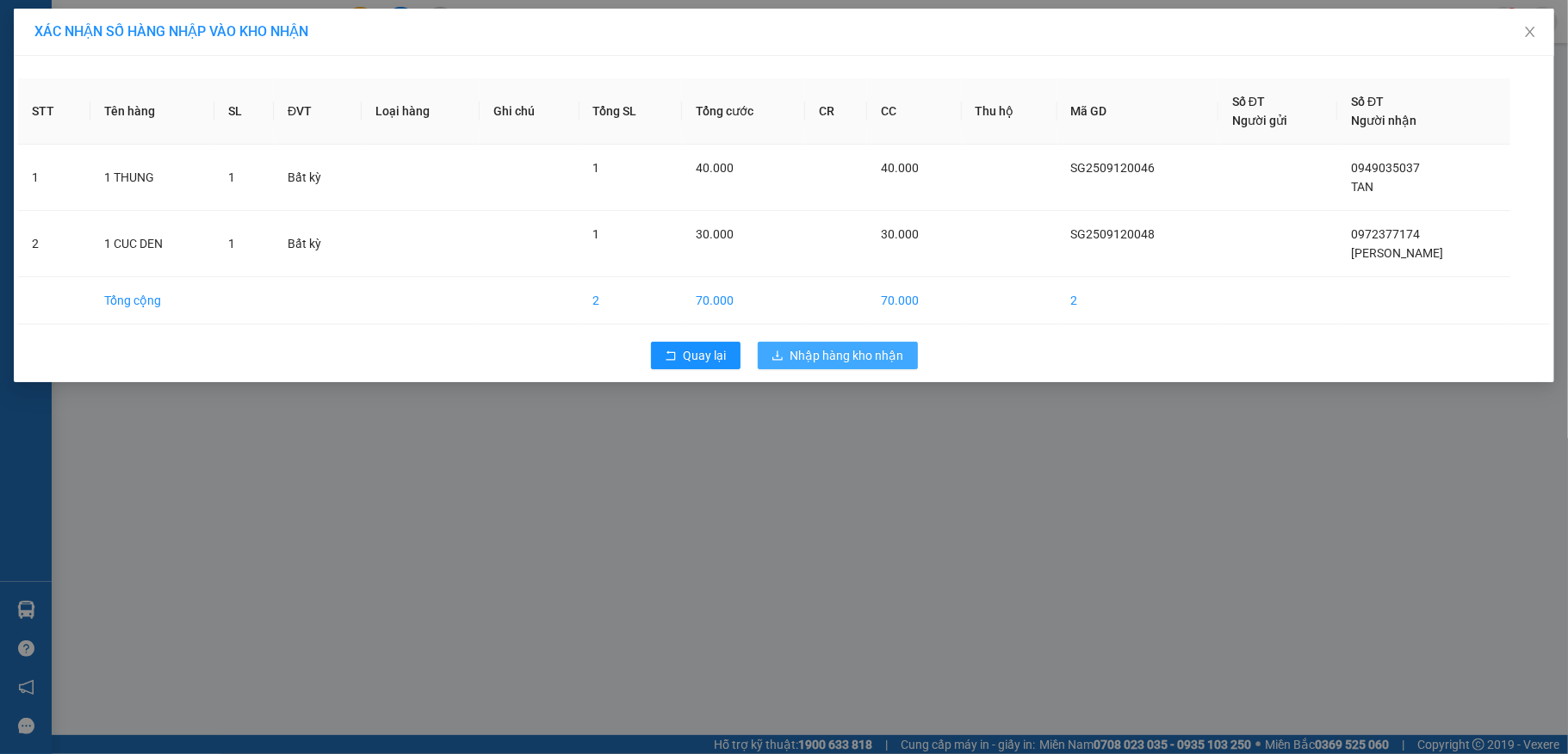
click at [823, 355] on span "Nhập hàng kho nhận" at bounding box center [848, 355] width 114 height 19
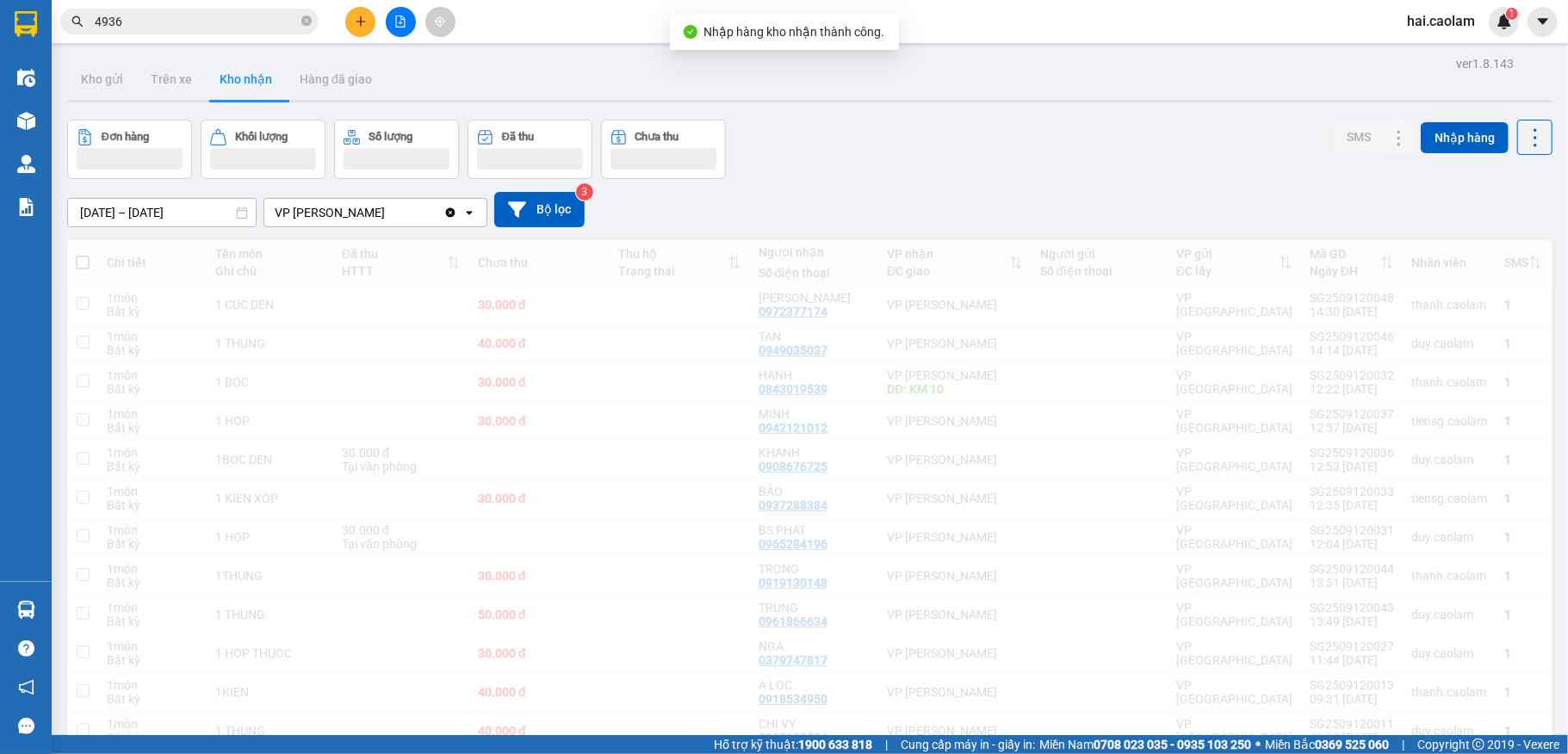
click at [920, 170] on div "Đơn hàng Khối lượng Số lượng Đã thu Chưa thu SMS Nhập hàng" at bounding box center [809, 149] width 1485 height 60
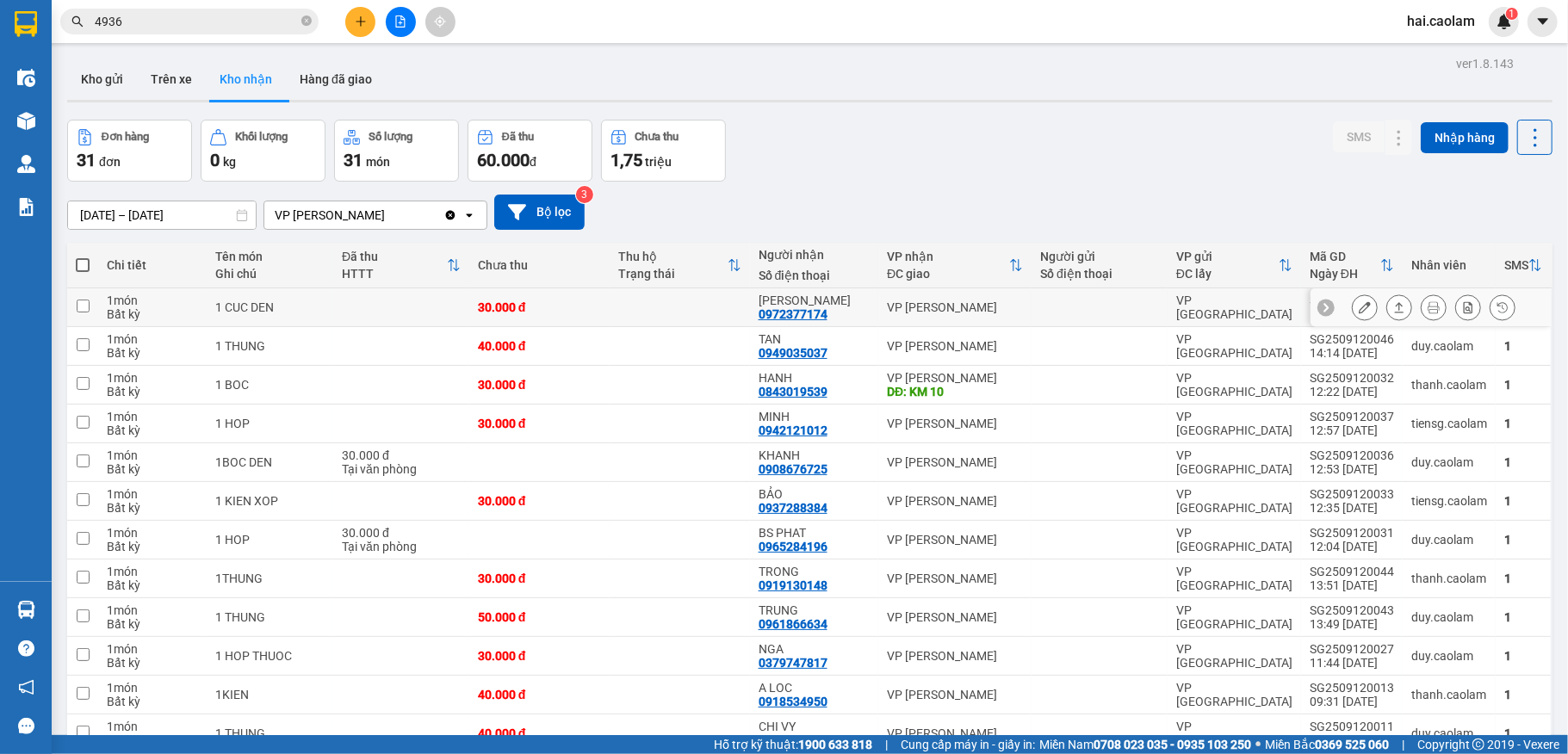
click at [1359, 307] on icon at bounding box center [1365, 307] width 12 height 12
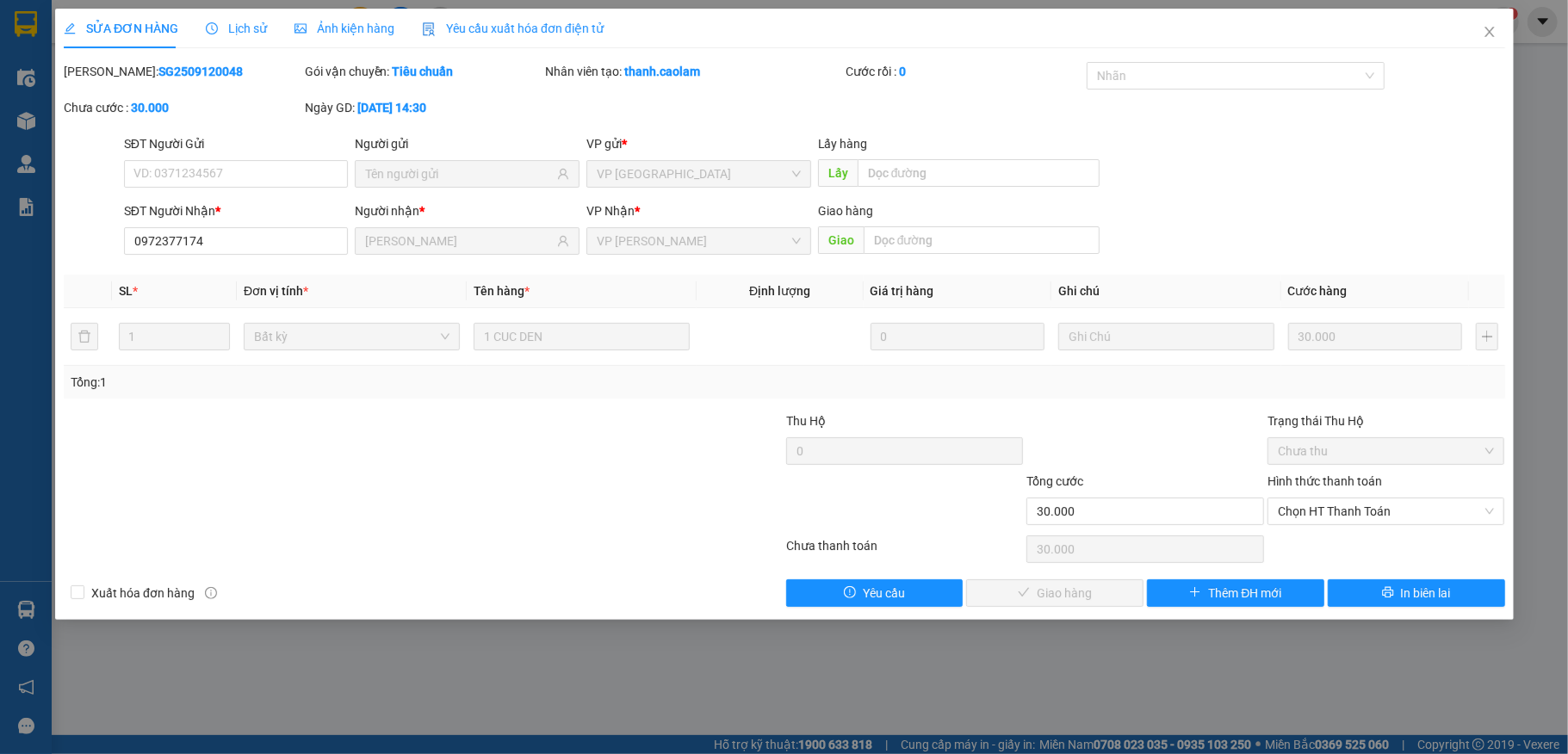
type input "0972377174"
type input "THANH THAO"
type input "30.000"
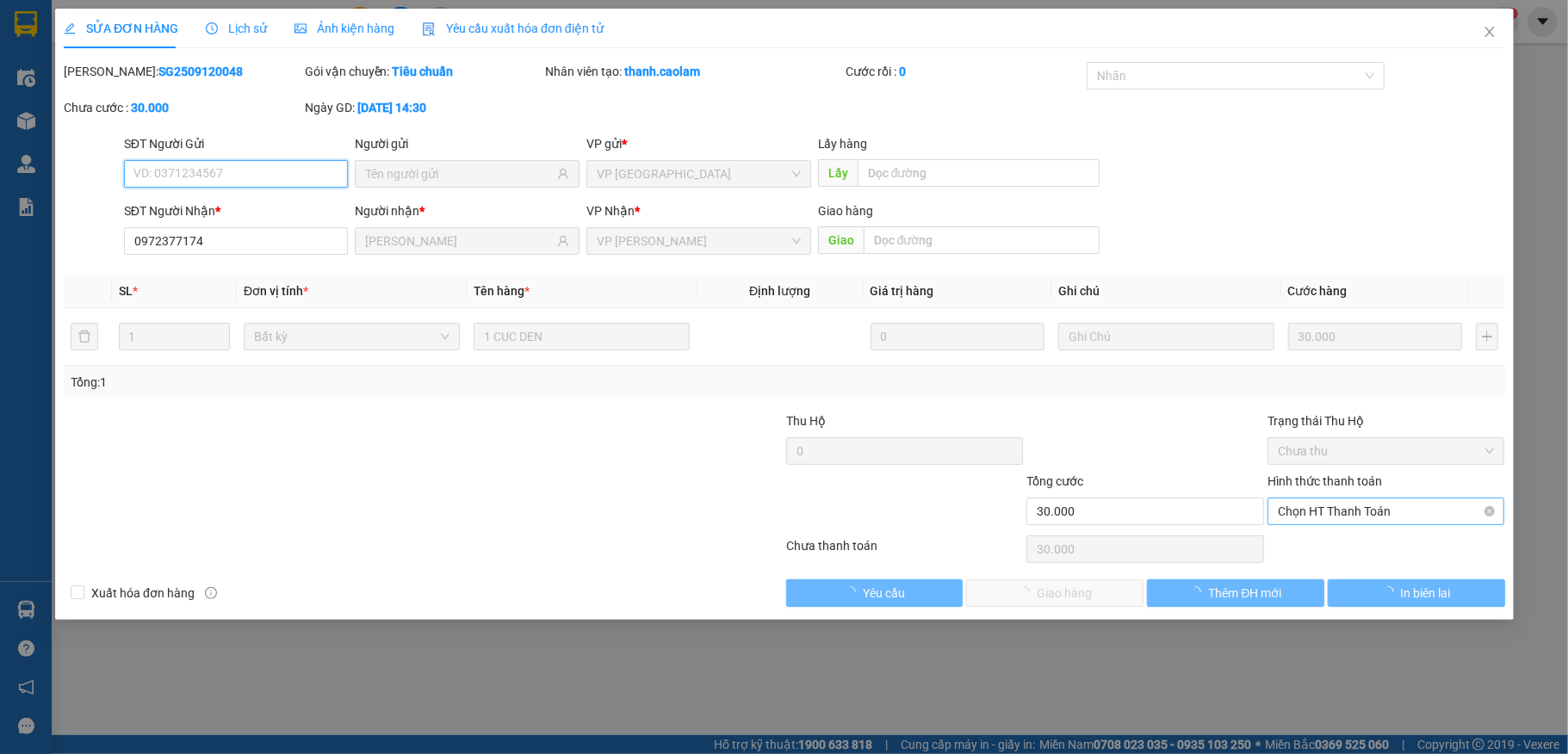
click at [1337, 514] on span "Chọn HT Thanh Toán" at bounding box center [1386, 511] width 217 height 26
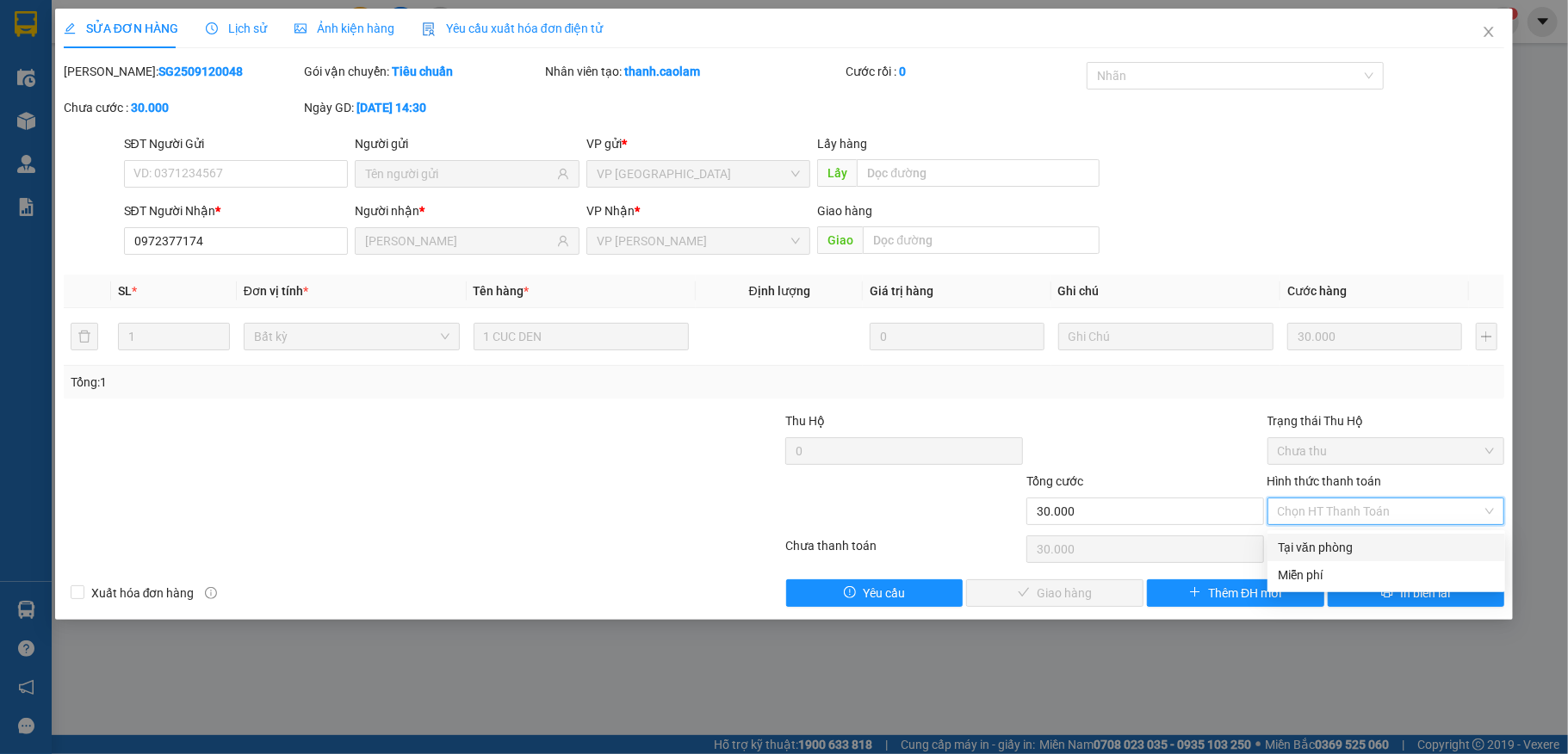
click at [1341, 542] on div "Tại văn phòng" at bounding box center [1386, 547] width 217 height 19
type input "0"
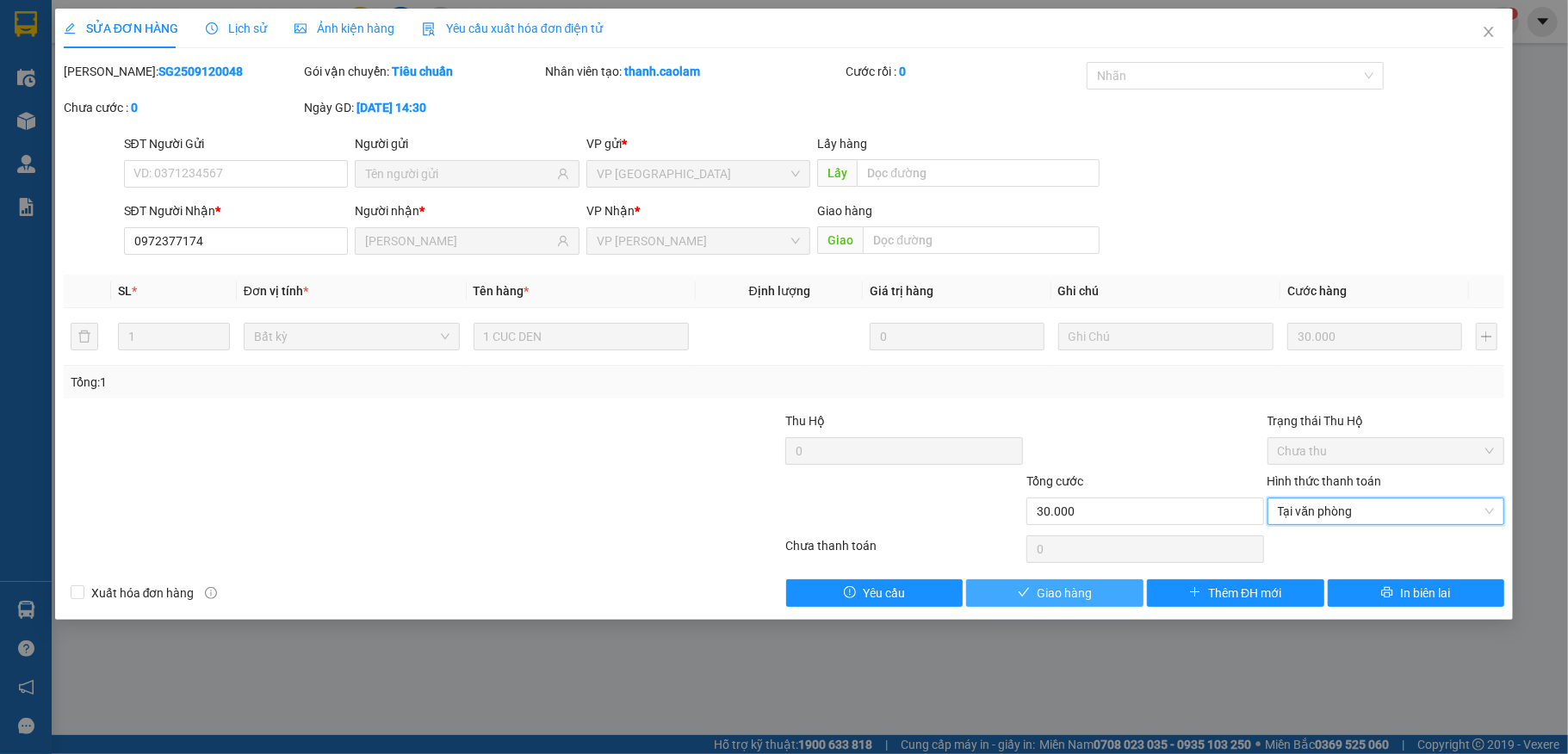
click at [1099, 590] on button "Giao hàng" at bounding box center [1054, 593] width 177 height 28
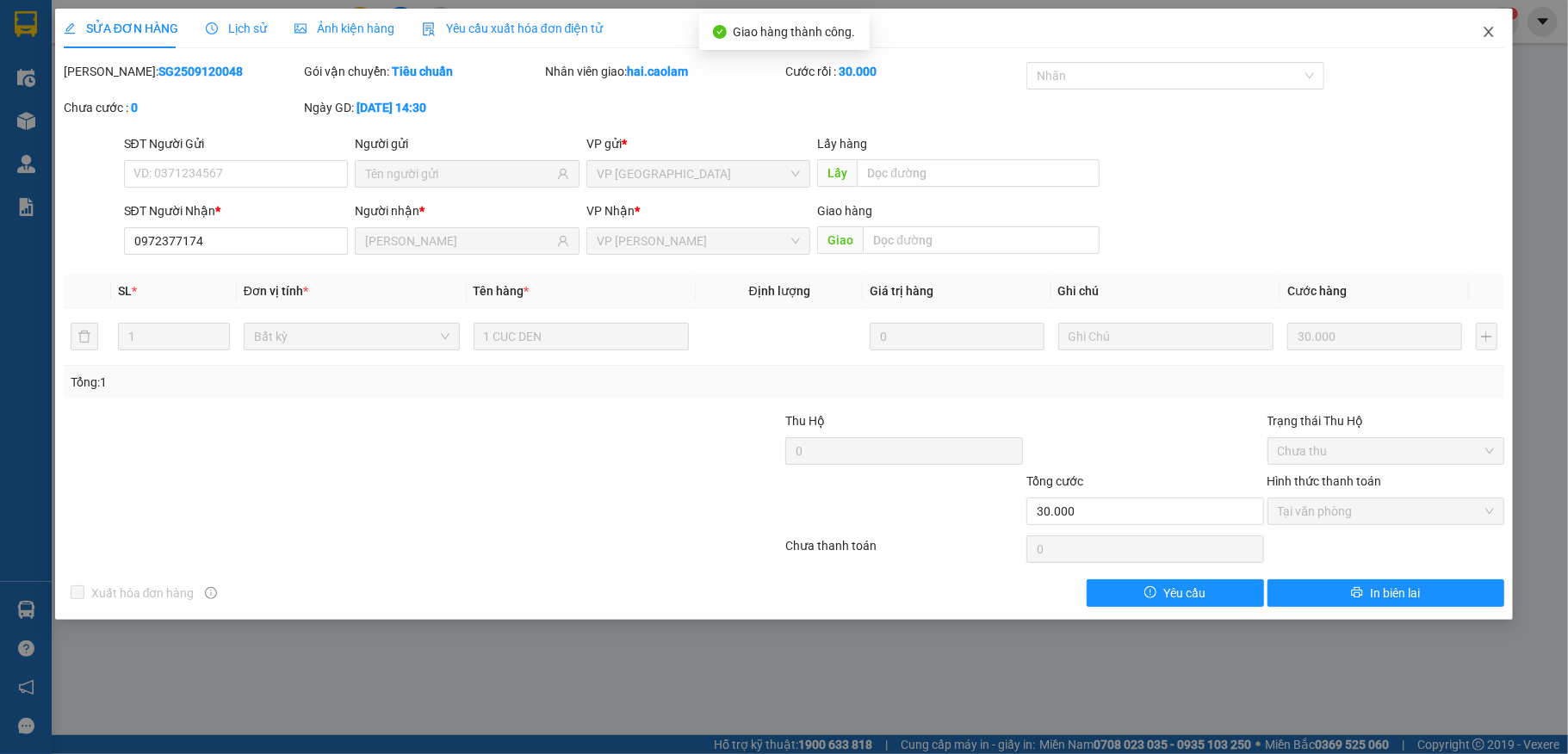
click at [1496, 36] on icon "close" at bounding box center [1488, 31] width 13 height 13
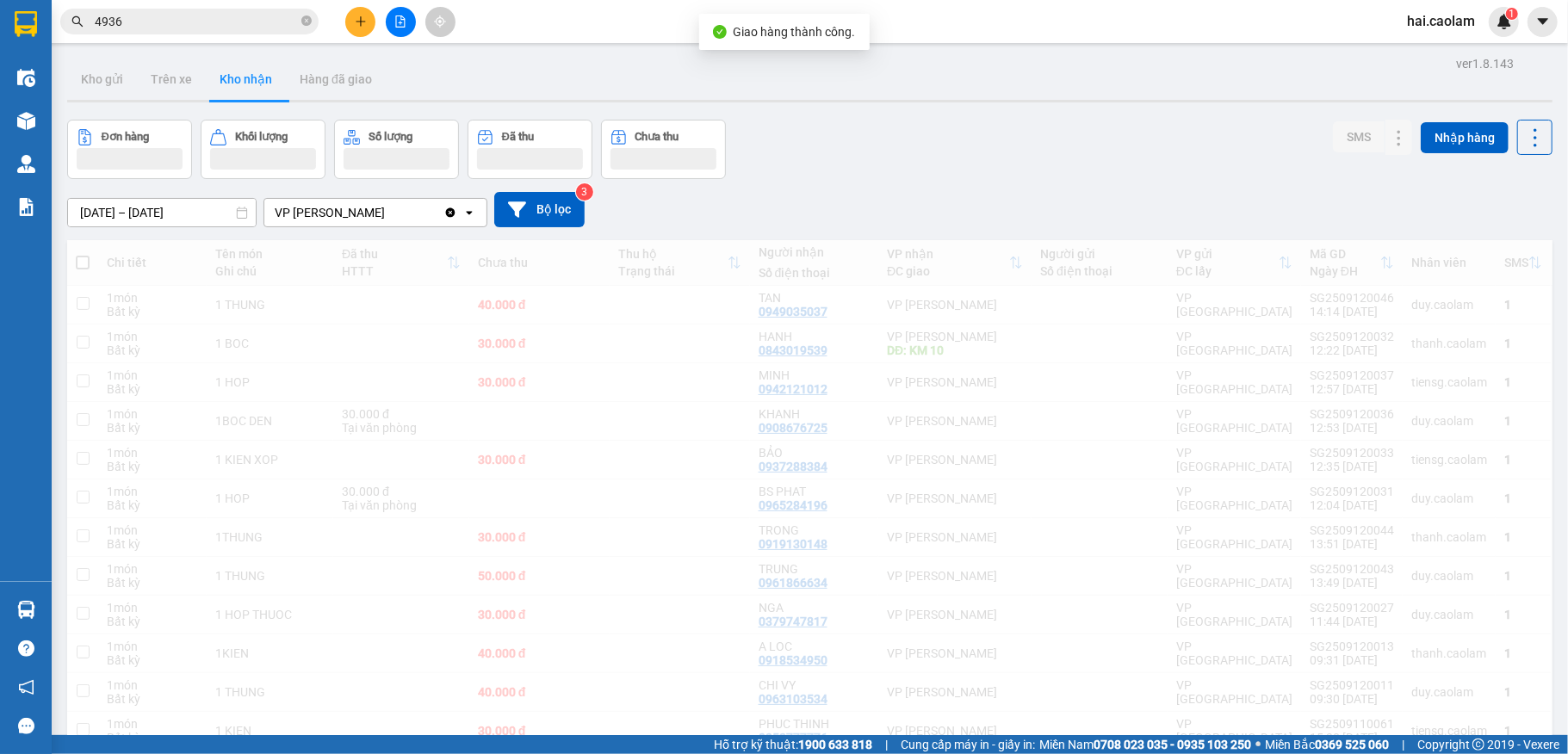
click at [894, 158] on div "Đơn hàng Khối lượng Số lượng Đã thu Chưa thu SMS Nhập hàng" at bounding box center [809, 149] width 1485 height 60
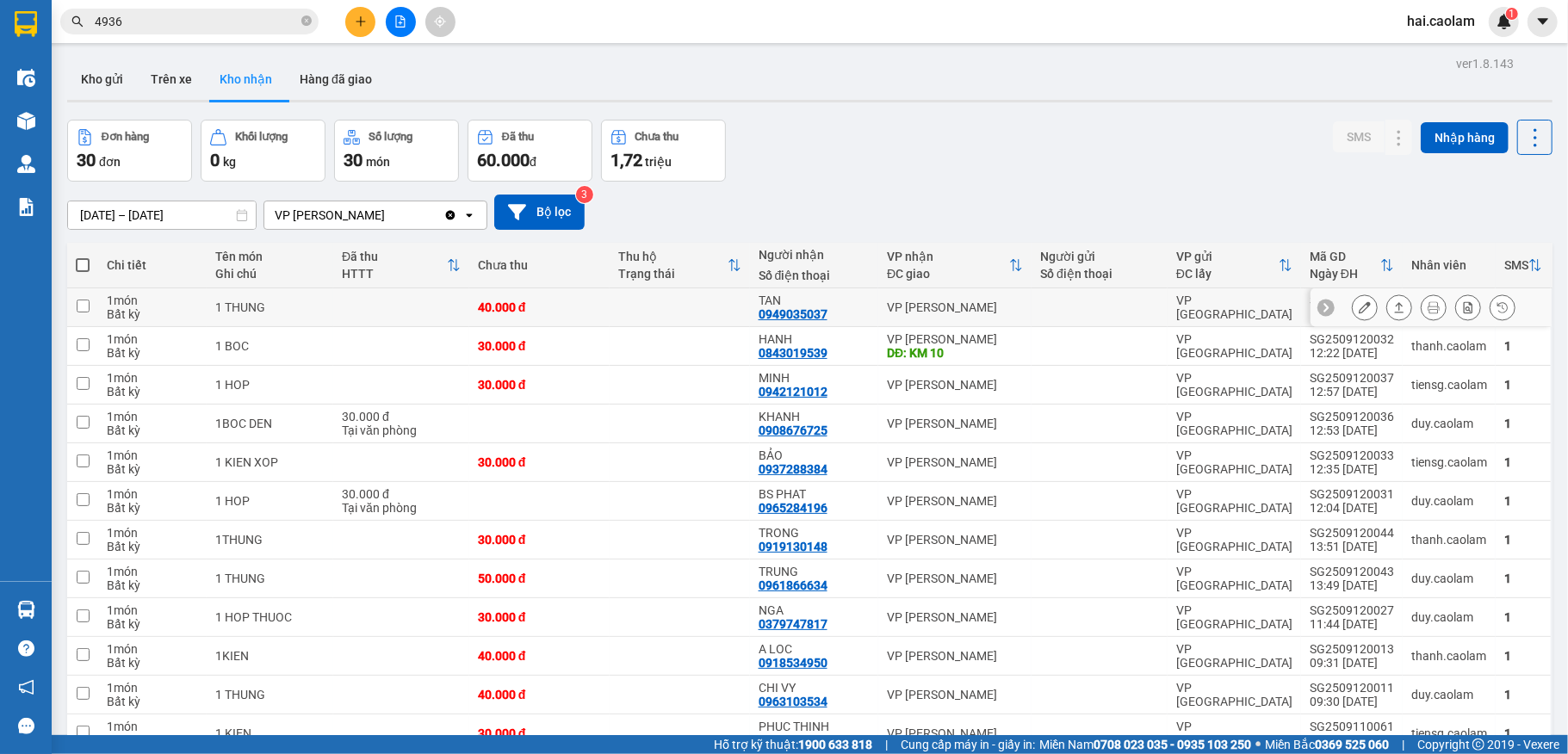
click at [835, 307] on div "TAN" at bounding box center [814, 300] width 111 height 13
checkbox input "true"
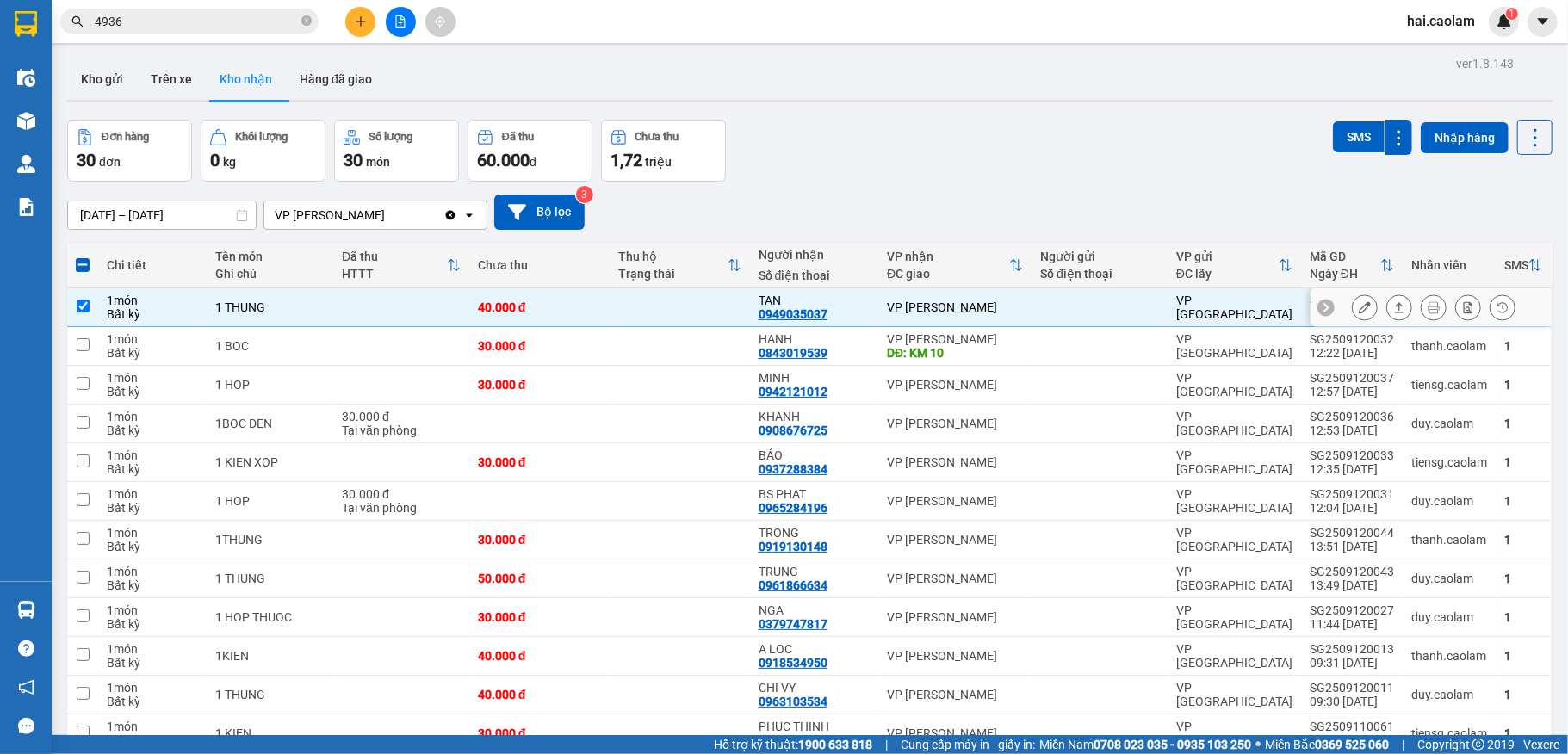
click at [1359, 306] on icon at bounding box center [1365, 307] width 12 height 12
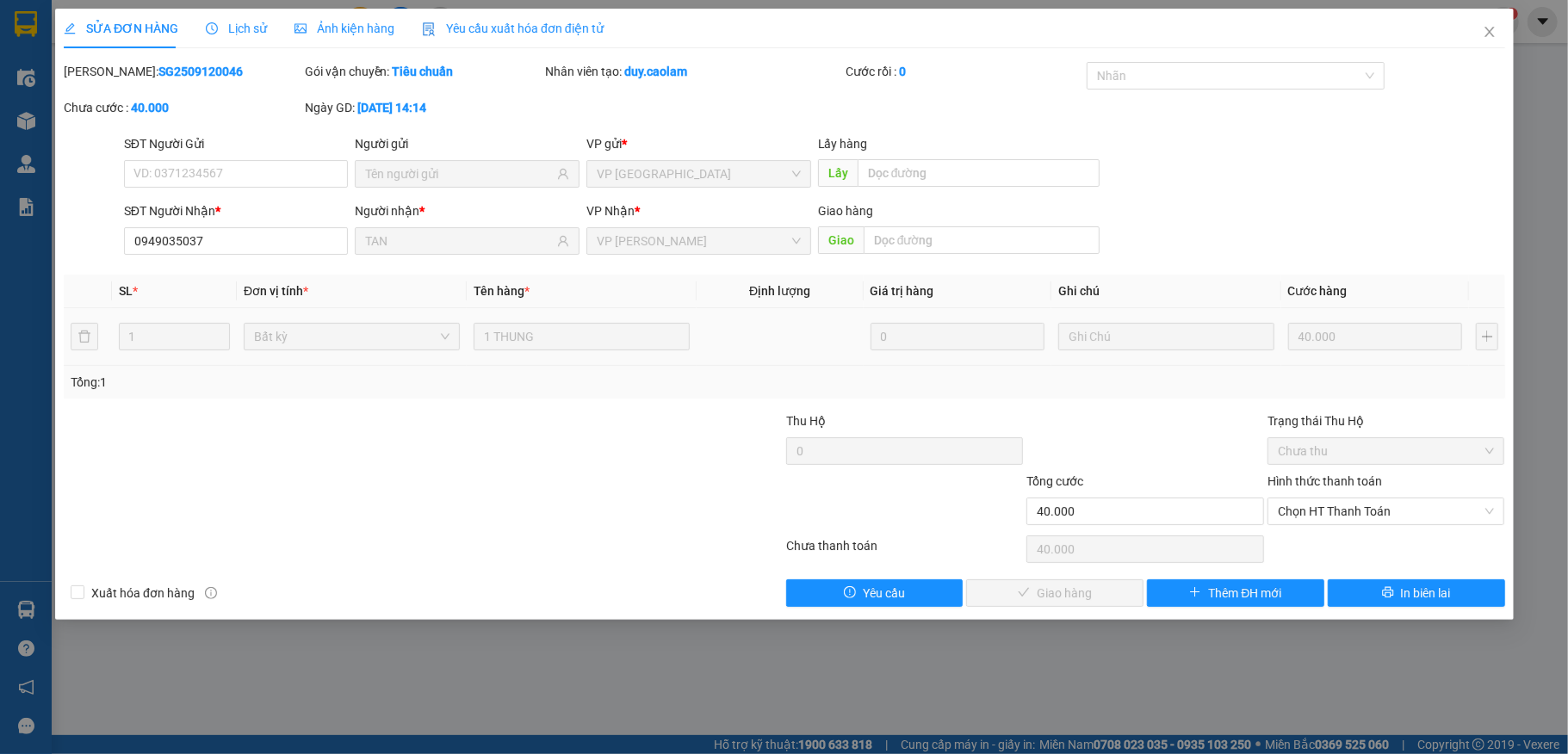
type input "0949035037"
type input "TAN"
type input "40.000"
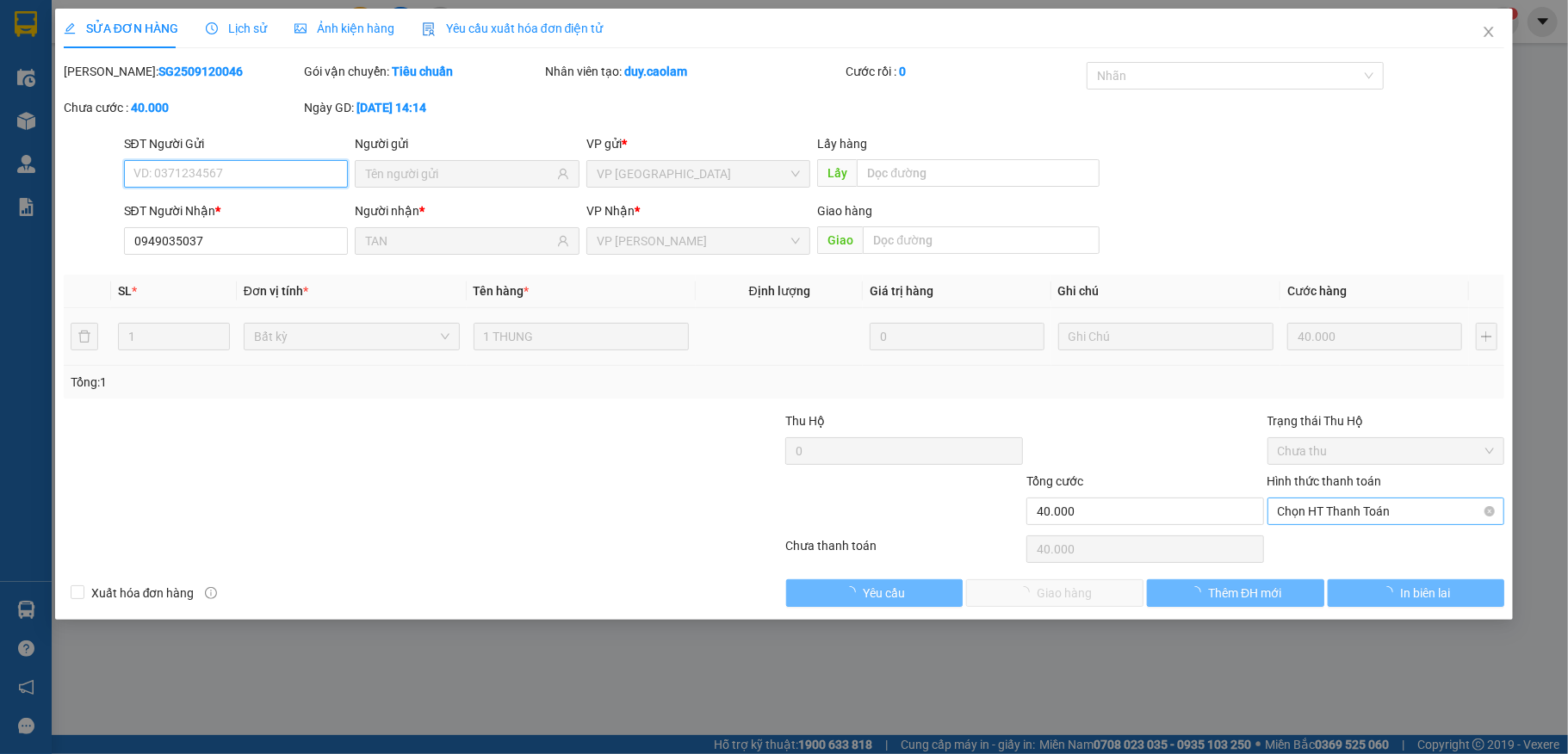
click at [1400, 510] on span "Chọn HT Thanh Toán" at bounding box center [1386, 511] width 217 height 26
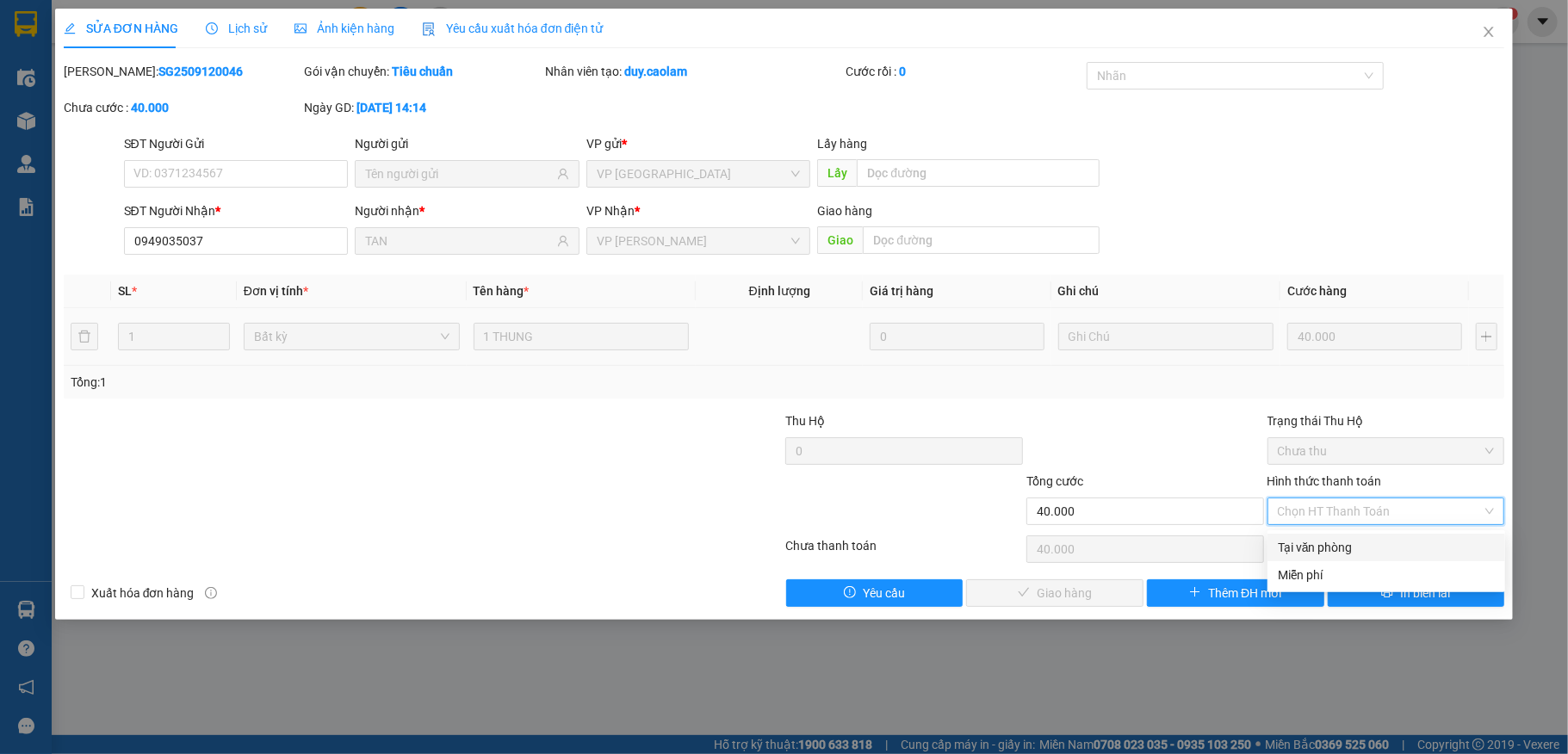
click at [1358, 545] on div "Tại văn phòng" at bounding box center [1386, 547] width 217 height 19
type input "0"
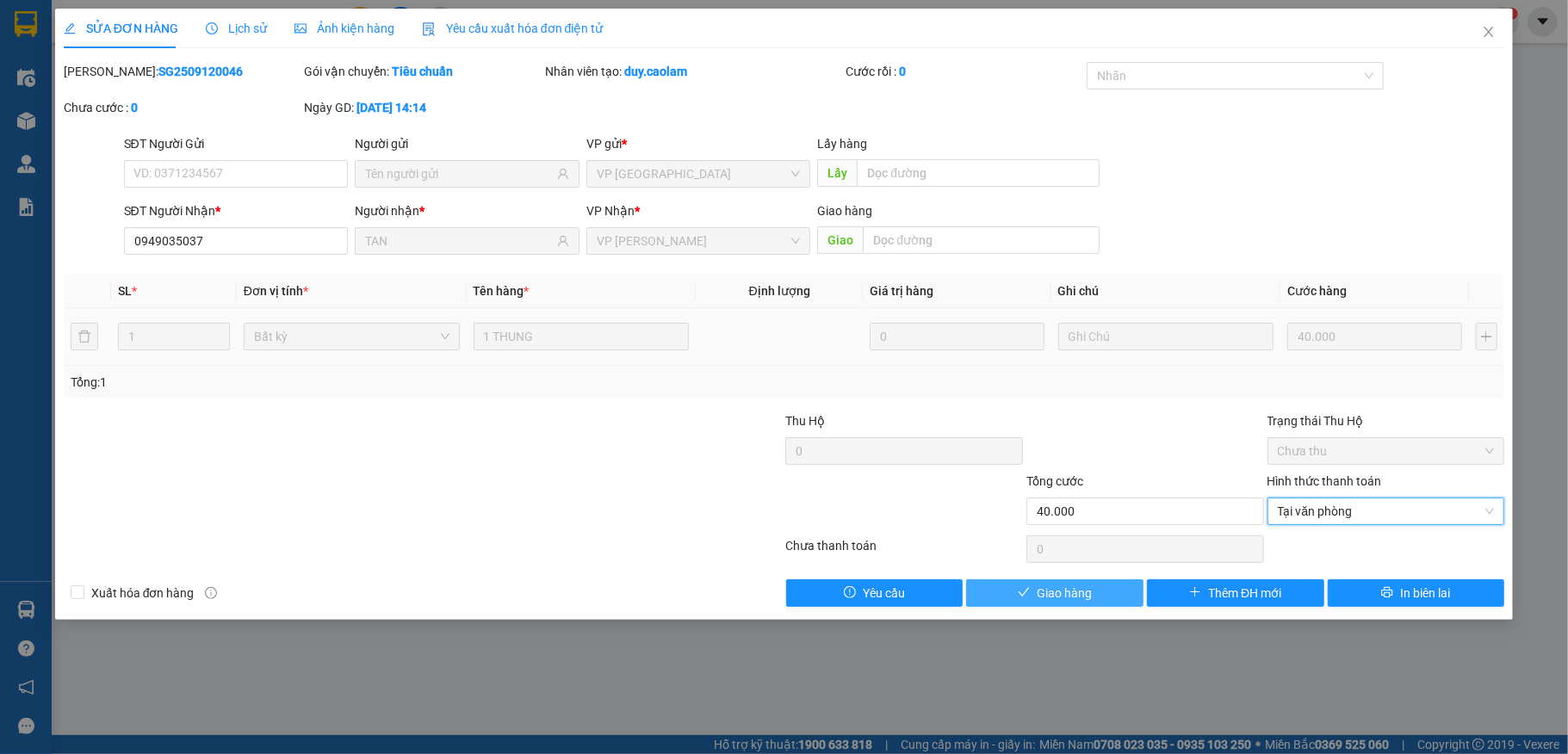
click at [1029, 598] on icon "check" at bounding box center [1024, 593] width 12 height 12
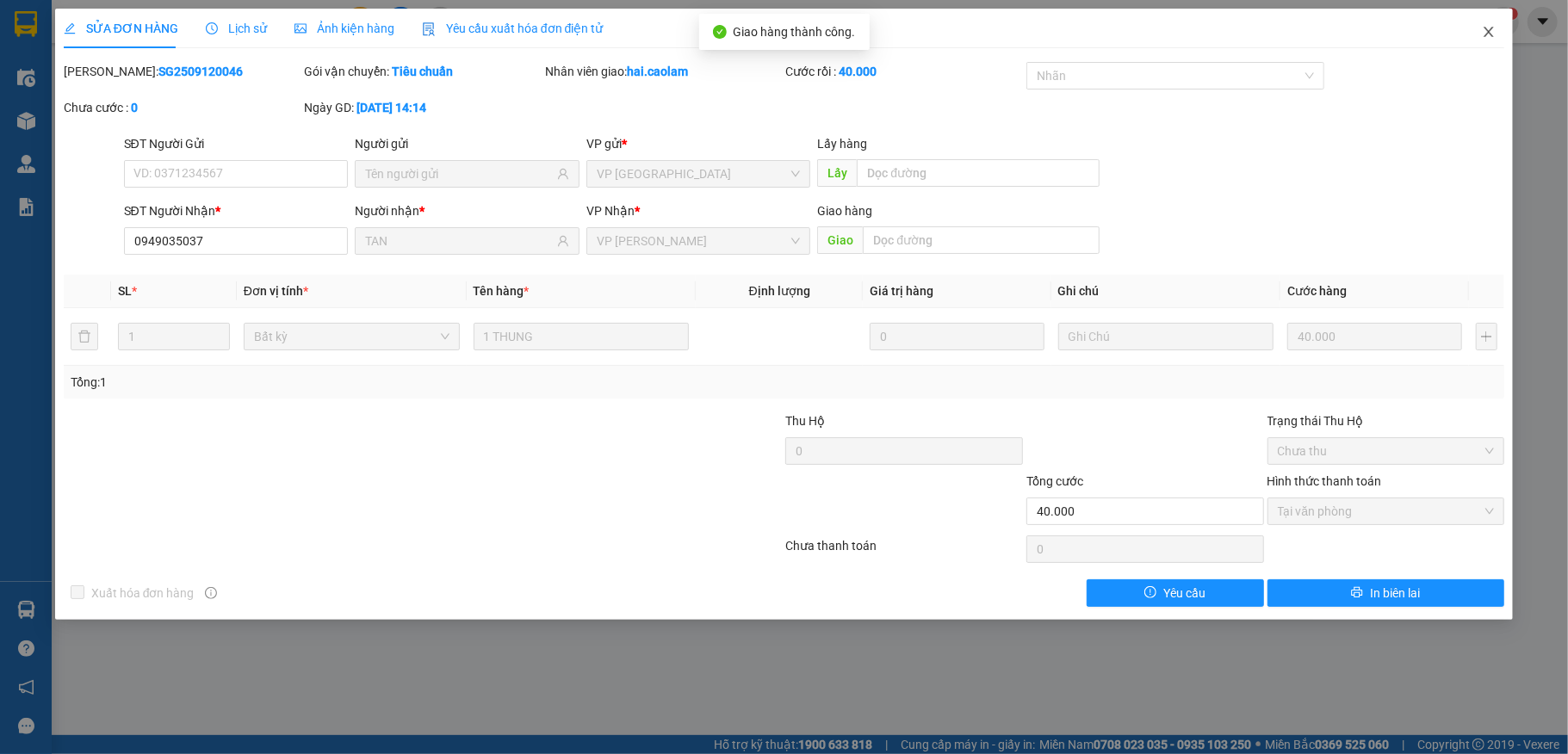
click at [1486, 26] on icon "close" at bounding box center [1488, 31] width 13 height 13
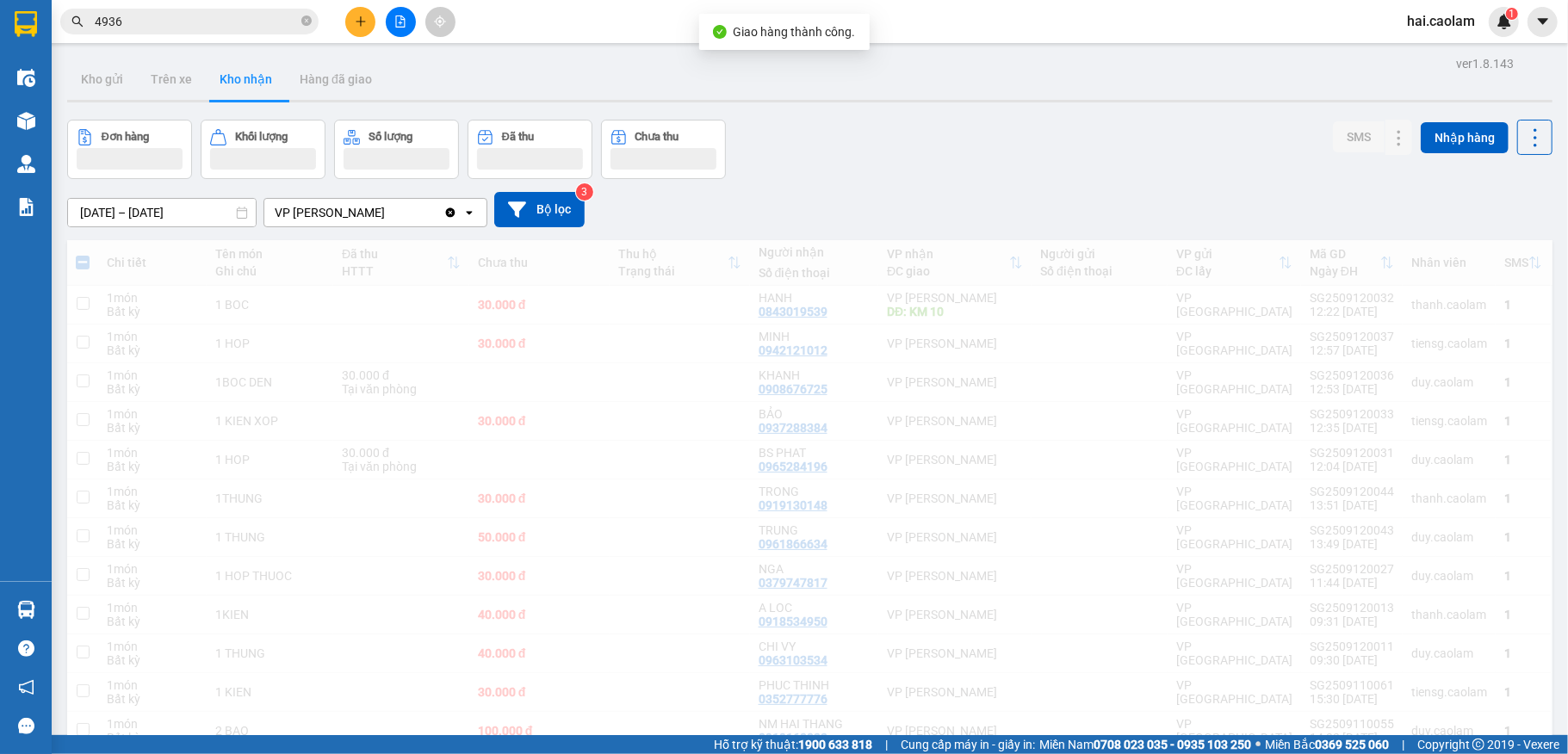
click at [1147, 184] on div "[DATE] – [DATE] Press the down arrow key to interact with the calendar and sele…" at bounding box center [809, 209] width 1485 height 61
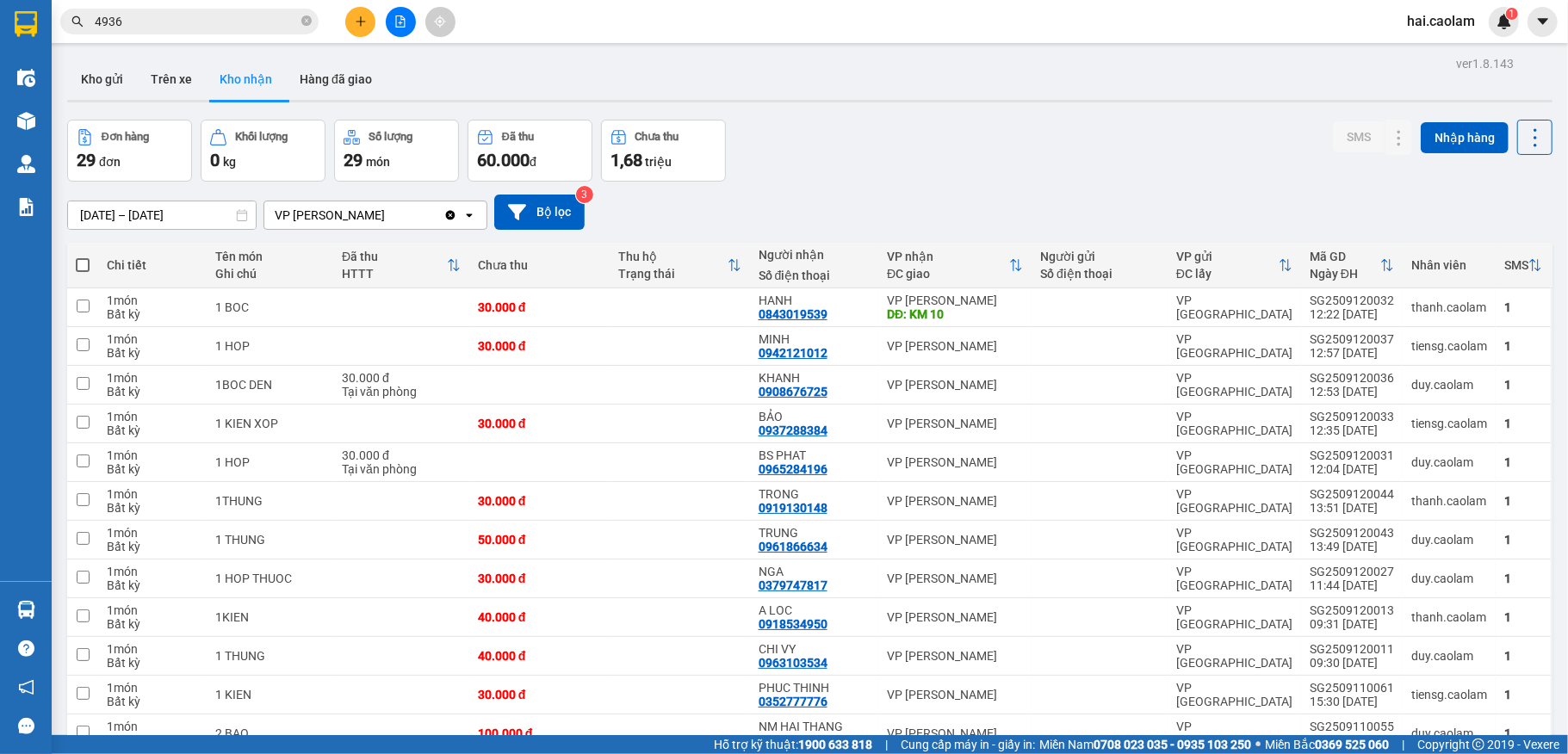
click at [32, 612] on div at bounding box center [27, 610] width 30 height 30
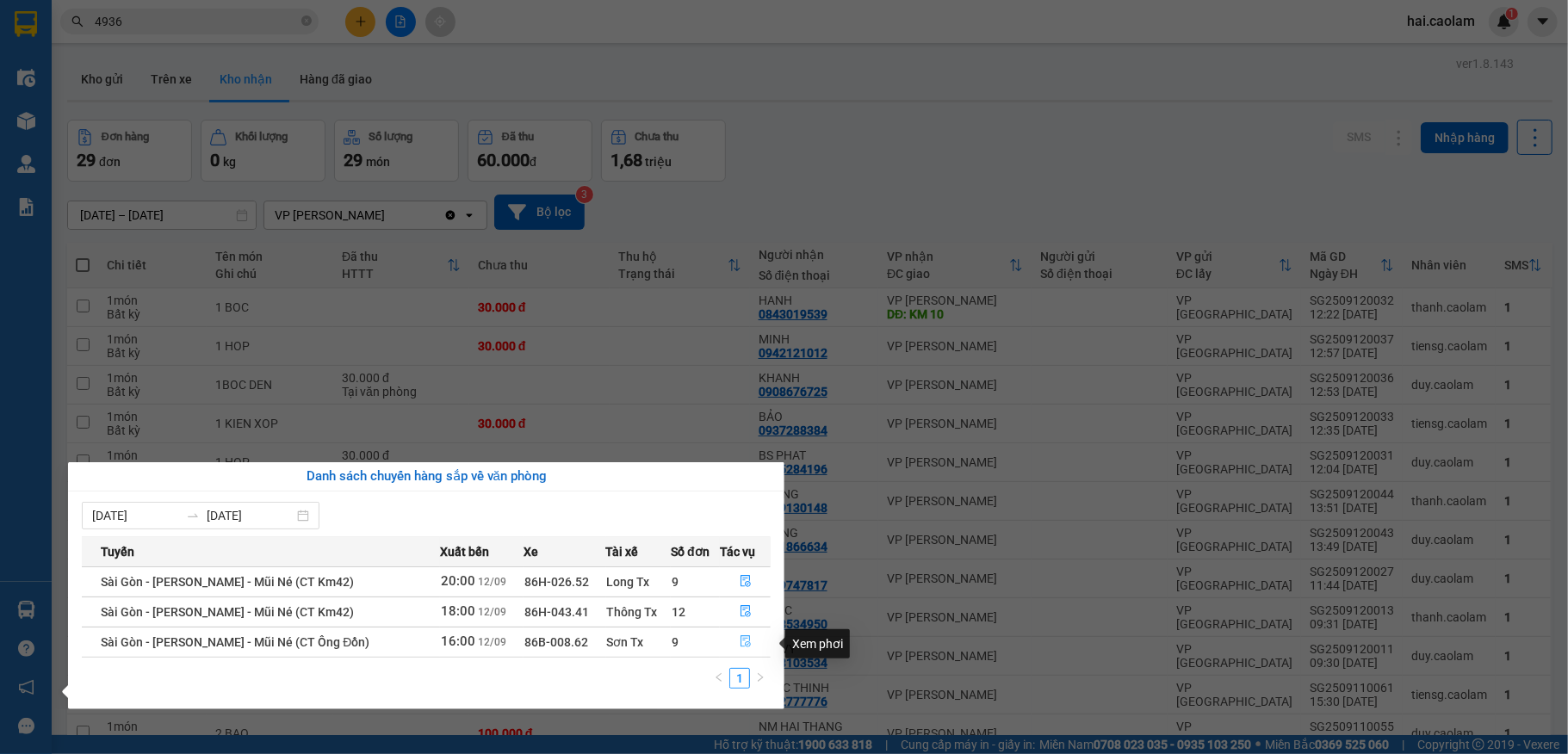
click at [744, 638] on icon "file-done" at bounding box center [746, 642] width 12 height 12
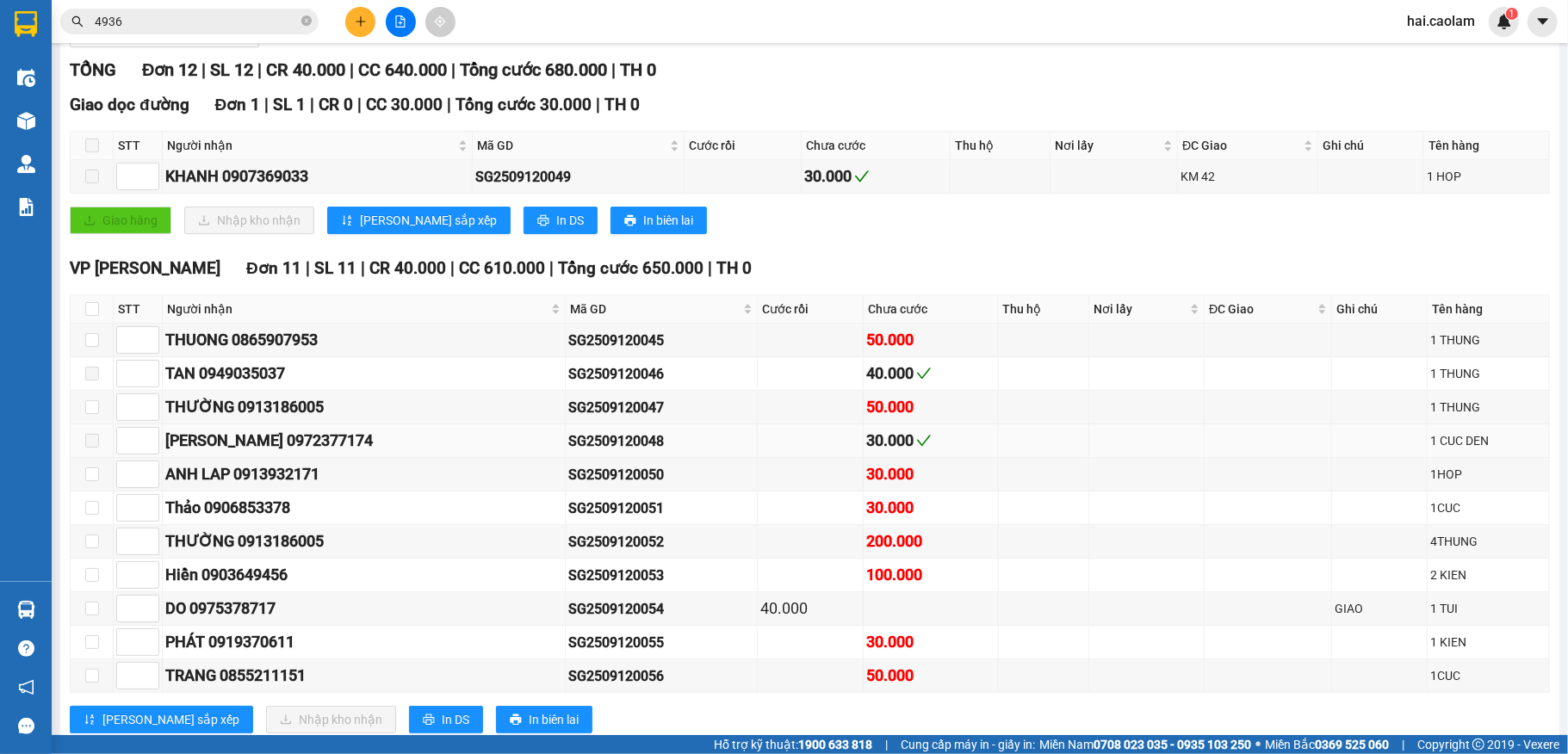
scroll to position [306, 0]
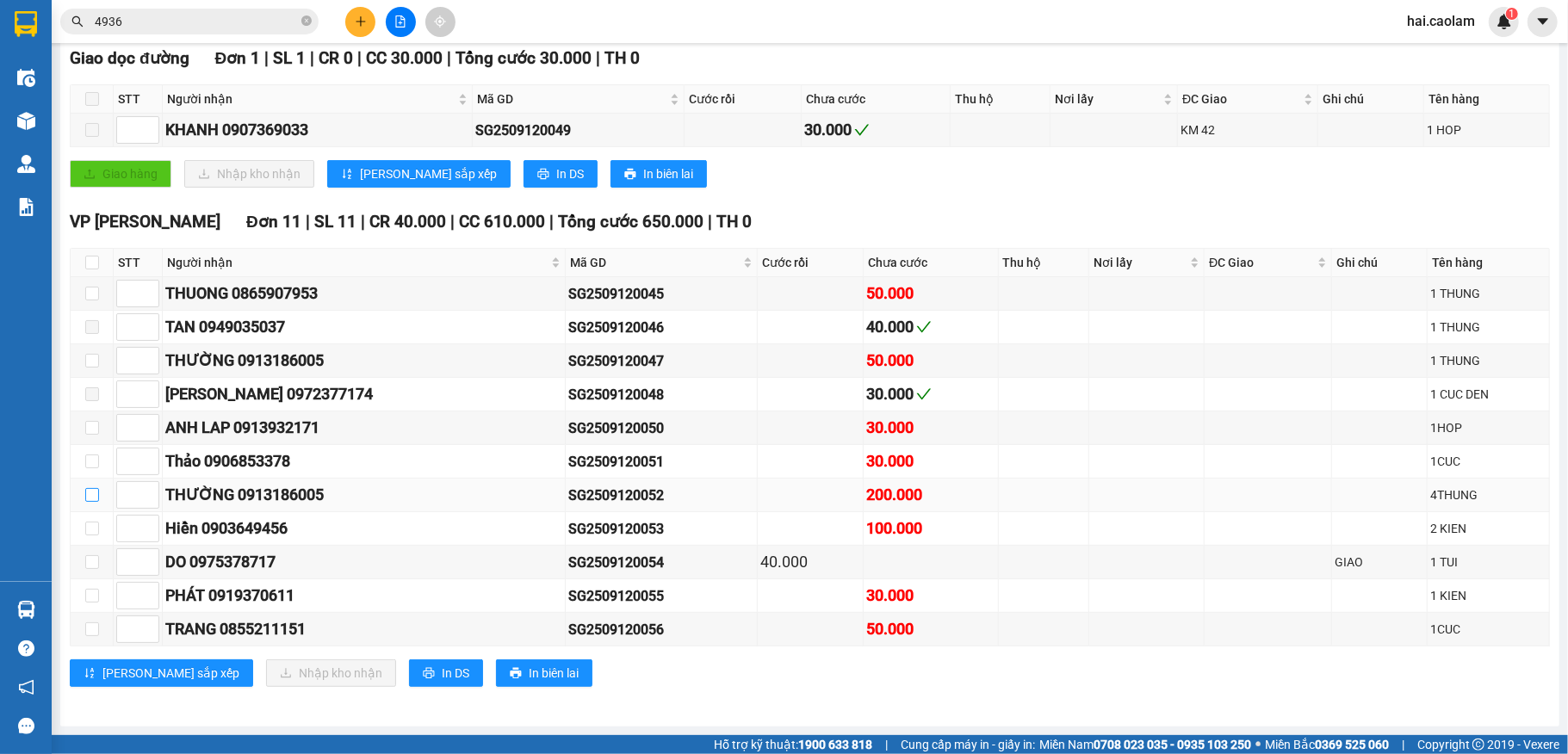
click at [94, 492] on input "checkbox" at bounding box center [92, 494] width 13 height 13
checkbox input "true"
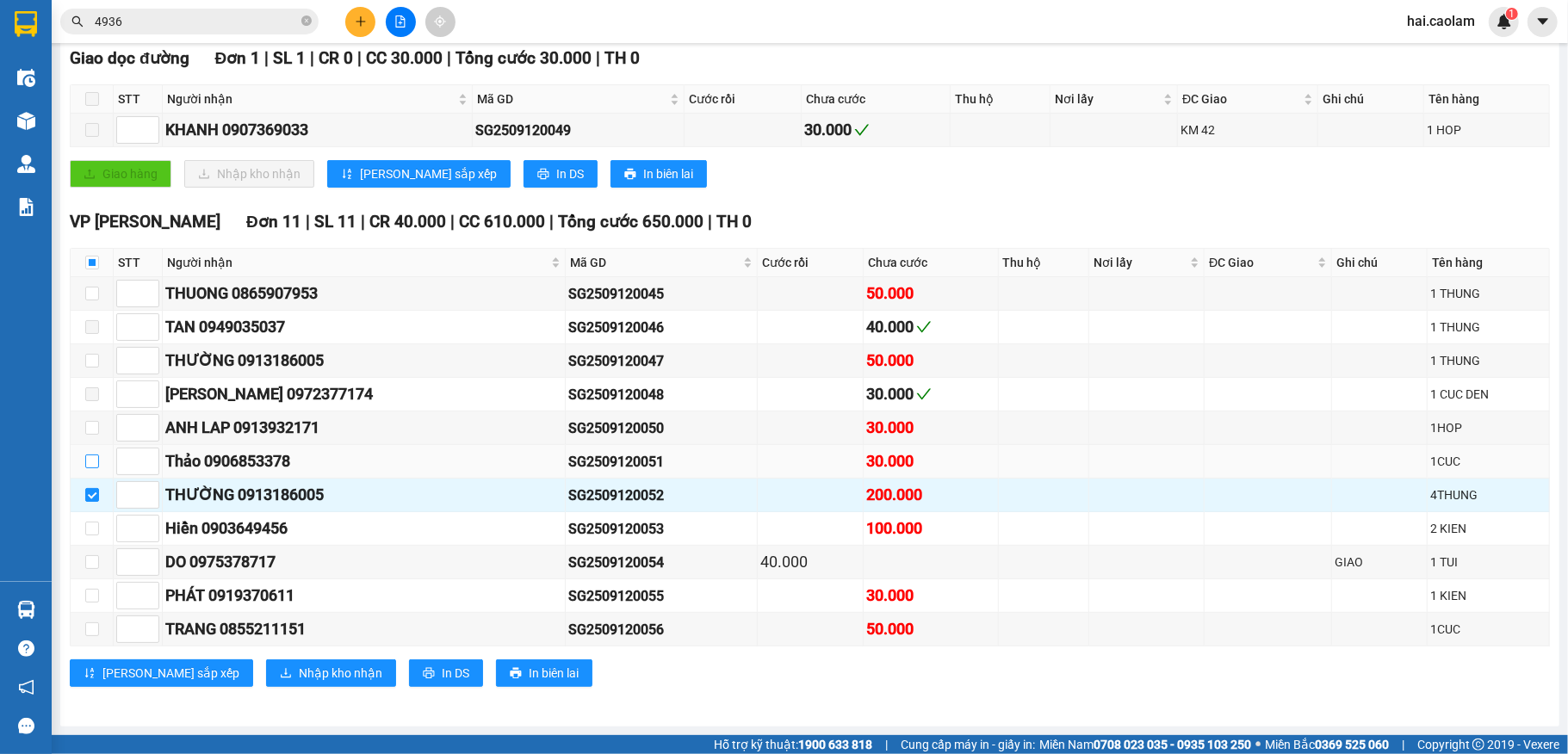
click at [90, 455] on input "checkbox" at bounding box center [92, 461] width 13 height 13
checkbox input "true"
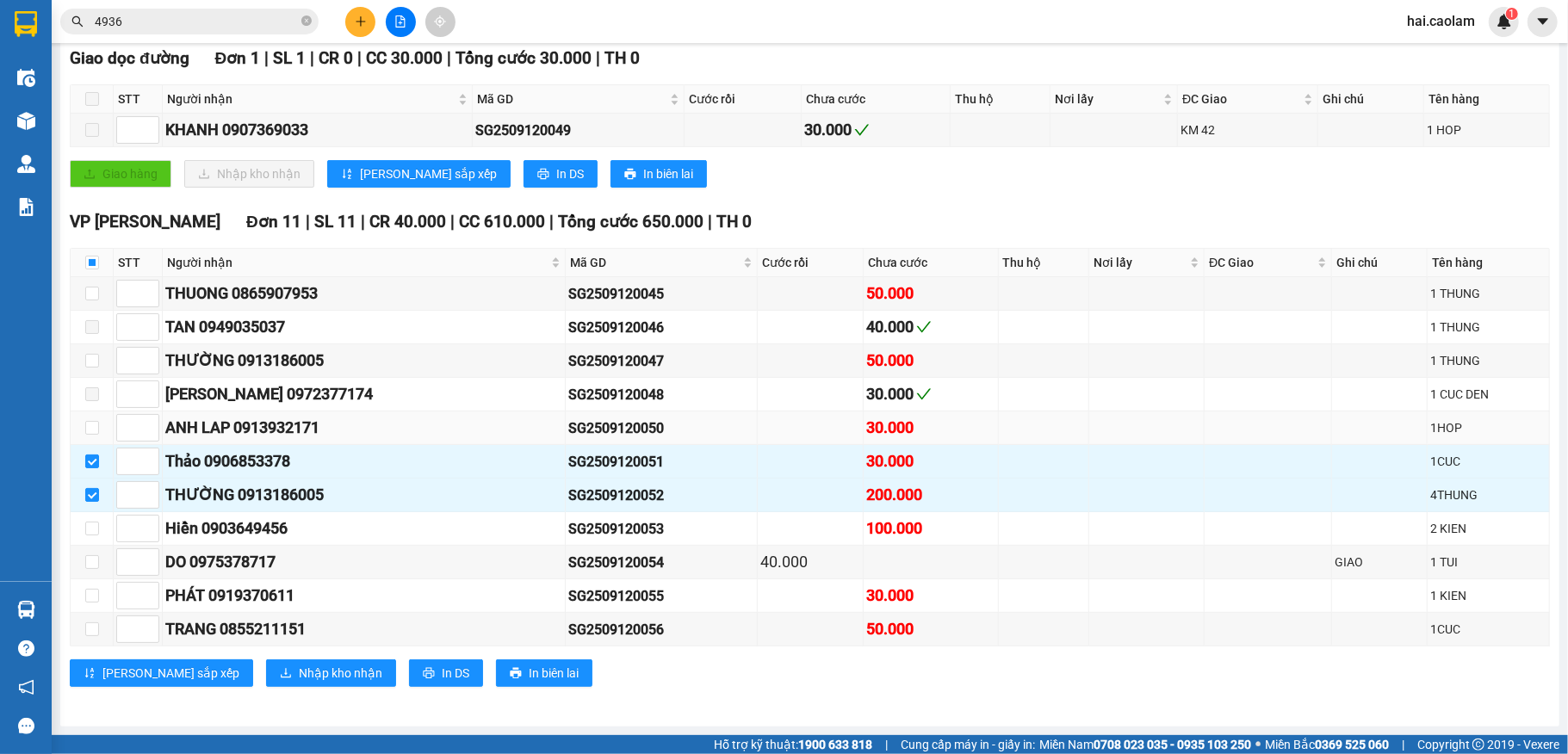
click at [102, 428] on td at bounding box center [92, 428] width 43 height 34
click at [93, 421] on input "checkbox" at bounding box center [92, 427] width 13 height 13
checkbox input "true"
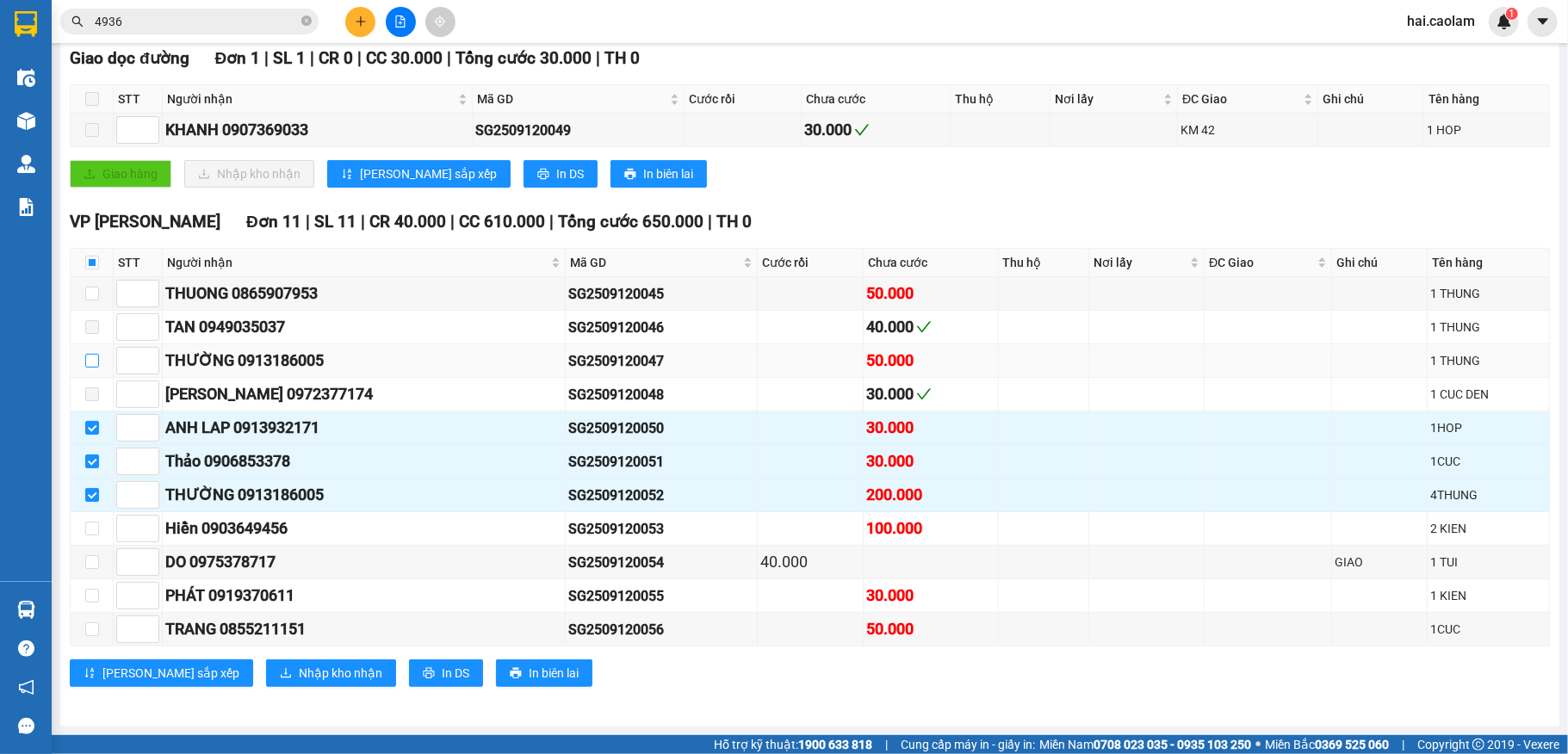
click at [90, 353] on input "checkbox" at bounding box center [92, 360] width 13 height 13
checkbox input "true"
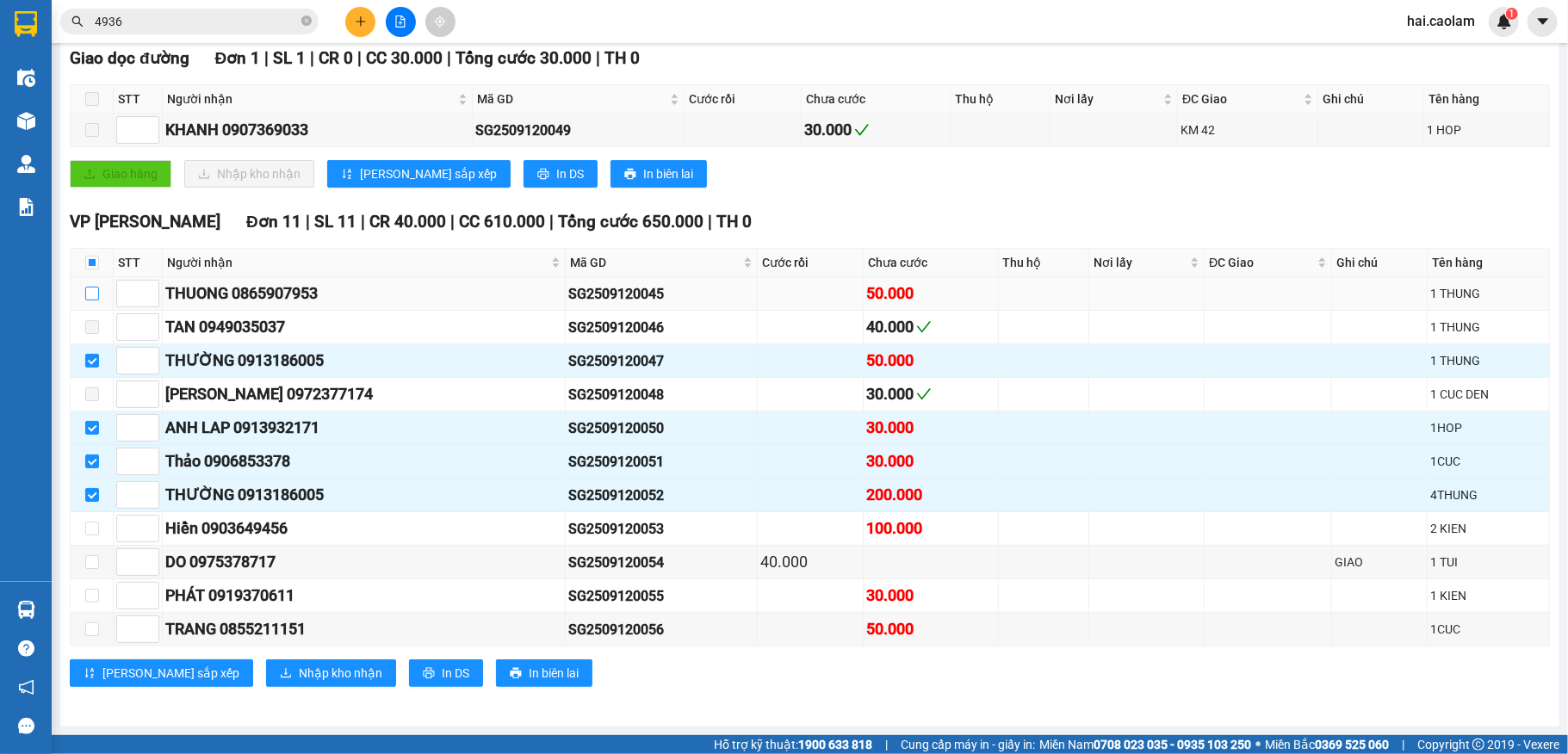
click at [93, 287] on input "checkbox" at bounding box center [92, 293] width 13 height 13
checkbox input "true"
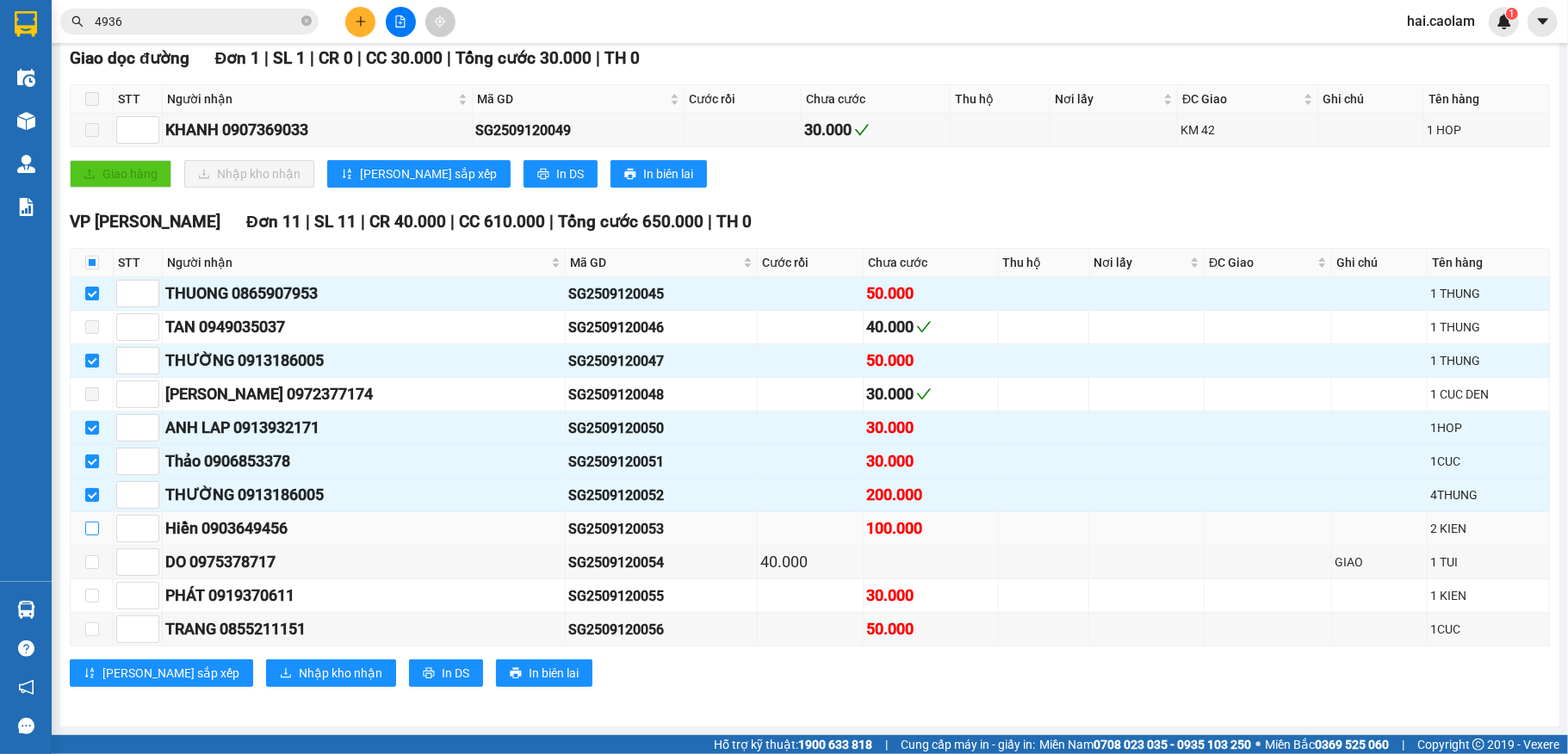
click at [87, 524] on input "checkbox" at bounding box center [92, 528] width 13 height 13
checkbox input "true"
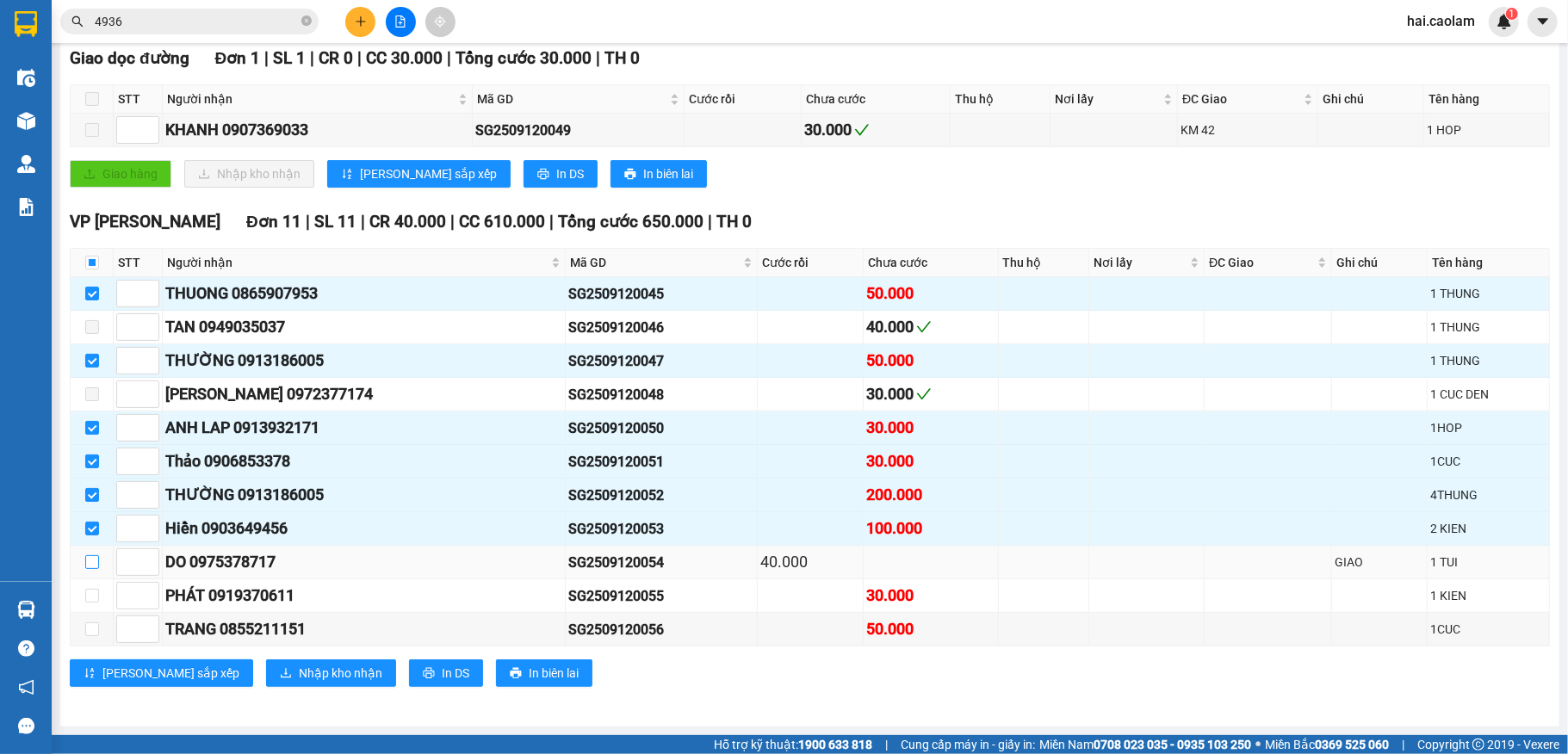
click at [87, 559] on input "checkbox" at bounding box center [92, 562] width 13 height 13
checkbox input "true"
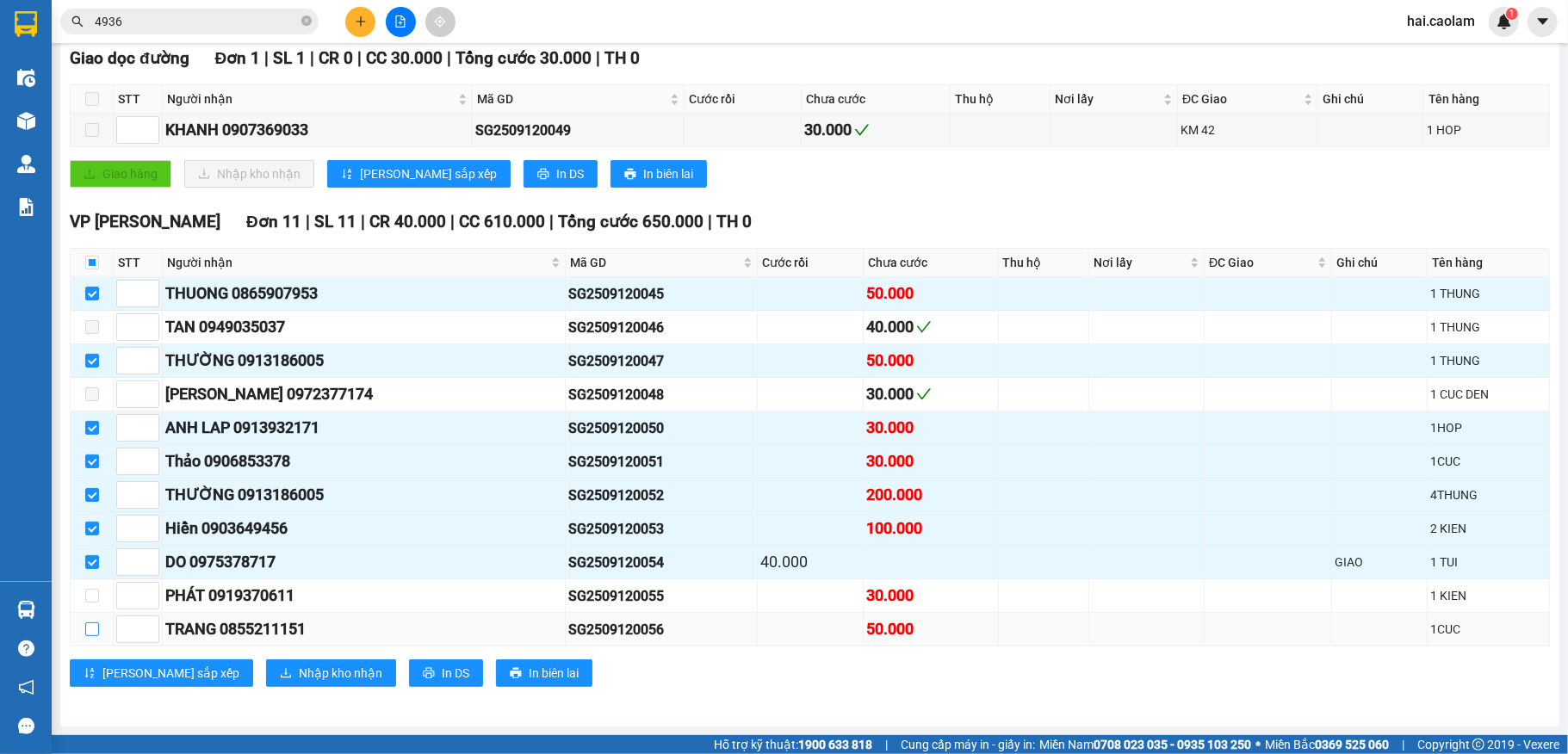
click at [91, 632] on input "checkbox" at bounding box center [92, 628] width 13 height 13
checkbox input "true"
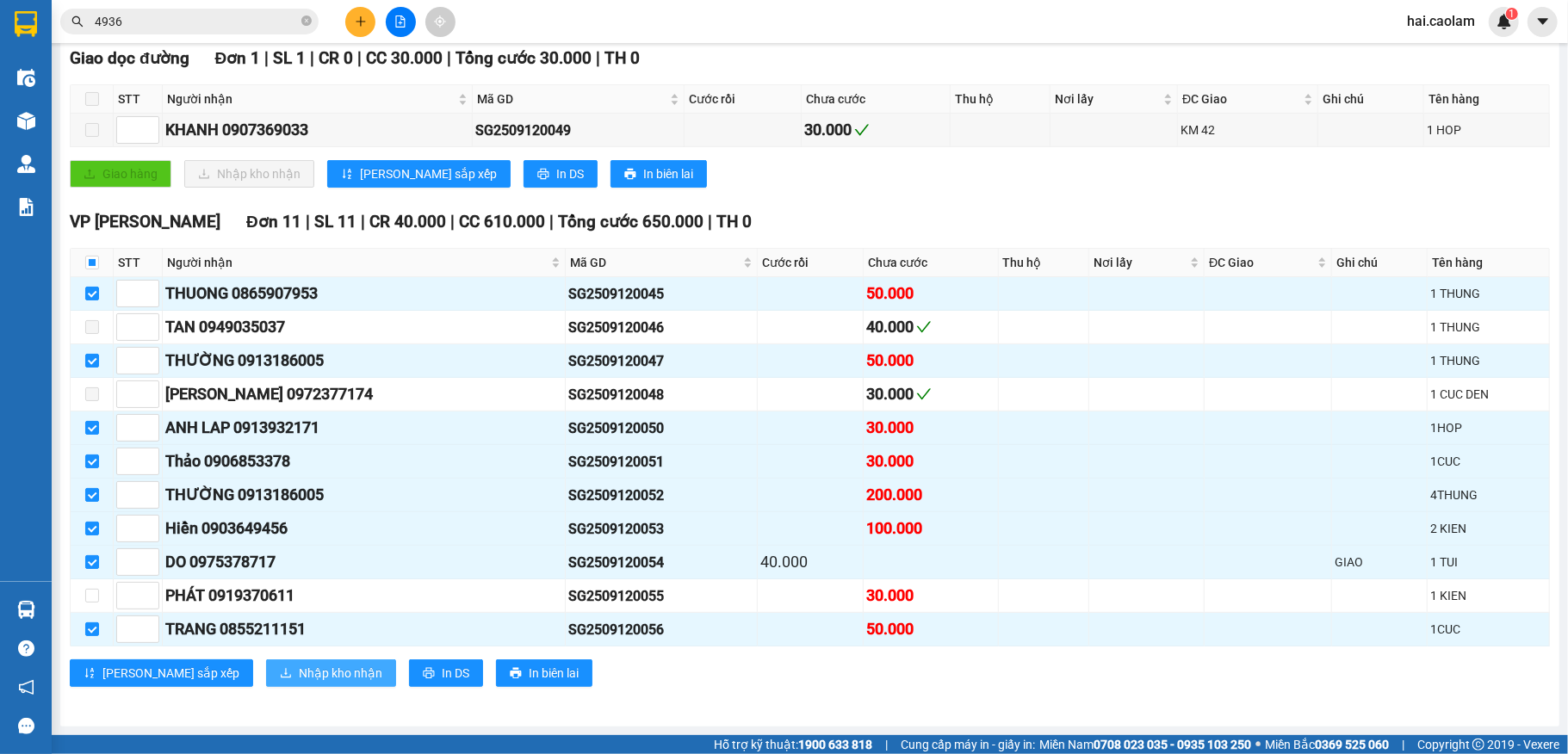
click at [299, 665] on span "Nhập kho nhận" at bounding box center [341, 673] width 84 height 19
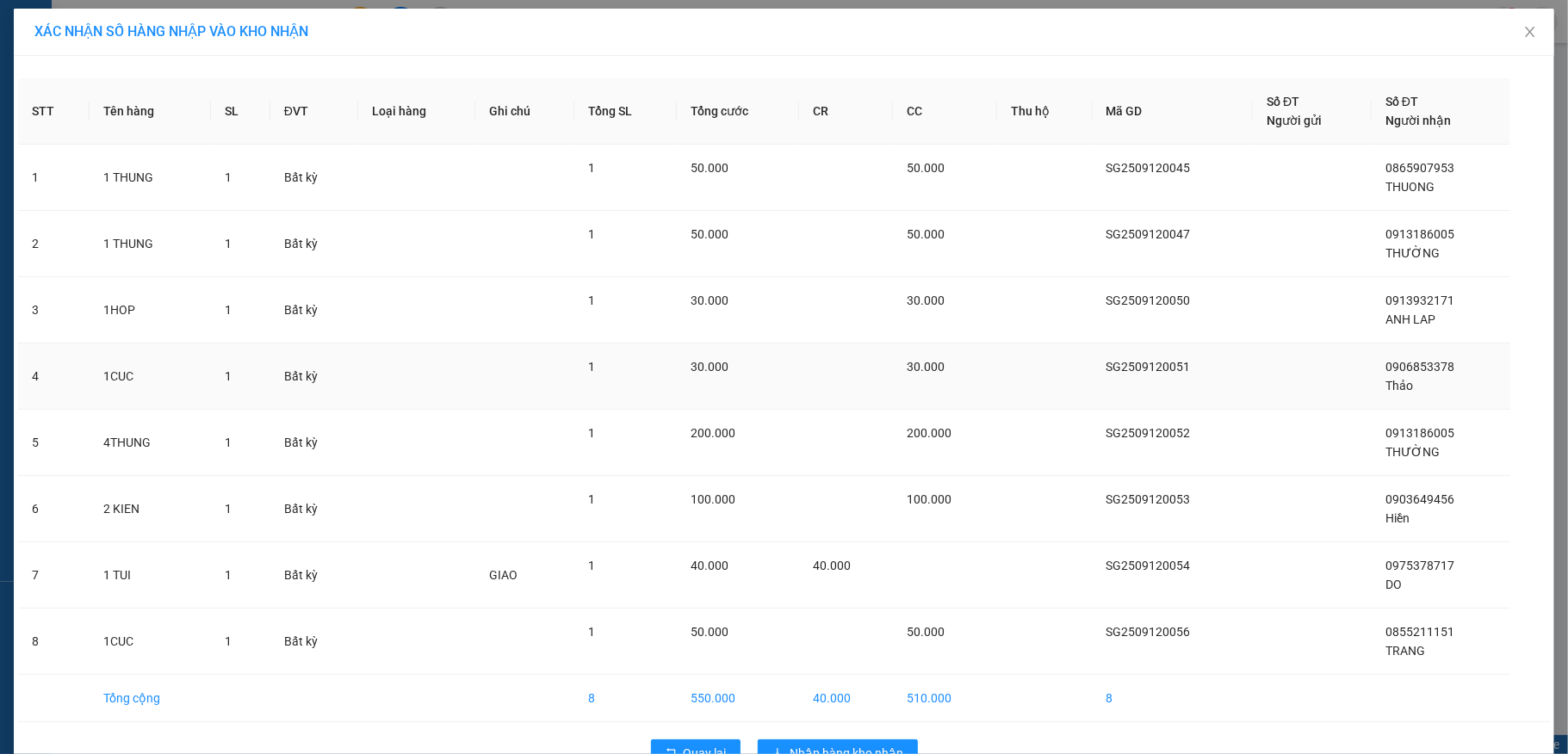
click at [893, 365] on td "30.000" at bounding box center [945, 377] width 104 height 66
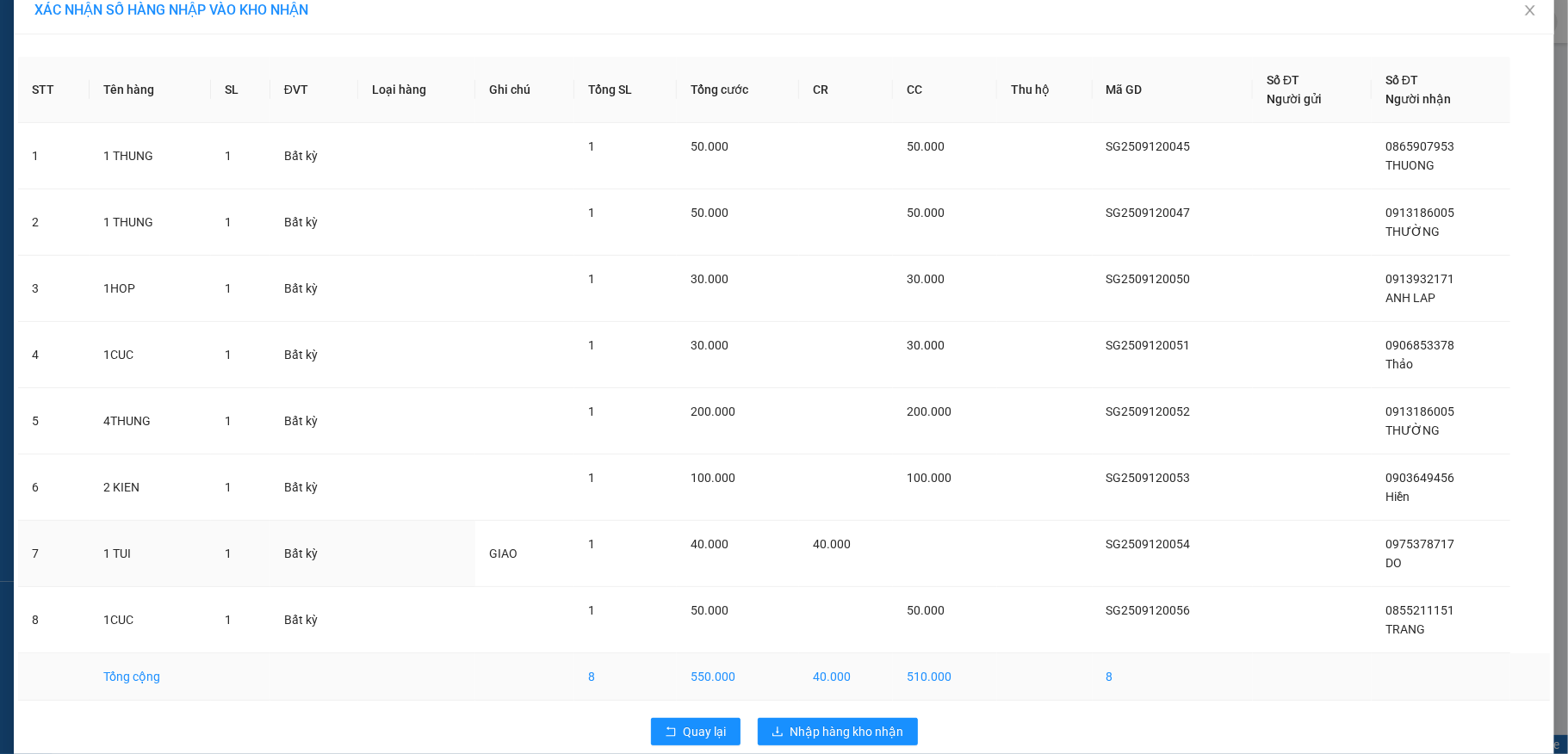
scroll to position [49, 0]
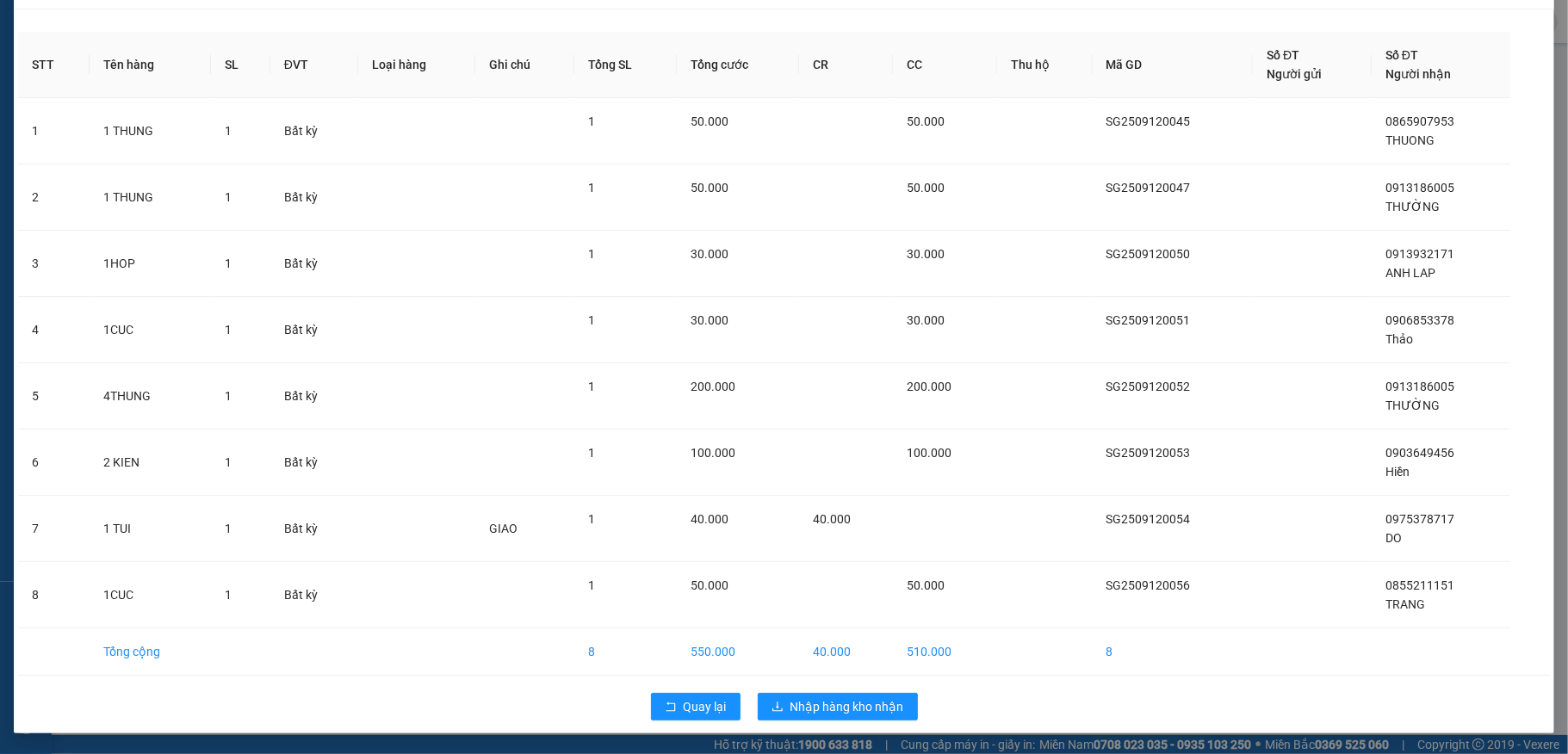
click at [856, 691] on div "Quay lại Nhập hàng kho nhận" at bounding box center [784, 707] width 1531 height 45
click at [849, 697] on span "Nhập hàng kho nhận" at bounding box center [848, 706] width 114 height 19
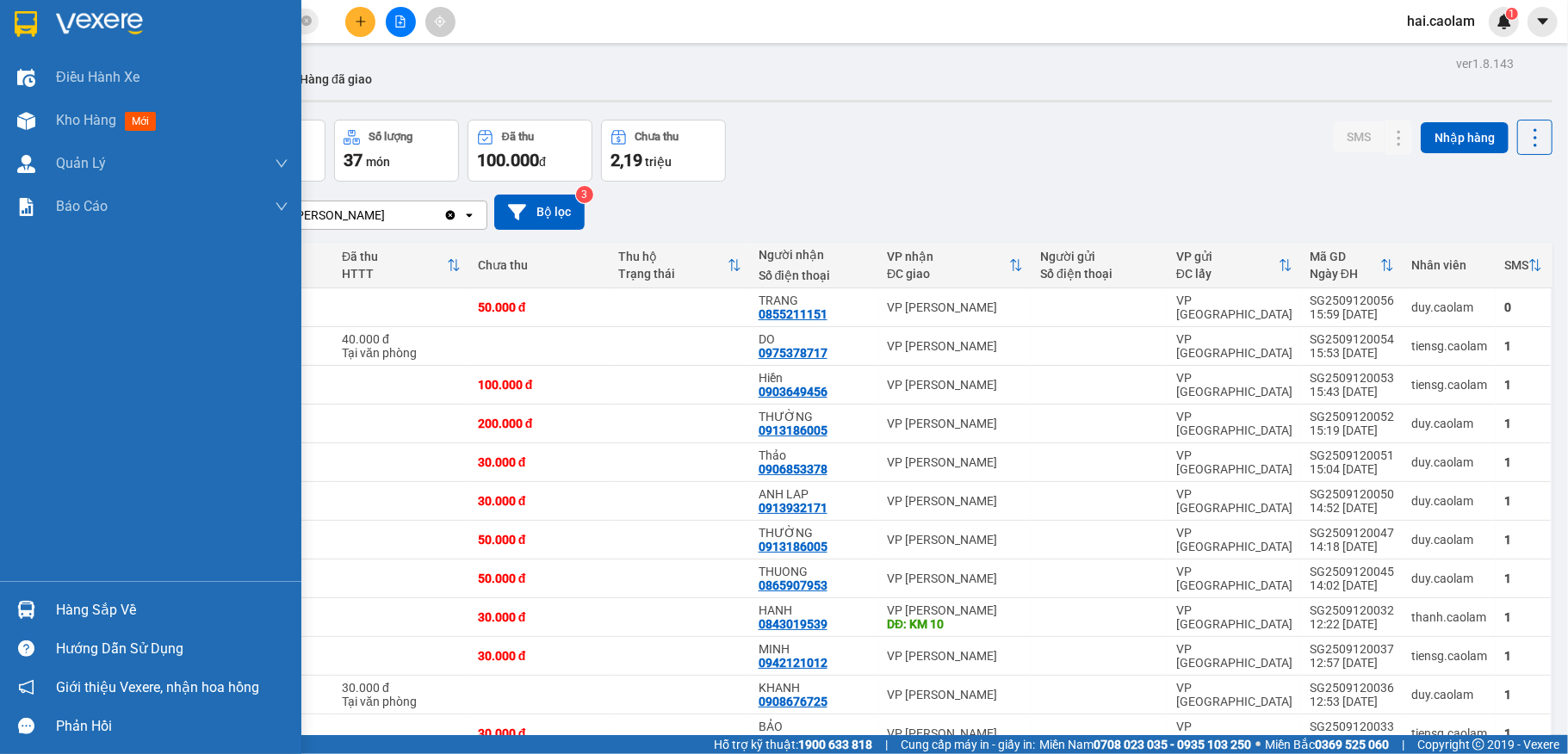
click at [31, 610] on img at bounding box center [26, 610] width 18 height 18
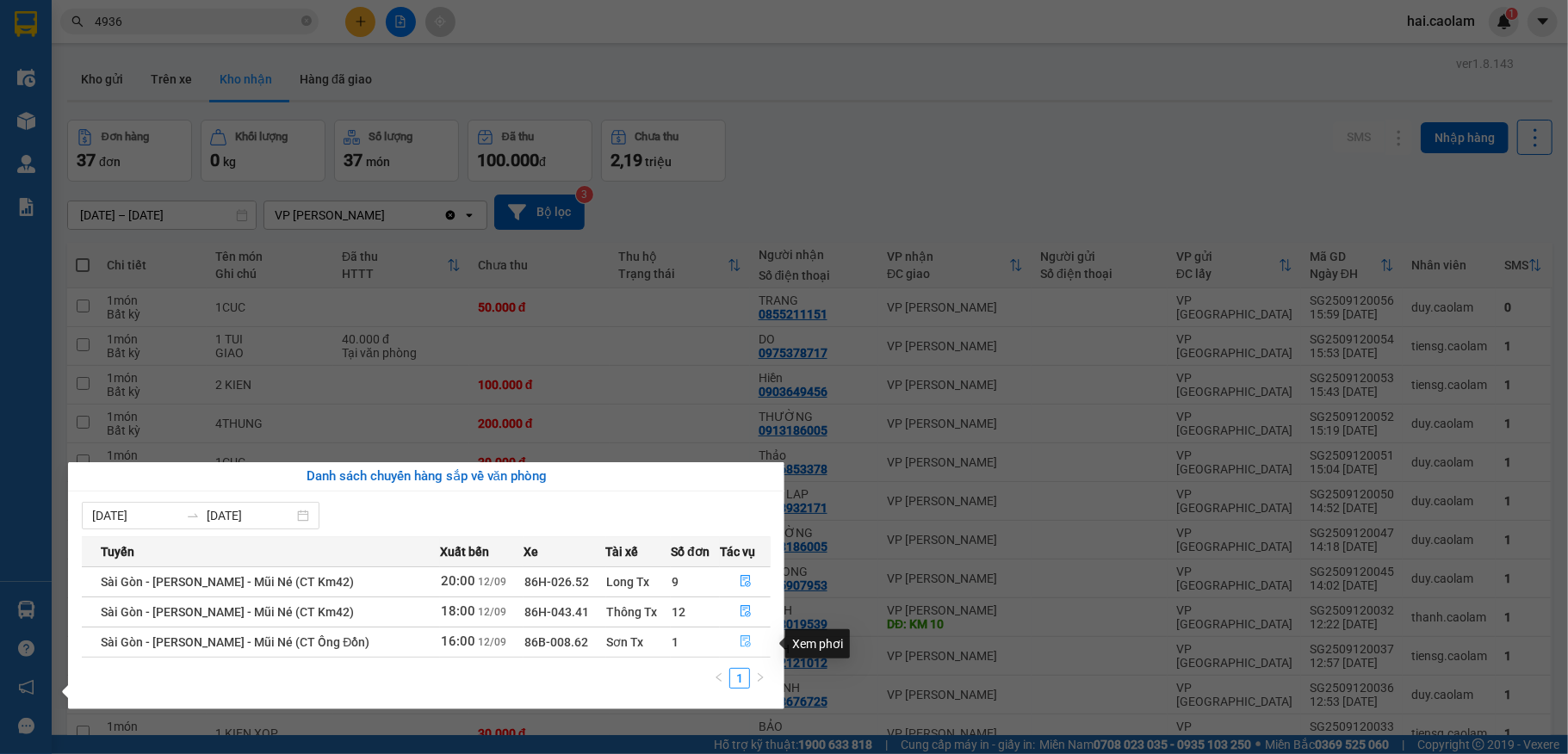
click at [737, 638] on button "button" at bounding box center [745, 642] width 50 height 28
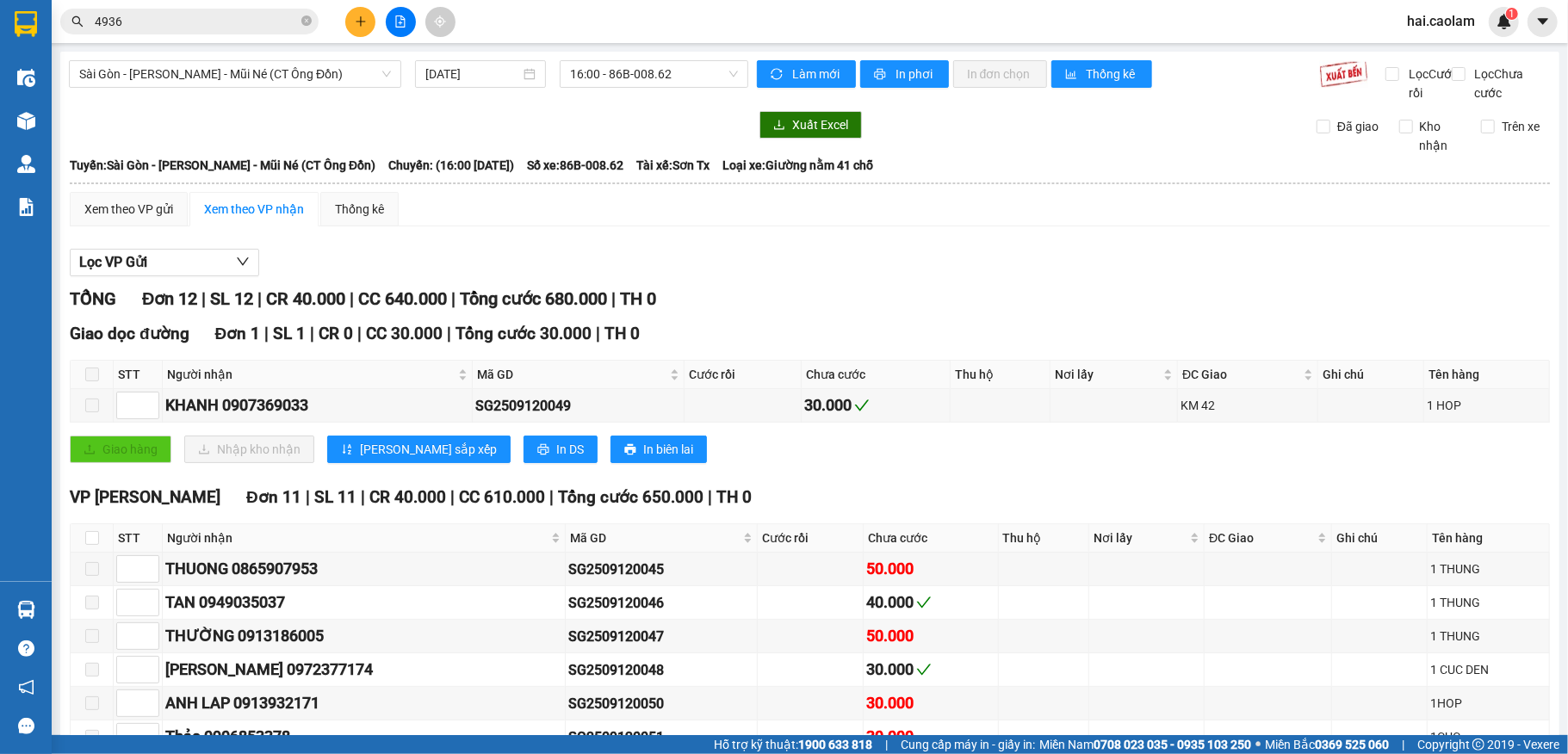
click at [886, 463] on div "Giao hàng Nhập kho nhận Lưu sắp xếp In DS In biên lai" at bounding box center [809, 449] width 1480 height 28
click at [306, 19] on icon "close-circle" at bounding box center [306, 20] width 11 height 11
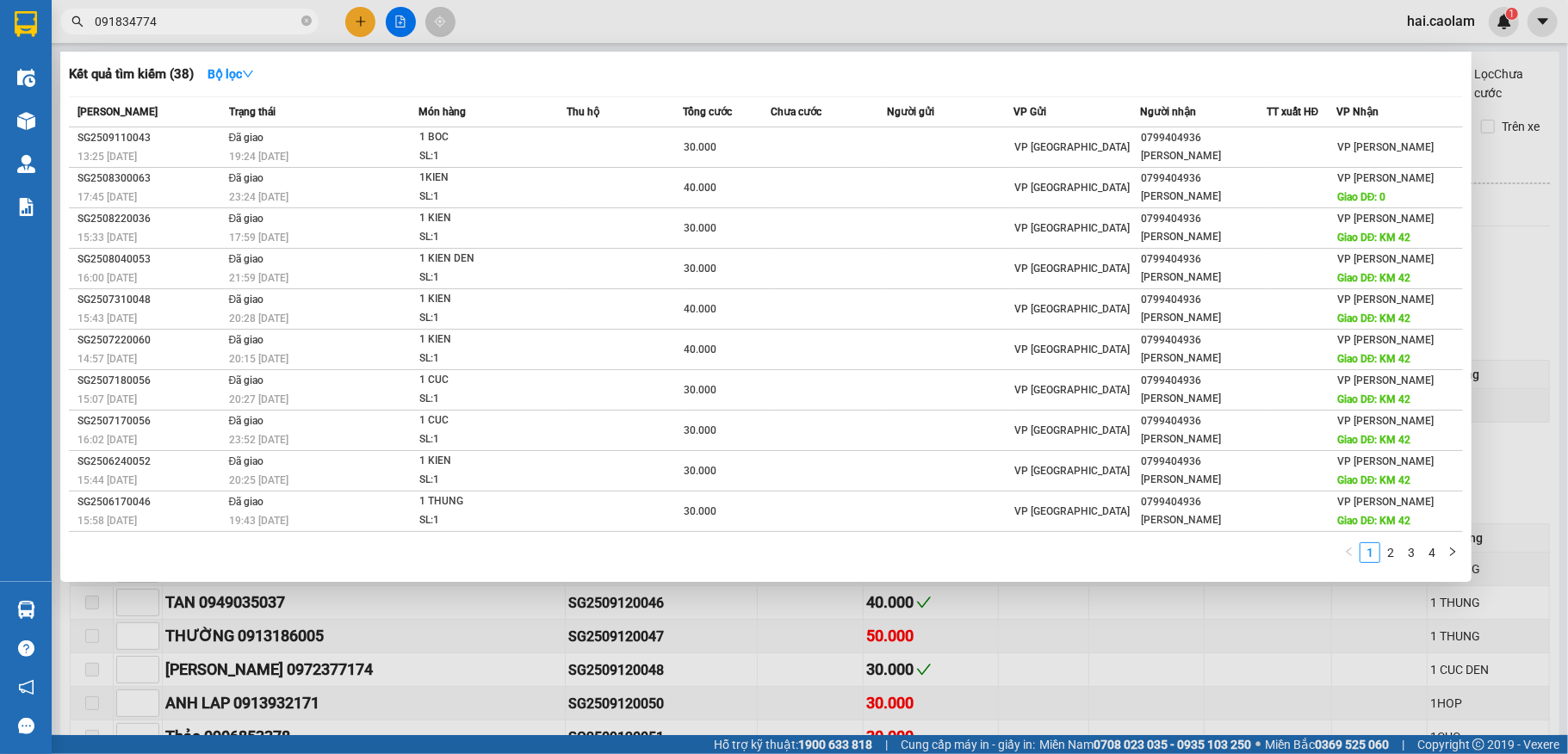
type input "0918347744"
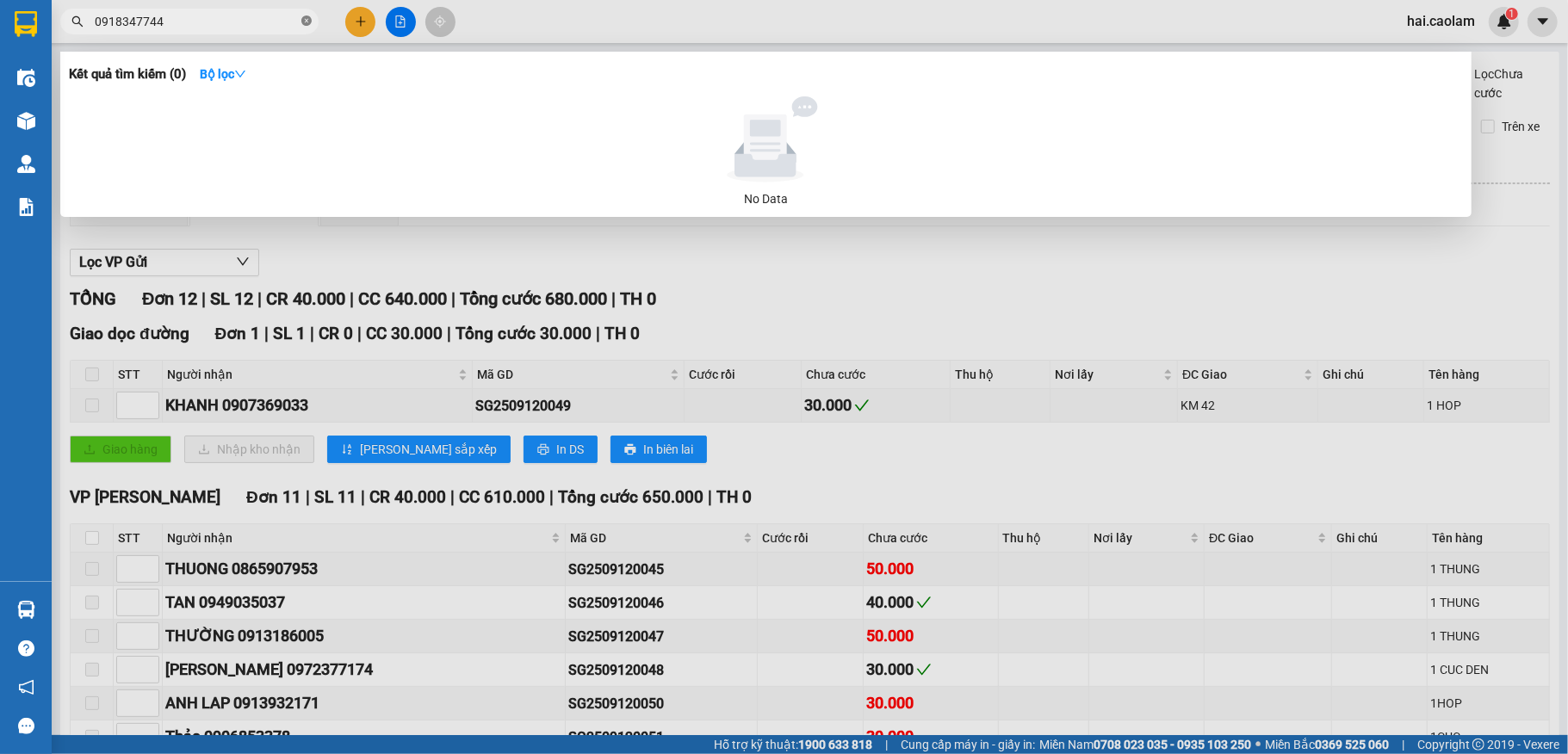
click at [310, 24] on icon "close-circle" at bounding box center [306, 20] width 11 height 11
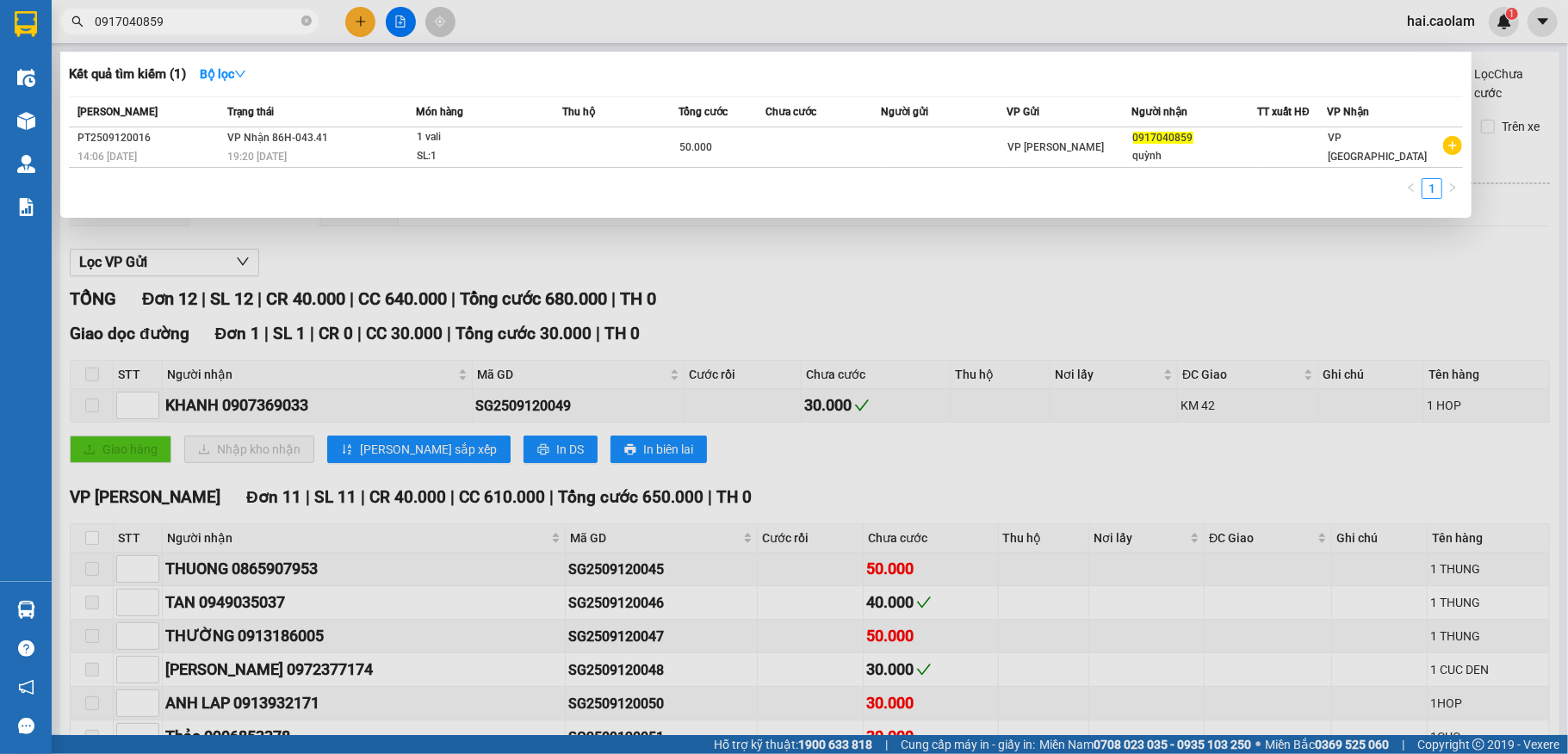
type input "0917040859"
click at [1078, 273] on div at bounding box center [784, 377] width 1568 height 754
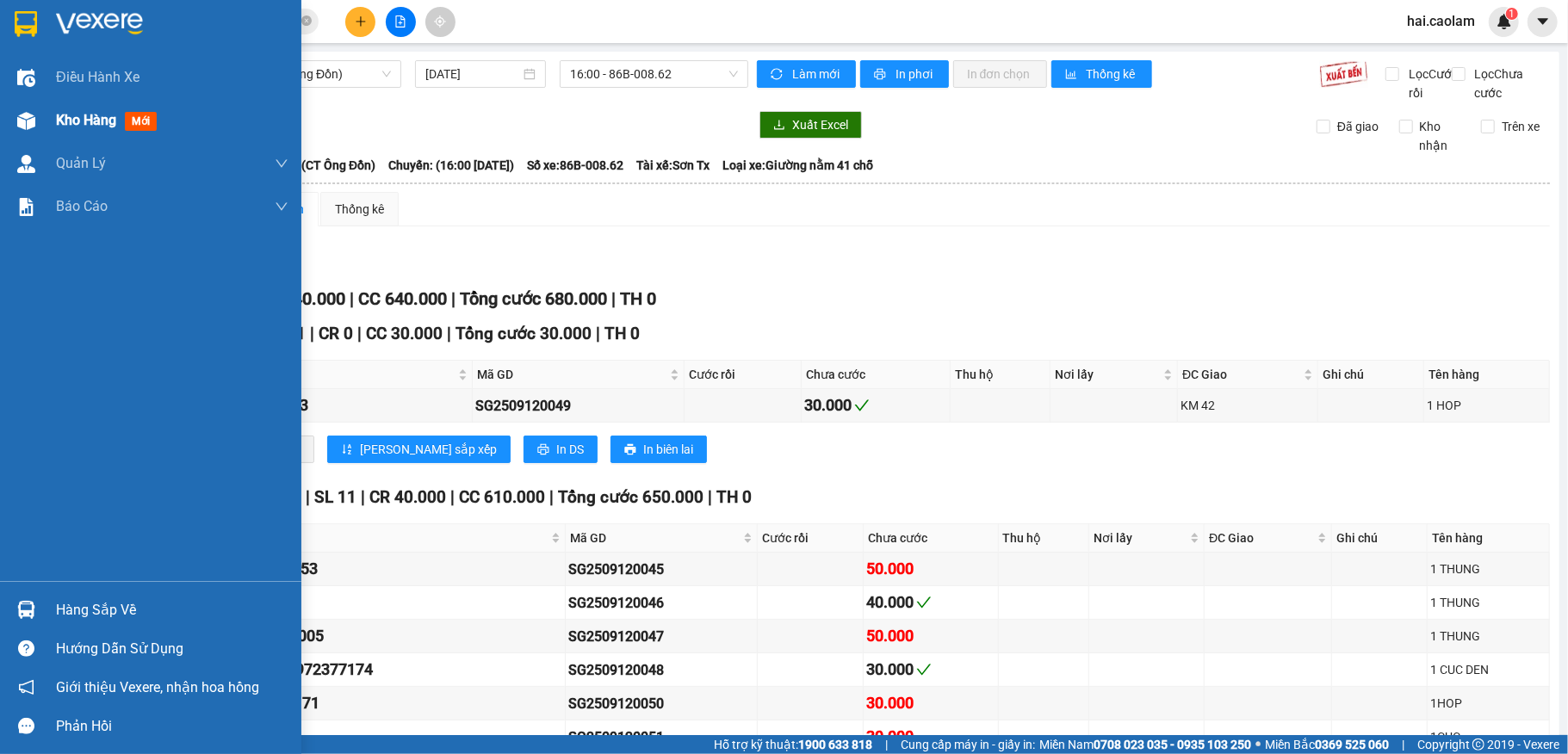
click at [14, 128] on div at bounding box center [27, 121] width 30 height 30
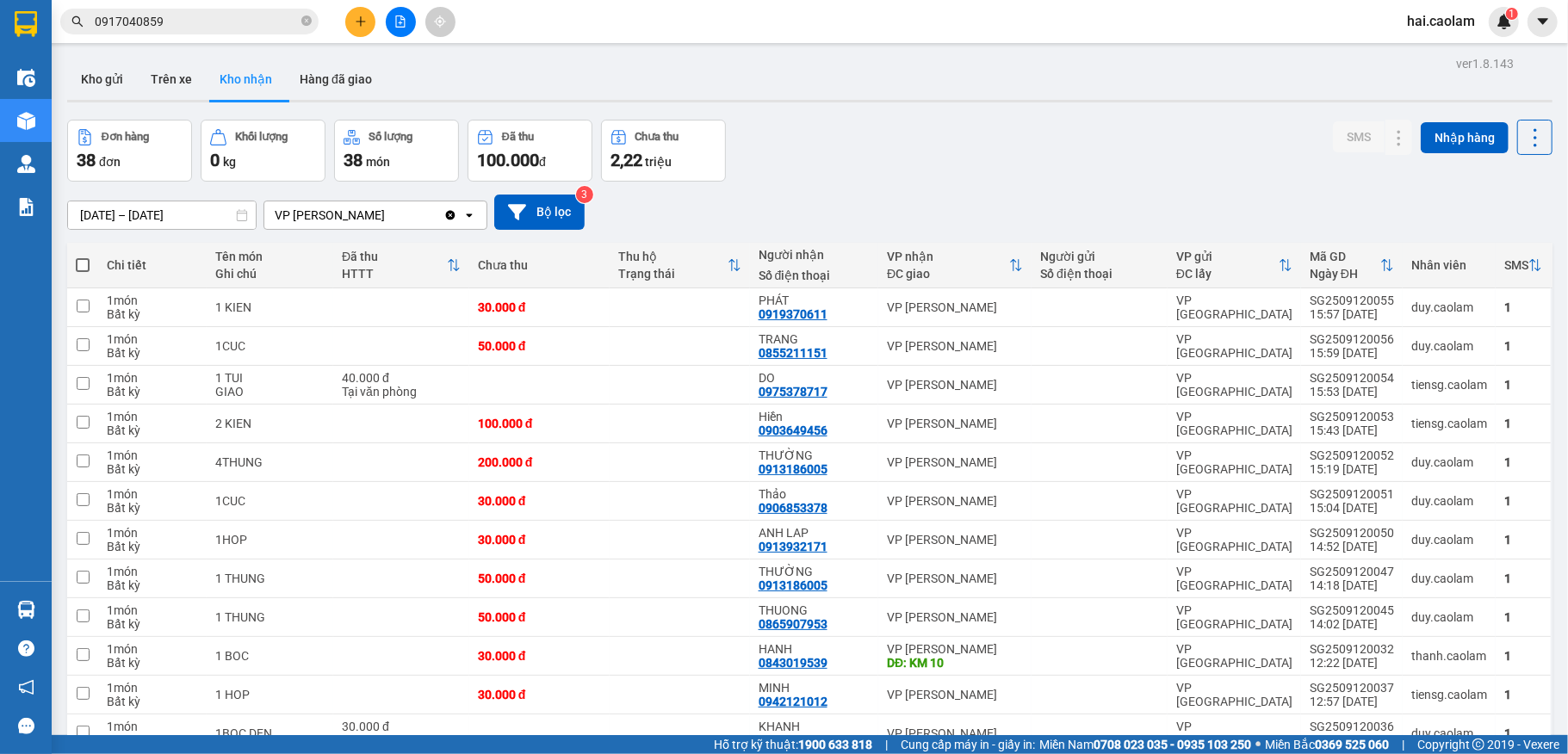
click at [935, 190] on div "[DATE] – [DATE] Press the down arrow key to interact with the calendar and sele…" at bounding box center [809, 212] width 1485 height 61
click at [893, 142] on div "Đơn hàng 38 đơn Khối lượng 0 kg Số lượng 38 món Đã thu 100.000 đ Chưa thu 2,22 …" at bounding box center [809, 150] width 1485 height 62
click at [565, 85] on div "Kho gửi Trên xe Kho nhận Hàng đã giao" at bounding box center [809, 81] width 1485 height 45
click at [195, 77] on button "Trên xe" at bounding box center [171, 79] width 69 height 41
type input "[DATE] – [DATE]"
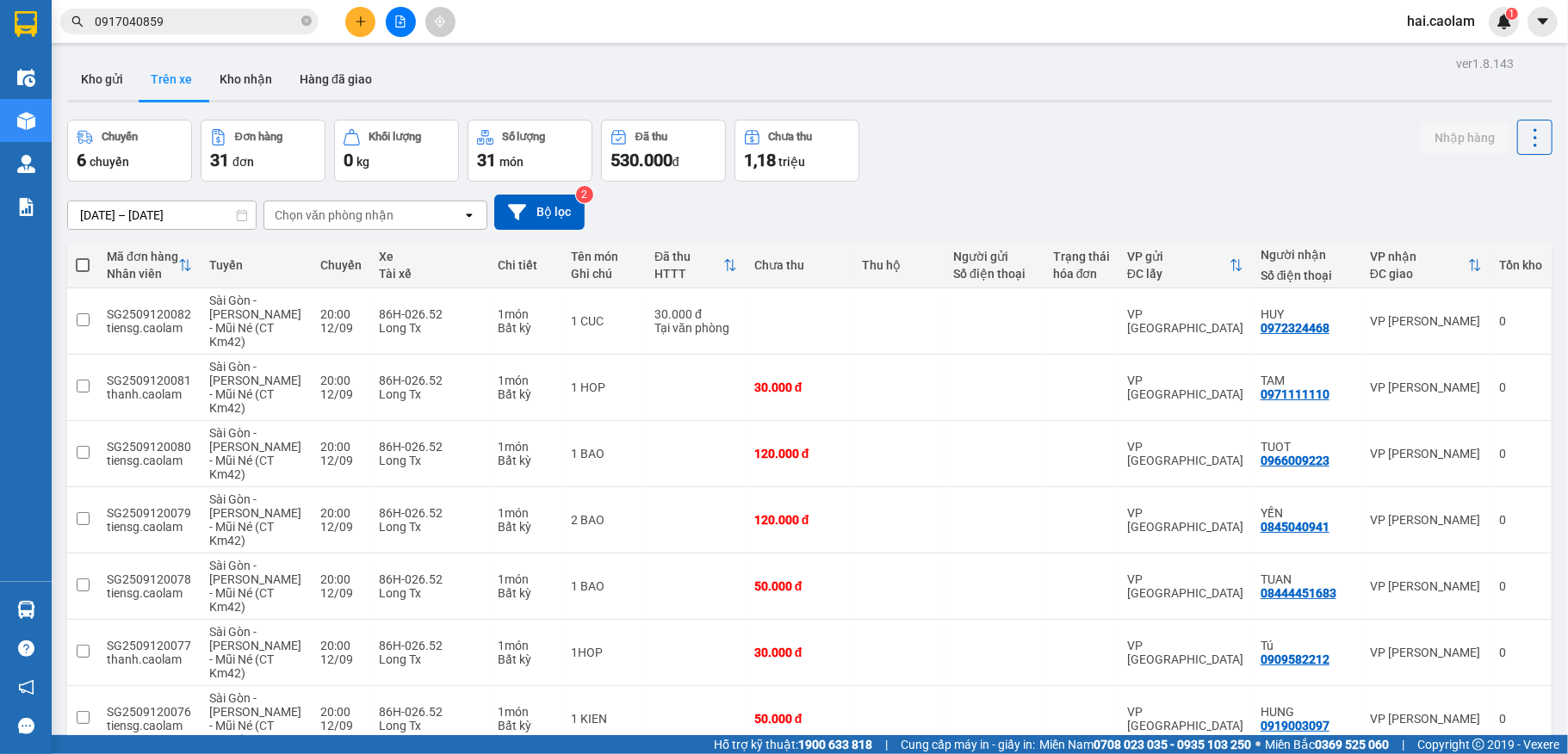
click at [403, 22] on icon "file-add" at bounding box center [401, 21] width 12 height 12
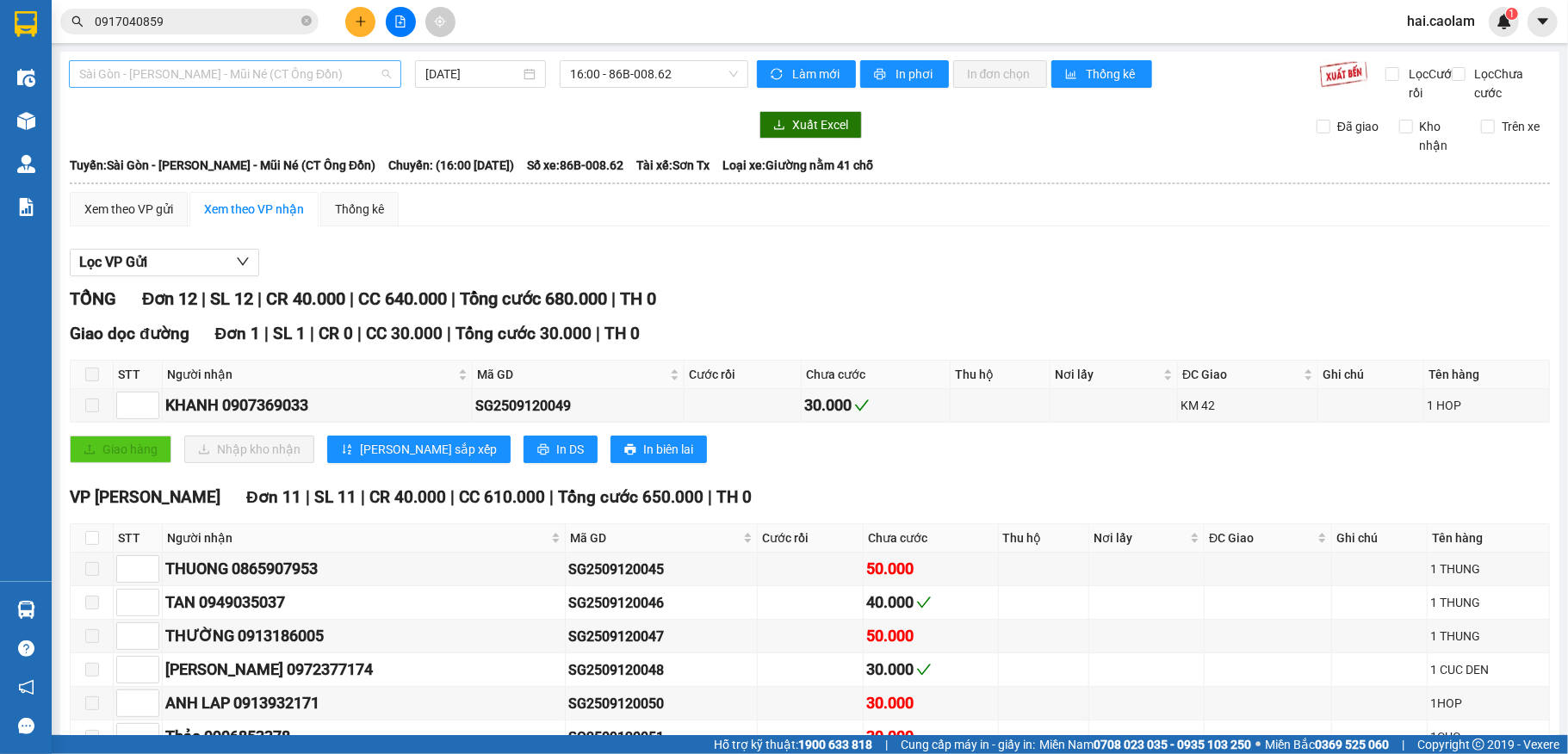
click at [242, 80] on span "Sài Gòn - [PERSON_NAME] - Mũi Né (CT Ông Đồn)" at bounding box center [235, 74] width 312 height 26
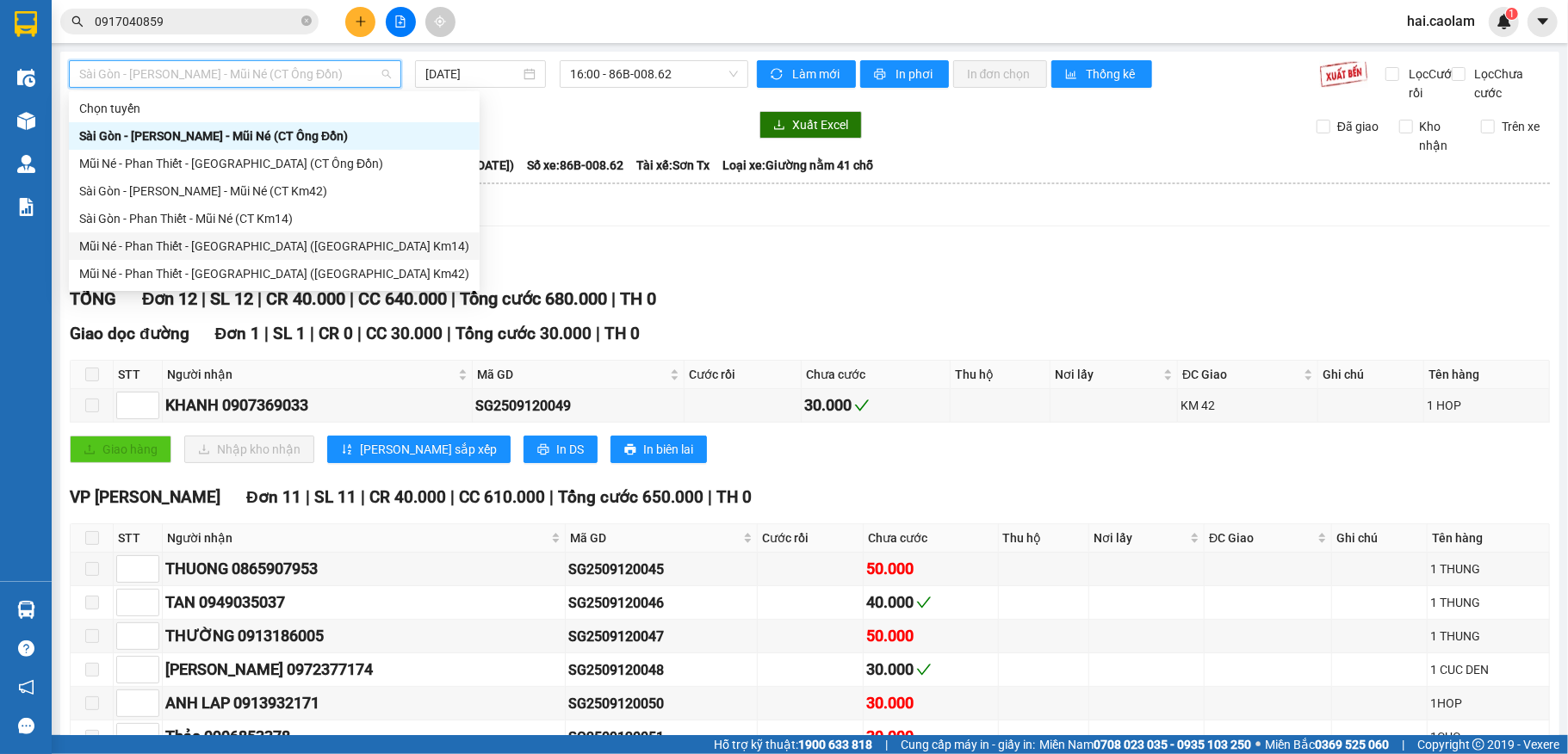
click at [272, 247] on div "Mũi Né - Phan Thiết - [GEOGRAPHIC_DATA] ([GEOGRAPHIC_DATA] Km14)" at bounding box center [274, 246] width 390 height 19
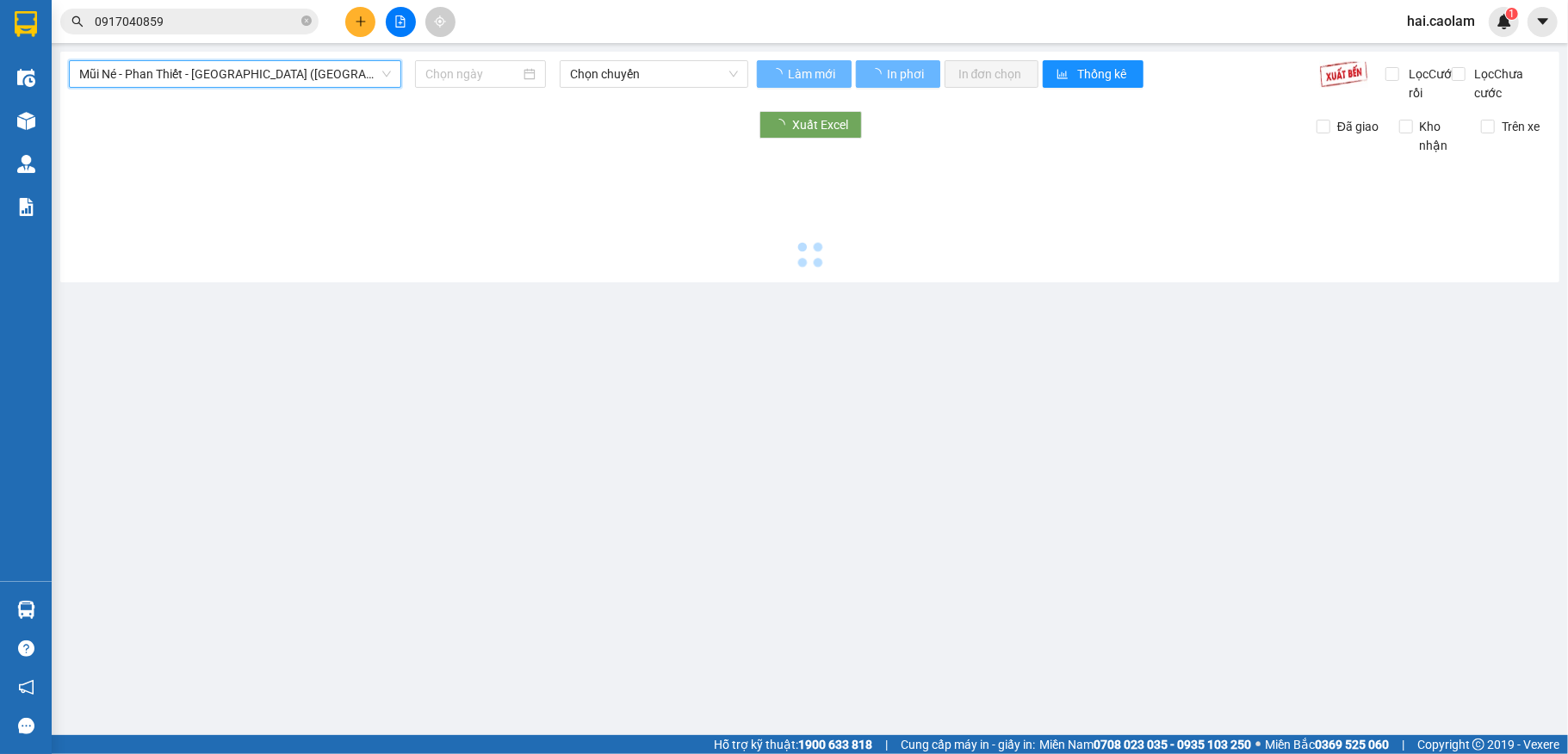
type input "[DATE]"
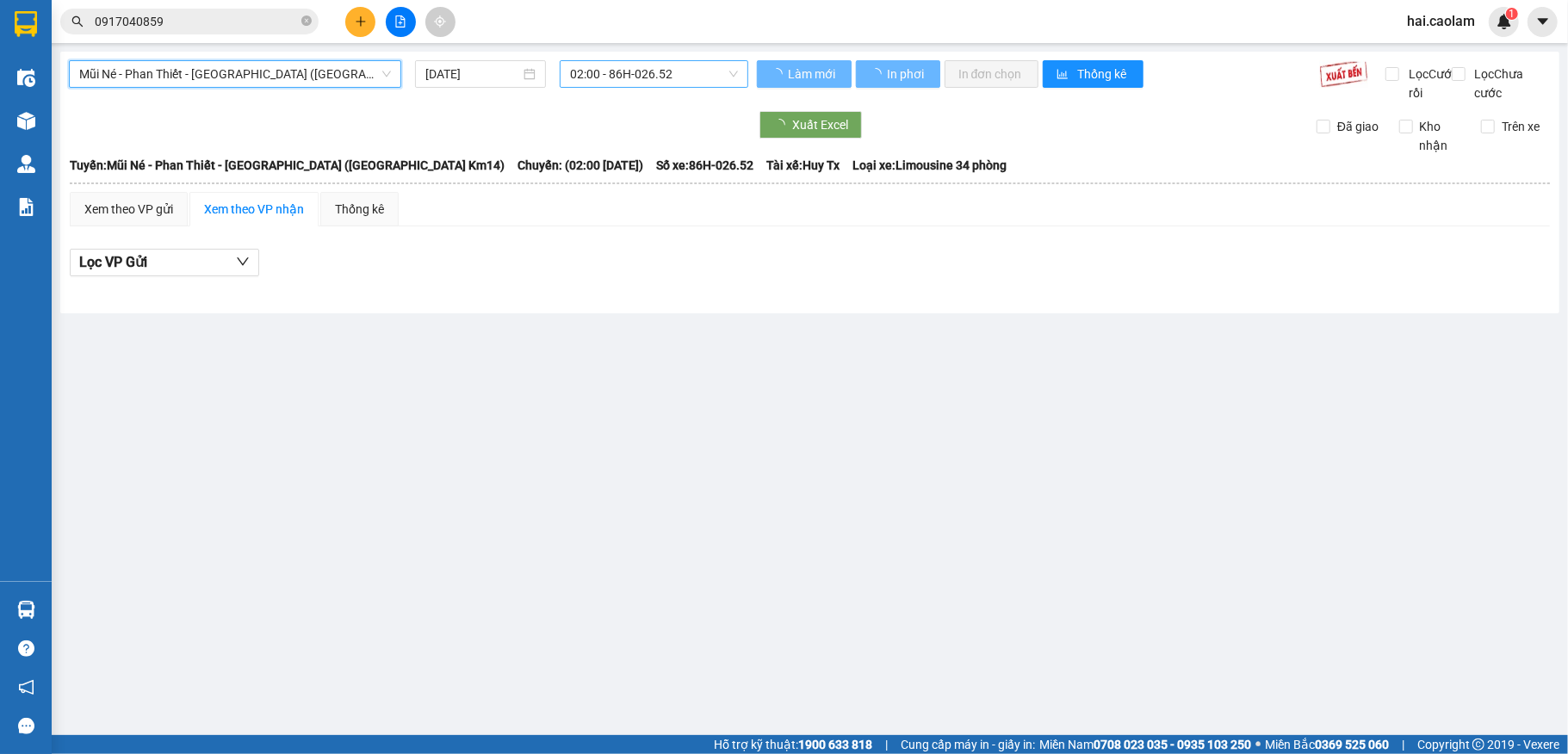
click at [662, 85] on span "02:00 - 86H-026.52" at bounding box center [654, 74] width 168 height 26
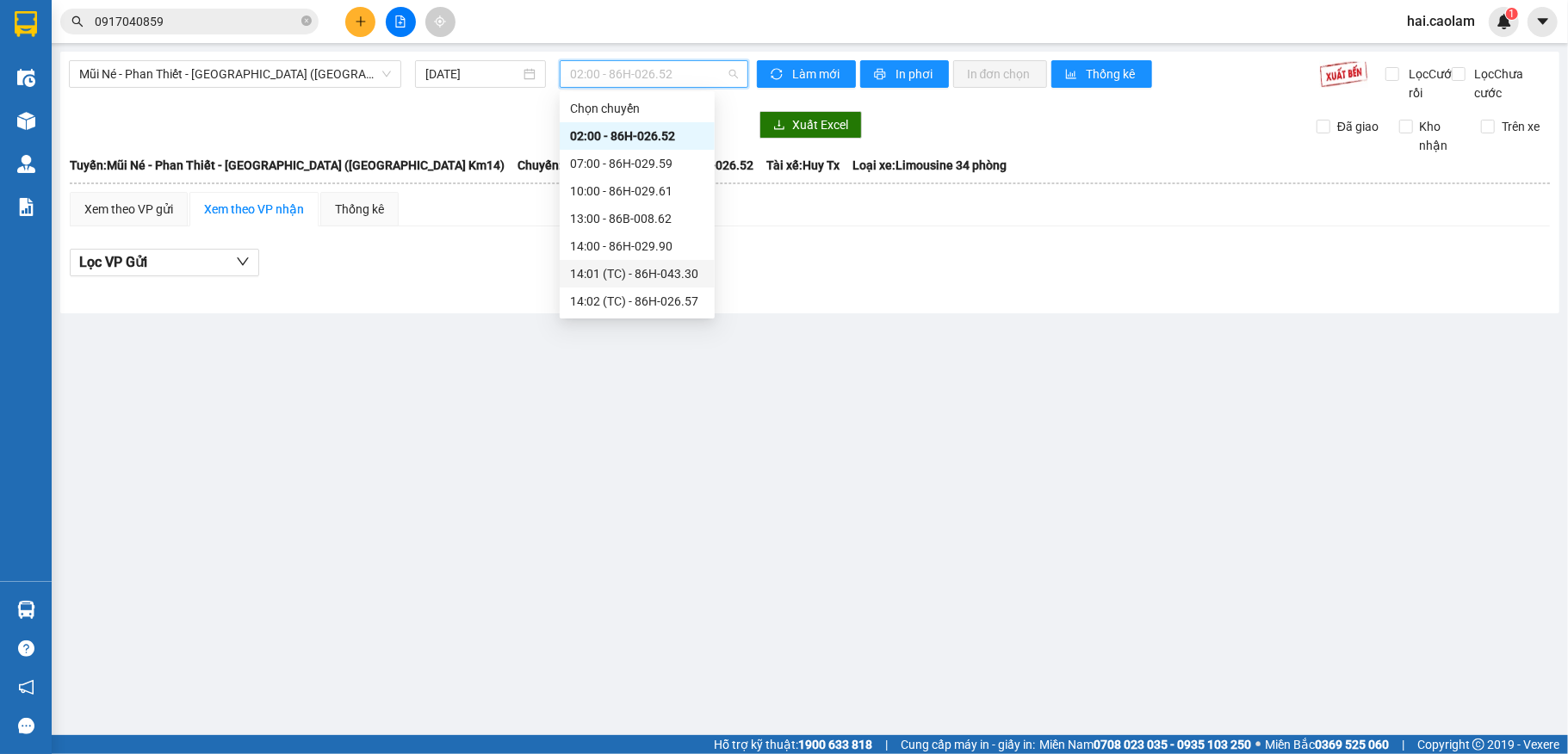
scroll to position [166, 0]
click at [601, 279] on div "17:00 - 86H-026.52" at bounding box center [637, 273] width 134 height 19
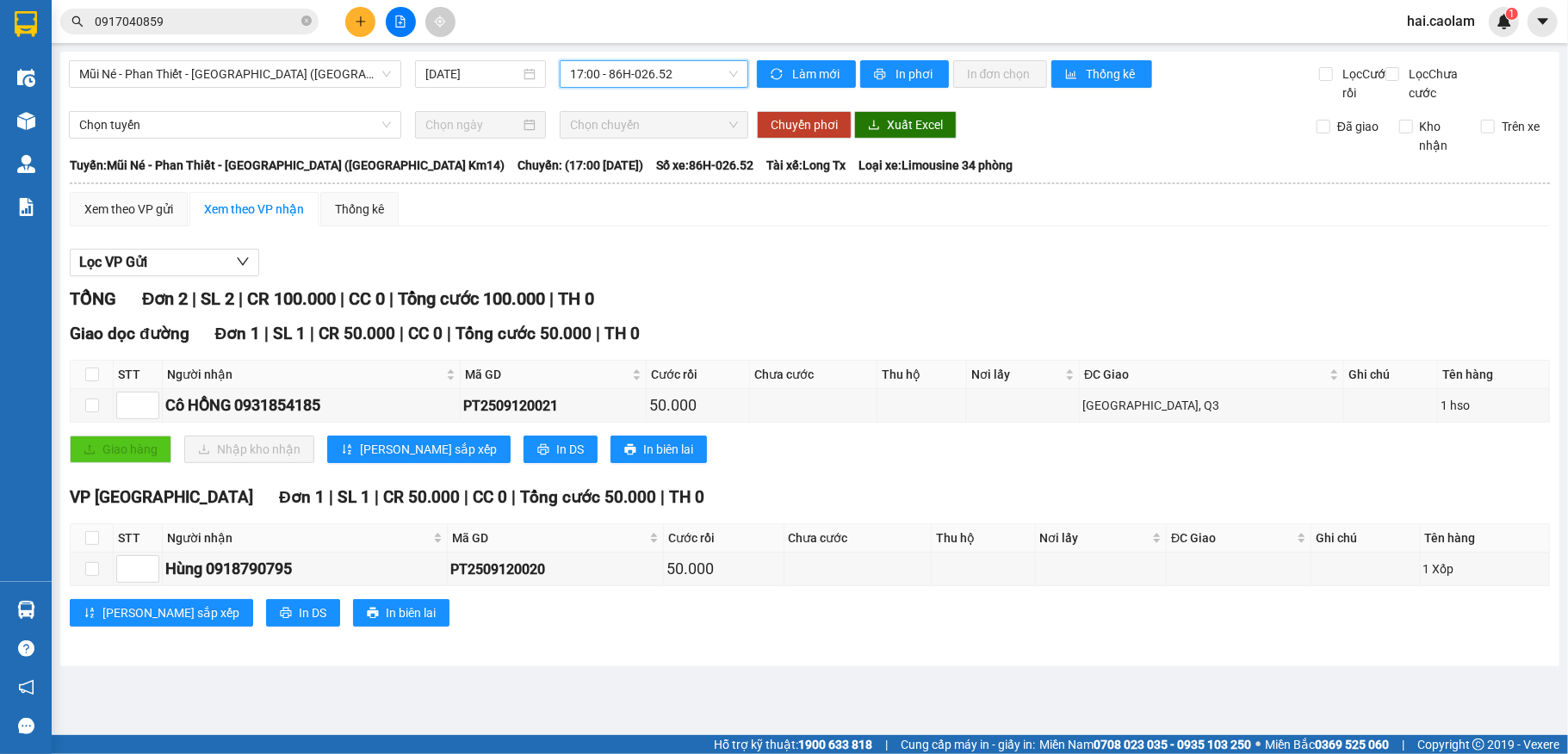
click at [706, 273] on div "Lọc VP Gửi" at bounding box center [809, 263] width 1480 height 28
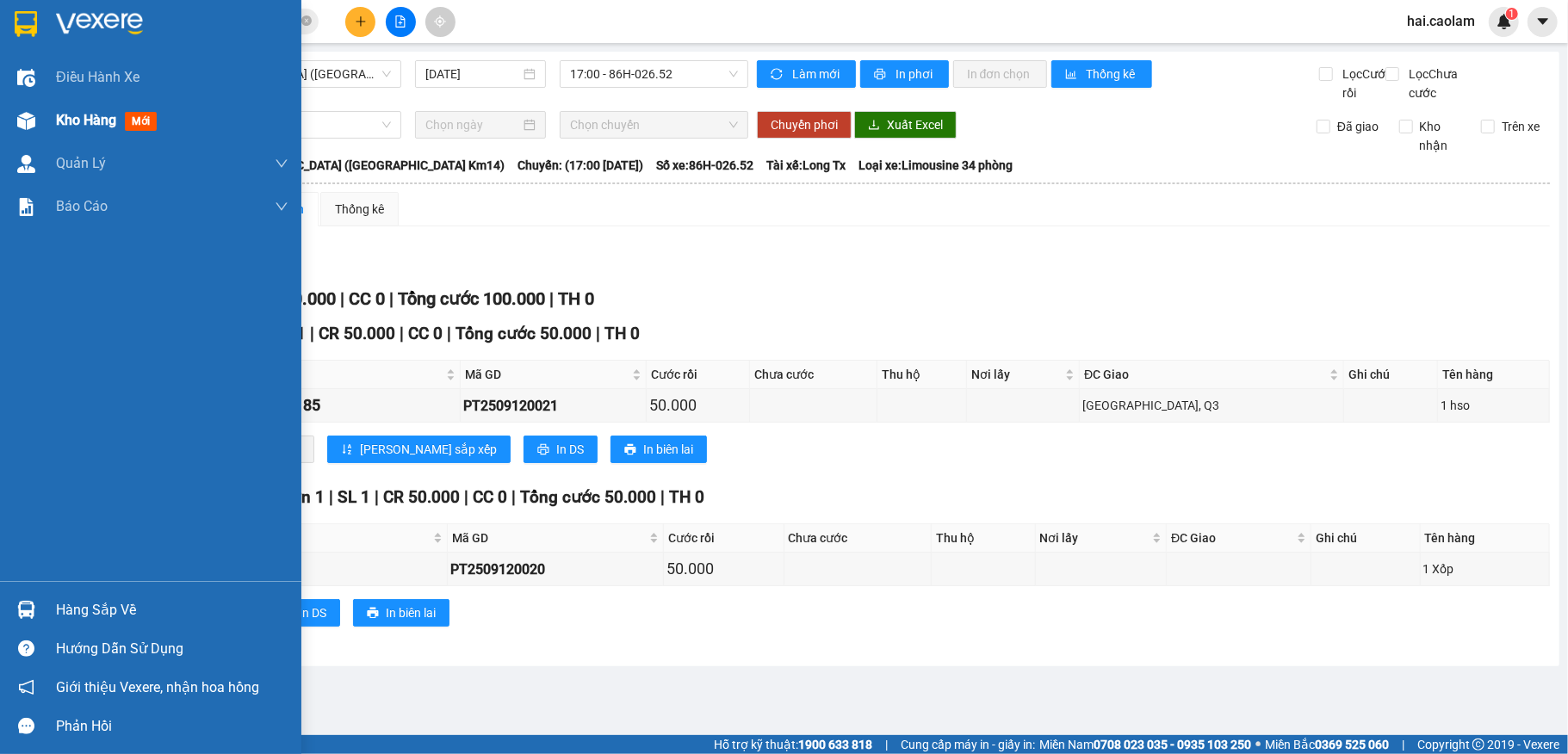
click at [45, 124] on div "Kho hàng mới" at bounding box center [150, 120] width 301 height 43
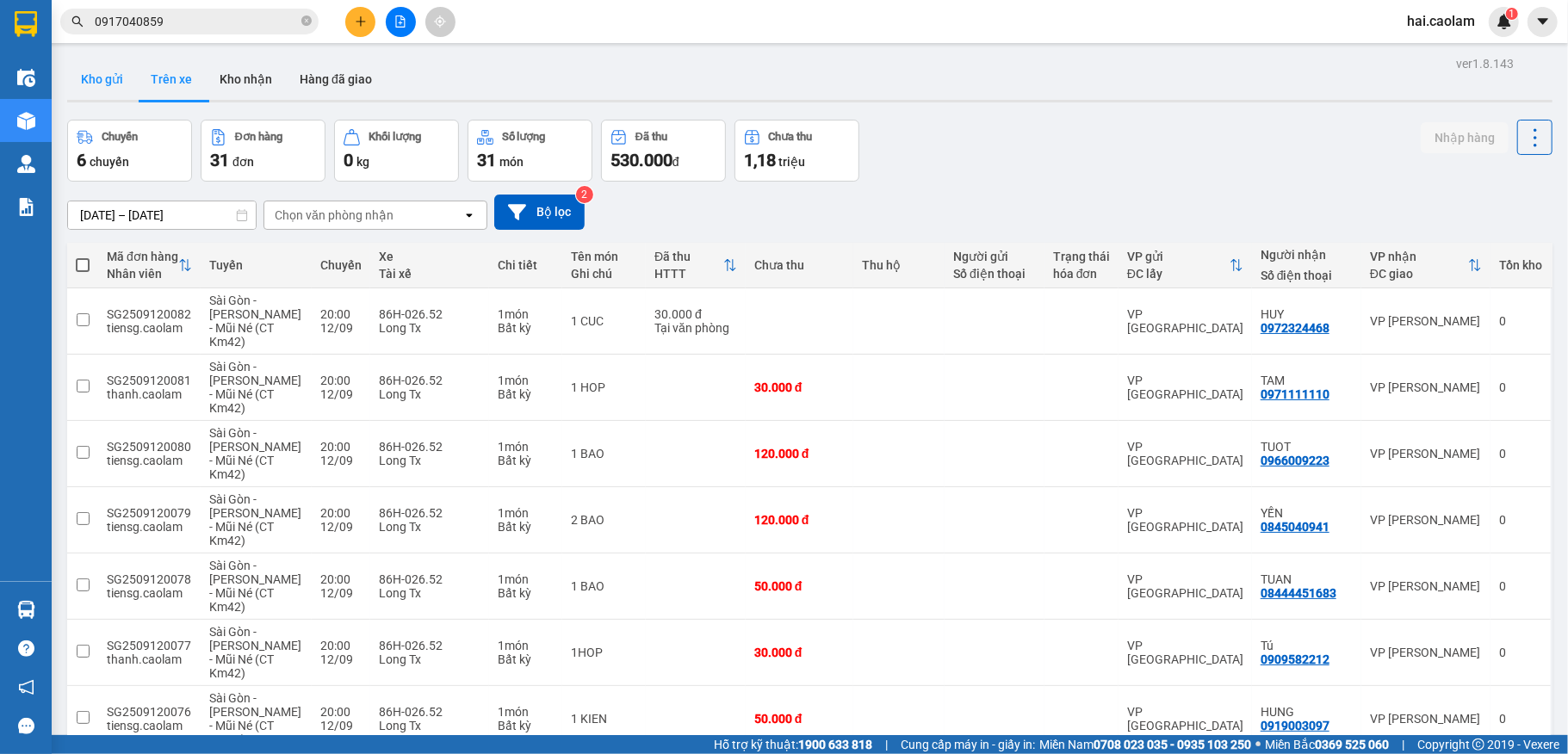
click at [118, 66] on button "Kho gửi" at bounding box center [102, 79] width 69 height 41
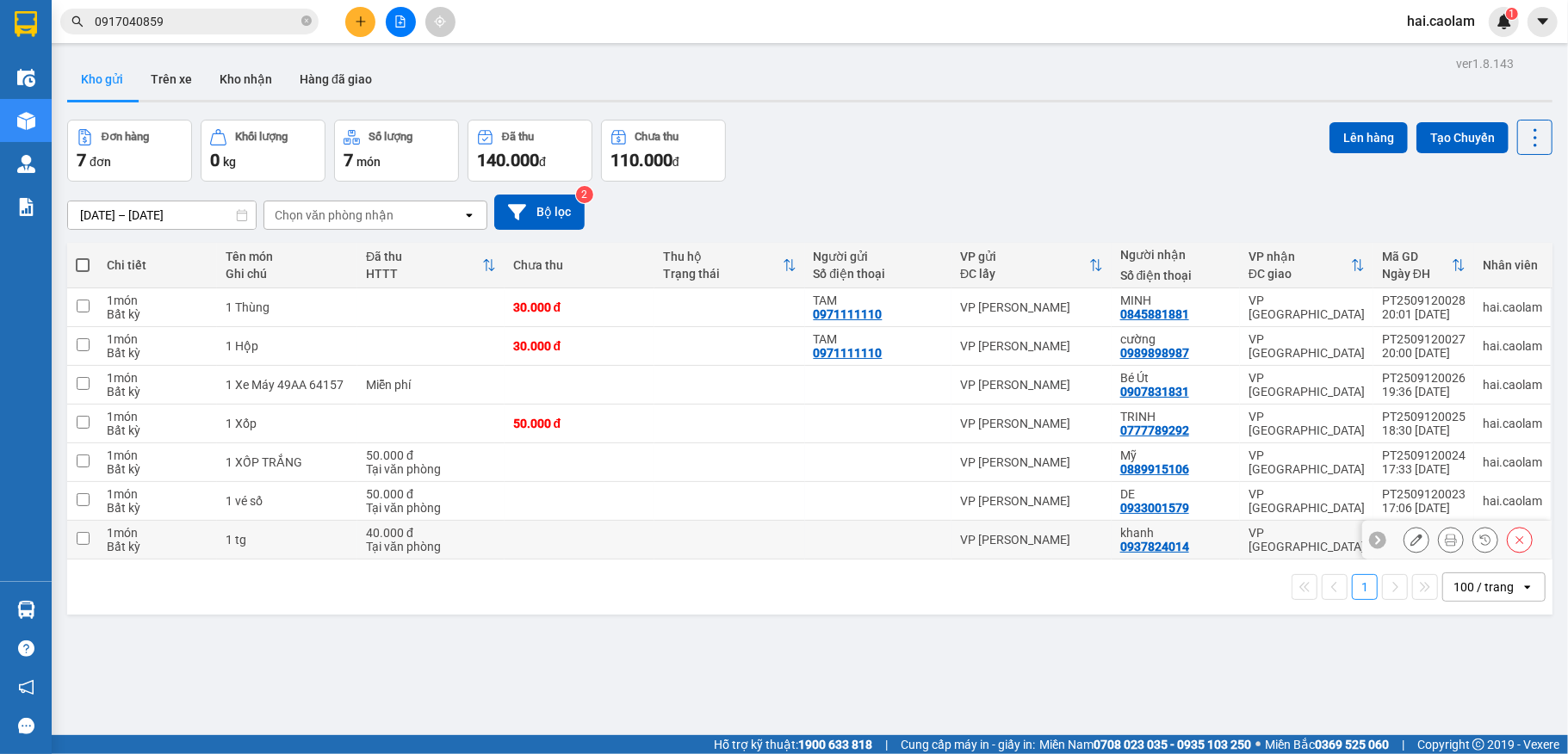
click at [874, 534] on td at bounding box center [878, 540] width 147 height 39
checkbox input "true"
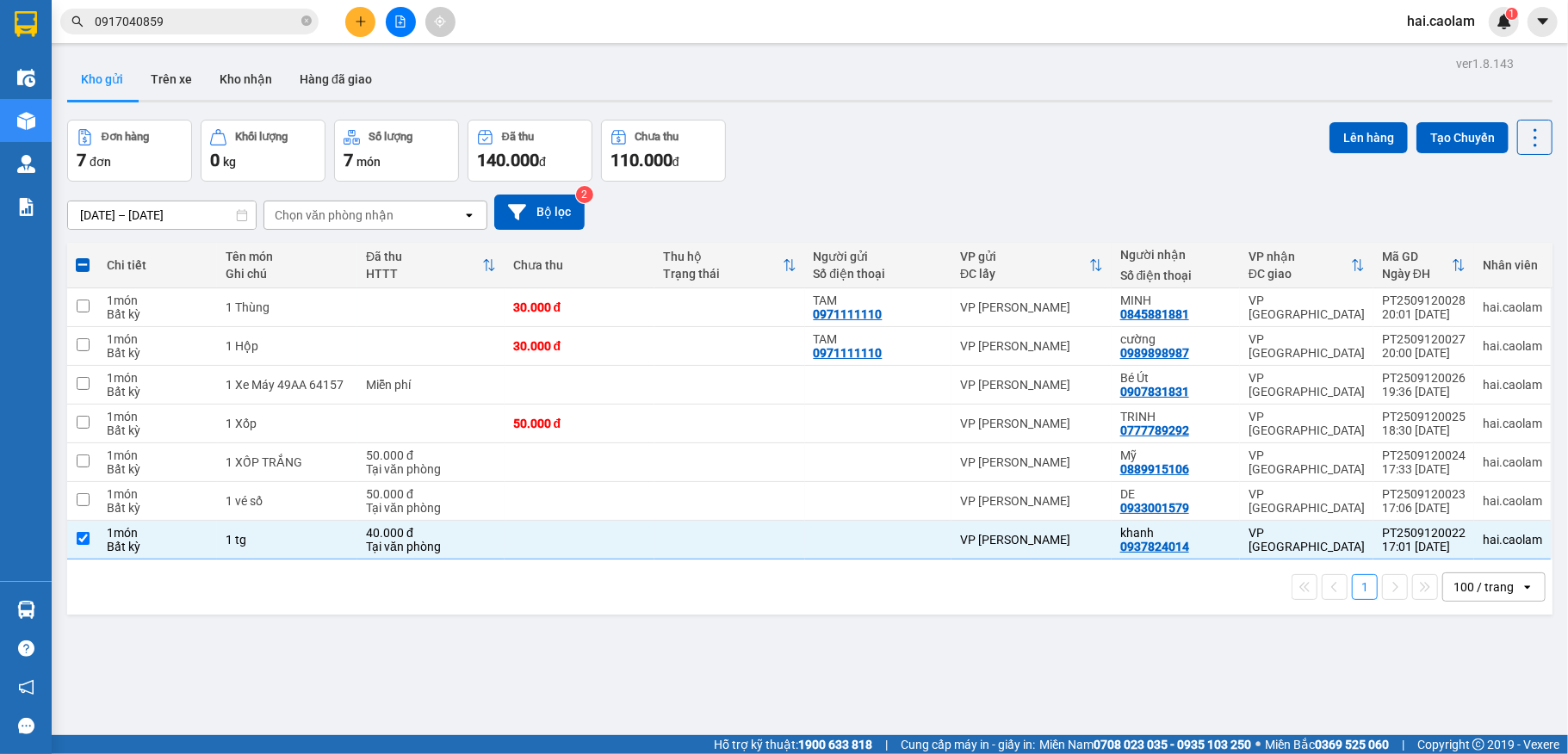
drag, startPoint x: 988, startPoint y: 179, endPoint x: 1089, endPoint y: 199, distance: 103.0
click at [989, 181] on div "ver 1.8.143 Kho gửi Trên xe Kho nhận Hàng đã giao Đơn hàng 7 đơn Khối lượng 0 k…" at bounding box center [809, 428] width 1499 height 754
click at [890, 153] on div "Đơn hàng 7 đơn Khối lượng 0 kg Số lượng 7 món Đã thu 140.000 đ Chưa thu 110.000…" at bounding box center [809, 150] width 1485 height 62
click at [977, 217] on div "[DATE] – [DATE] Press the down arrow key to interact with the calendar and sele…" at bounding box center [809, 213] width 1485 height 36
click at [854, 169] on div "Đơn hàng 7 đơn Khối lượng 0 kg Số lượng 7 món Đã thu 140.000 đ Chưa thu 110.000…" at bounding box center [809, 150] width 1485 height 62
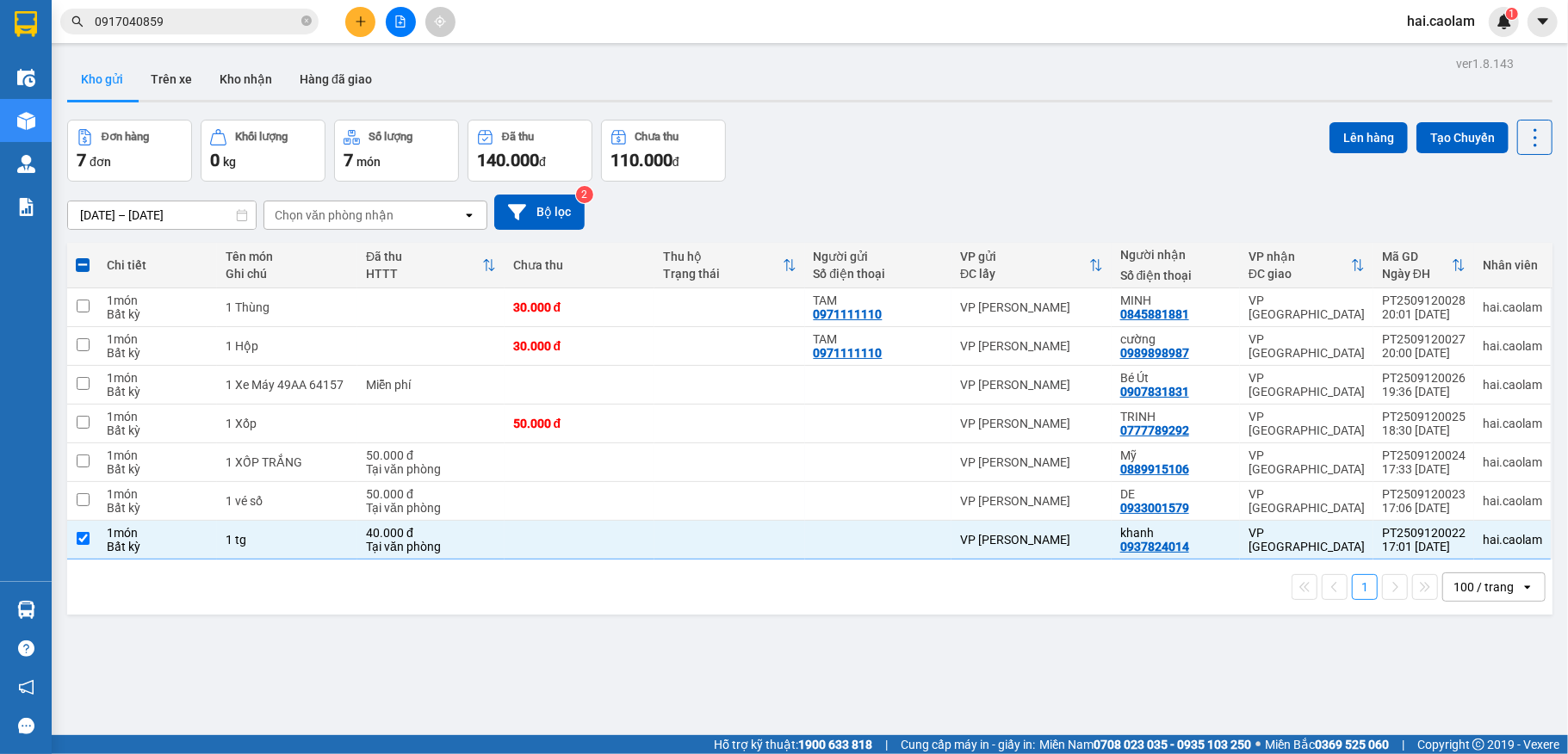
click at [911, 135] on div "Đơn hàng 7 đơn Khối lượng 0 kg Số lượng 7 món Đã thu 140.000 đ Chưa thu 110.000…" at bounding box center [809, 150] width 1485 height 62
click at [938, 136] on div "Đơn hàng 7 đơn Khối lượng 0 kg Số lượng 7 món Đã thu 140.000 đ Chưa thu 110.000…" at bounding box center [809, 150] width 1485 height 62
click at [372, 18] on button at bounding box center [361, 22] width 30 height 30
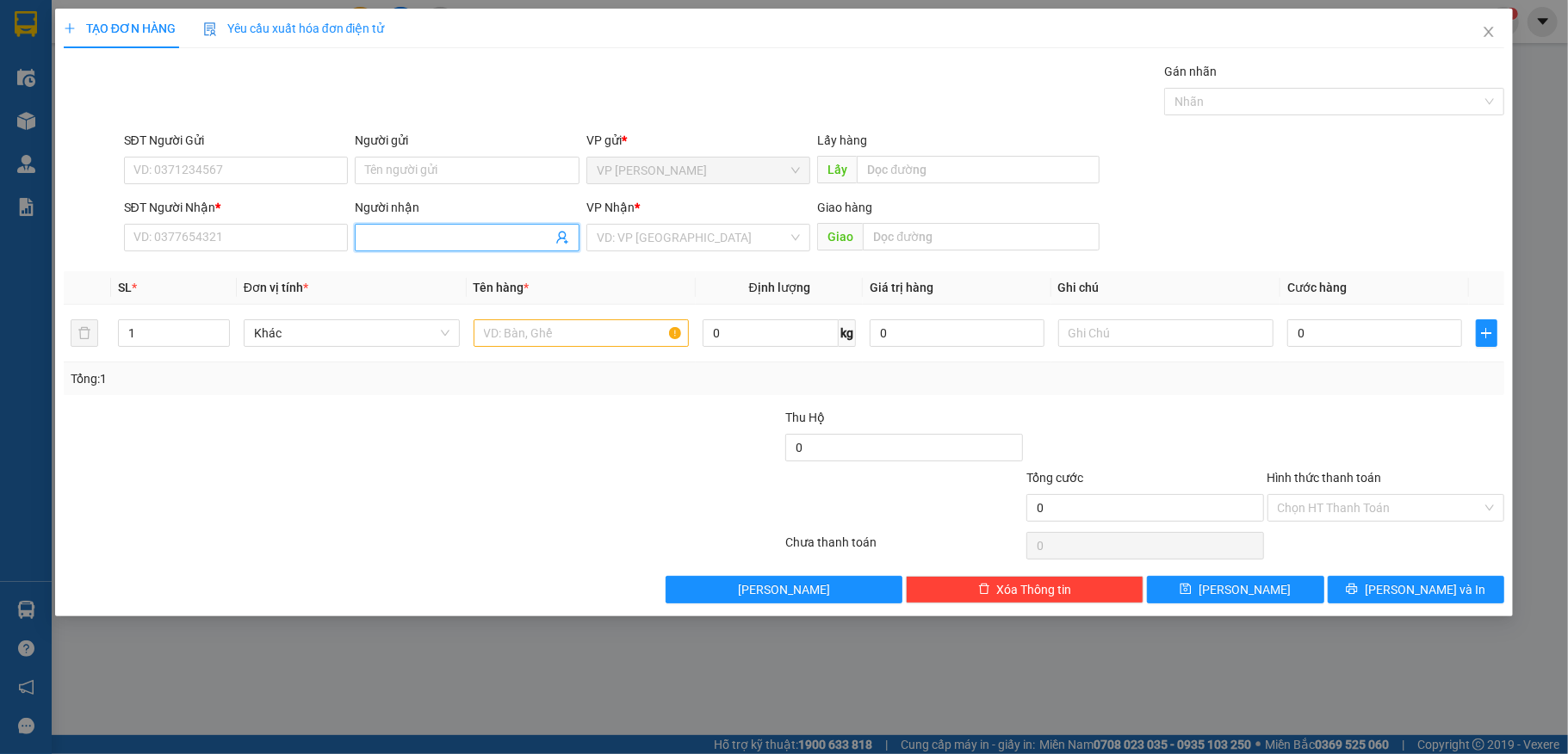
click at [427, 243] on input "Người nhận" at bounding box center [459, 237] width 187 height 19
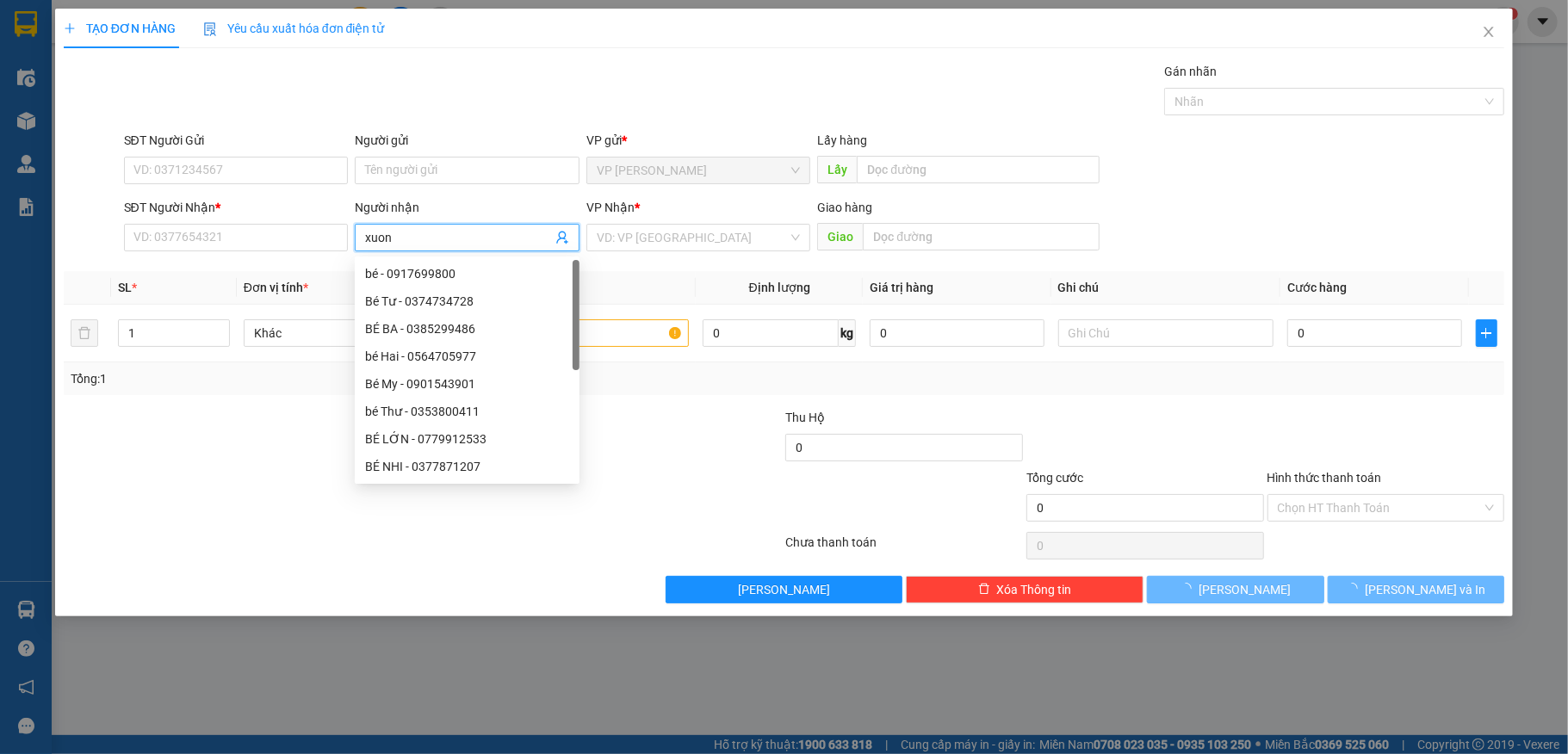
type input "xuong"
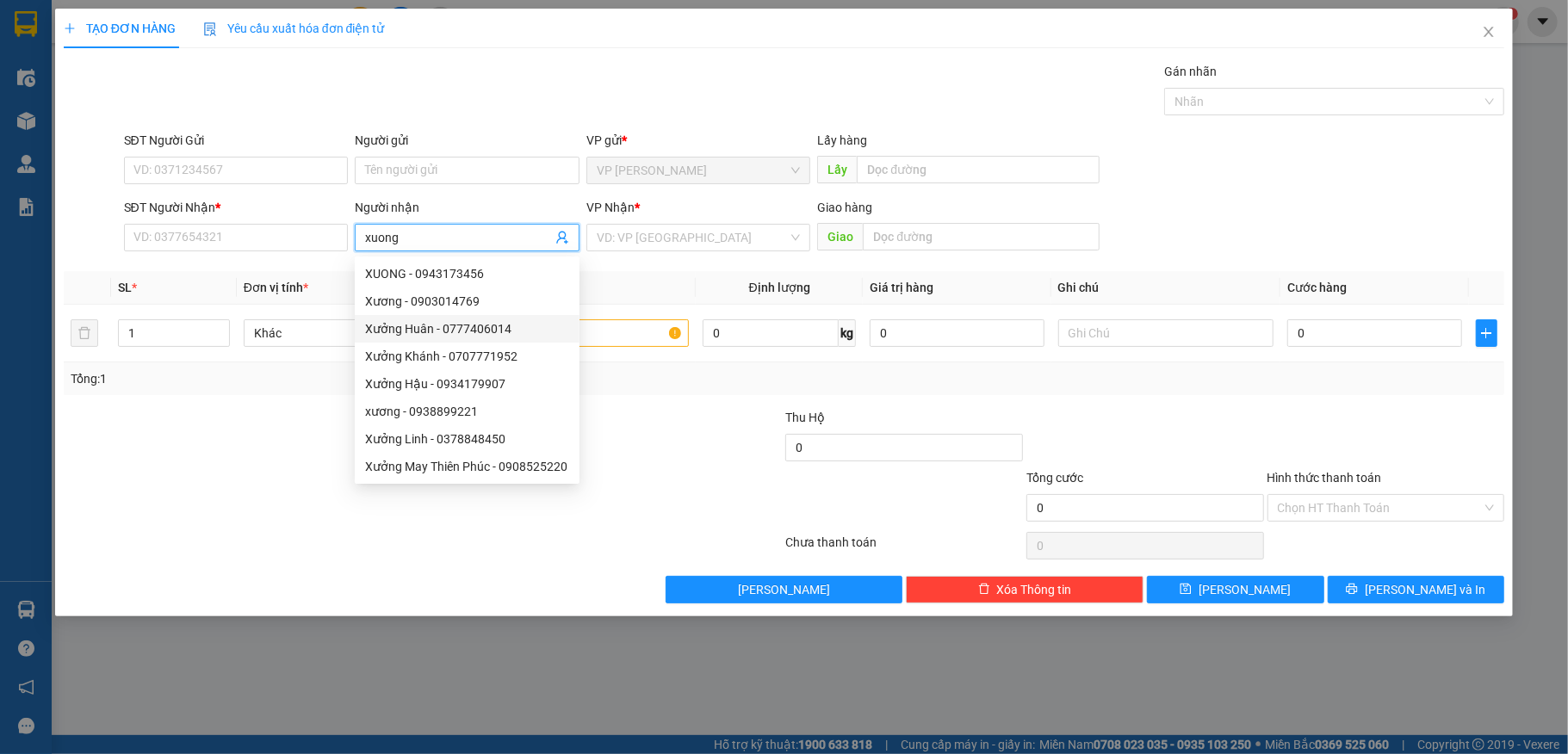
drag, startPoint x: 428, startPoint y: 326, endPoint x: 373, endPoint y: 404, distance: 95.4
click at [428, 326] on div "Xưởng Huân - 0777406014" at bounding box center [467, 328] width 204 height 19
type input "0777406014"
type input "Xưởng Huân"
drag, startPoint x: 243, startPoint y: 480, endPoint x: 321, endPoint y: 369, distance: 135.7
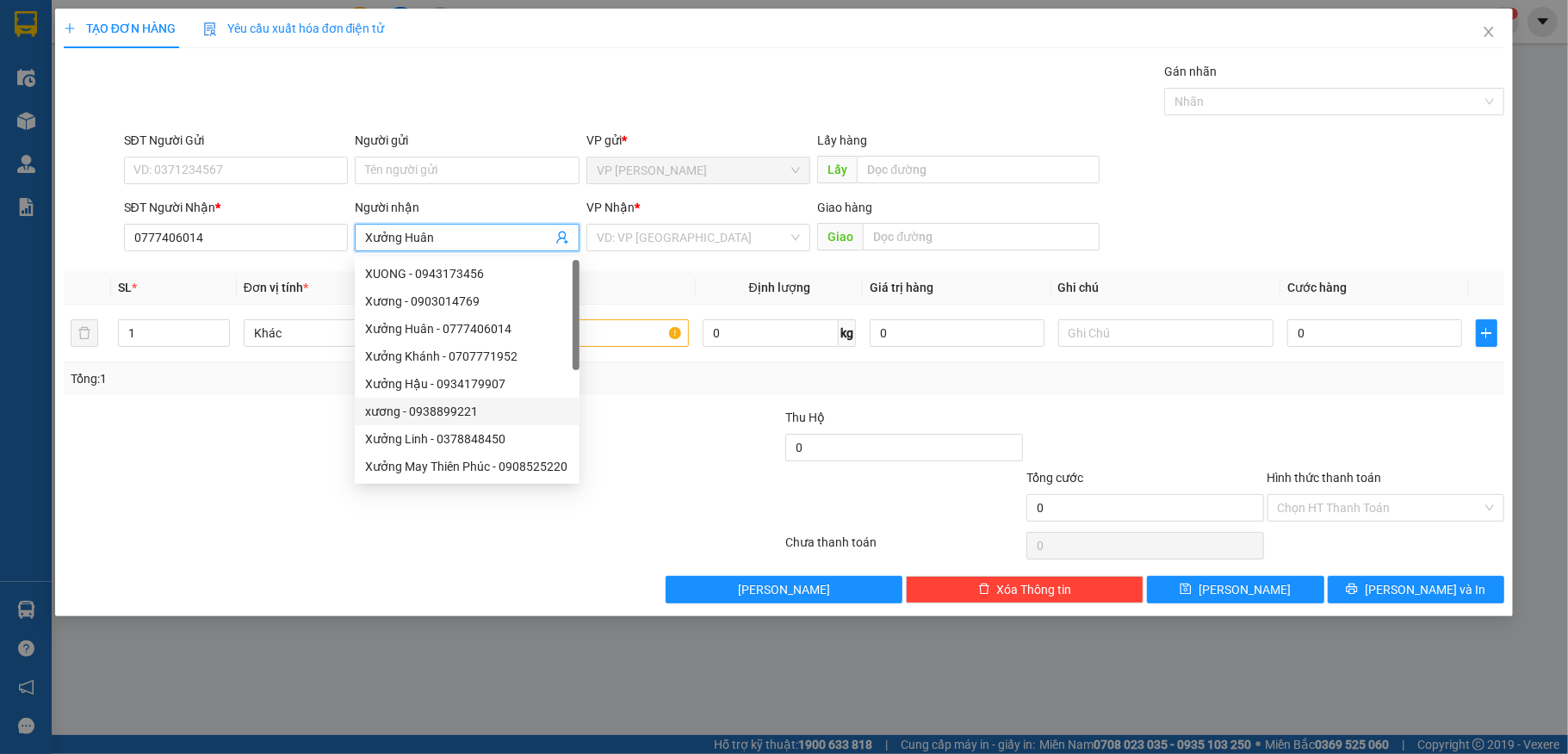
click at [245, 480] on div at bounding box center [303, 499] width 482 height 61
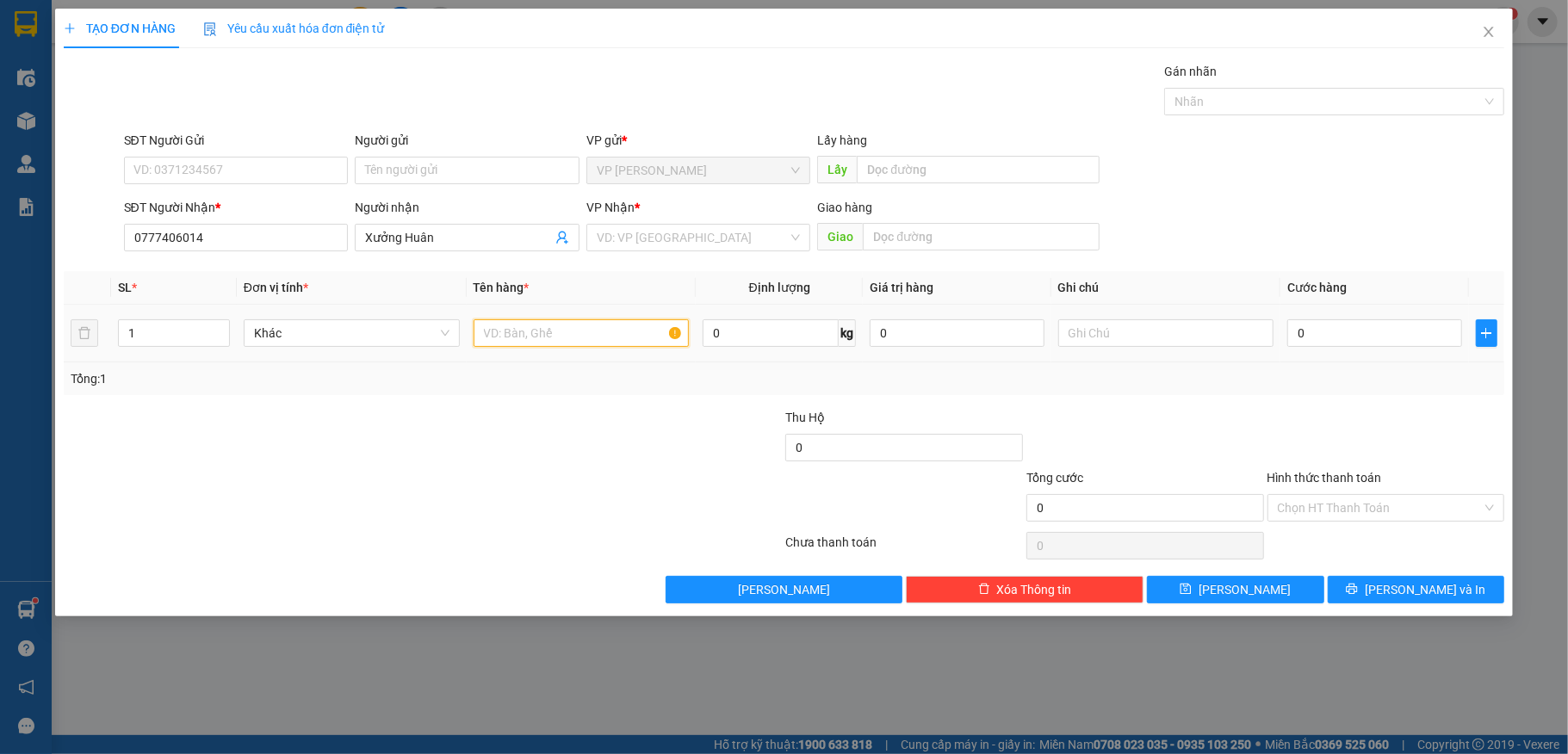
click at [568, 342] on input "text" at bounding box center [581, 333] width 216 height 28
type input "1 Bao"
click at [653, 238] on input "search" at bounding box center [693, 237] width 192 height 26
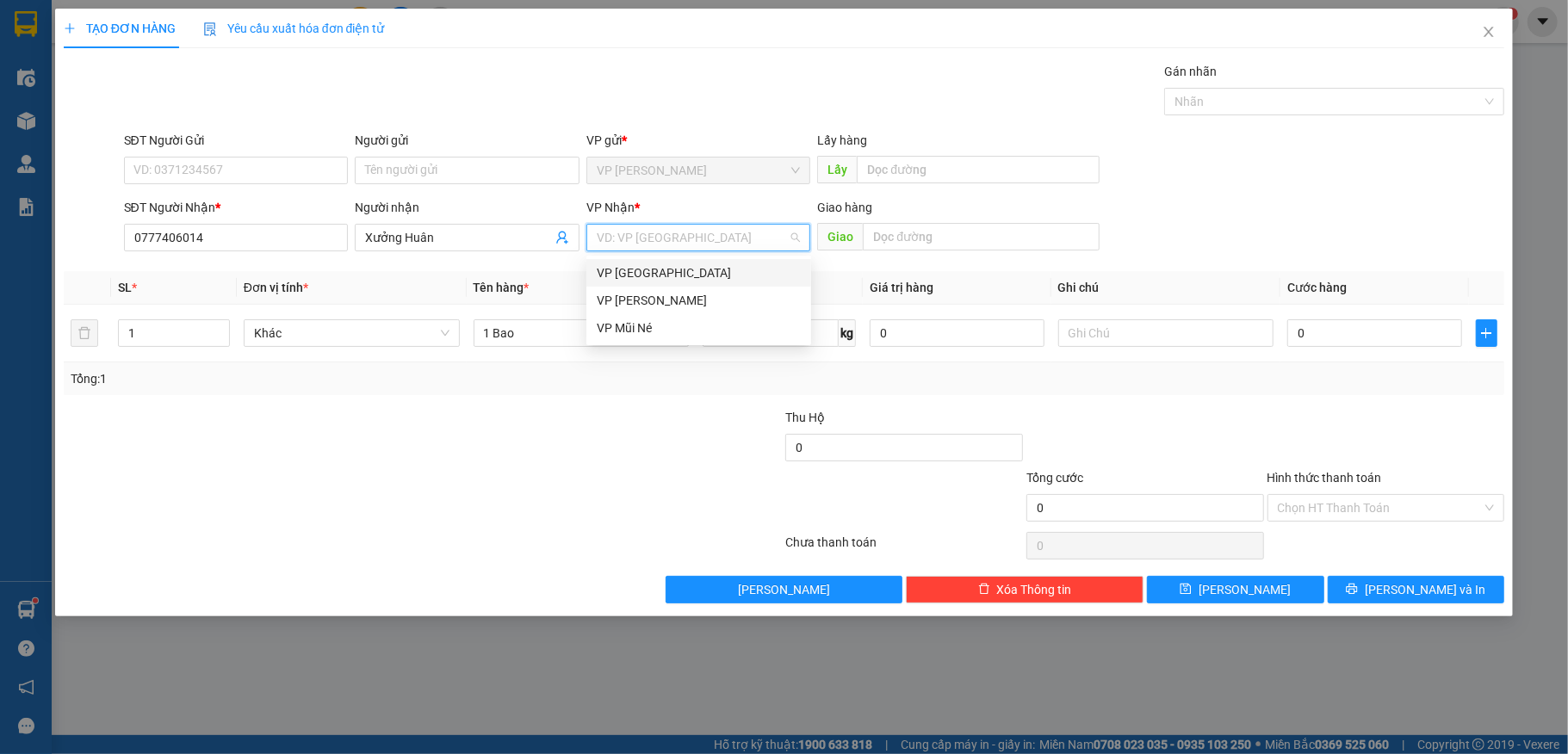
click at [655, 275] on div "VP [GEOGRAPHIC_DATA]" at bounding box center [698, 272] width 204 height 19
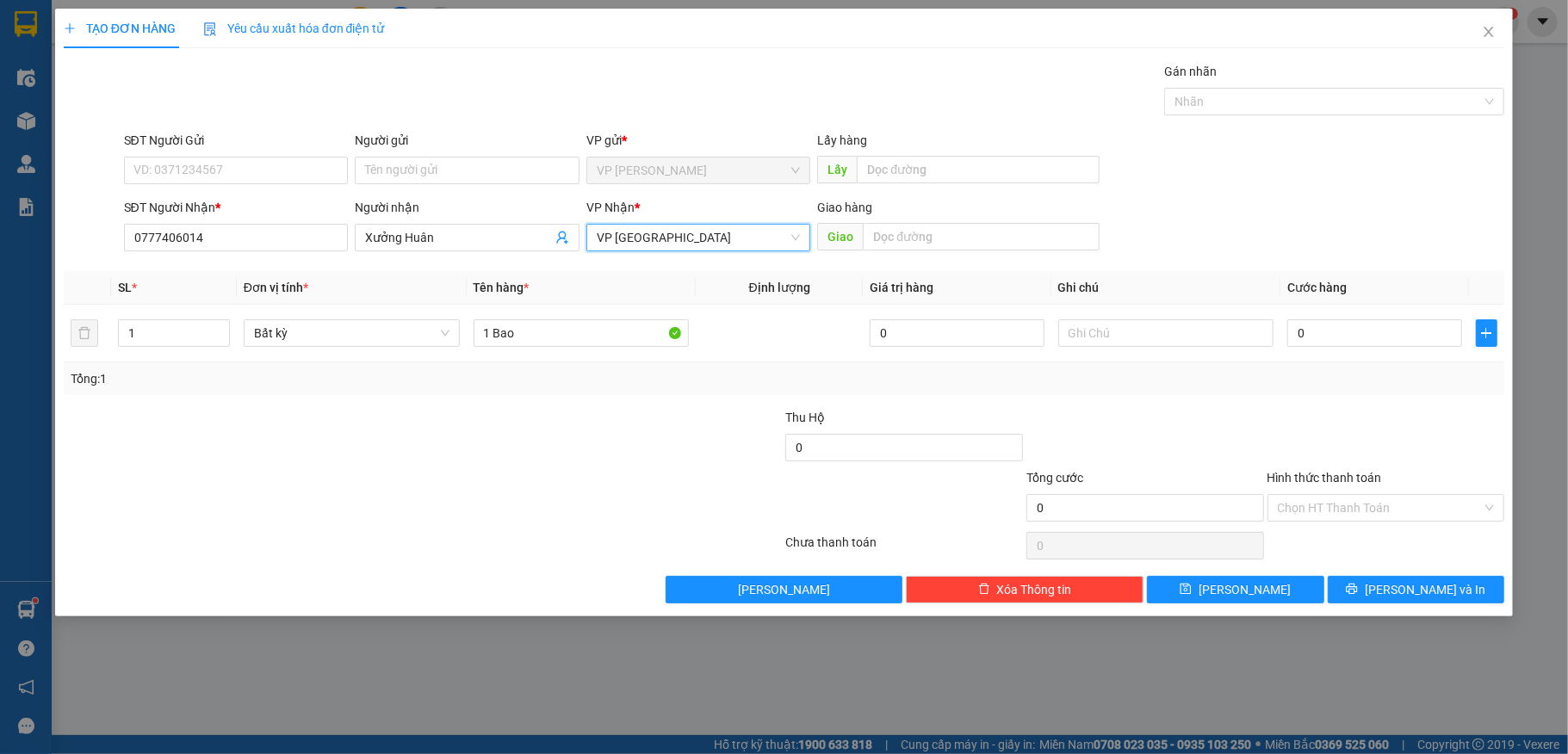
drag, startPoint x: 1271, startPoint y: 212, endPoint x: 1300, endPoint y: 266, distance: 61.3
click at [1278, 215] on div "SĐT Người Nhận * 0777406014 Người nhận Xưởng Huân VP Nhận * VP Sài Gòn VP Sài G…" at bounding box center [814, 228] width 1388 height 61
click at [1337, 325] on input "0" at bounding box center [1374, 333] width 174 height 28
type input "5"
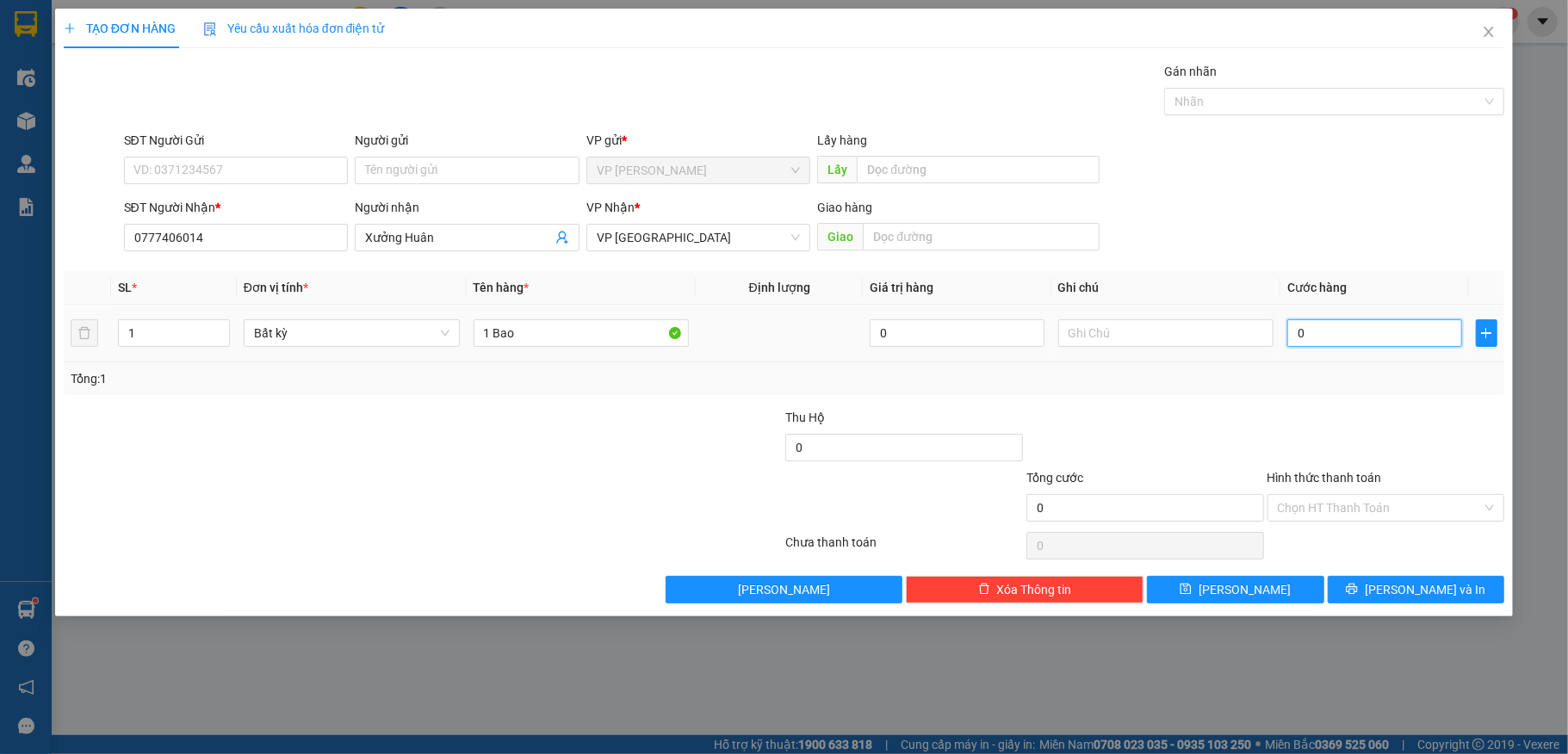
type input "5"
type input "50"
click at [1366, 342] on input "50" at bounding box center [1374, 333] width 174 height 28
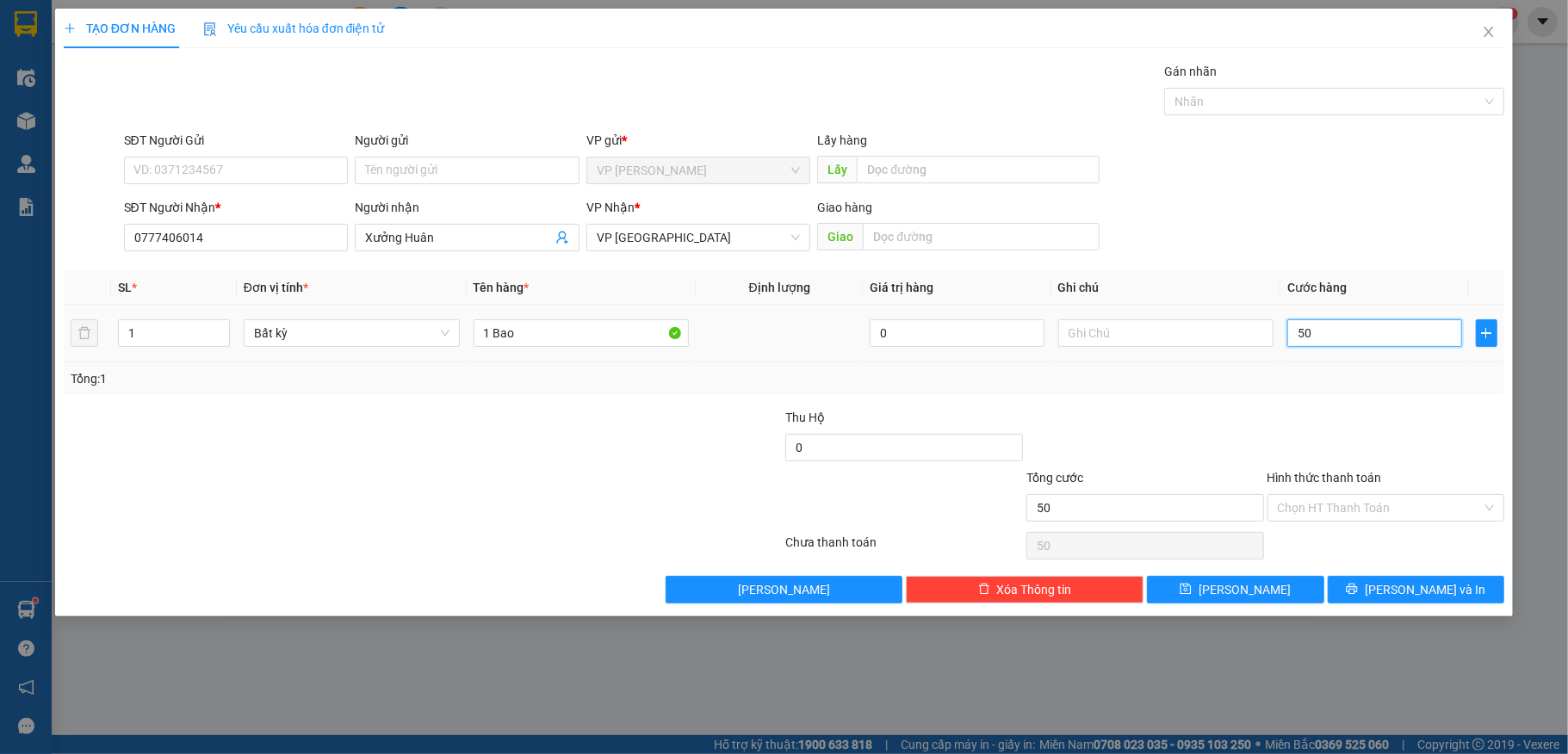
click at [1366, 342] on input "50" at bounding box center [1374, 333] width 174 height 28
type input "8"
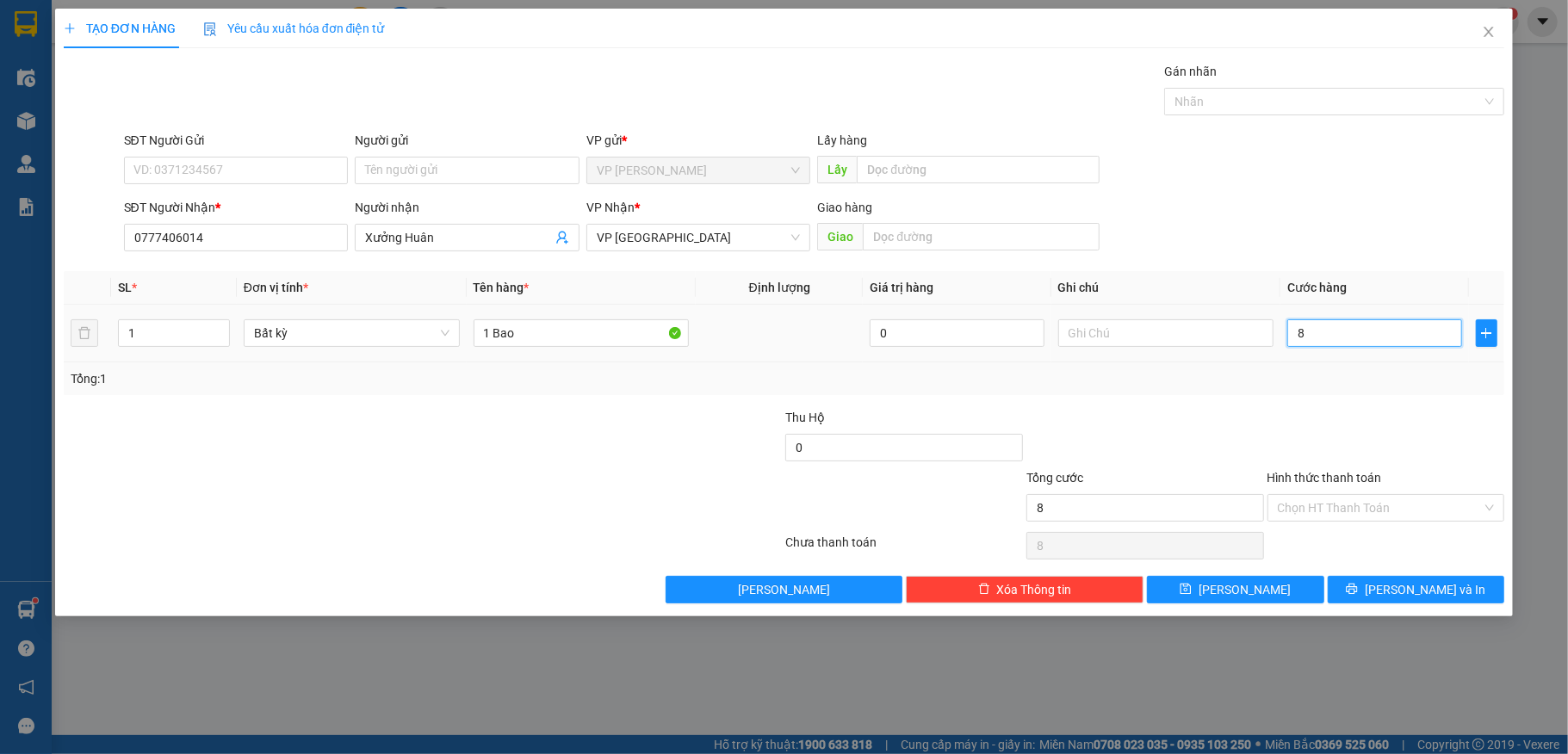
type input "80"
type input "80.000"
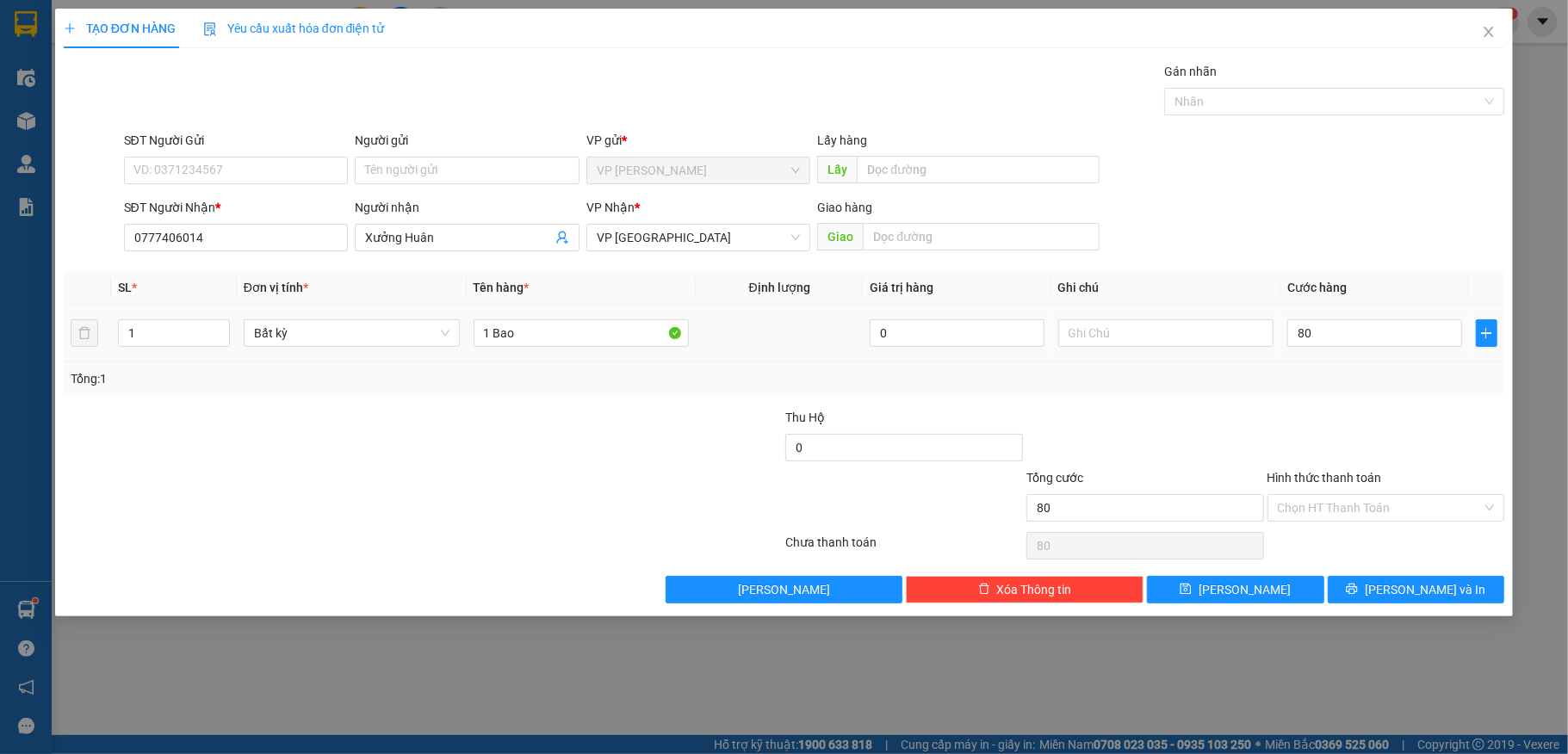
type input "80.000"
drag, startPoint x: 1378, startPoint y: 426, endPoint x: 1371, endPoint y: 522, distance: 96.3
click at [1378, 429] on div at bounding box center [1385, 438] width 241 height 61
click at [1103, 434] on div at bounding box center [1145, 438] width 241 height 61
click at [1464, 584] on button "[PERSON_NAME] và In" at bounding box center [1416, 589] width 177 height 28
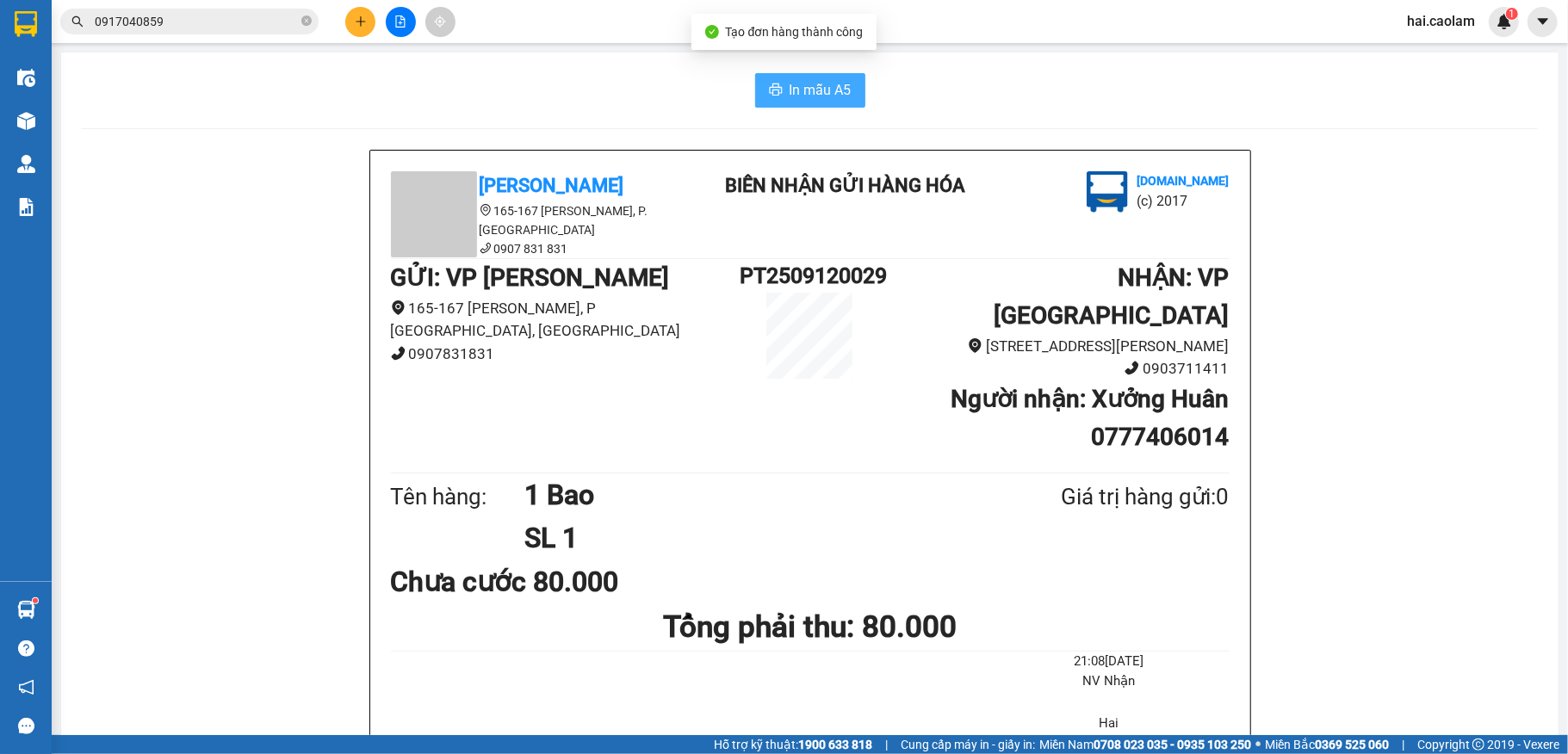
click at [815, 80] on span "In mẫu A5" at bounding box center [821, 90] width 62 height 21
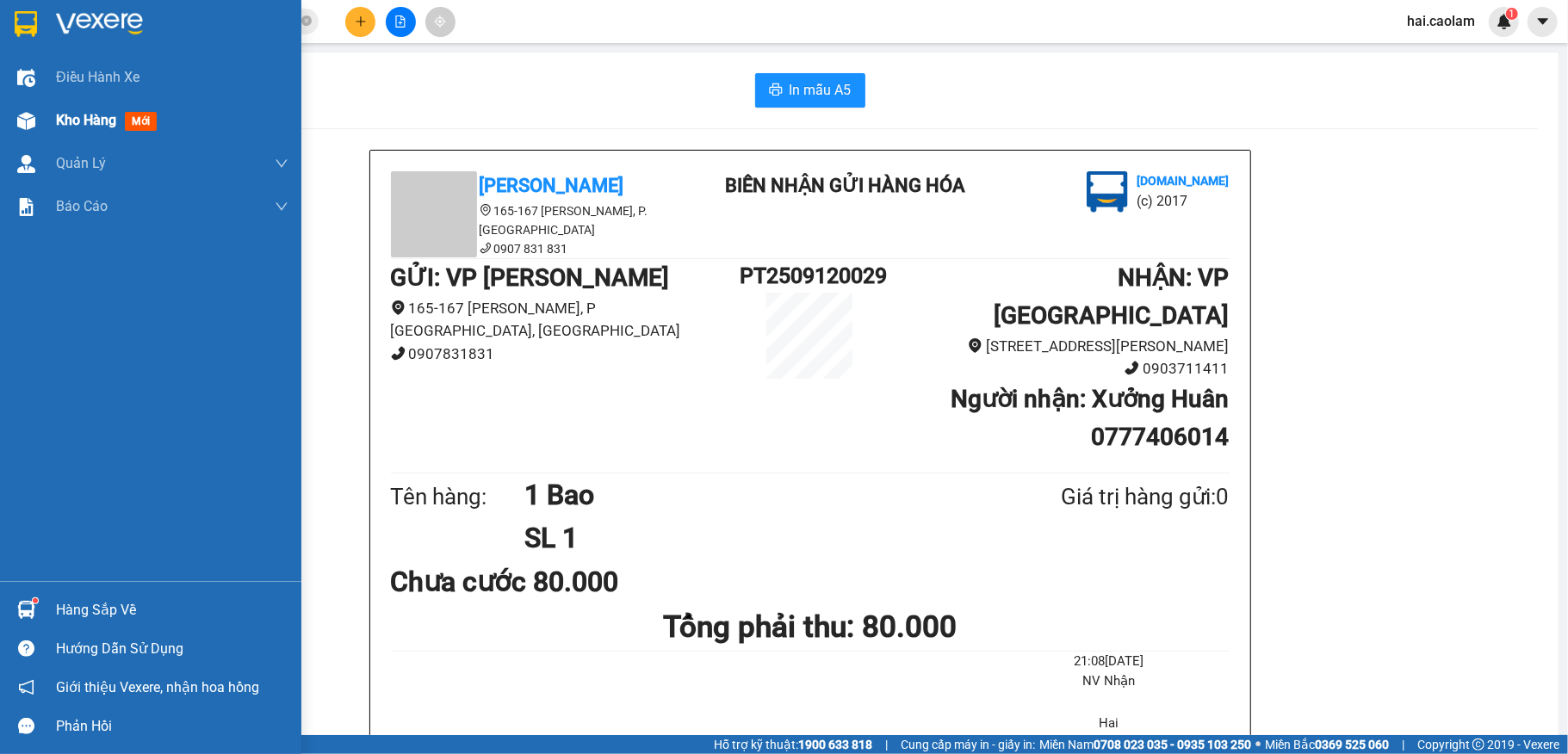
click at [32, 129] on div at bounding box center [27, 121] width 30 height 30
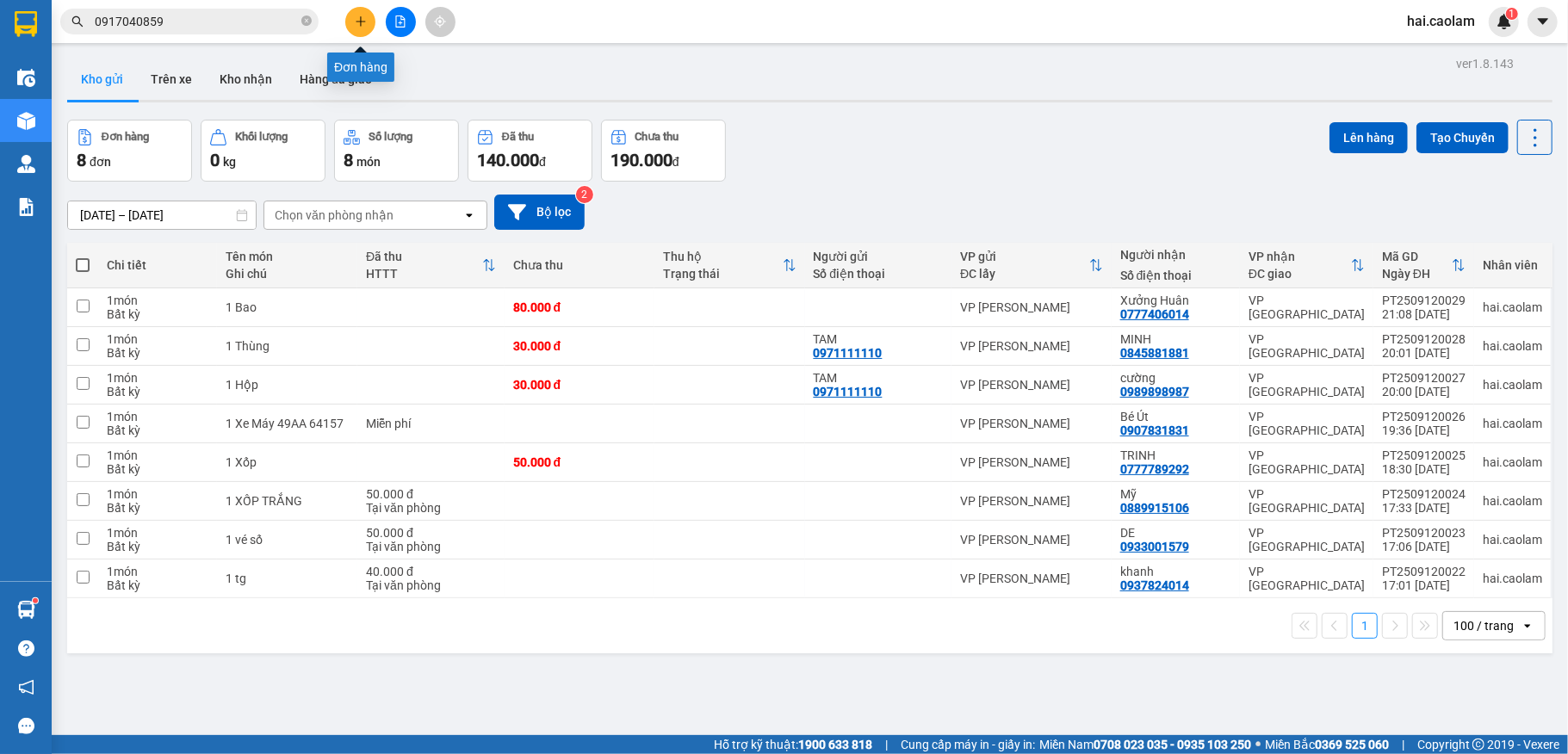
click at [366, 12] on button at bounding box center [361, 22] width 30 height 30
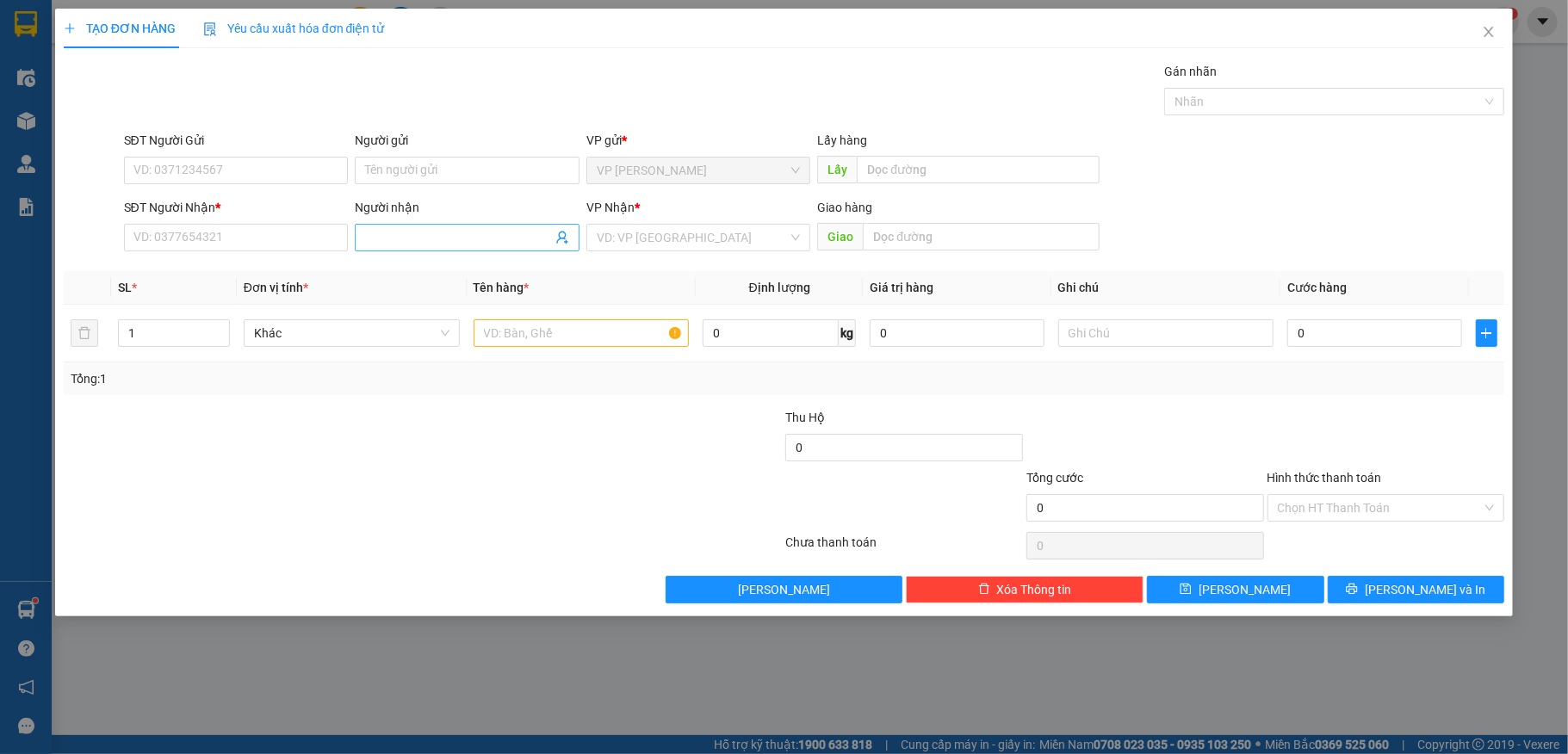
click at [428, 235] on input "Người nhận" at bounding box center [459, 237] width 187 height 19
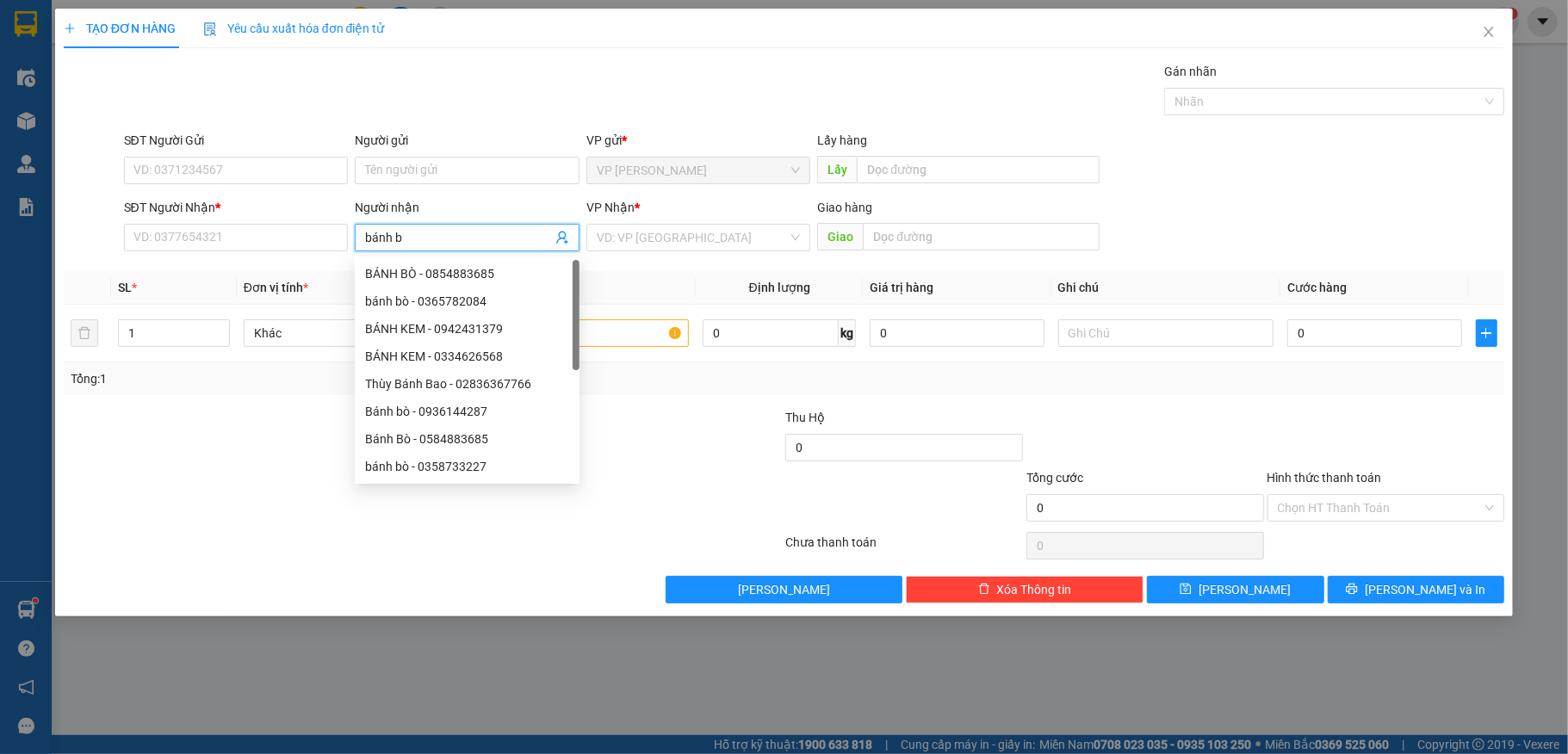
type input "bánh bò"
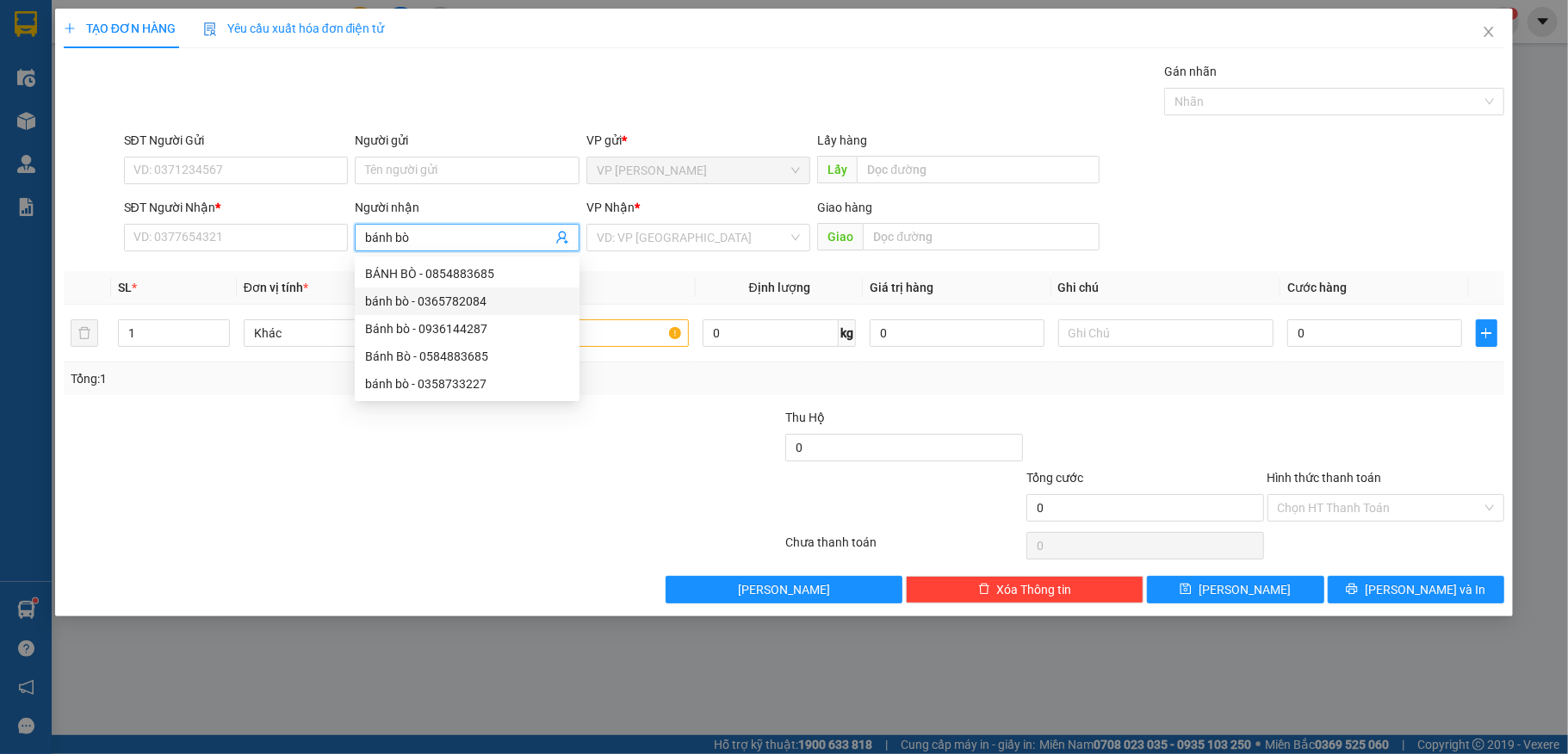
click at [456, 297] on div "bánh bò - 0365782084" at bounding box center [467, 301] width 204 height 19
type input "0365782084"
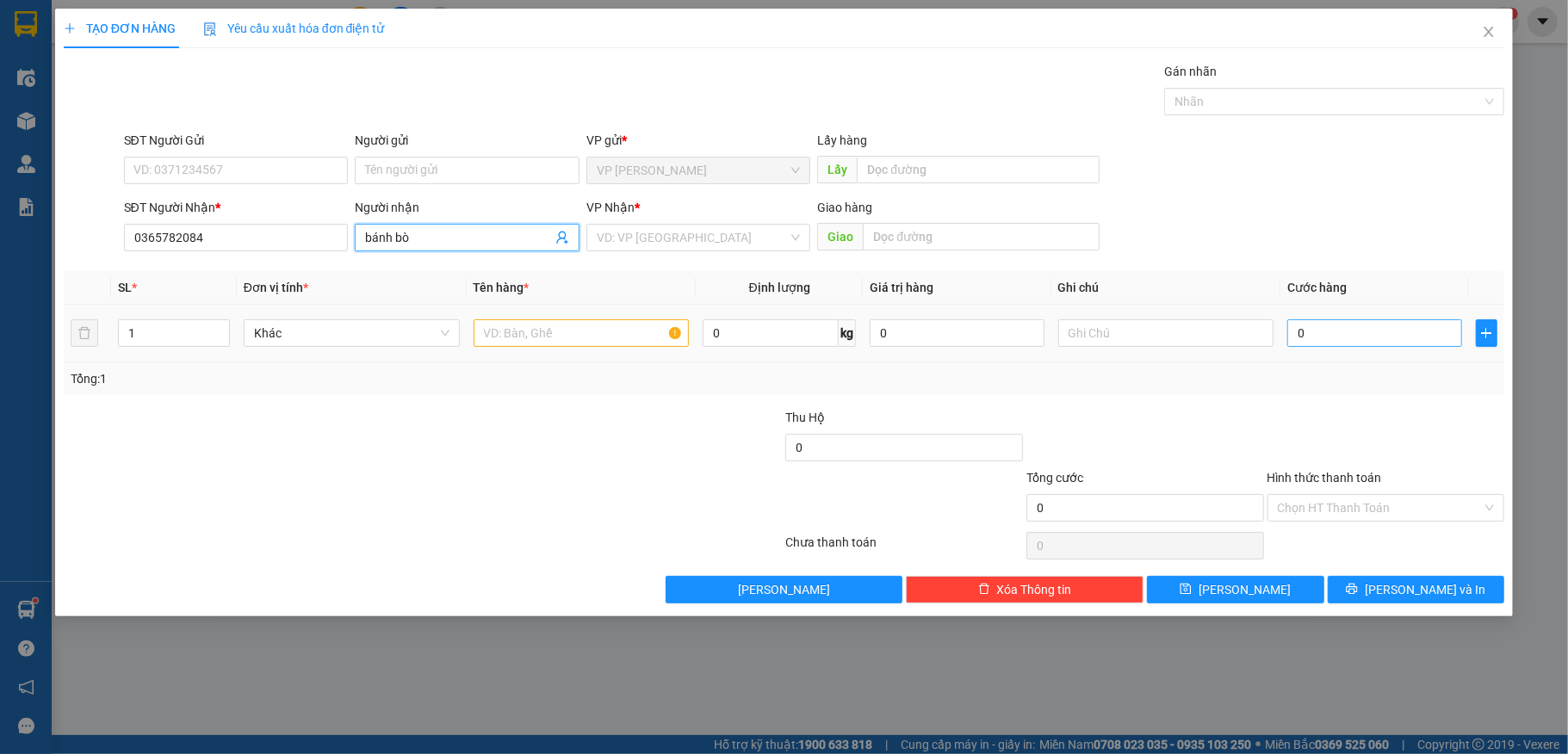
type input "bánh bò"
click at [1407, 347] on input "0" at bounding box center [1374, 333] width 174 height 28
type input "8"
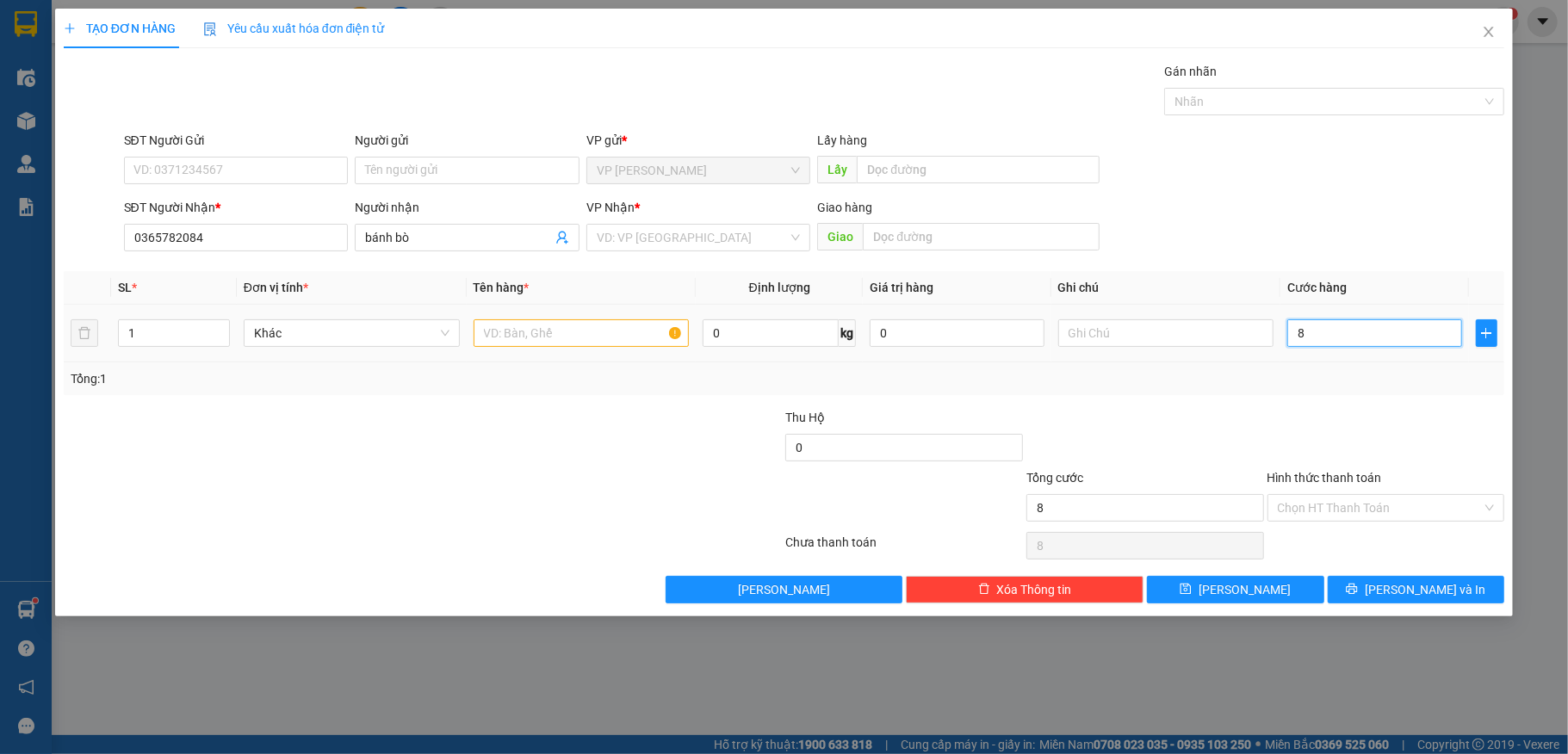
type input "80"
type input "80.000"
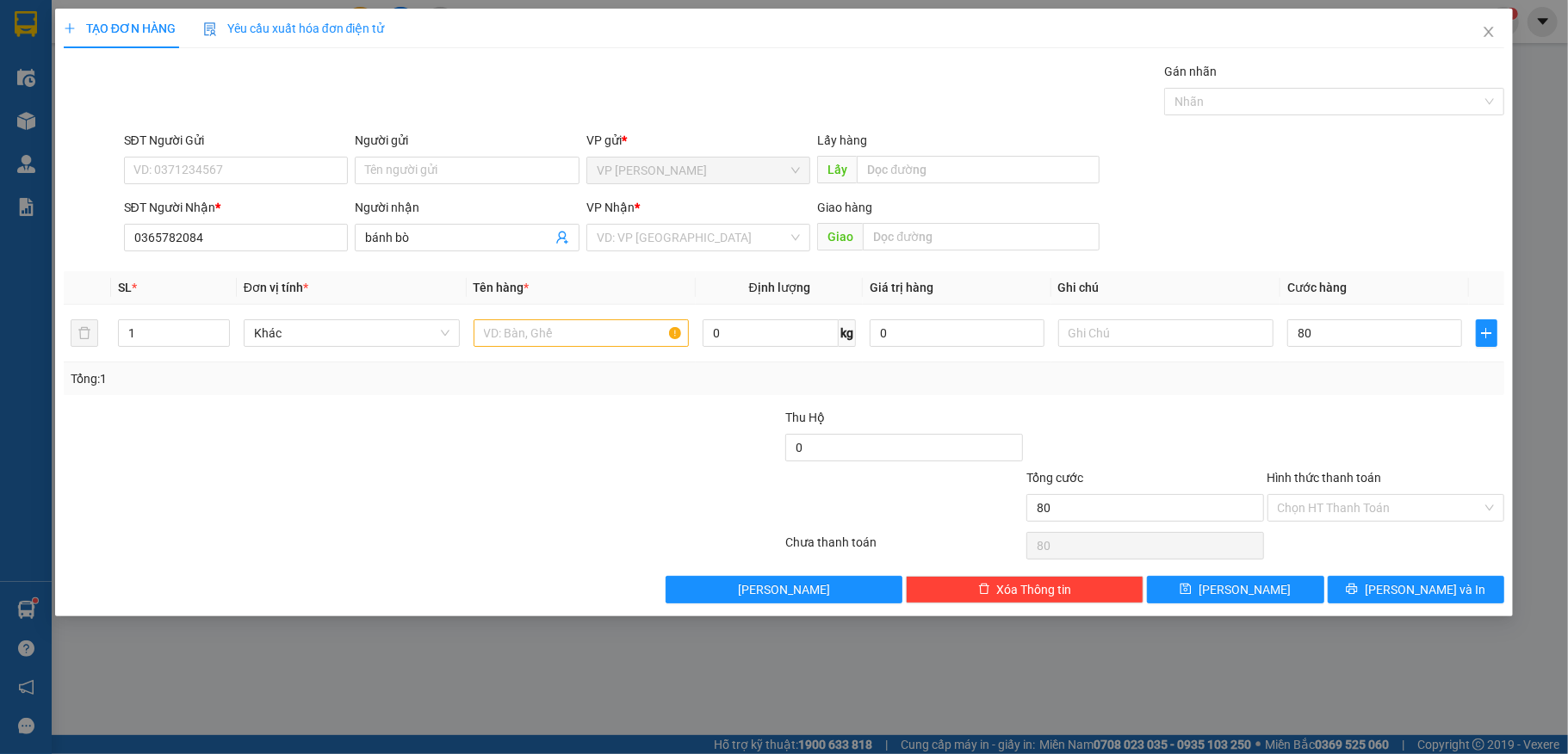
type input "80.000"
drag, startPoint x: 465, startPoint y: 476, endPoint x: 480, endPoint y: 452, distance: 28.3
click at [470, 466] on form "Thu Hộ 0 Tổng cước 80.000 Hình thức thanh toán Chọn HT Thanh Toán" at bounding box center [784, 467] width 1442 height 120
click at [540, 328] on input "text" at bounding box center [581, 333] width 216 height 28
type input "2 Thùng + 1 Bịch"
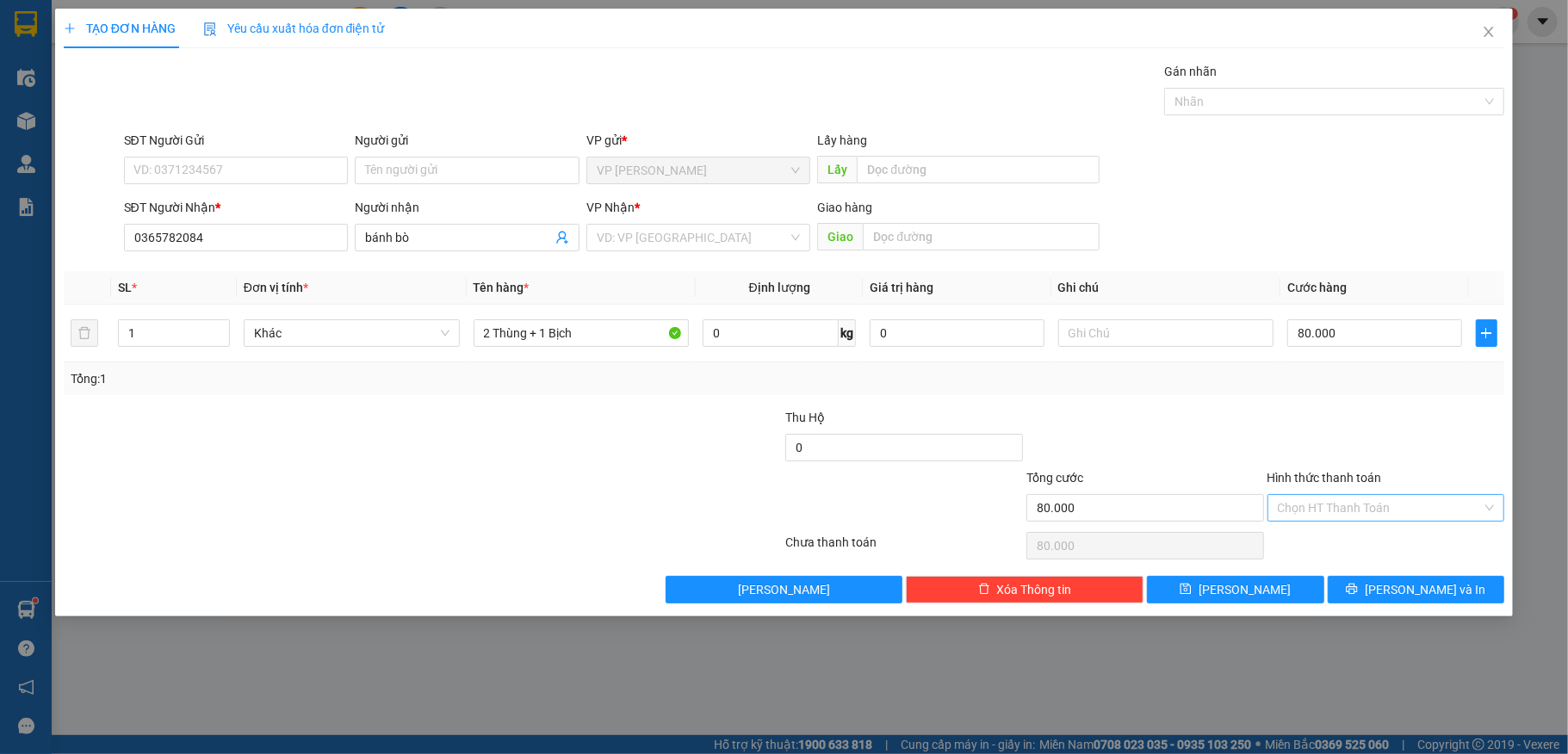
click at [1374, 514] on input "Hình thức thanh toán" at bounding box center [1380, 507] width 205 height 26
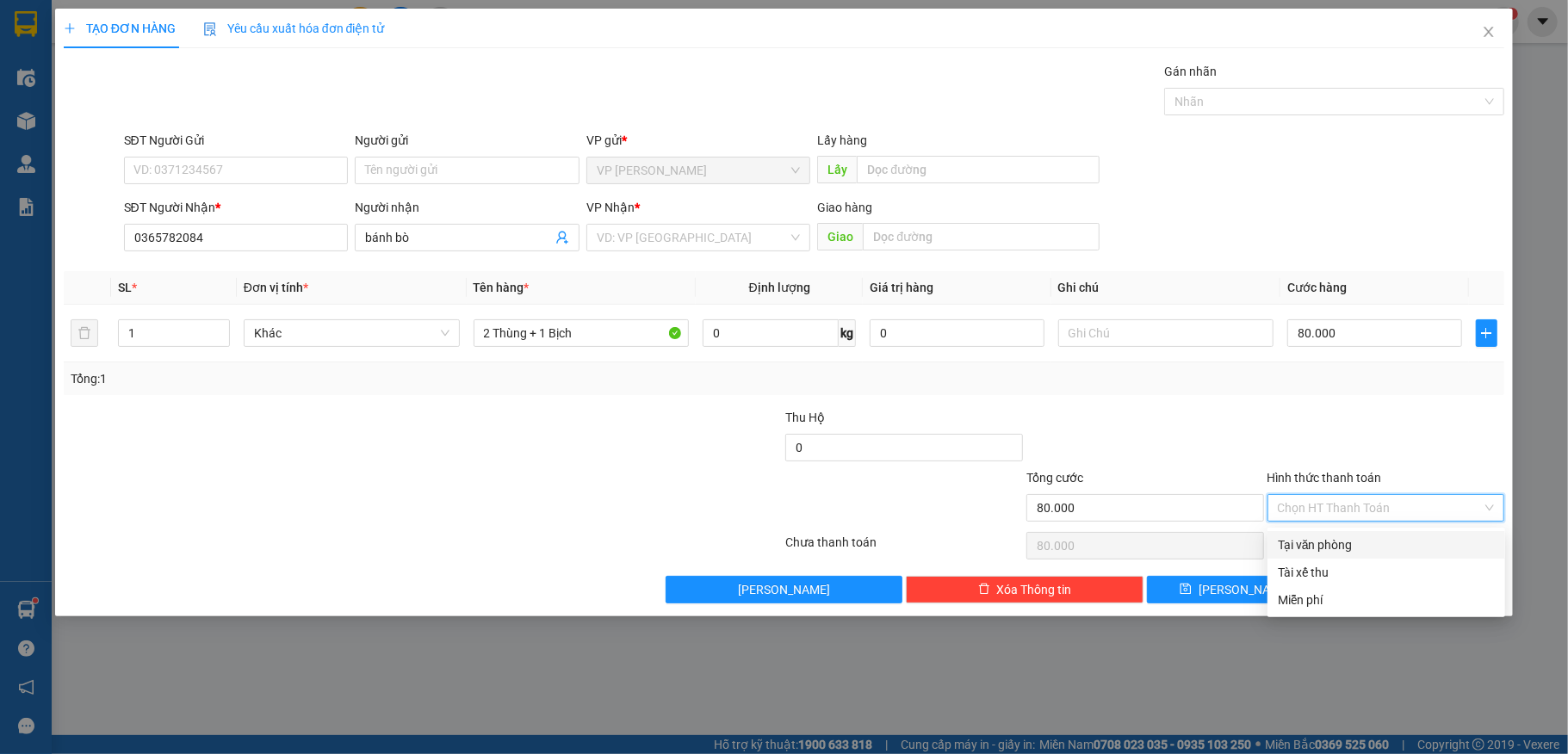
click at [1336, 534] on div "Tại văn phòng" at bounding box center [1385, 545] width 238 height 28
type input "0"
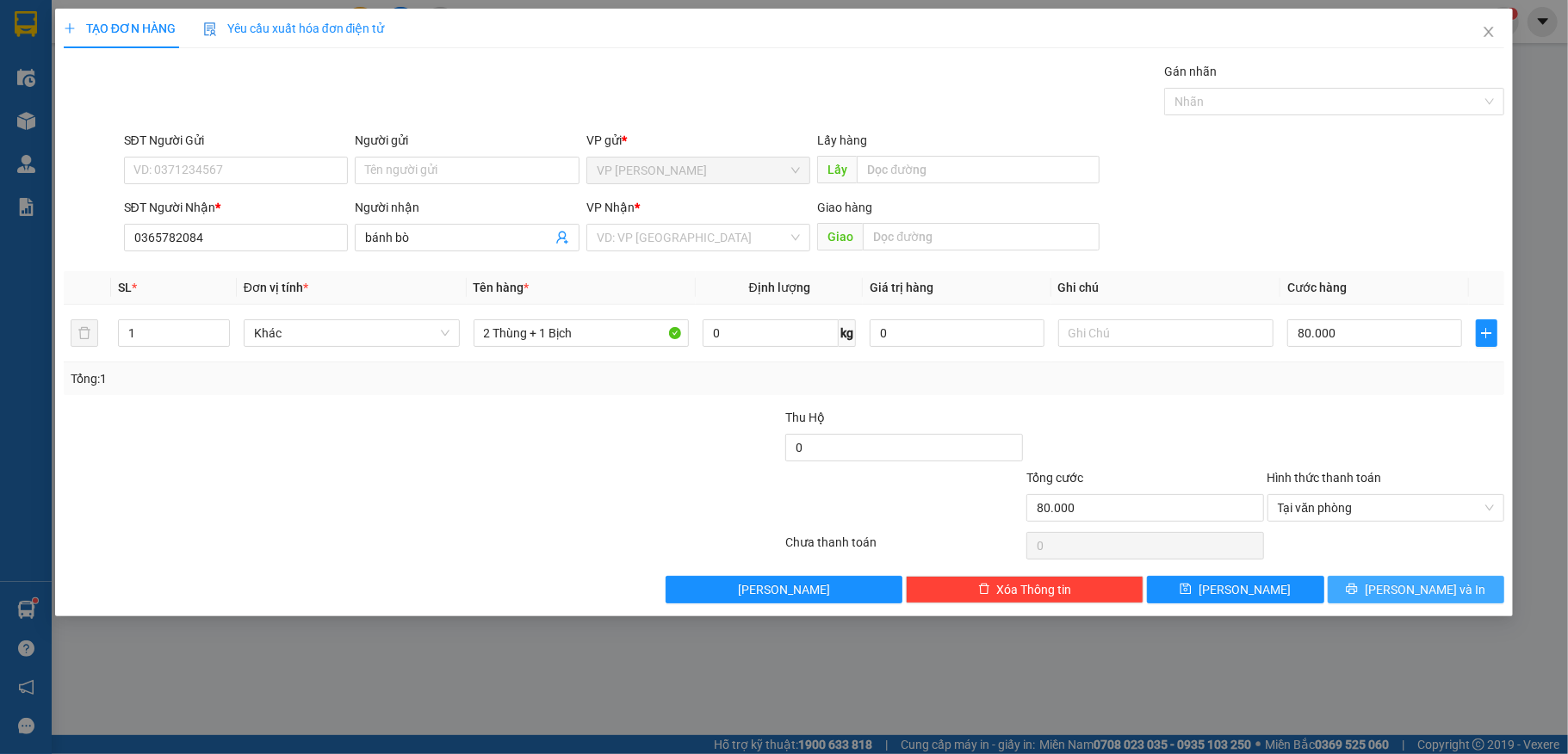
click at [1438, 596] on span "[PERSON_NAME] và In" at bounding box center [1425, 589] width 120 height 19
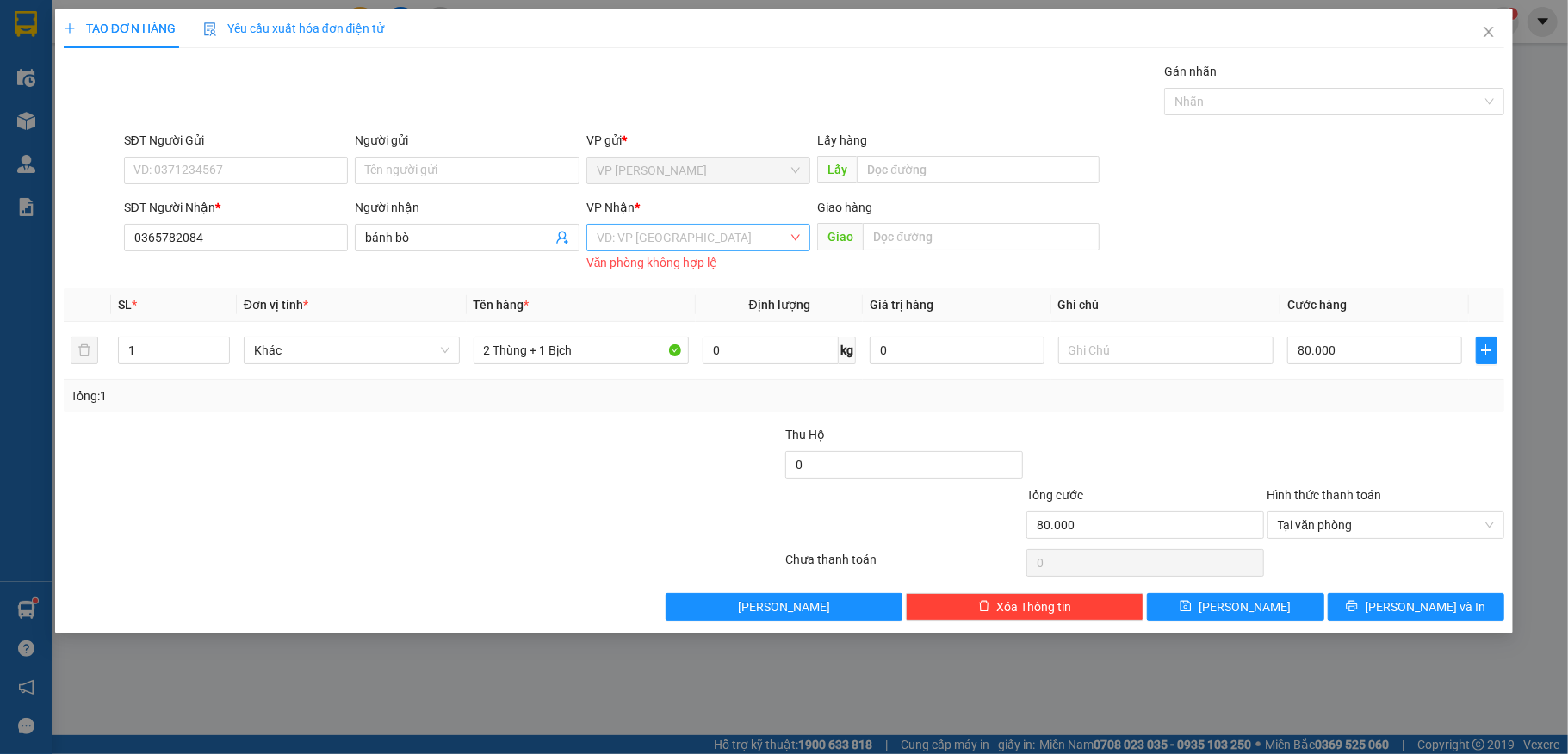
click at [684, 239] on input "search" at bounding box center [693, 237] width 192 height 26
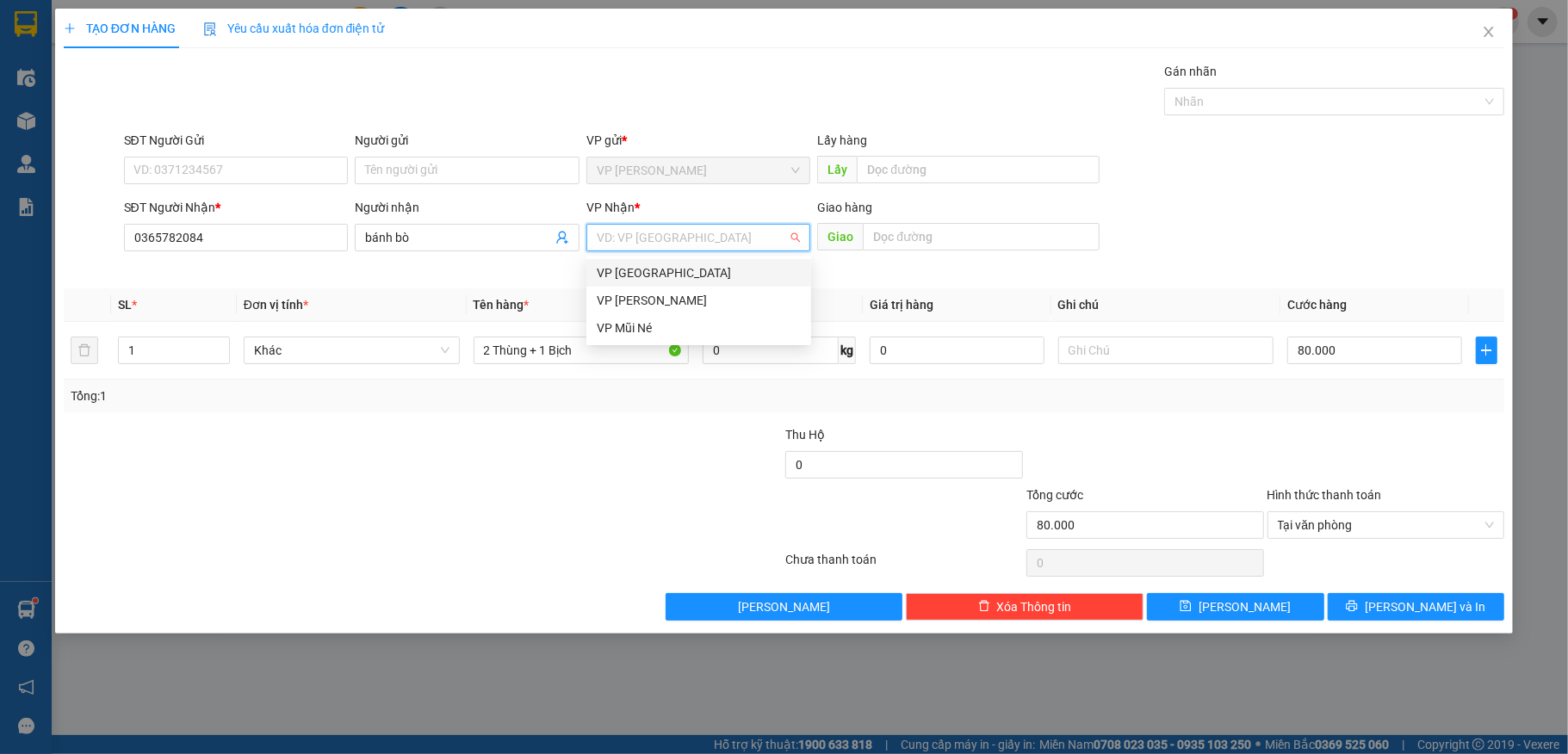
click at [689, 275] on div "VP [GEOGRAPHIC_DATA]" at bounding box center [698, 272] width 204 height 19
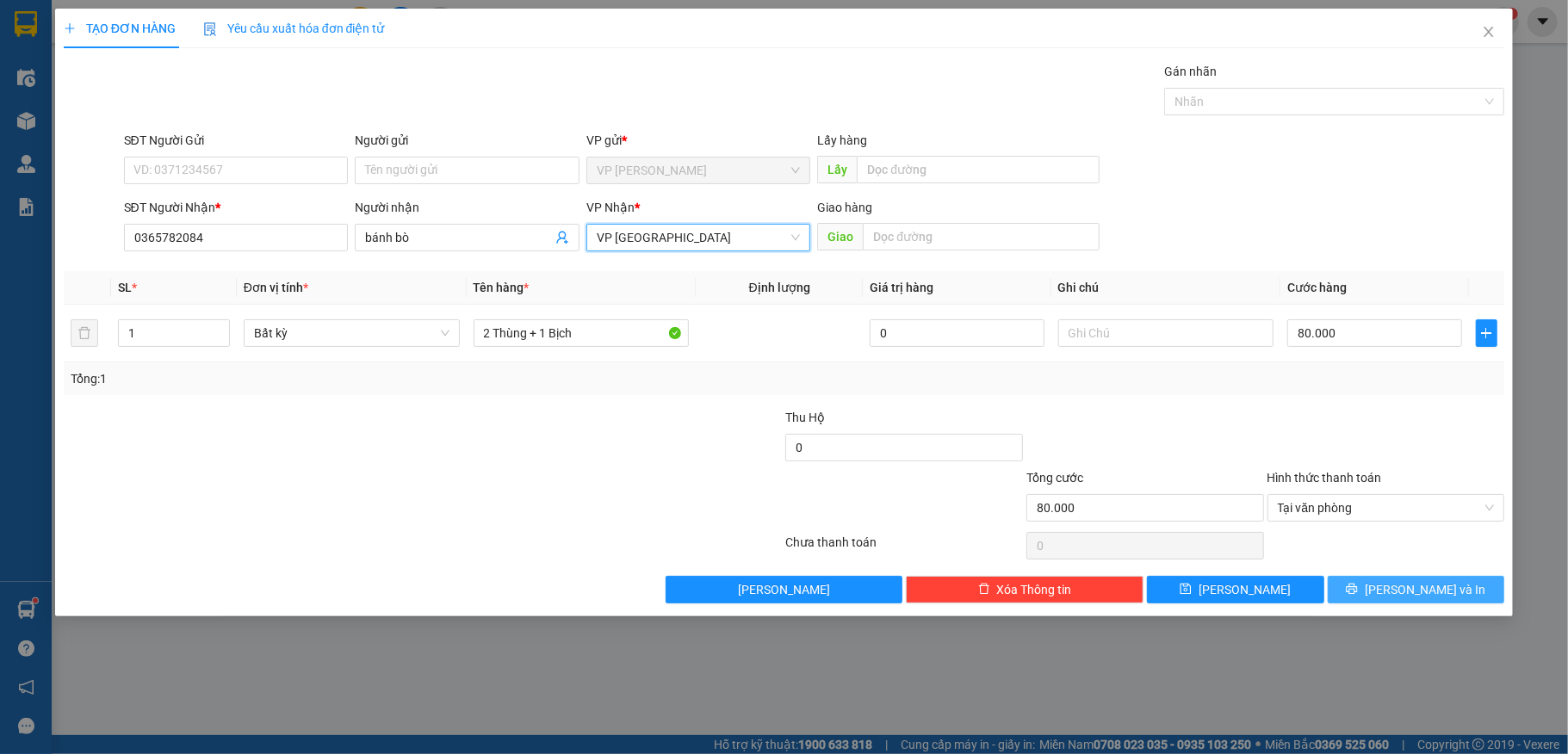
click at [1416, 594] on span "[PERSON_NAME] và In" at bounding box center [1425, 589] width 120 height 19
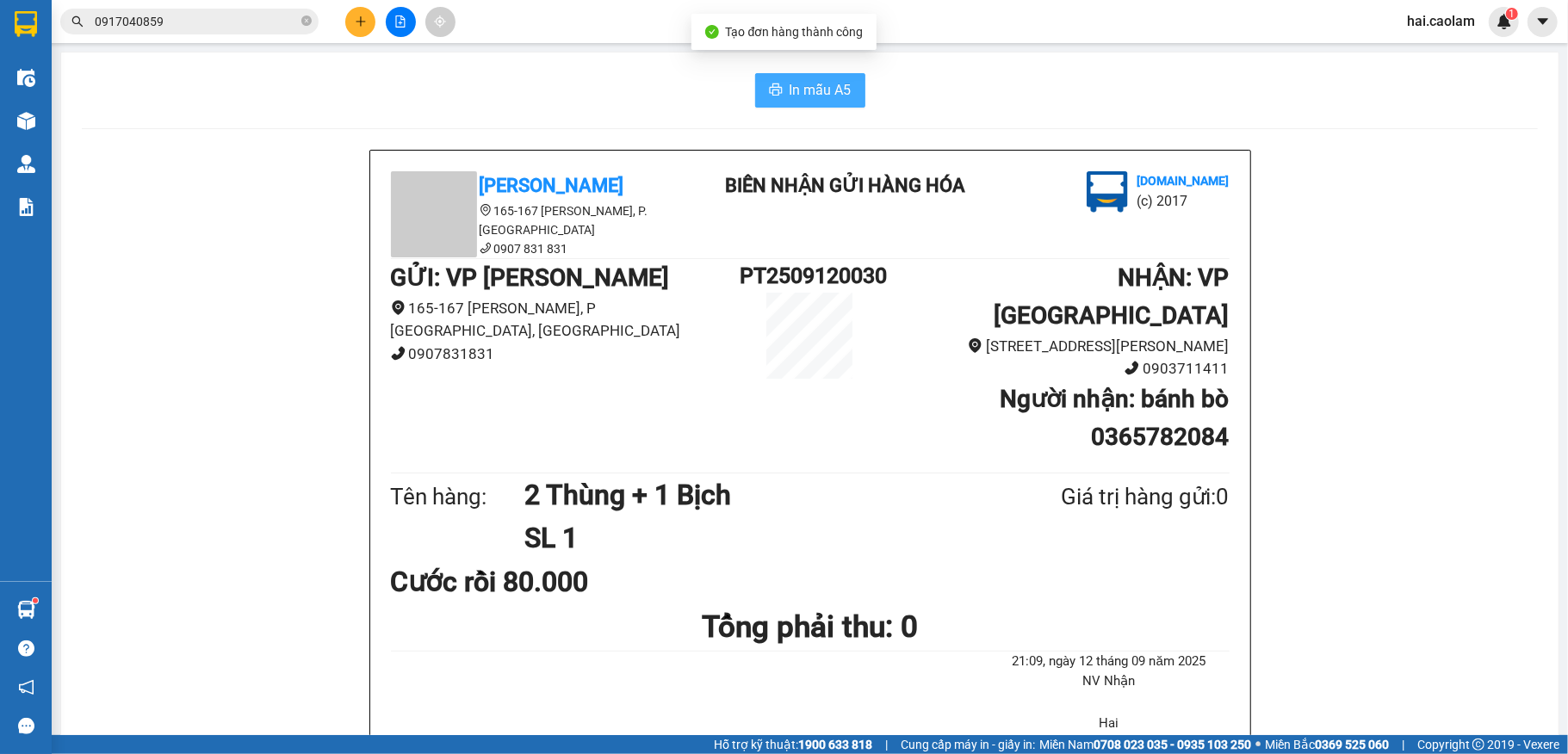
click at [769, 93] on icon "printer" at bounding box center [776, 89] width 13 height 13
